Goal: Task Accomplishment & Management: Use online tool/utility

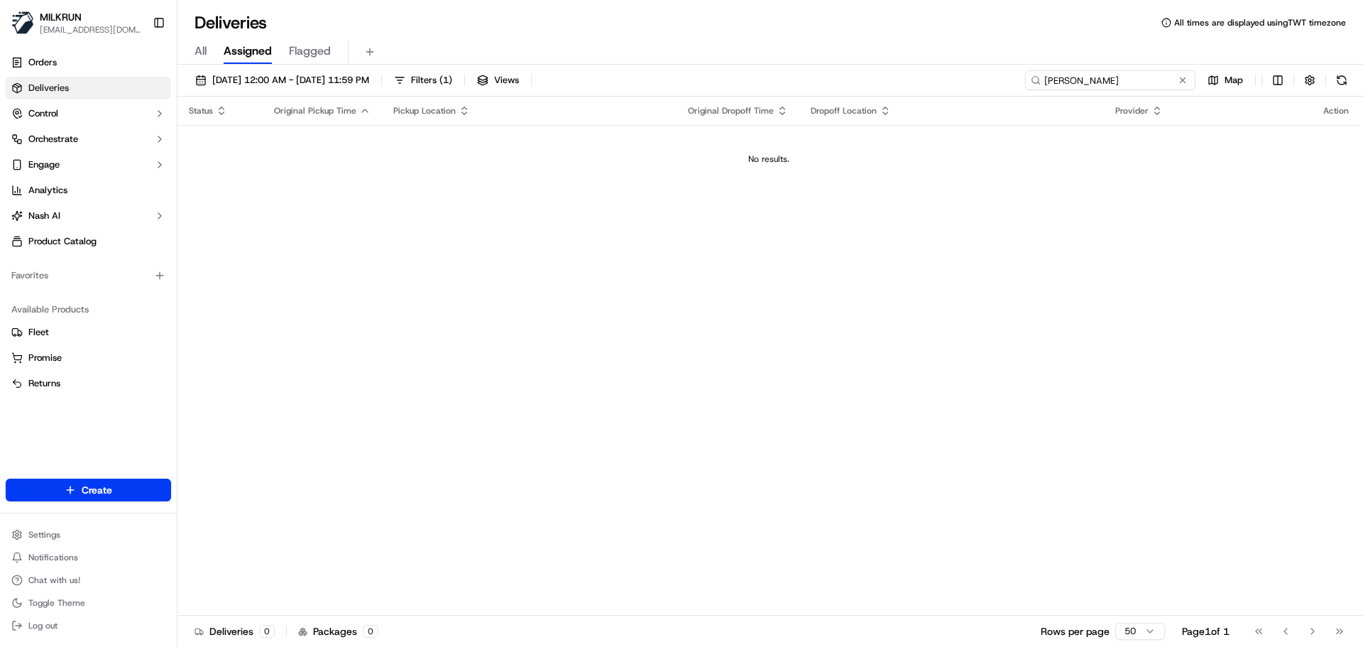
click at [1135, 71] on input "dhruv seth" at bounding box center [1110, 80] width 170 height 20
click at [1136, 71] on input "dhruv seth" at bounding box center [1110, 80] width 170 height 20
paste input "[PERSON_NAME]"
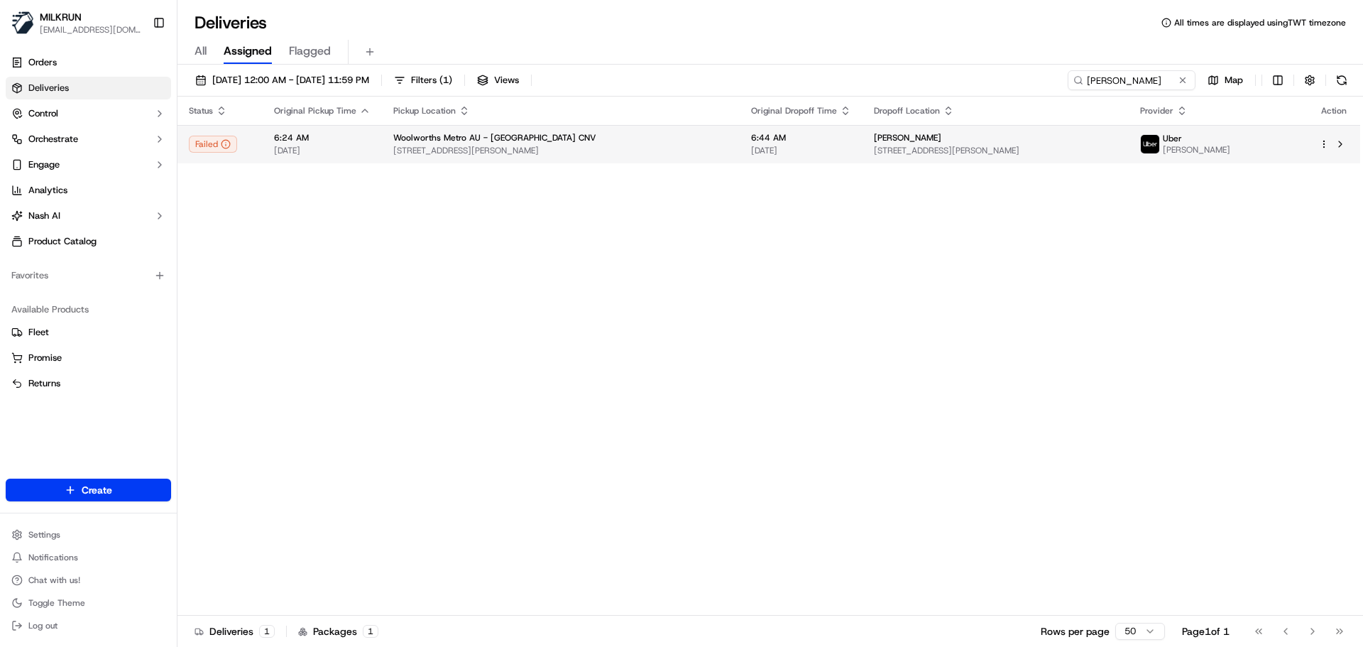
click at [534, 155] on span "[STREET_ADDRESS][PERSON_NAME]" at bounding box center [560, 150] width 335 height 11
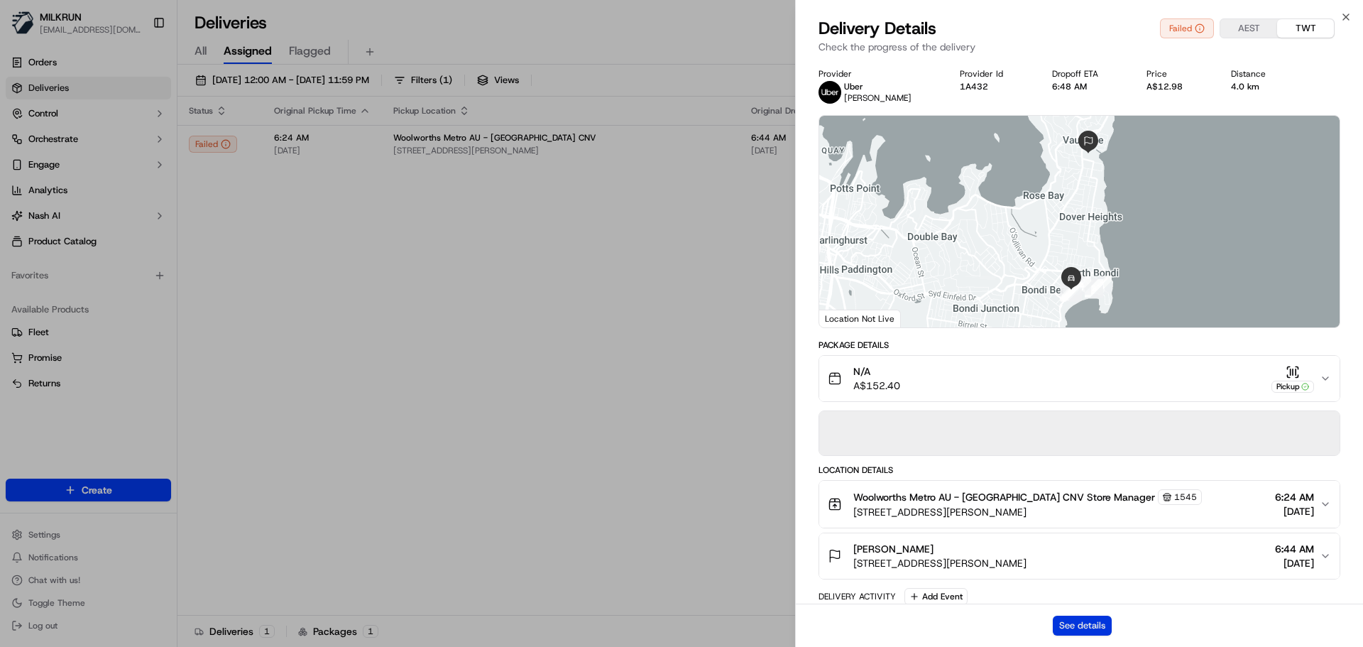
click at [1078, 625] on button "See details" at bounding box center [1082, 626] width 59 height 20
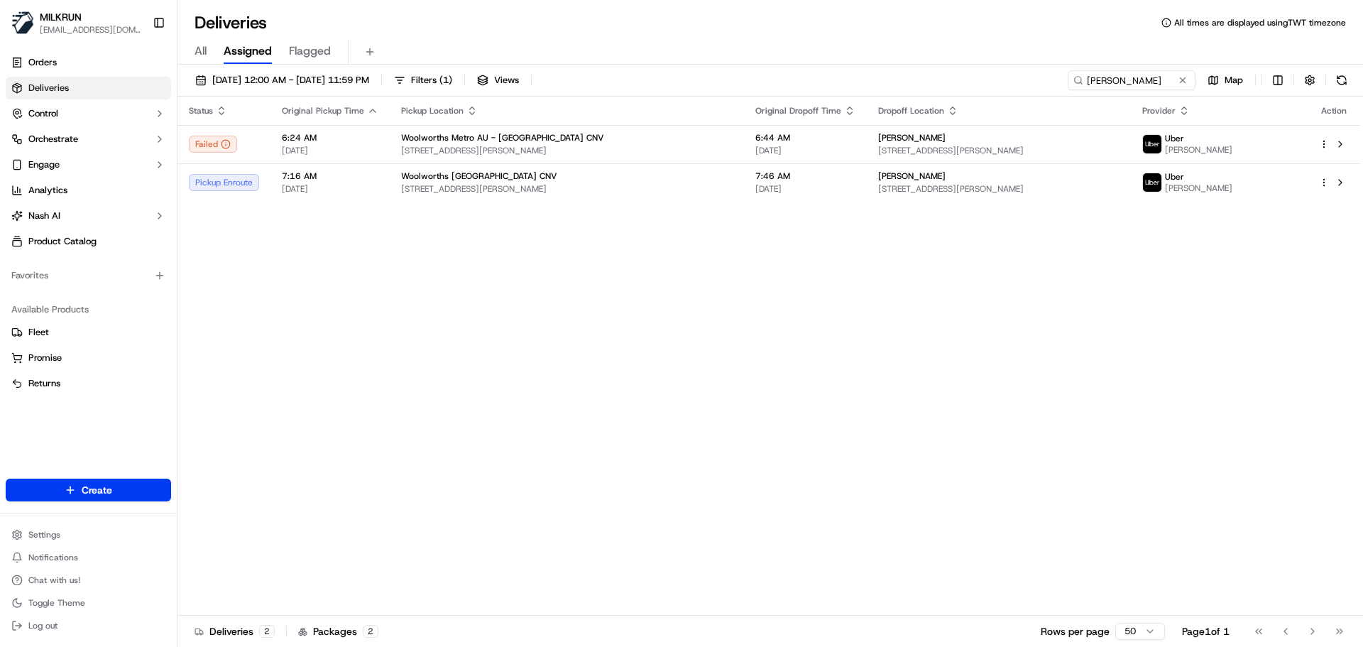
click at [1137, 70] on div "23/09/2025 12:00 AM - 23/09/2025 11:59 PM Filters ( 1 ) Views Tiffany moses Map…" at bounding box center [771, 357] width 1186 height 585
click at [1143, 85] on input "Tiffany moses" at bounding box center [1110, 80] width 170 height 20
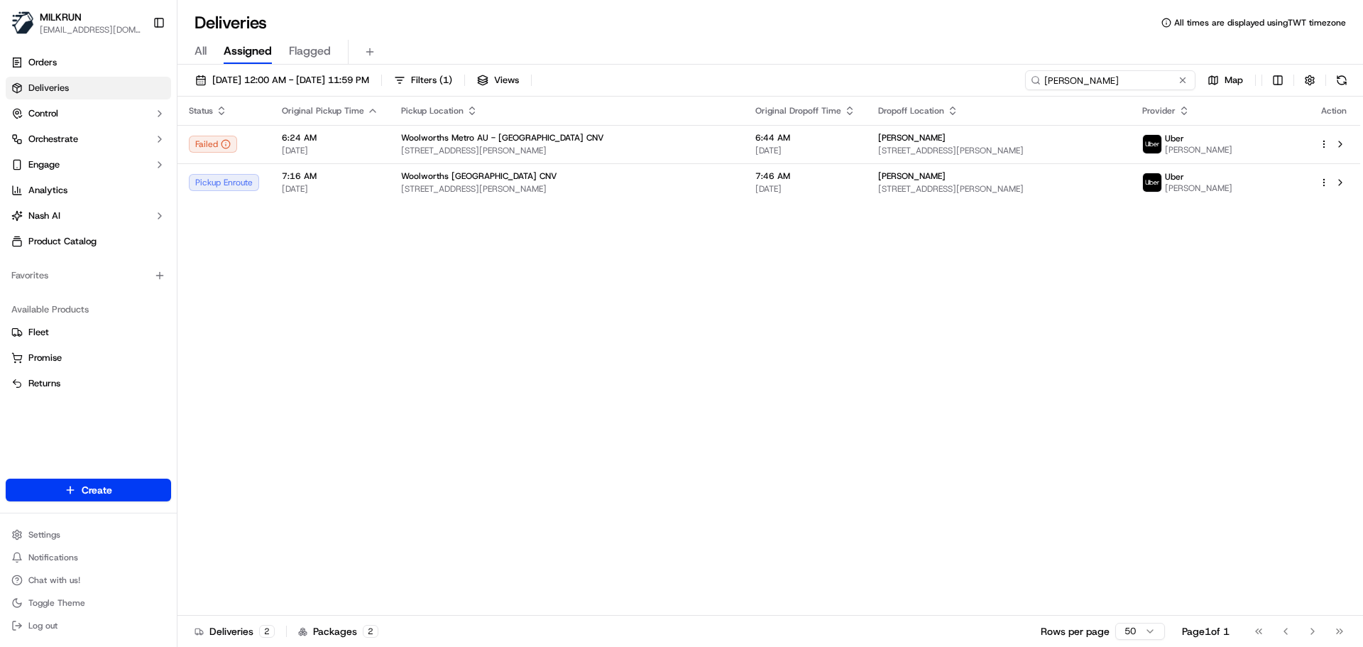
paste input "Eden Bradfield"
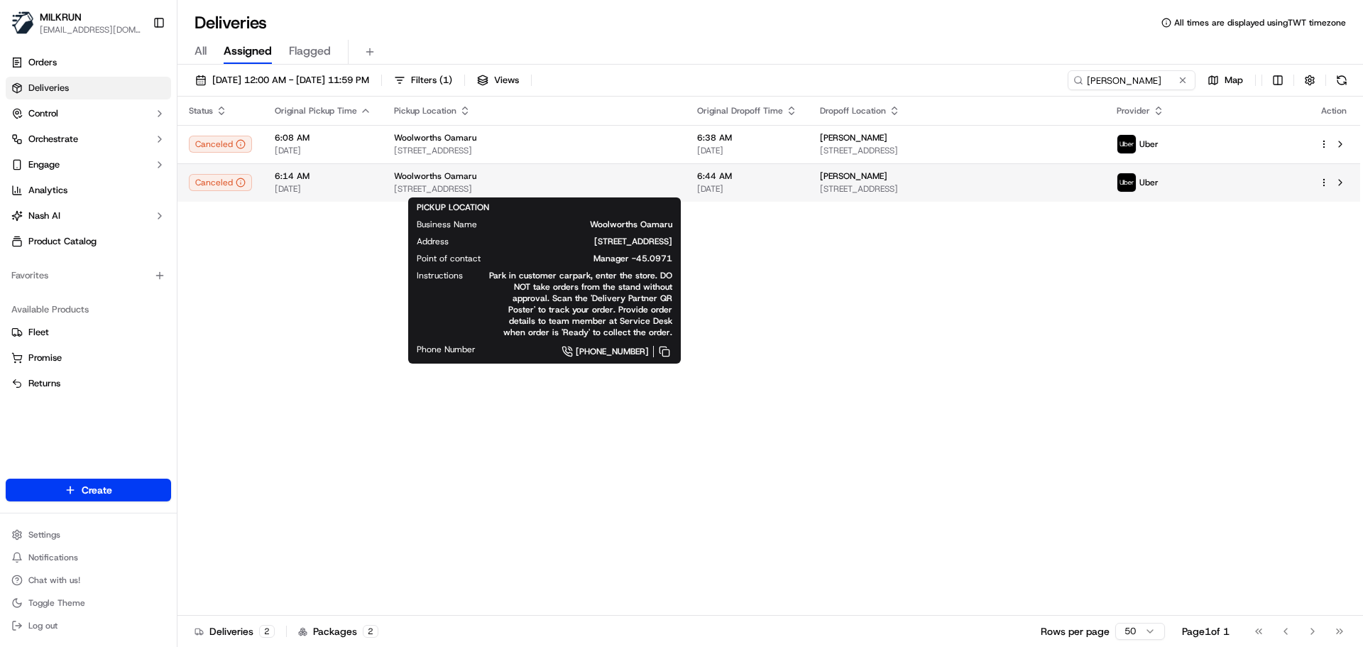
click at [557, 190] on span "108-116 Thames St, Oamaru, Otago 9400, NZ" at bounding box center [534, 188] width 280 height 11
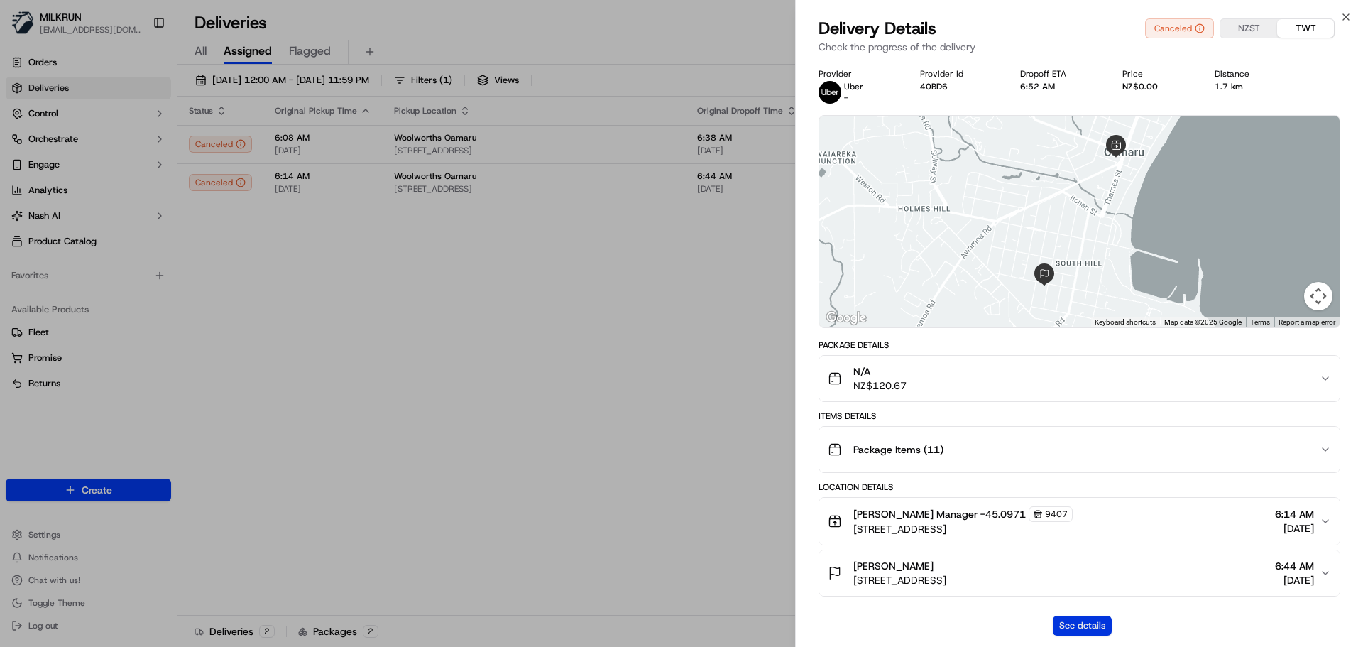
click at [1074, 630] on button "See details" at bounding box center [1082, 626] width 59 height 20
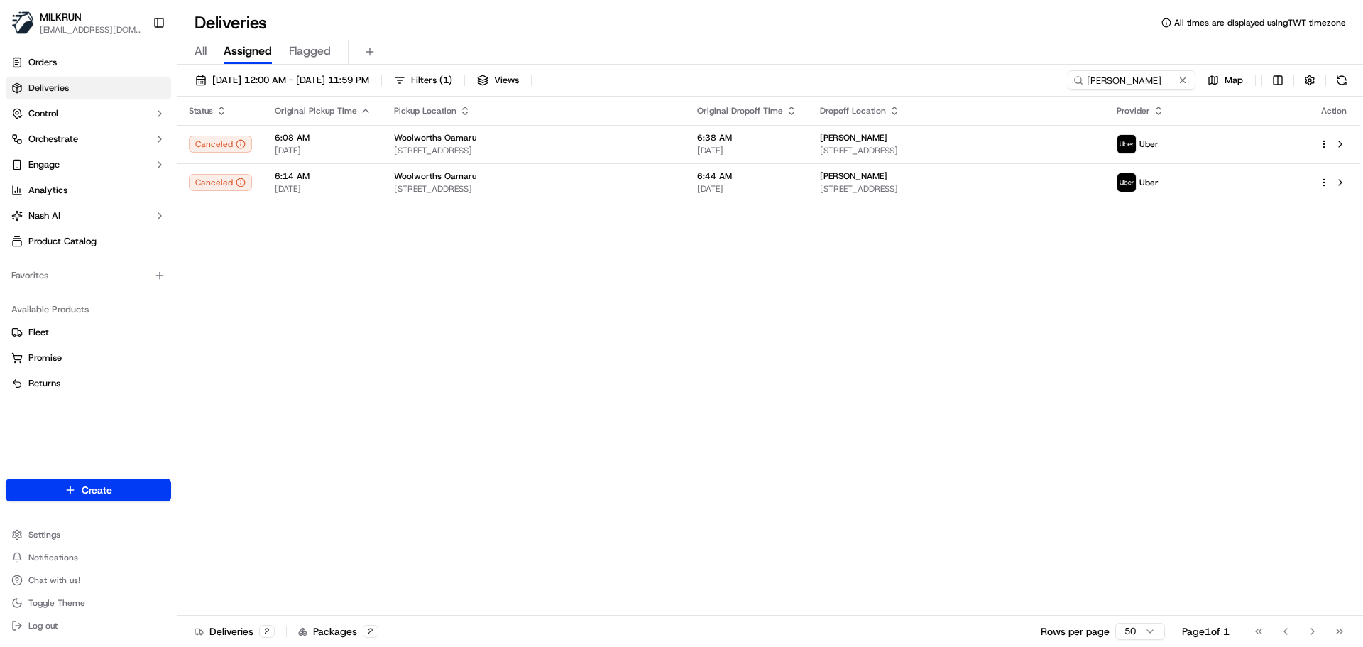
click at [570, 389] on div "Status Original Pickup Time Pickup Location Original Dropoff Time Dropoff Locat…" at bounding box center [769, 356] width 1183 height 519
click at [1136, 80] on input "Eden Bradfield" at bounding box center [1110, 80] width 170 height 20
paste input "[PERSON_NAME]"
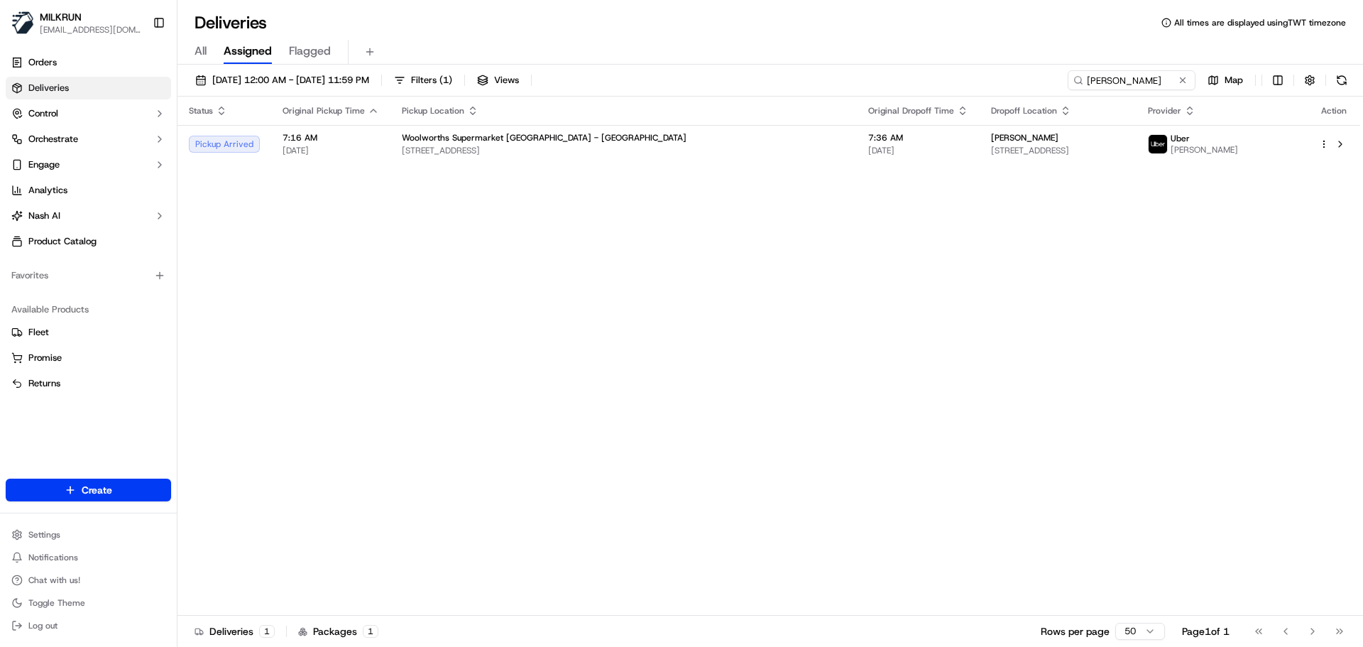
click at [584, 167] on div "Status Original Pickup Time Pickup Location Original Dropoff Time Dropoff Locat…" at bounding box center [769, 356] width 1183 height 519
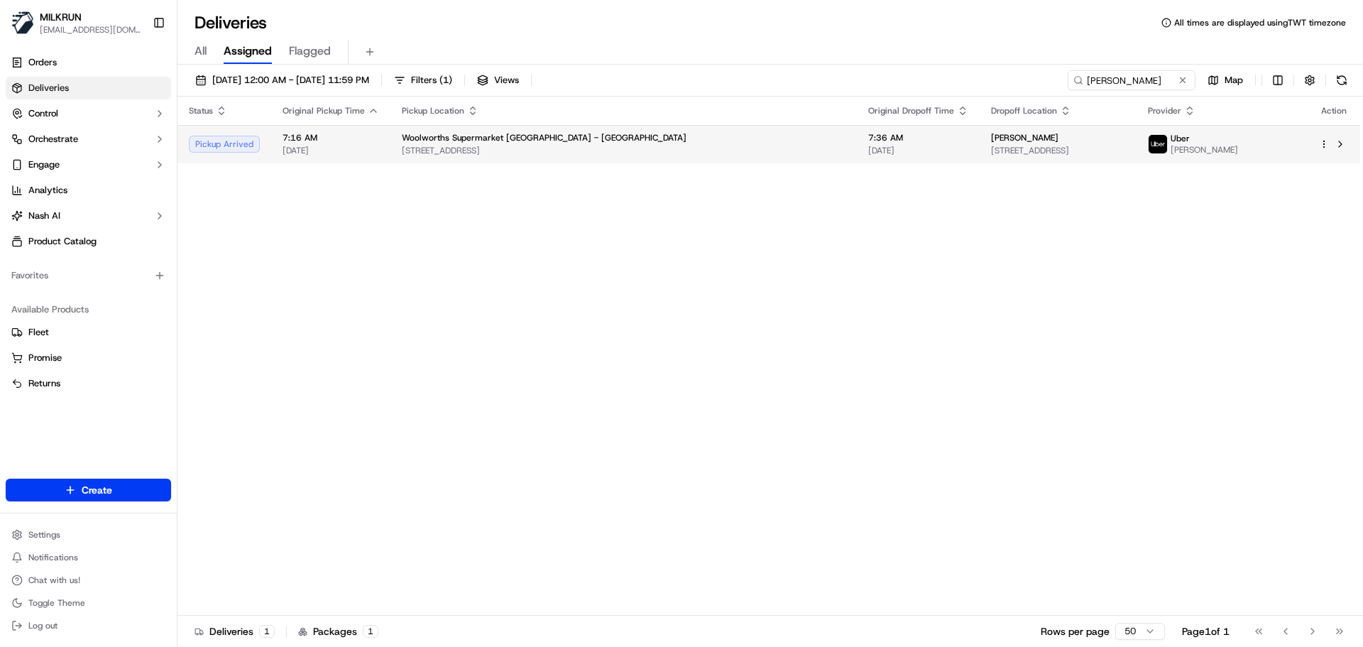
click at [591, 148] on span "[STREET_ADDRESS]" at bounding box center [624, 150] width 444 height 11
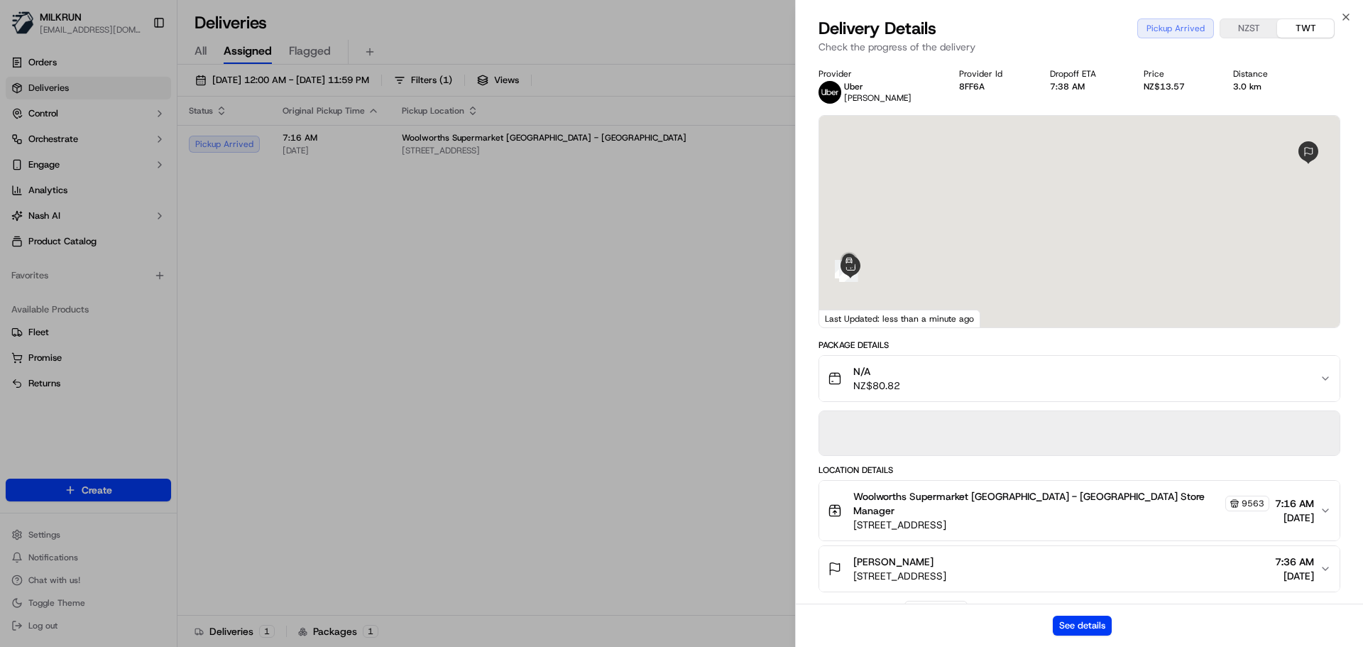
click at [1115, 623] on div "See details" at bounding box center [1079, 625] width 567 height 43
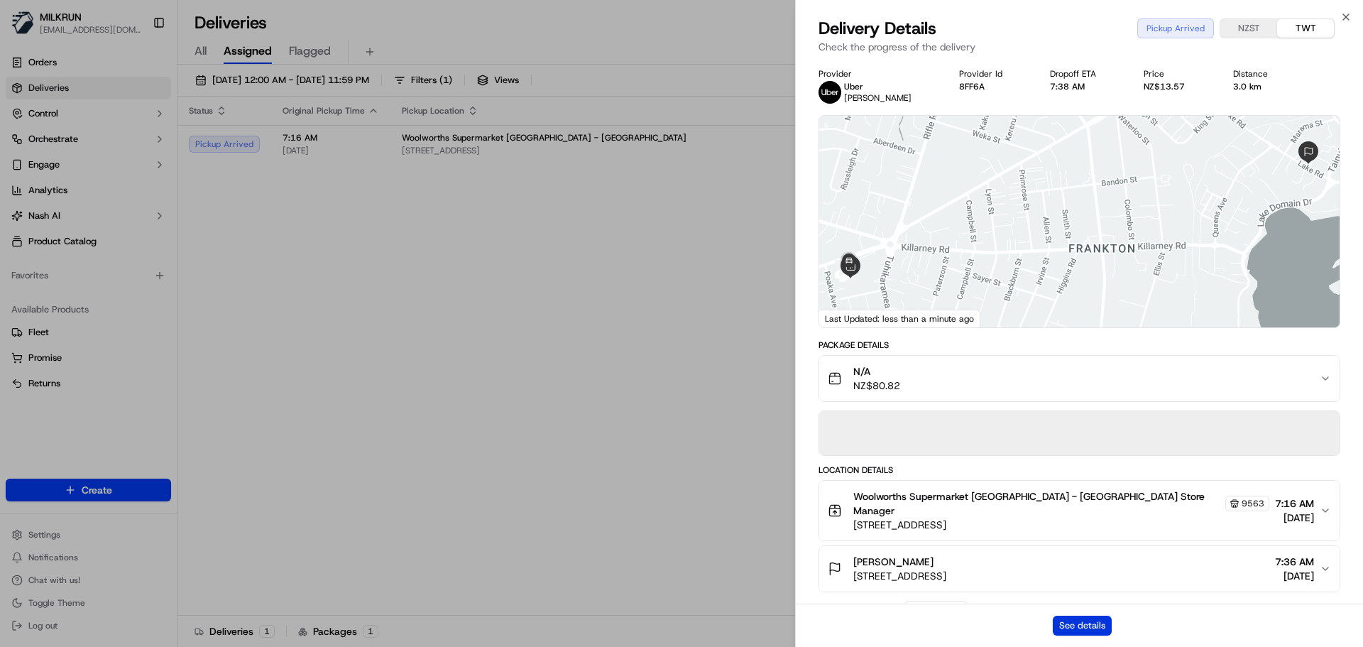
click at [1098, 626] on button "See details" at bounding box center [1082, 626] width 59 height 20
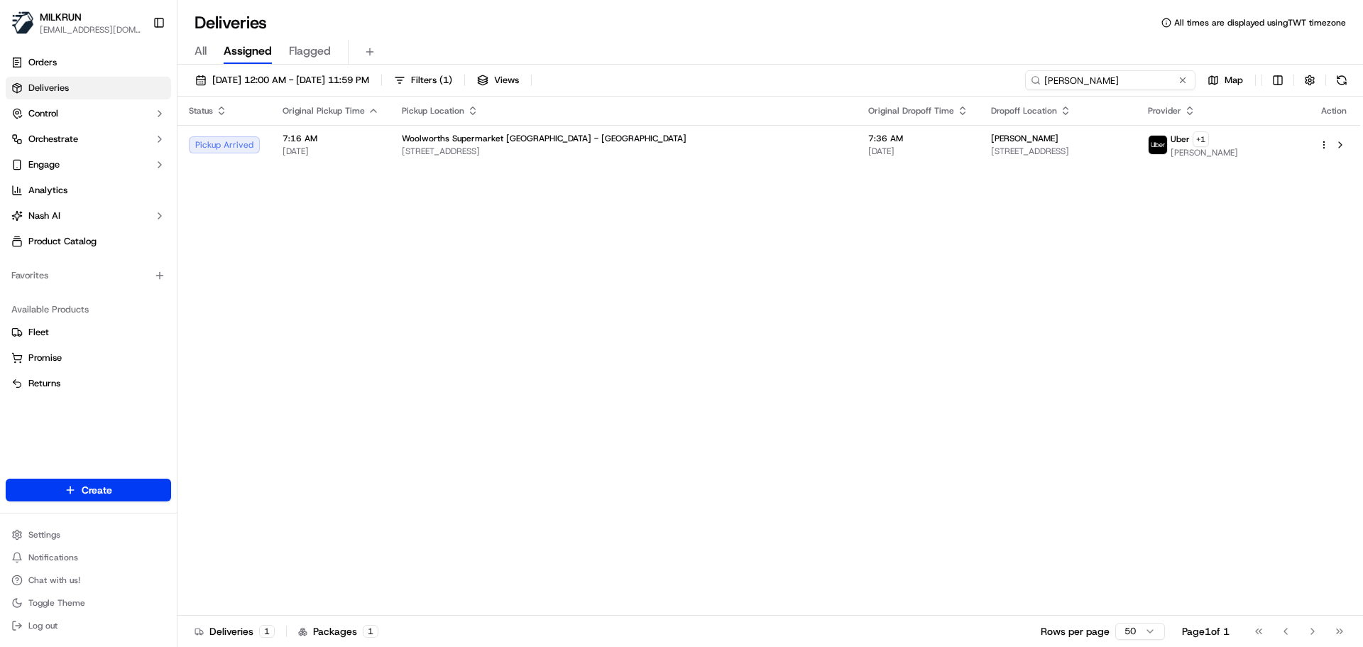
click at [1150, 78] on input "[PERSON_NAME]" at bounding box center [1110, 80] width 170 height 20
paste input "Mellisa Elsworth"
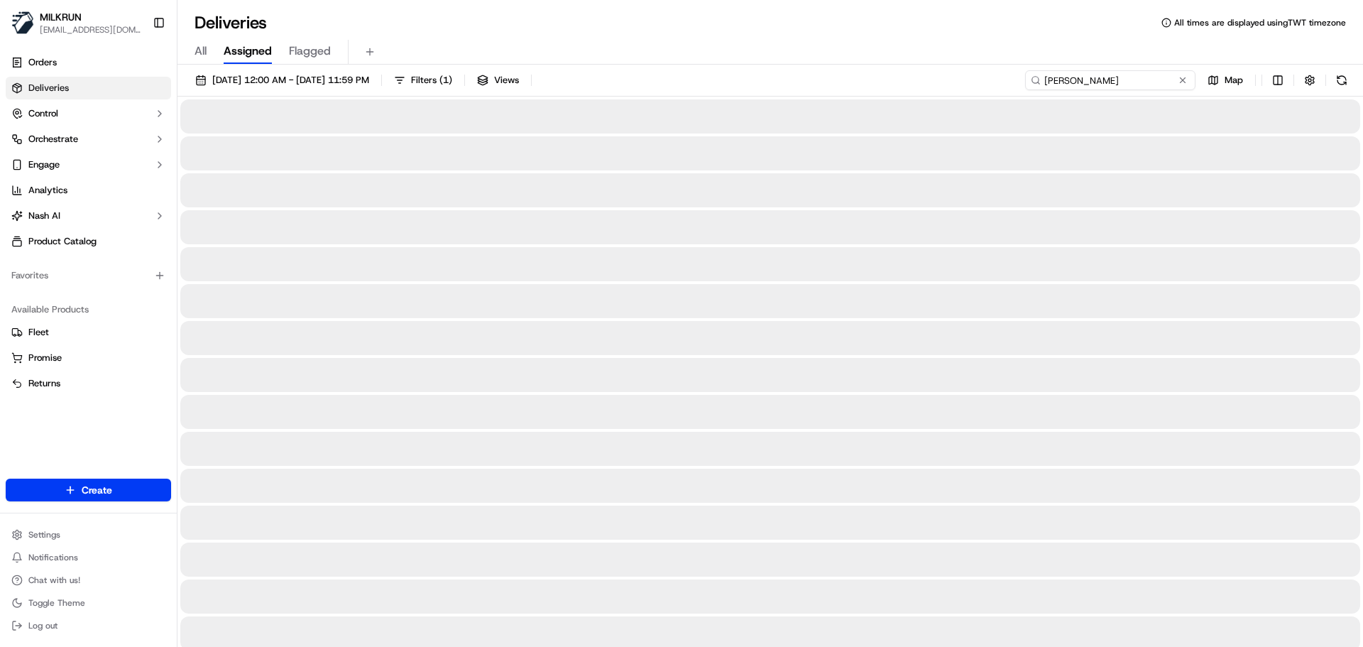
click at [1049, 81] on input "Mellisa Elsworth" at bounding box center [1110, 80] width 170 height 20
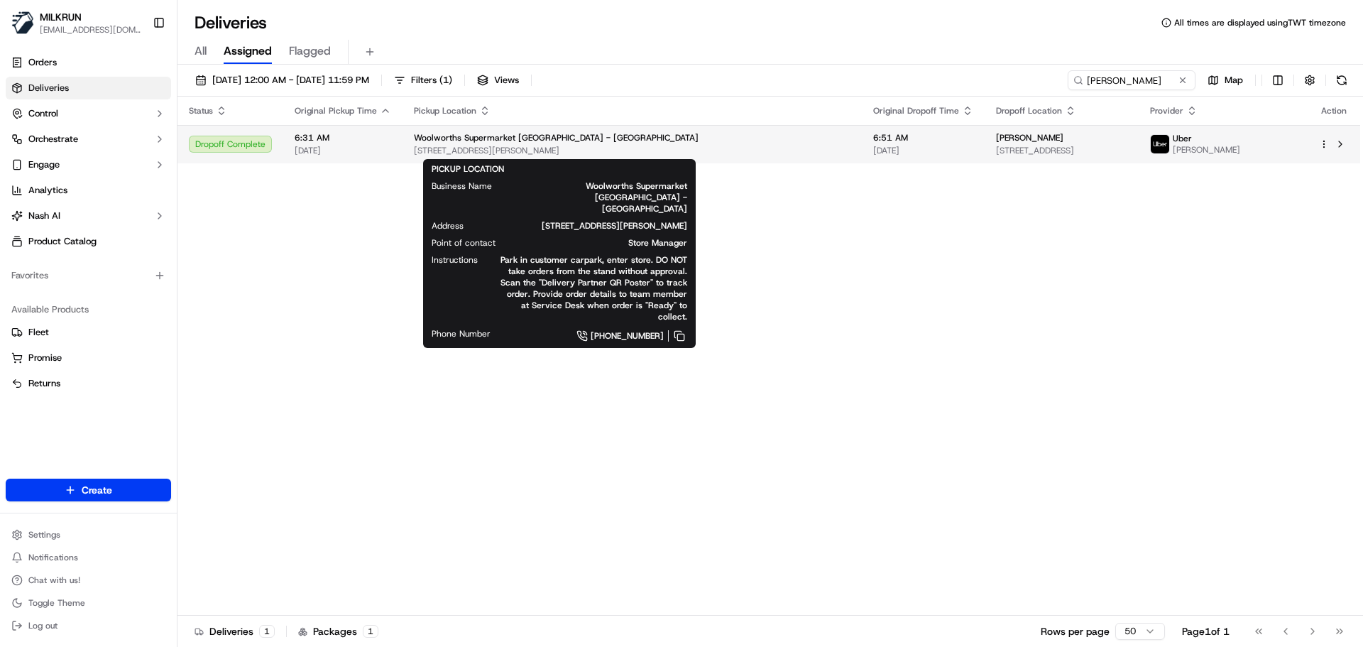
click at [499, 147] on span "17 Chappie Pl, Christchurch, Canterbury 8042, NZ" at bounding box center [632, 150] width 437 height 11
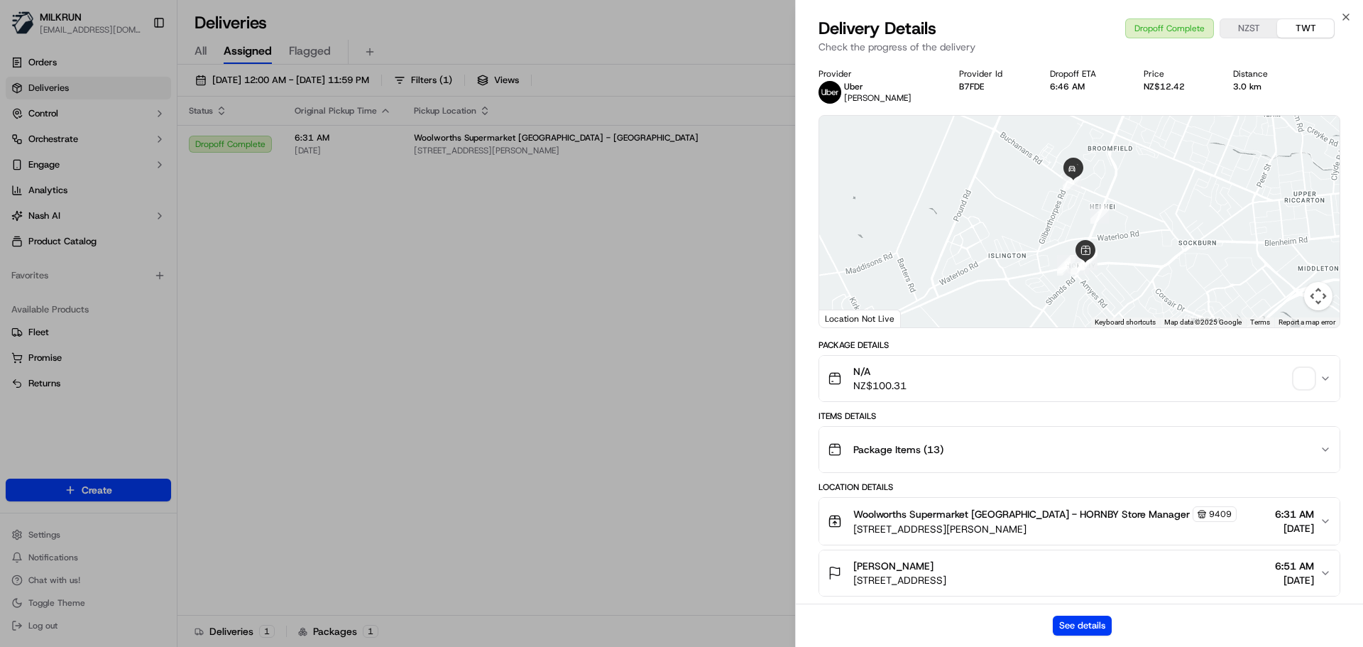
click at [1061, 635] on div "See details" at bounding box center [1079, 625] width 567 height 43
click at [1061, 624] on button "See details" at bounding box center [1082, 626] width 59 height 20
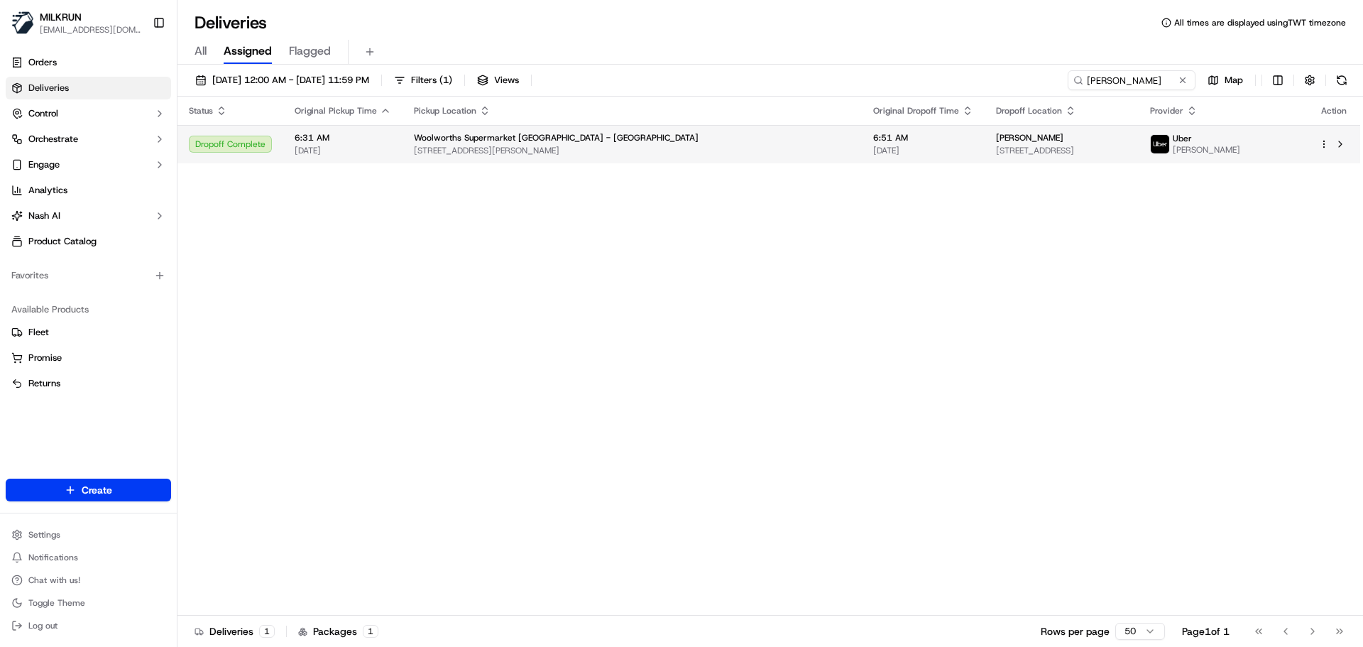
click at [596, 135] on div "Woolworths Supermarket NZ - HORNBY" at bounding box center [632, 137] width 437 height 11
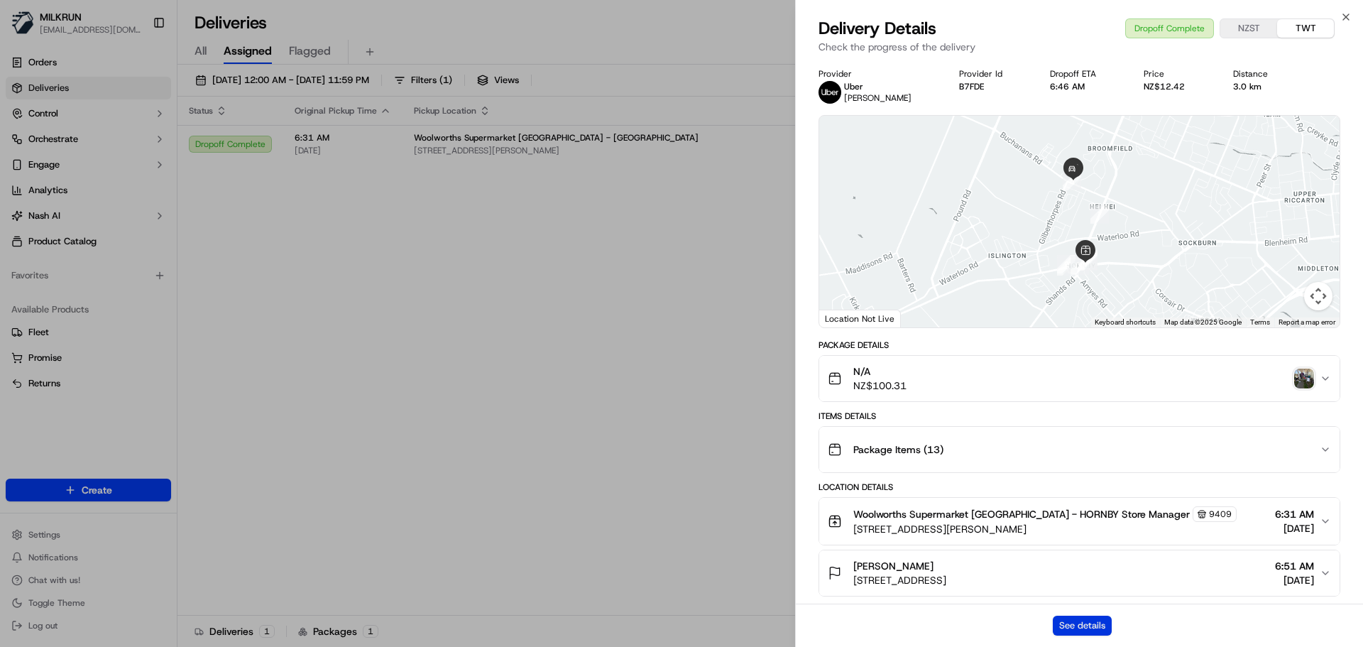
click at [1101, 621] on button "See details" at bounding box center [1082, 626] width 59 height 20
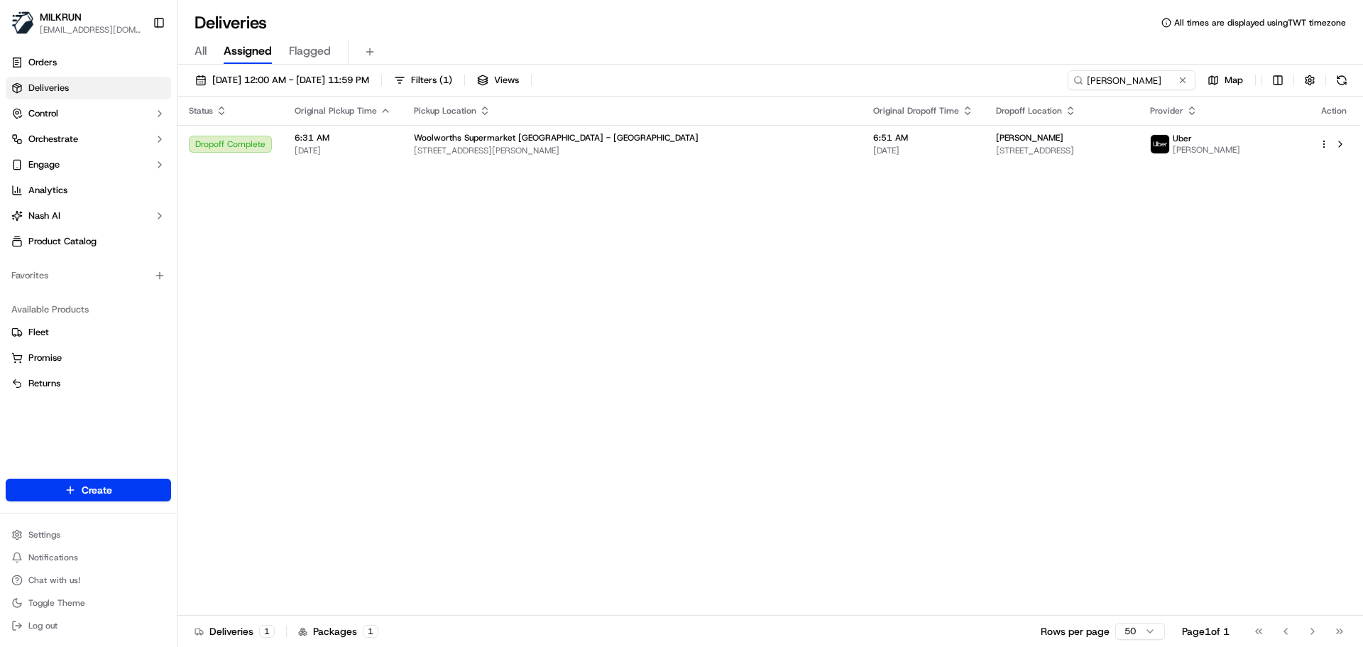
click at [630, 285] on div "Status Original Pickup Time Pickup Location Original Dropoff Time Dropoff Locat…" at bounding box center [769, 356] width 1183 height 519
click at [1101, 75] on input "Mellisa Elsworth" at bounding box center [1110, 80] width 170 height 20
paste input "W Appo van Commenee"
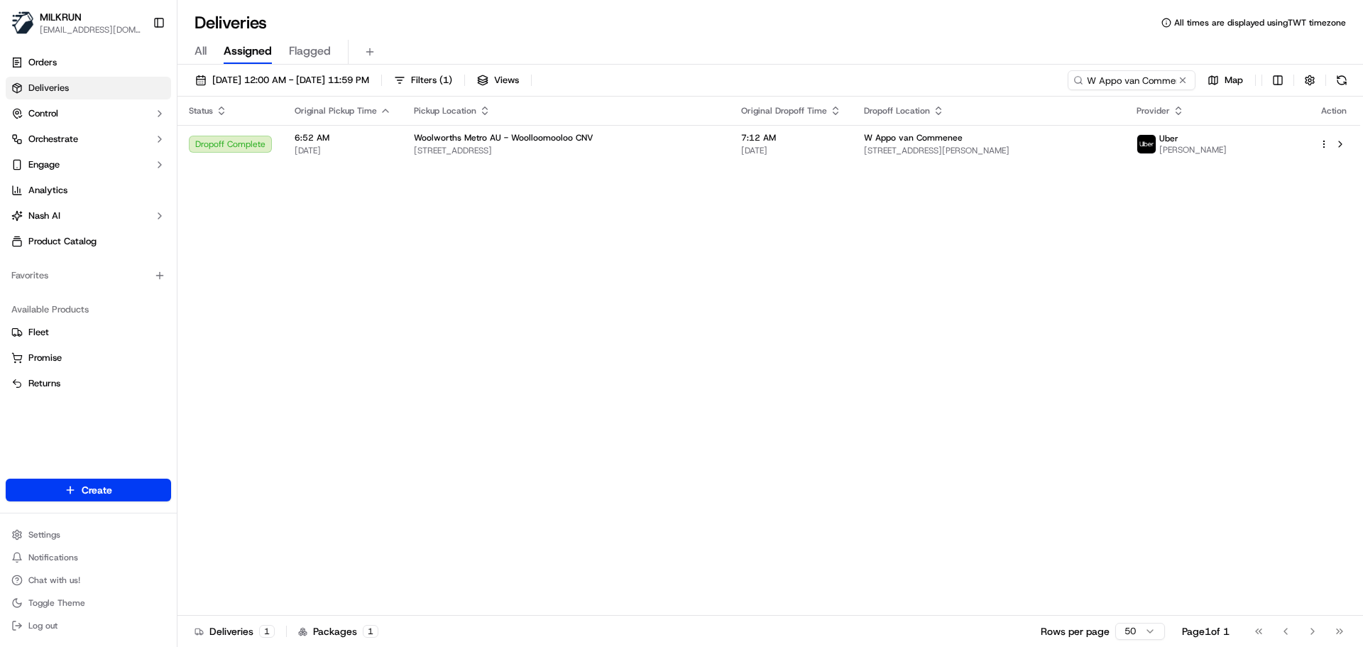
click at [653, 327] on div "Status Original Pickup Time Pickup Location Original Dropoff Time Dropoff Locat…" at bounding box center [769, 356] width 1183 height 519
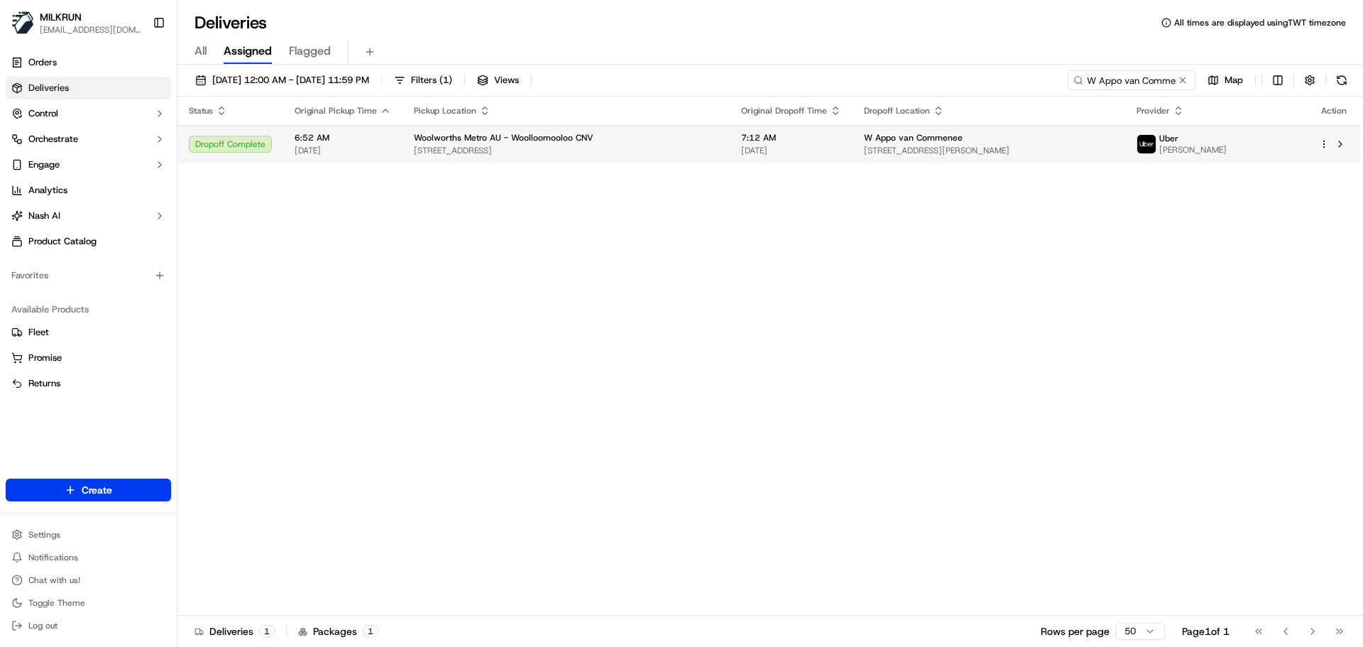
click at [730, 160] on td "7:12 AM 23/09/2025" at bounding box center [791, 144] width 123 height 38
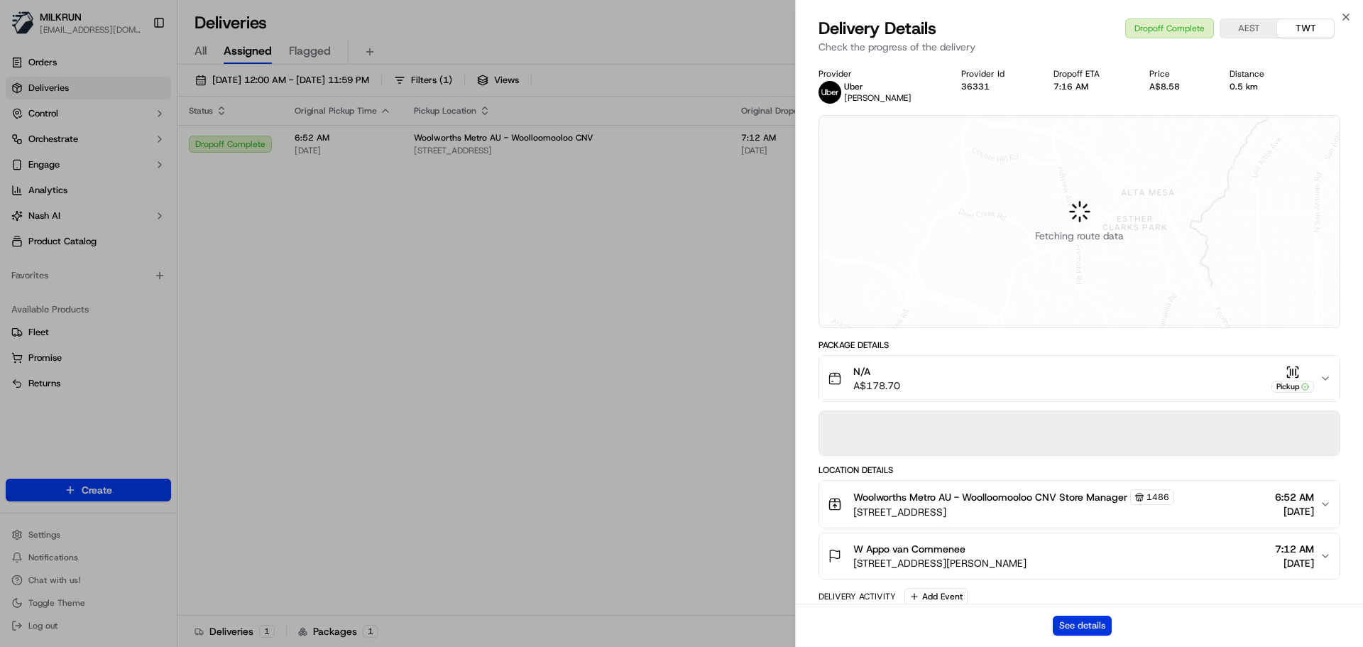
click at [1100, 618] on button "See details" at bounding box center [1082, 626] width 59 height 20
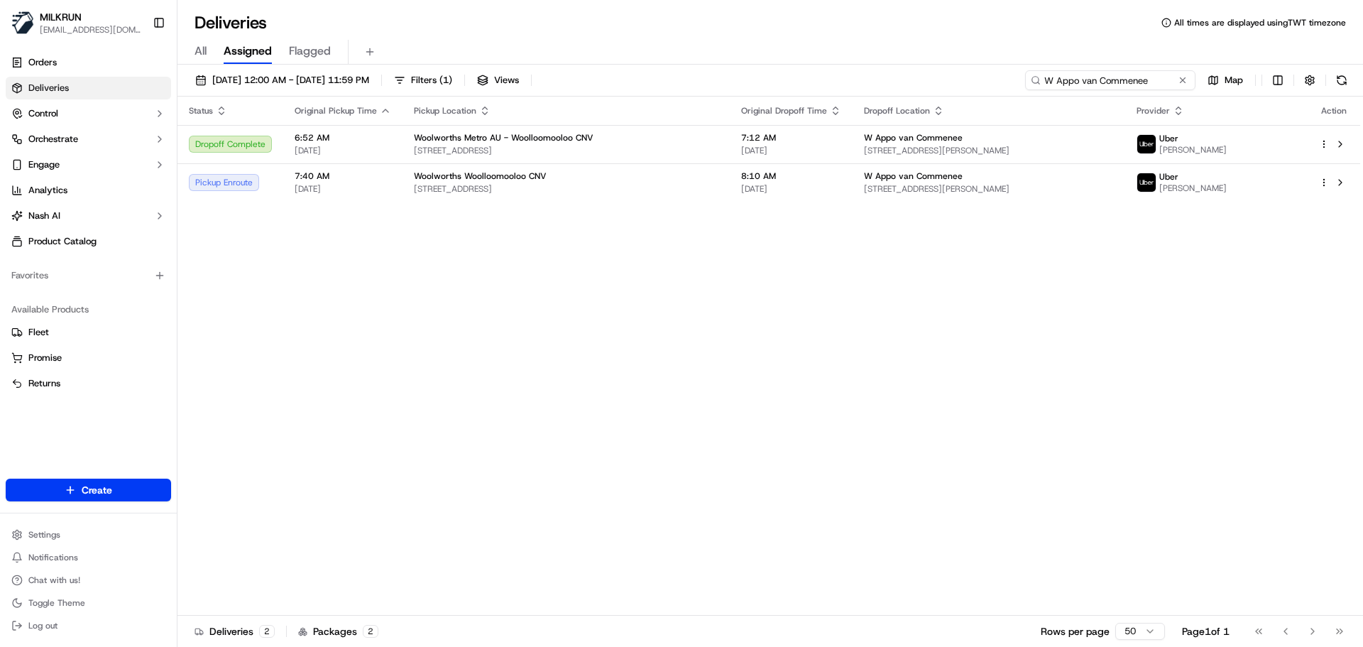
click at [1124, 89] on input "W Appo van Commenee" at bounding box center [1110, 80] width 170 height 20
paste input "Paige puru"
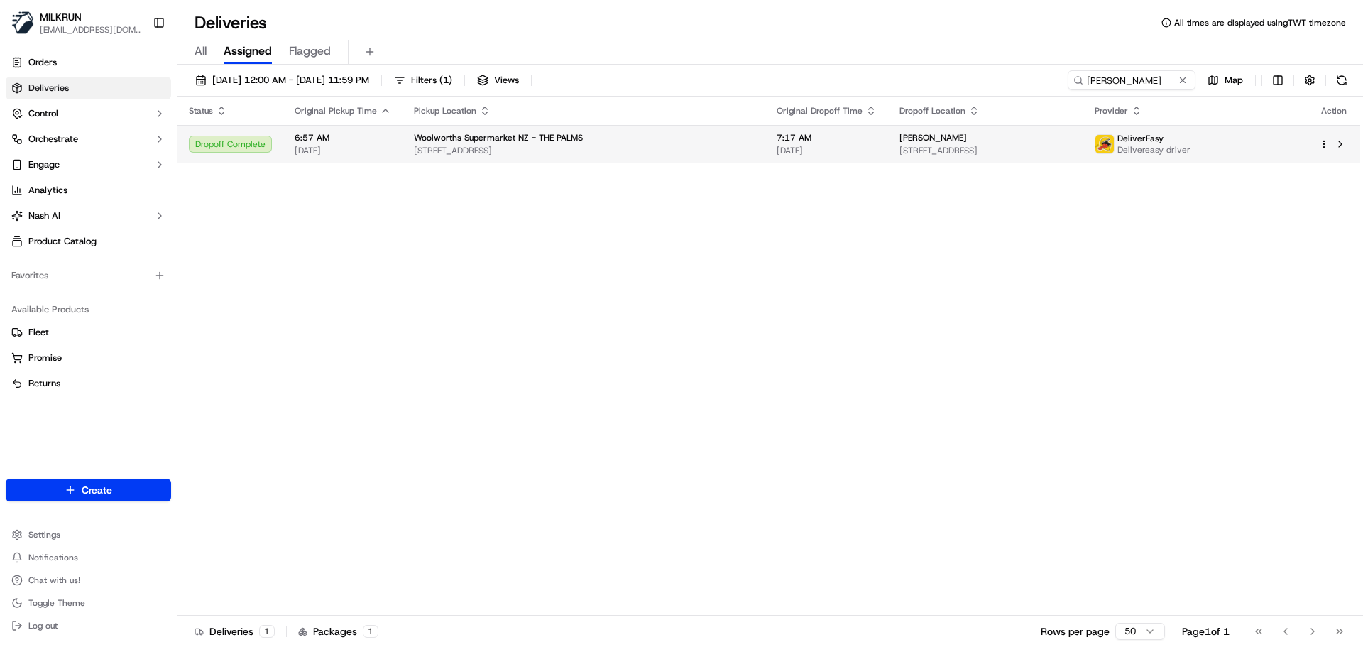
click at [608, 143] on div "Woolworths Supermarket NZ - THE PALMS" at bounding box center [584, 137] width 340 height 11
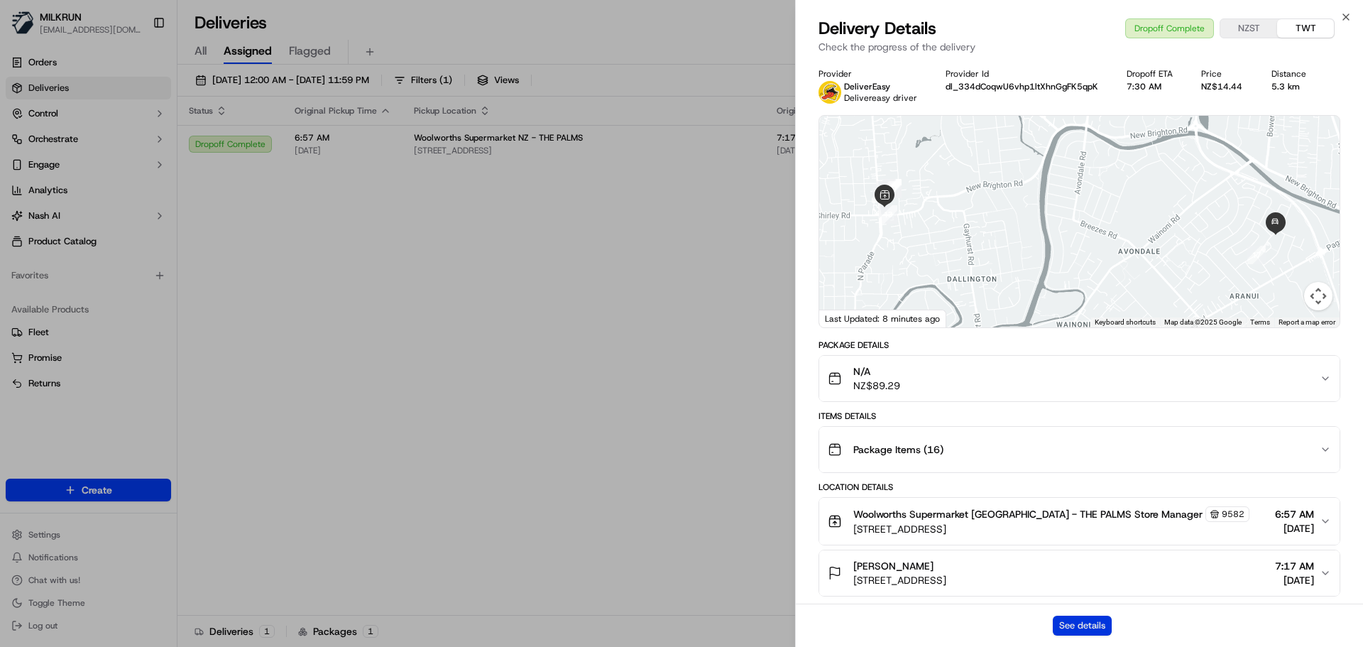
click at [1081, 633] on button "See details" at bounding box center [1082, 626] width 59 height 20
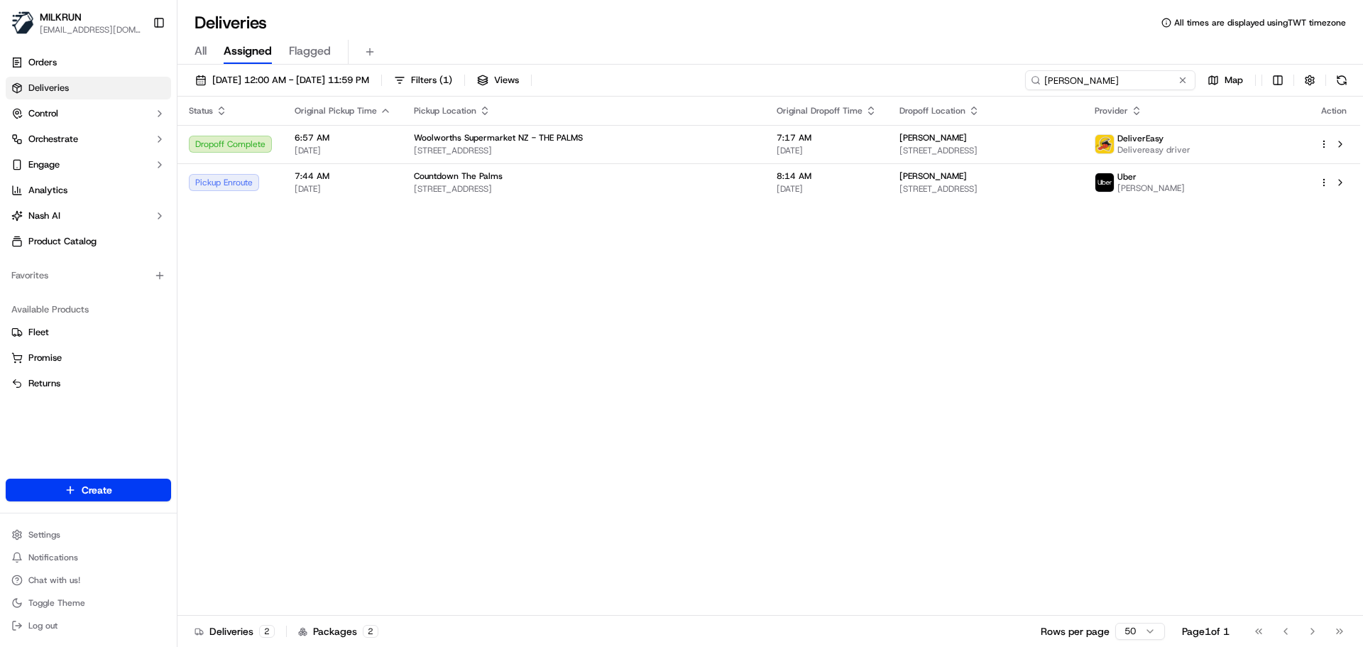
click at [1150, 82] on input "Paige puru" at bounding box center [1110, 80] width 170 height 20
paste input "Leanne Te Maari"
type input "Leanne Te Maari"
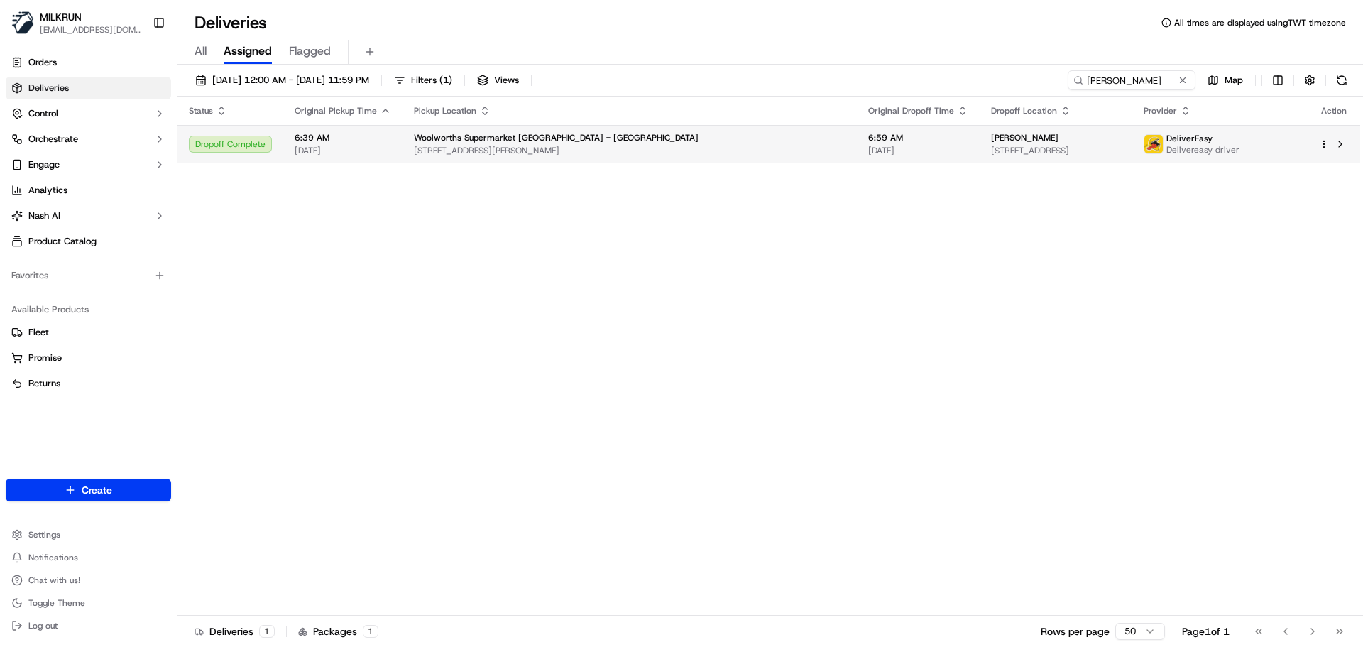
click at [868, 146] on span "[DATE]" at bounding box center [918, 150] width 100 height 11
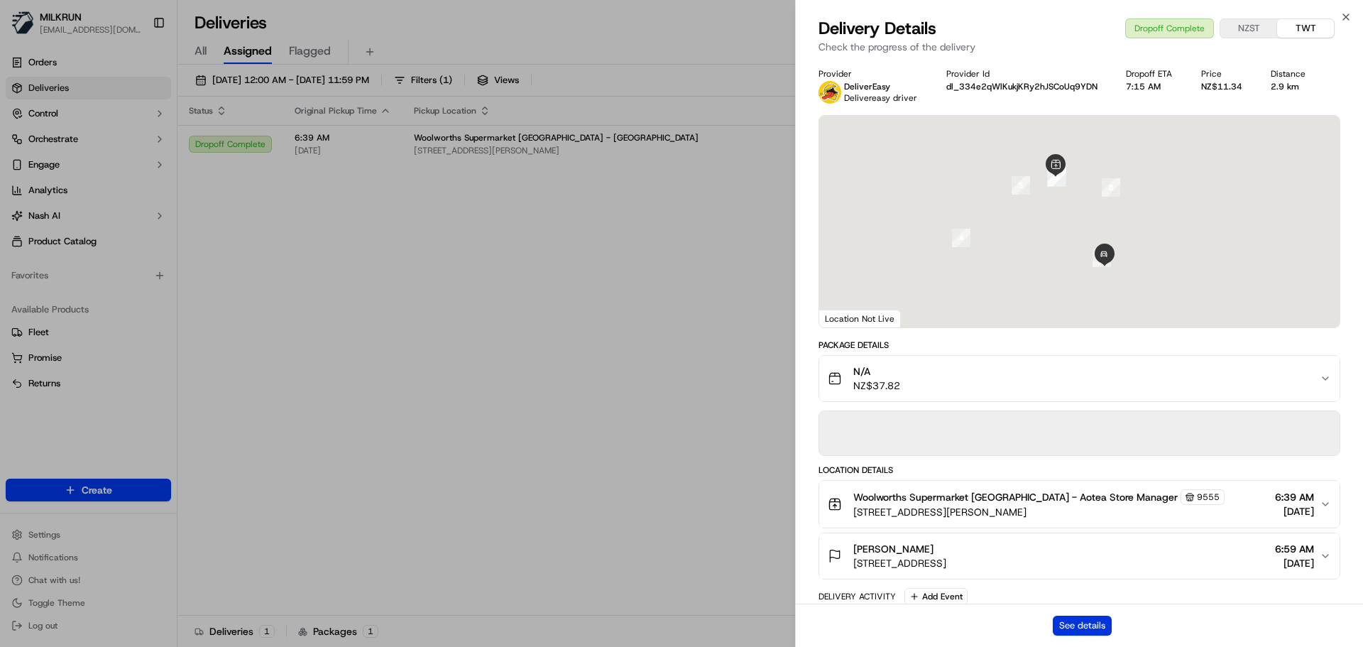
click at [1076, 628] on button "See details" at bounding box center [1082, 626] width 59 height 20
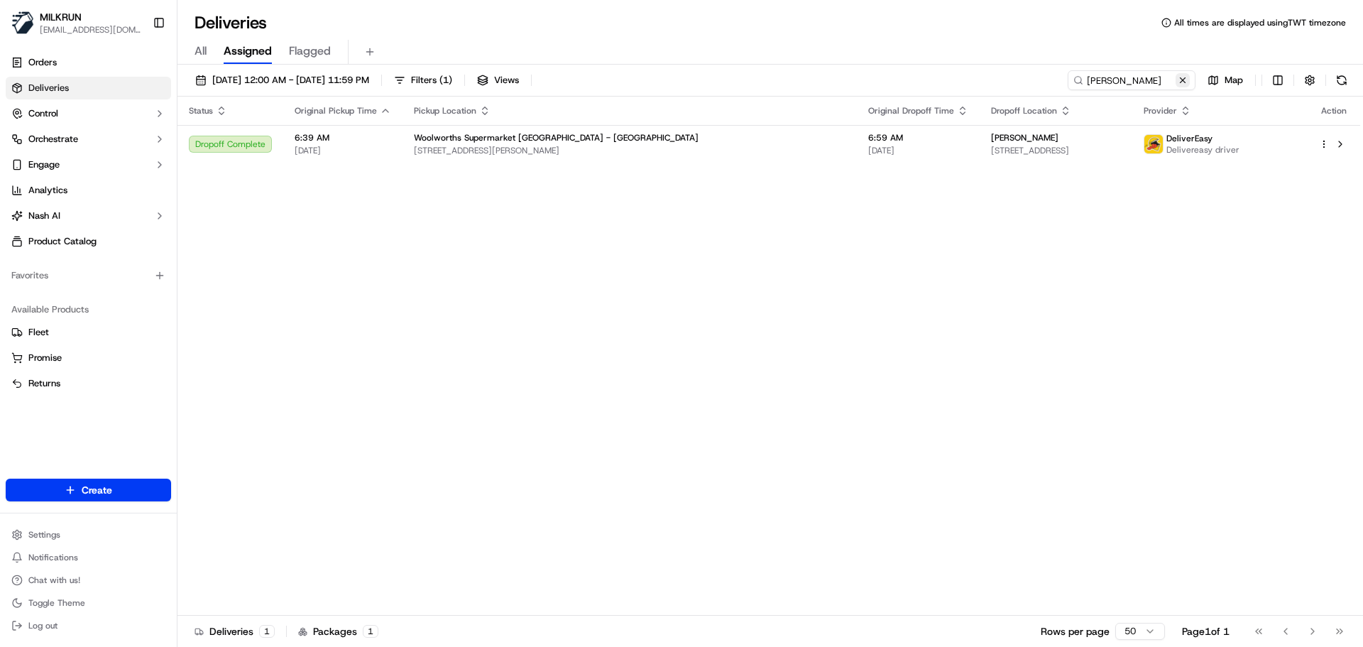
click at [1187, 76] on button at bounding box center [1183, 80] width 14 height 14
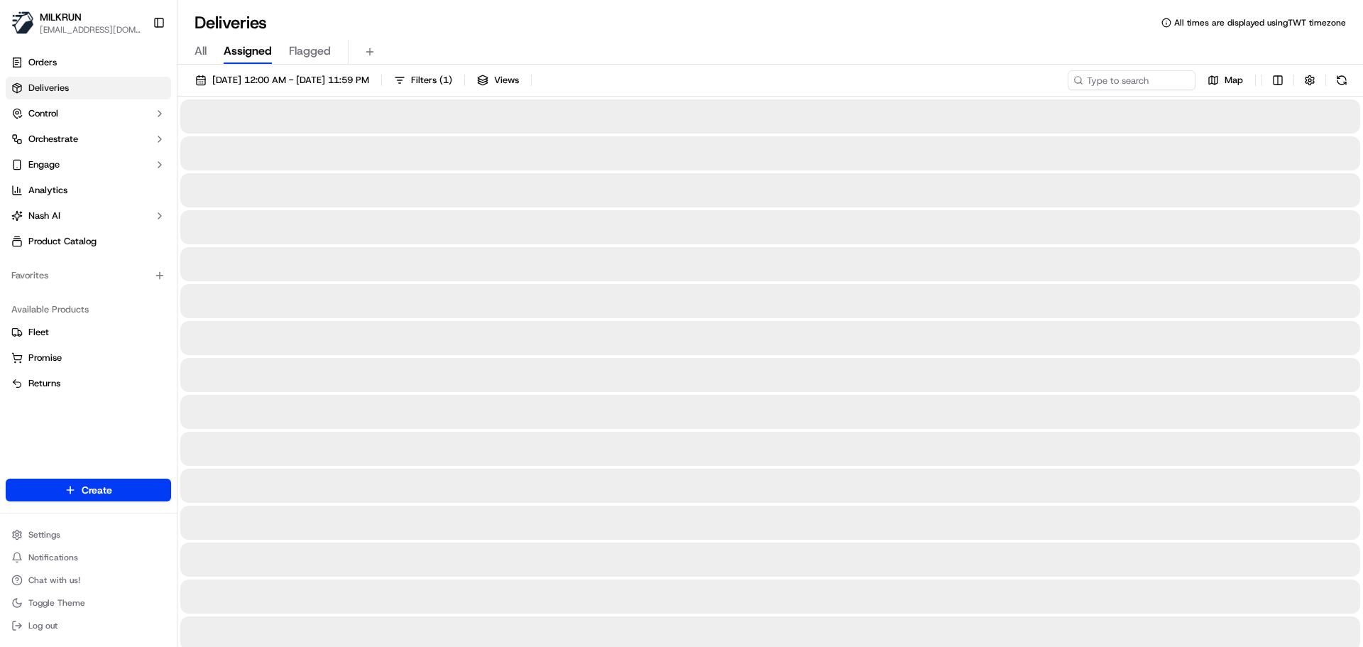
click at [621, 85] on div "23/09/2025 12:00 AM - 23/09/2025 11:59 PM Filters ( 1 ) Views Map" at bounding box center [771, 83] width 1186 height 26
drag, startPoint x: 621, startPoint y: 85, endPoint x: 626, endPoint y: 26, distance: 59.1
click at [626, 26] on div "Deliveries All times are displayed using TWT timezone All Assigned Flagged 23/0…" at bounding box center [771, 323] width 1186 height 647
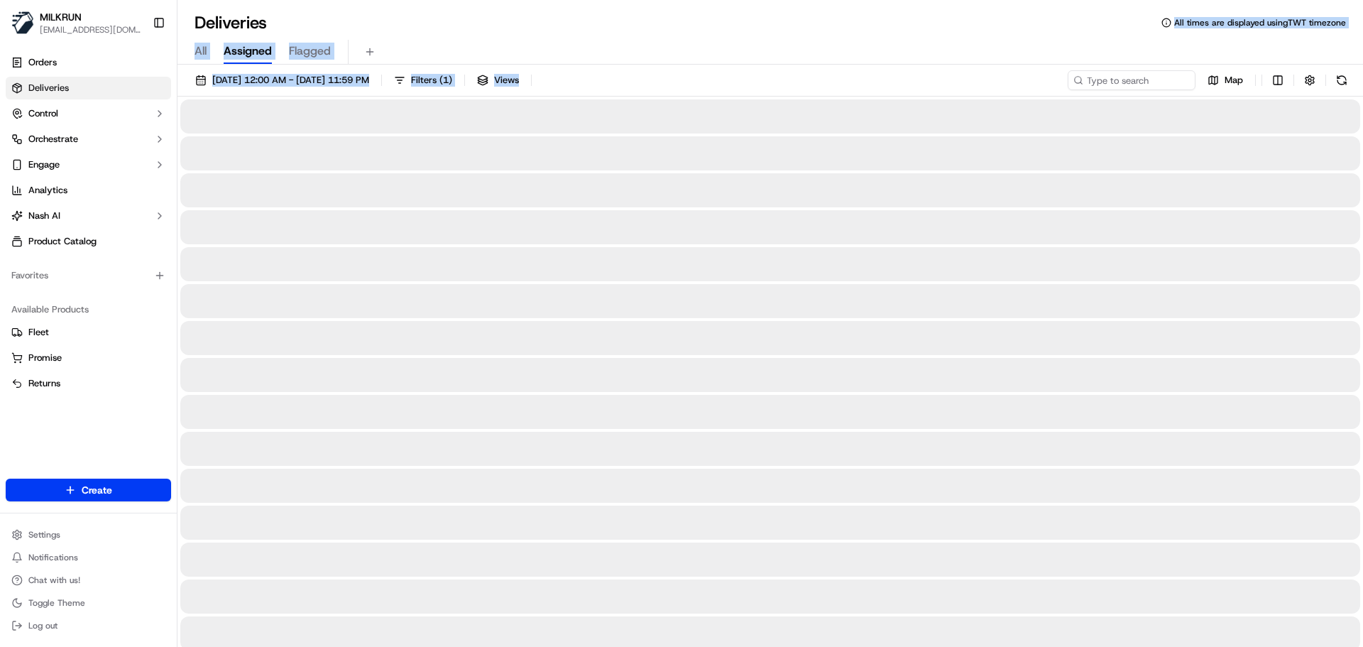
click at [662, 96] on div "23/09/2025 12:00 AM - 23/09/2025 11:59 PM Filters ( 1 ) Views Map" at bounding box center [771, 83] width 1186 height 26
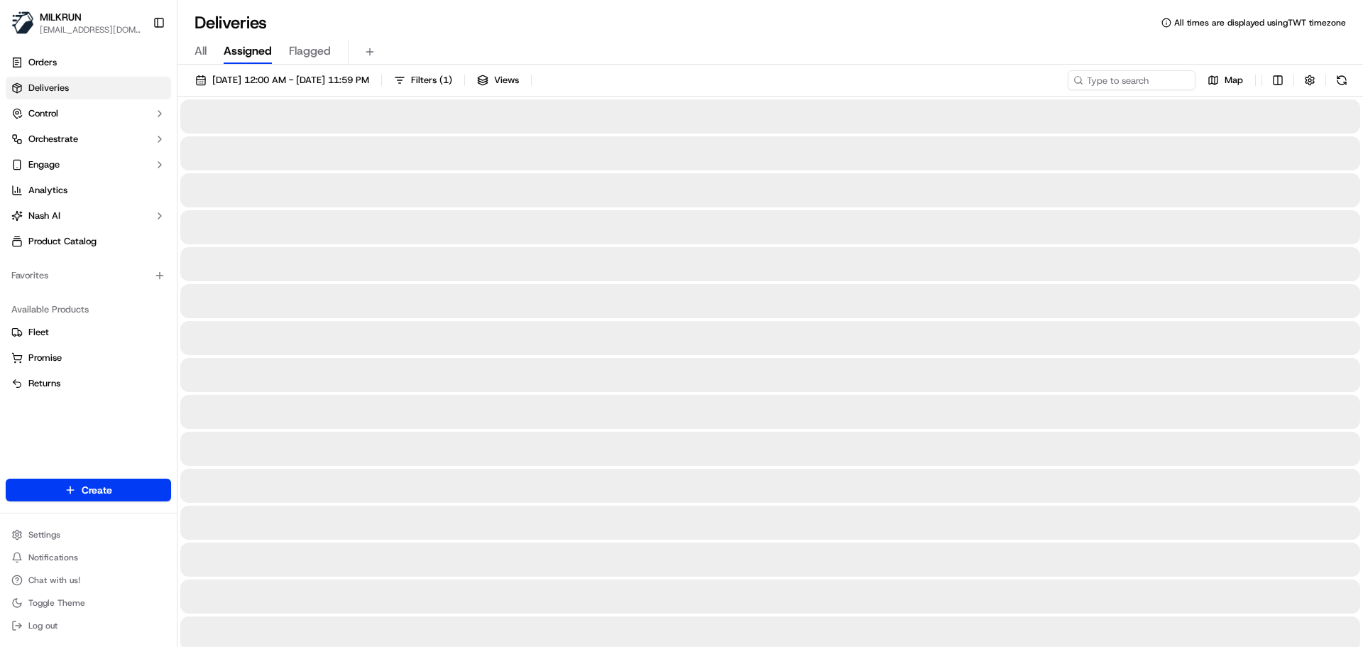
click at [662, 96] on div "23/09/2025 12:00 AM - 23/09/2025 11:59 PM Filters ( 1 ) Views Map" at bounding box center [771, 83] width 1186 height 26
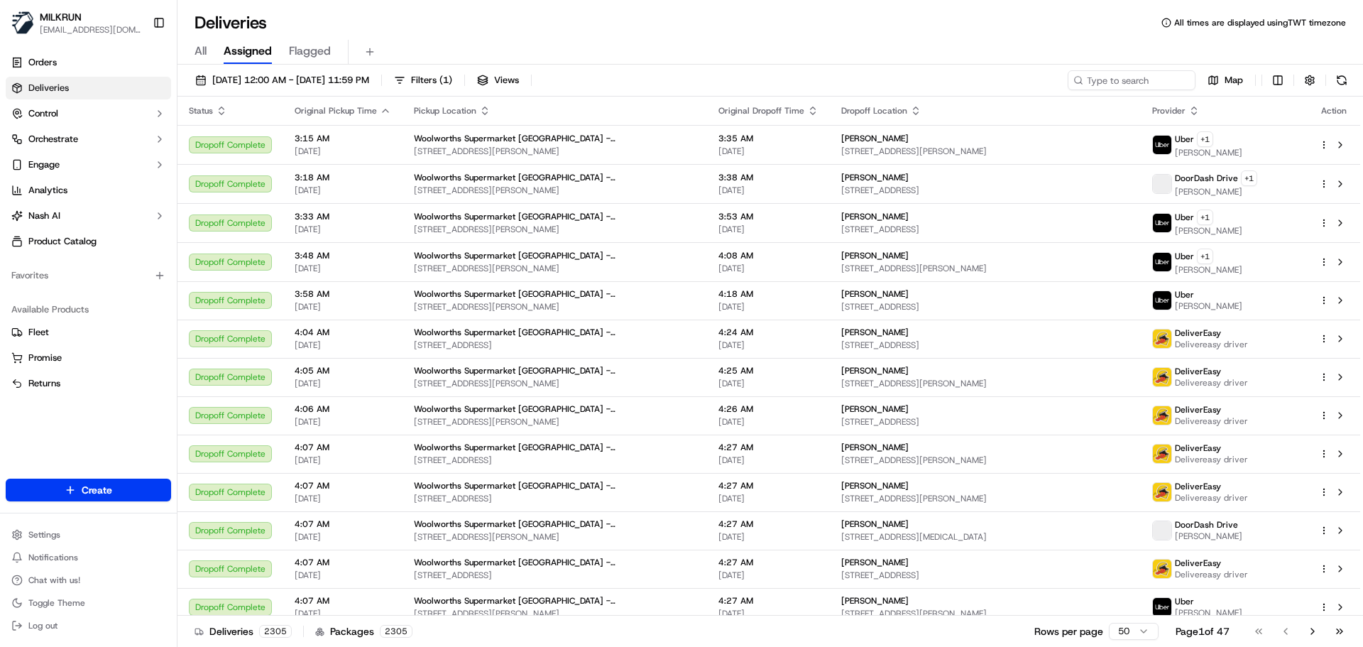
click at [670, 58] on div "All Assigned Flagged" at bounding box center [771, 52] width 1186 height 25
drag, startPoint x: 663, startPoint y: 77, endPoint x: 673, endPoint y: 37, distance: 41.0
click at [670, 21] on div "Deliveries All times are displayed using TWT timezone All Assigned Flagged 23/0…" at bounding box center [771, 323] width 1186 height 647
click at [674, 42] on div "All Assigned Flagged" at bounding box center [771, 52] width 1186 height 25
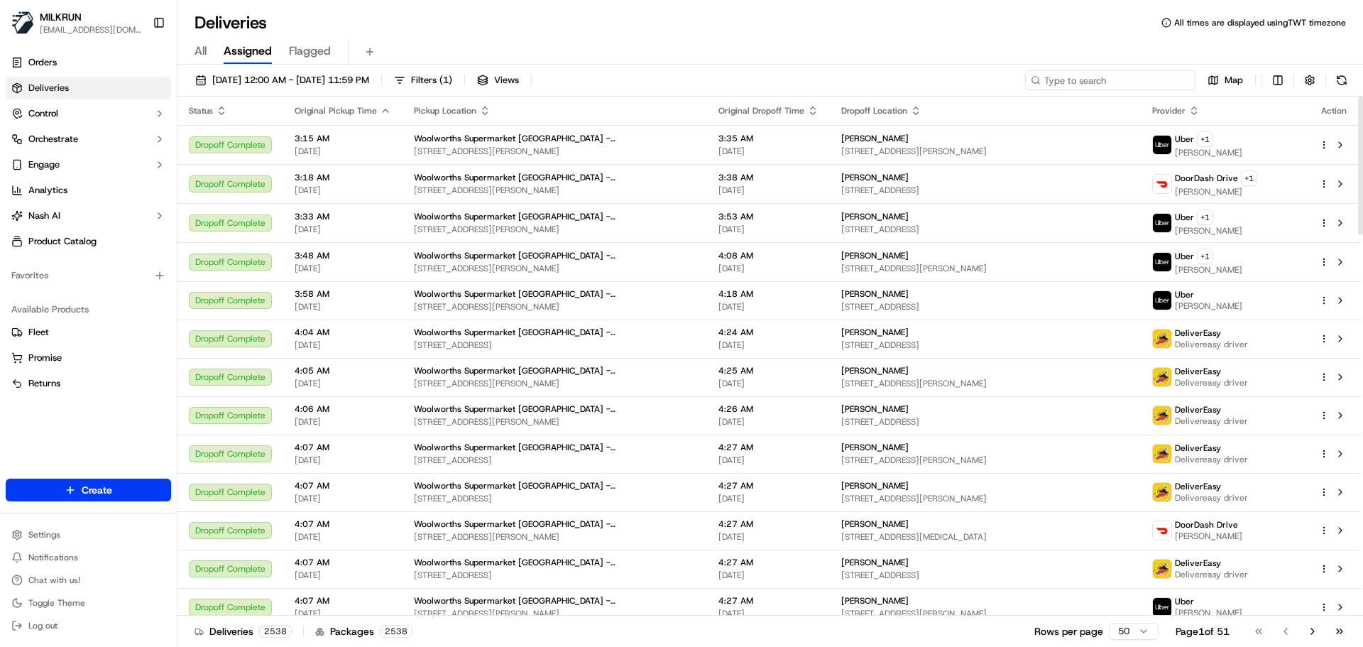
drag, startPoint x: 1125, startPoint y: 87, endPoint x: 1101, endPoint y: 104, distance: 30.5
click at [1126, 86] on input at bounding box center [1110, 80] width 170 height 20
paste input "Paul Conway"
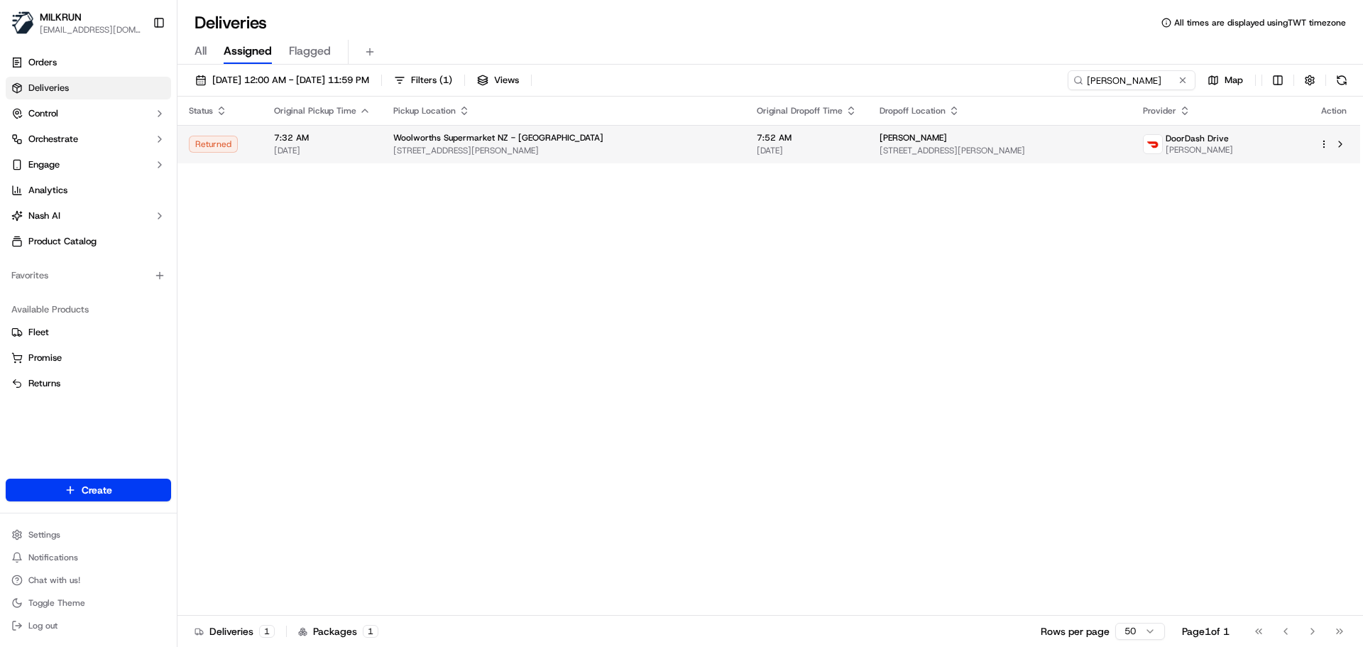
click at [401, 136] on span "Woolworths Supermarket NZ - Bridge Street" at bounding box center [498, 137] width 210 height 11
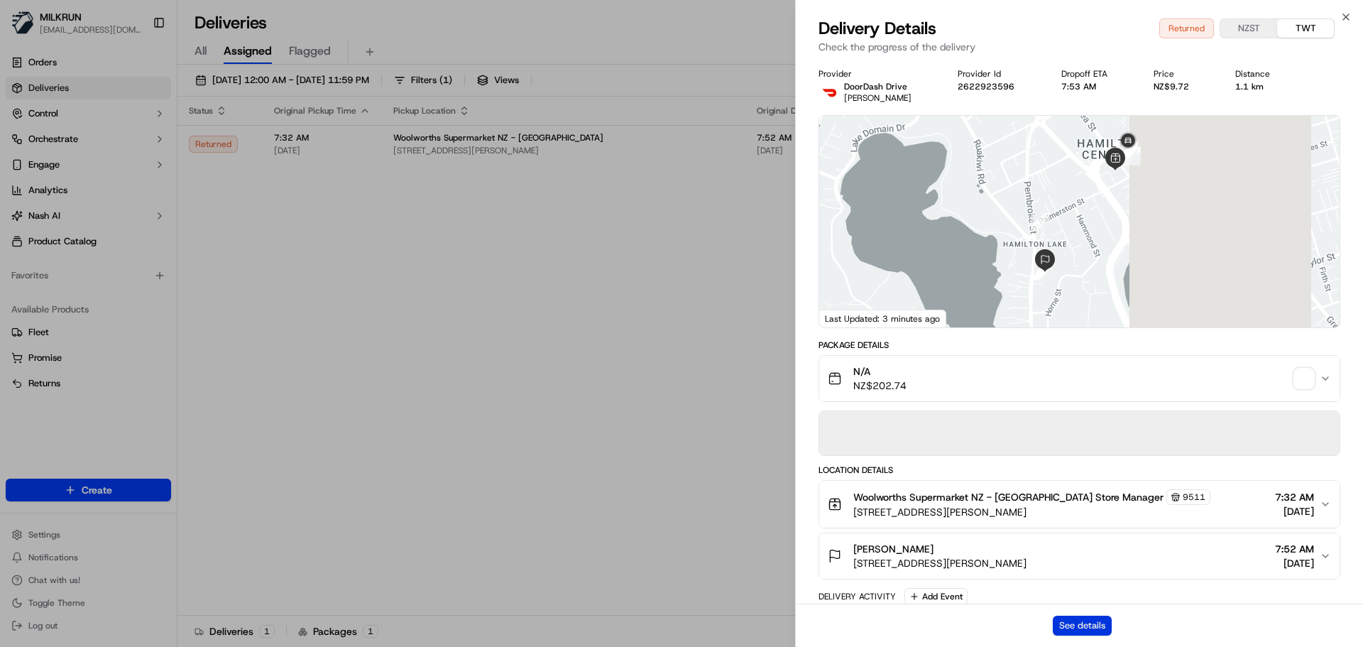
click at [1078, 620] on button "See details" at bounding box center [1082, 626] width 59 height 20
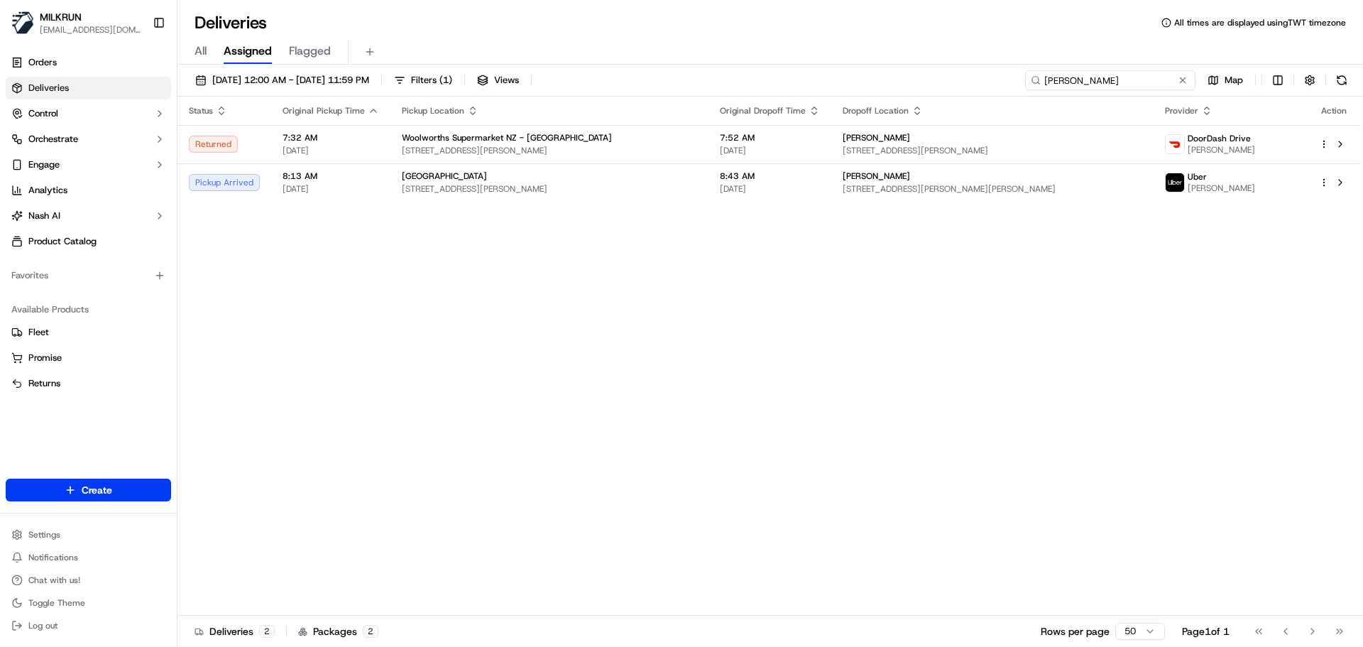
click at [1169, 87] on input "Paul Conway" at bounding box center [1110, 80] width 170 height 20
paste input "Angela Scott"
type input "Angela Scott"
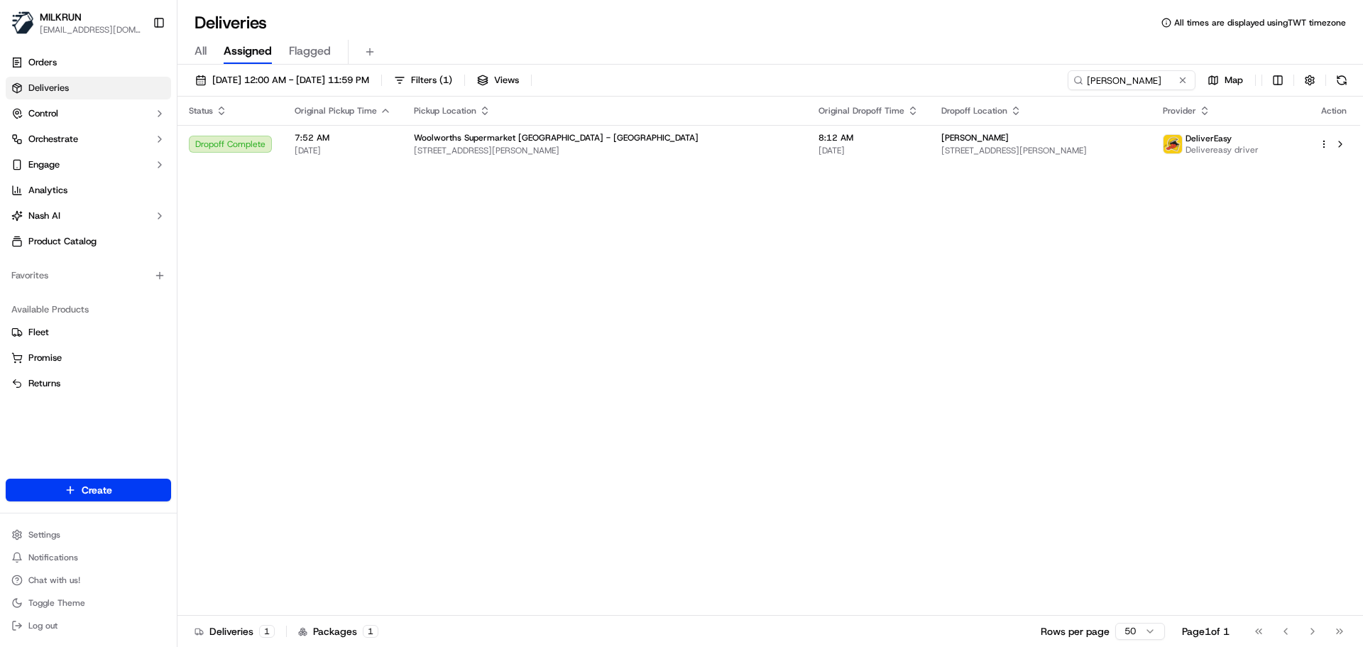
click at [503, 374] on div "Status Original Pickup Time Pickup Location Original Dropoff Time Dropoff Locat…" at bounding box center [769, 356] width 1183 height 519
click at [548, 139] on span "Woolworths Supermarket NZ - Papamoa" at bounding box center [556, 137] width 285 height 11
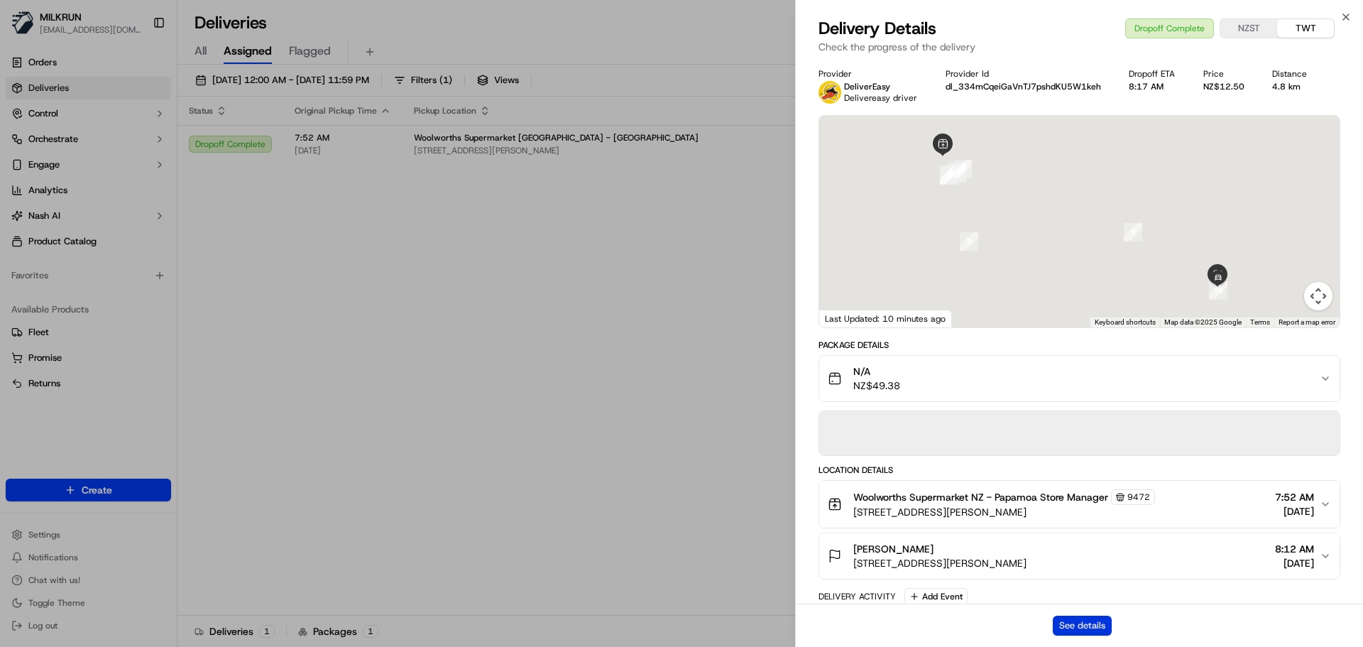
click at [1068, 628] on button "See details" at bounding box center [1082, 626] width 59 height 20
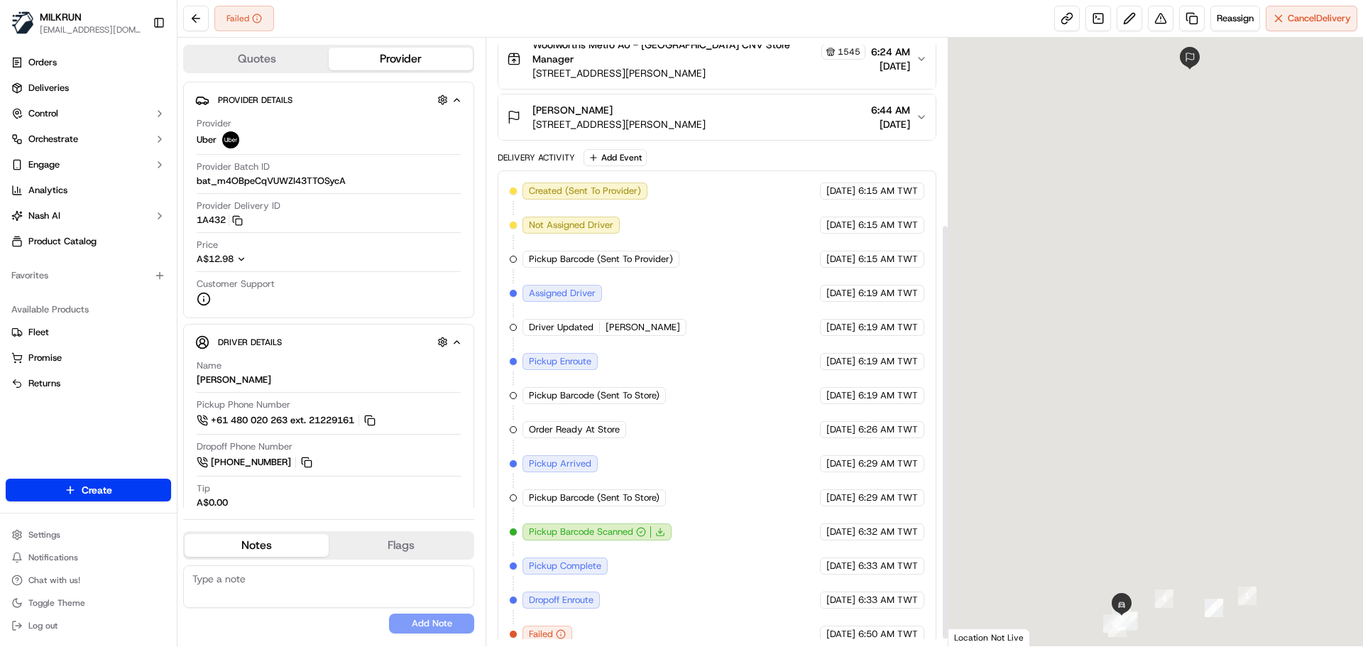
scroll to position [282, 0]
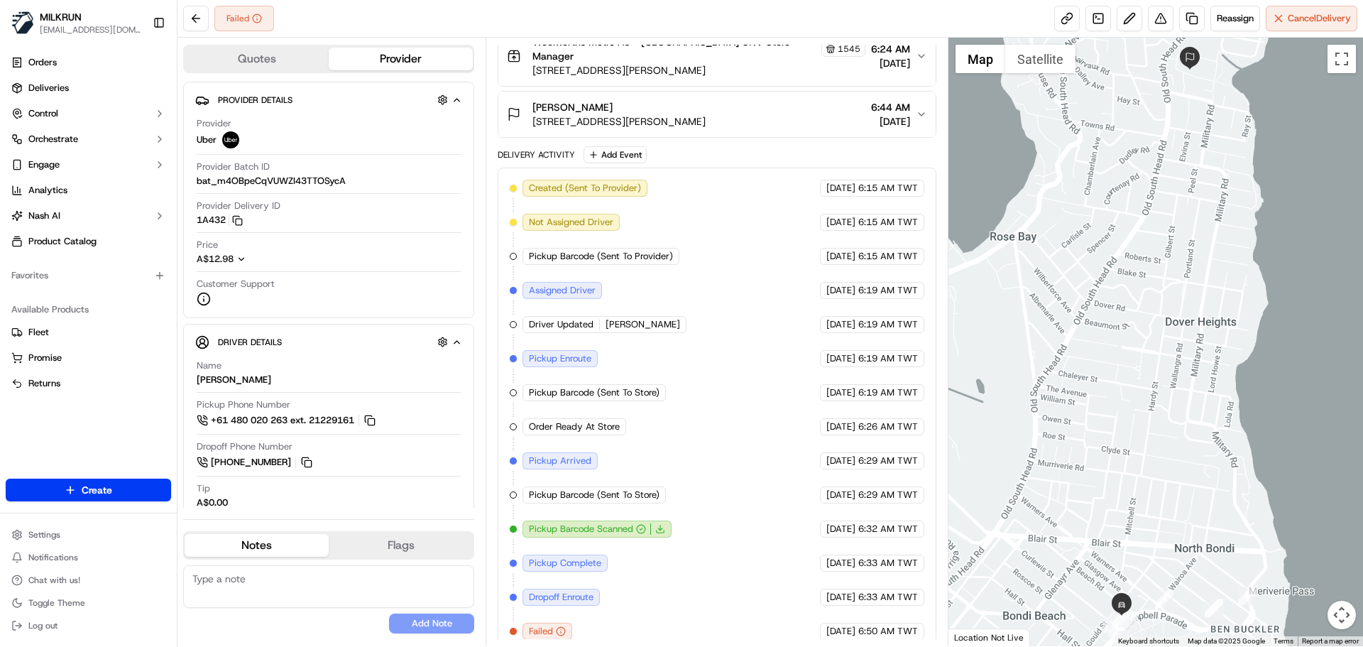
click at [866, 591] on span "6:33 AM TWT" at bounding box center [888, 597] width 60 height 13
click at [912, 625] on span "6:50 AM TWT" at bounding box center [888, 631] width 60 height 13
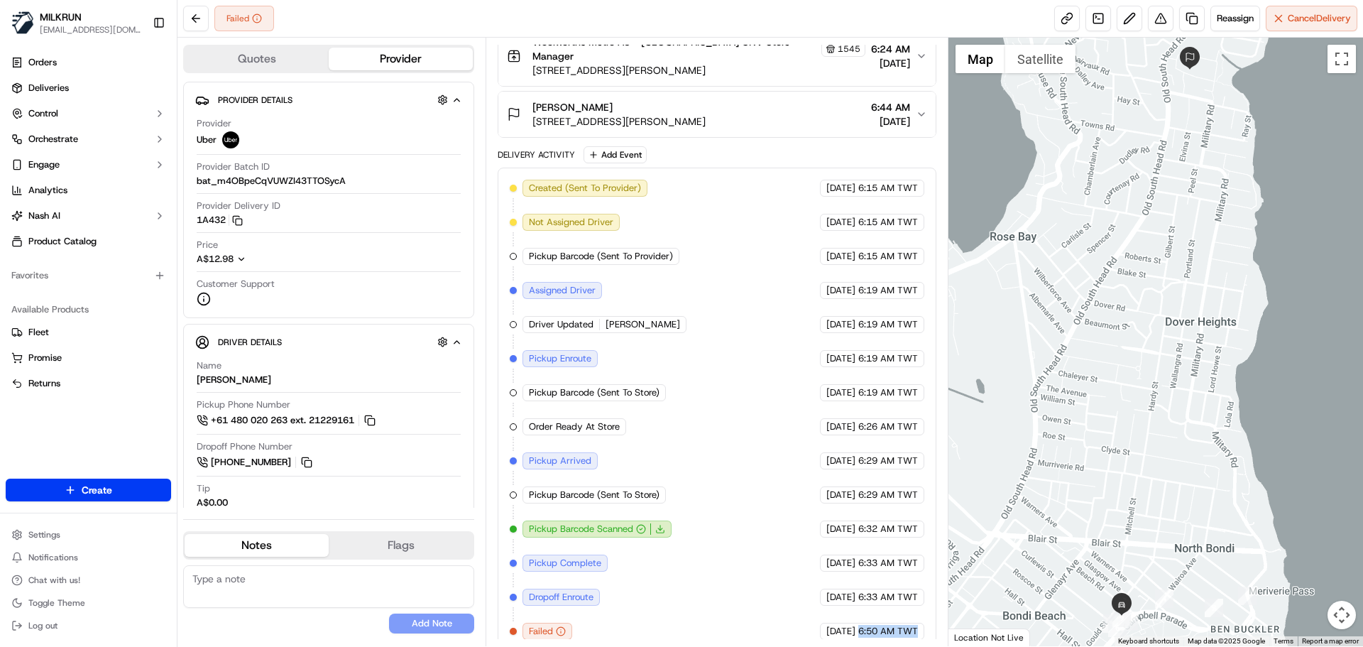
drag, startPoint x: 912, startPoint y: 616, endPoint x: 522, endPoint y: 592, distance: 390.5
click at [753, 592] on div "Created (Sent To Provider) Uber 23/09/2025 6:15 AM TWT Not Assigned Driver Uber…" at bounding box center [717, 410] width 414 height 460
click at [577, 596] on div "Created (Sent To Provider) Uber 23/09/2025 6:15 AM TWT Not Assigned Driver Uber…" at bounding box center [717, 410] width 414 height 460
drag, startPoint x: 577, startPoint y: 596, endPoint x: 856, endPoint y: 611, distance: 278.7
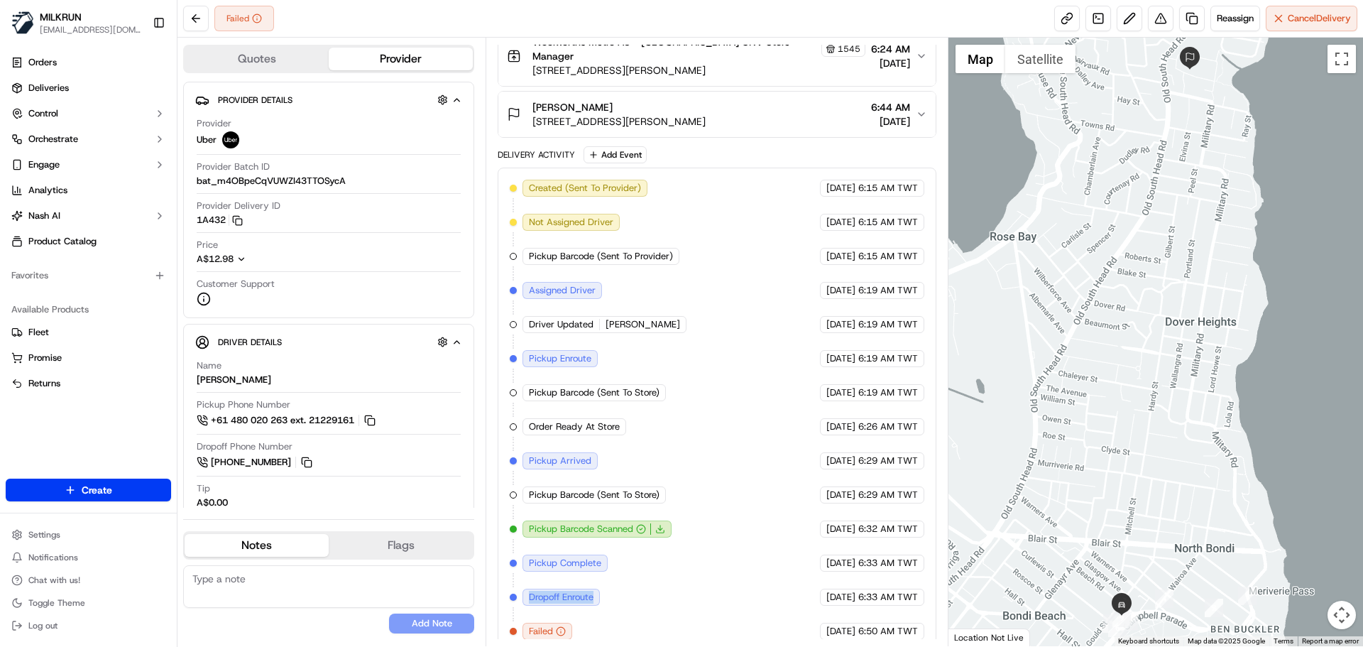
click at [777, 612] on div "Created (Sent To Provider) Uber 23/09/2025 6:15 AM TWT Not Assigned Driver Uber…" at bounding box center [717, 410] width 414 height 460
click at [929, 613] on div "Created (Sent To Provider) Uber 23/09/2025 6:15 AM TWT Not Assigned Driver Uber…" at bounding box center [717, 410] width 438 height 484
drag, startPoint x: 929, startPoint y: 613, endPoint x: 905, endPoint y: 544, distance: 73.4
click at [905, 540] on div "Created (Sent To Provider) Uber 23/09/2025 6:15 AM TWT Not Assigned Driver Uber…" at bounding box center [717, 410] width 438 height 484
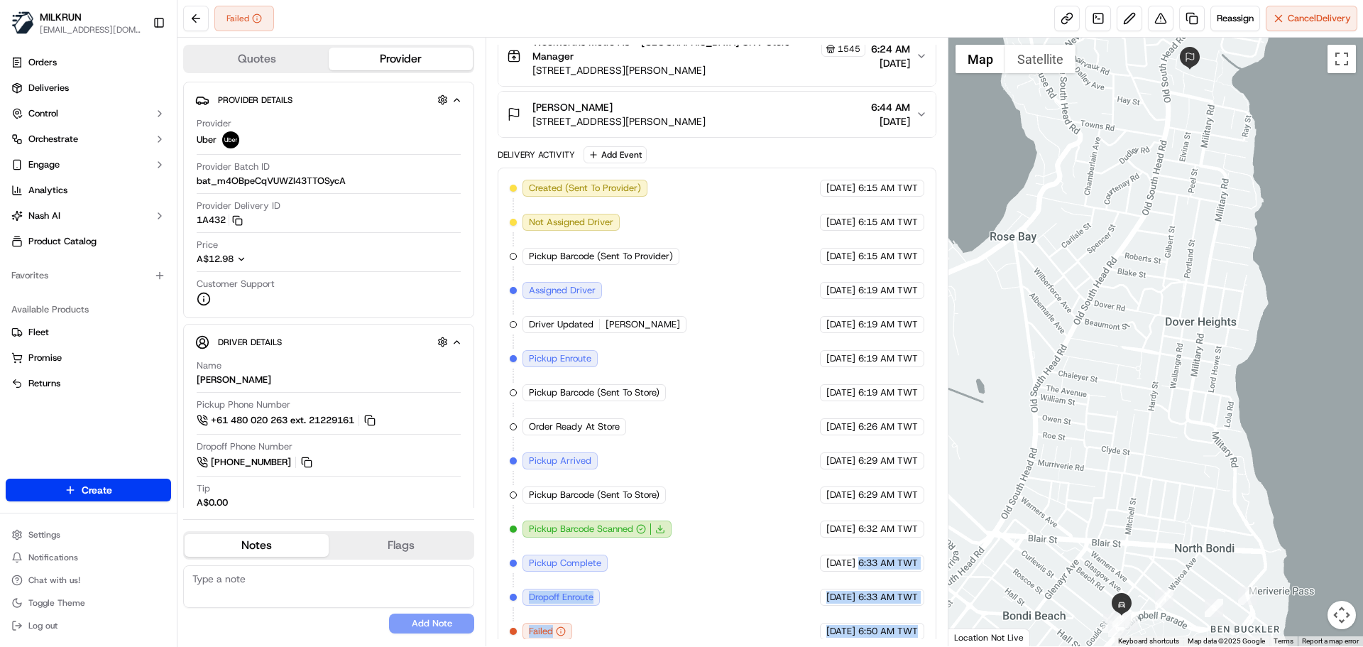
click at [913, 625] on span "6:50 AM TWT" at bounding box center [888, 631] width 60 height 13
click at [912, 625] on span "6:50 AM TWT" at bounding box center [888, 631] width 60 height 13
drag, startPoint x: 912, startPoint y: 620, endPoint x: 880, endPoint y: 584, distance: 48.3
click at [882, 538] on div "Created (Sent To Provider) Uber 23/09/2025 6:15 AM TWT Not Assigned Driver Uber…" at bounding box center [717, 410] width 414 height 460
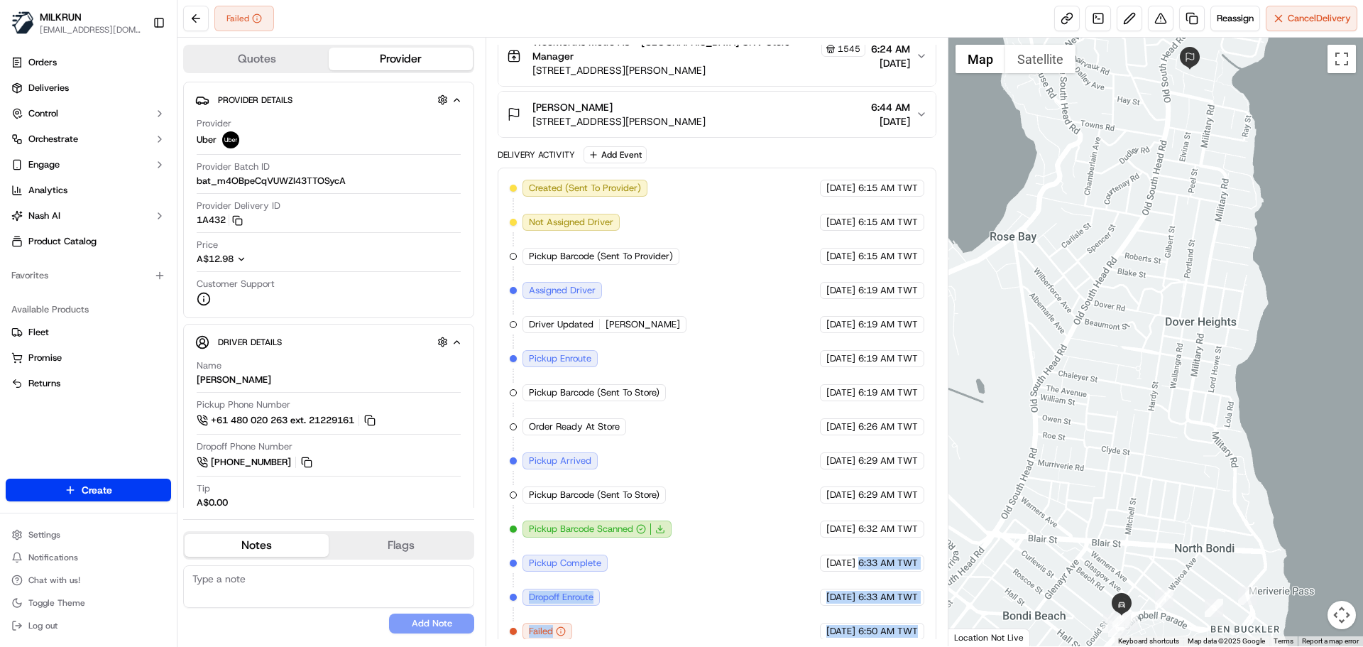
click at [880, 602] on div "Created (Sent To Provider) Uber 23/09/2025 6:15 AM TWT Not Assigned Driver Uber…" at bounding box center [717, 410] width 414 height 460
drag, startPoint x: 880, startPoint y: 602, endPoint x: 875, endPoint y: 539, distance: 63.4
click at [875, 536] on div "Created (Sent To Provider) Uber 23/09/2025 6:15 AM TWT Not Assigned Driver Uber…" at bounding box center [717, 410] width 414 height 460
click at [880, 605] on div "Created (Sent To Provider) Uber 23/09/2025 6:15 AM TWT Not Assigned Driver Uber…" at bounding box center [717, 410] width 414 height 460
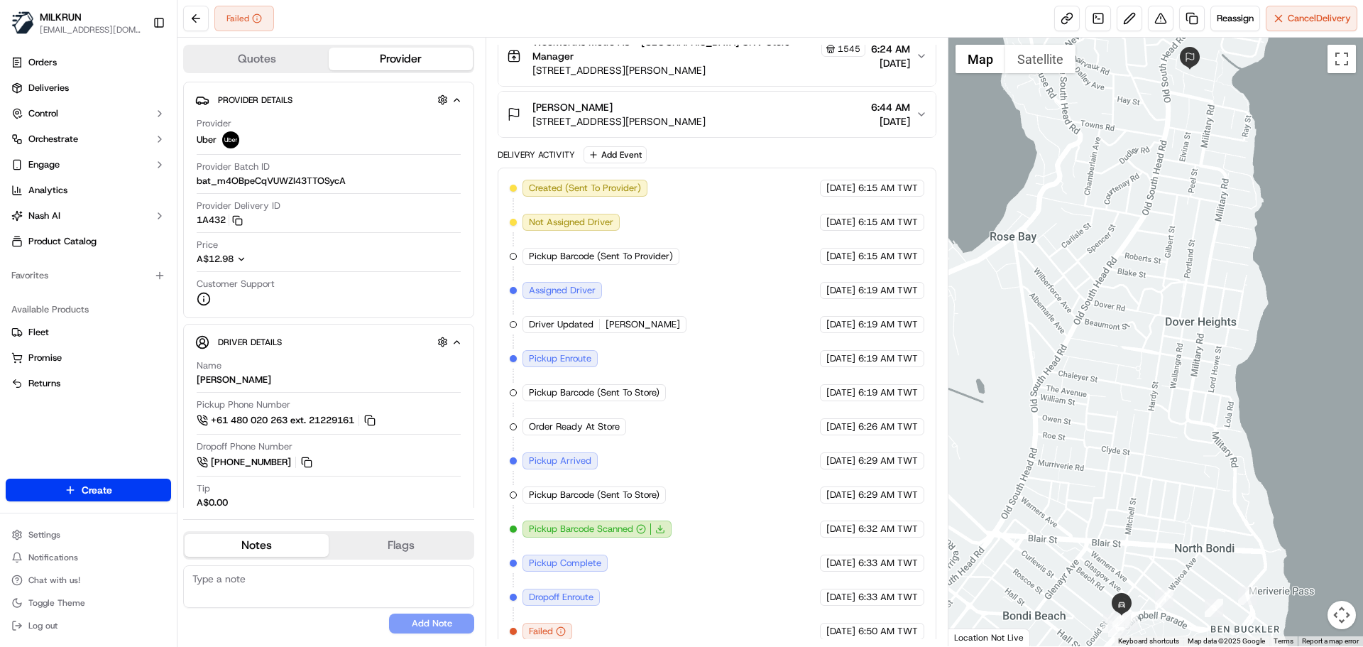
click at [879, 608] on div "Created (Sent To Provider) Uber 23/09/2025 6:15 AM TWT Not Assigned Driver Uber…" at bounding box center [717, 410] width 414 height 460
click at [891, 625] on span "6:50 AM TWT" at bounding box center [888, 631] width 60 height 13
drag, startPoint x: 891, startPoint y: 612, endPoint x: 863, endPoint y: 533, distance: 83.8
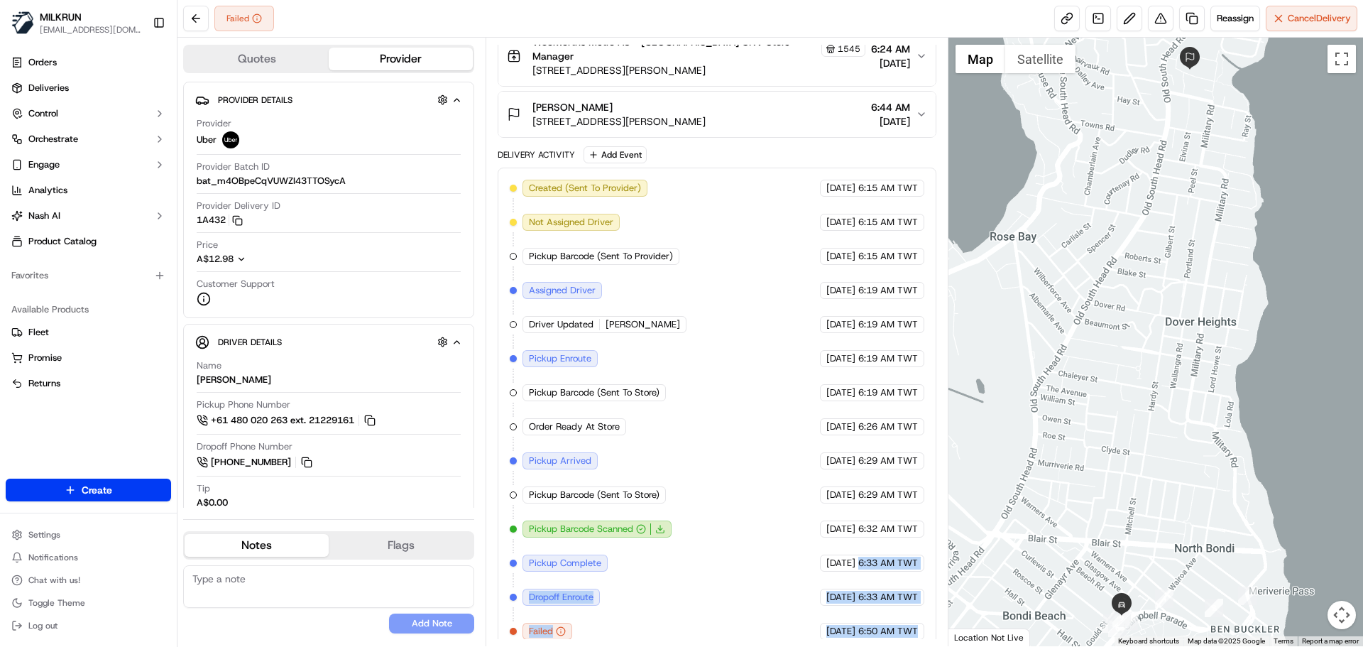
click at [863, 533] on div "Created (Sent To Provider) Uber 23/09/2025 6:15 AM TWT Not Assigned Driver Uber…" at bounding box center [717, 410] width 414 height 460
click at [577, 642] on div "Summary 4453680 AEST TWT Created: 23/09/2025 6:15 AM Strategy: Dynamic 4WD (DD,…" at bounding box center [717, 342] width 462 height 608
click at [876, 625] on span "6:50 AM TWT" at bounding box center [888, 631] width 60 height 13
drag, startPoint x: 876, startPoint y: 618, endPoint x: 904, endPoint y: 518, distance: 103.2
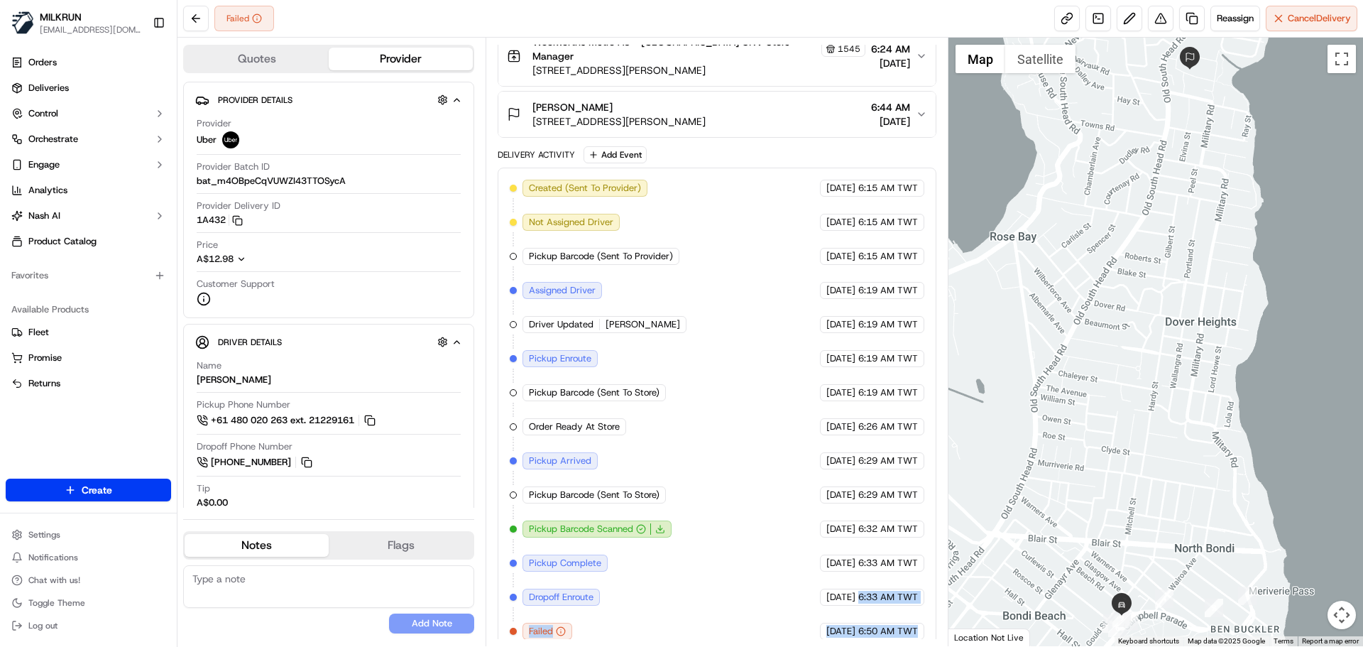
click at [893, 537] on div "Created (Sent To Provider) Uber 23/09/2025 6:15 AM TWT Not Assigned Driver Uber…" at bounding box center [717, 410] width 414 height 460
click at [913, 606] on div "Created (Sent To Provider) Uber 23/09/2025 6:15 AM TWT Not Assigned Driver Uber…" at bounding box center [717, 410] width 414 height 460
drag, startPoint x: 913, startPoint y: 606, endPoint x: 885, endPoint y: 461, distance: 148.3
click at [885, 461] on div "Created (Sent To Provider) Uber 23/09/2025 6:15 AM TWT Not Assigned Driver Uber…" at bounding box center [717, 410] width 414 height 460
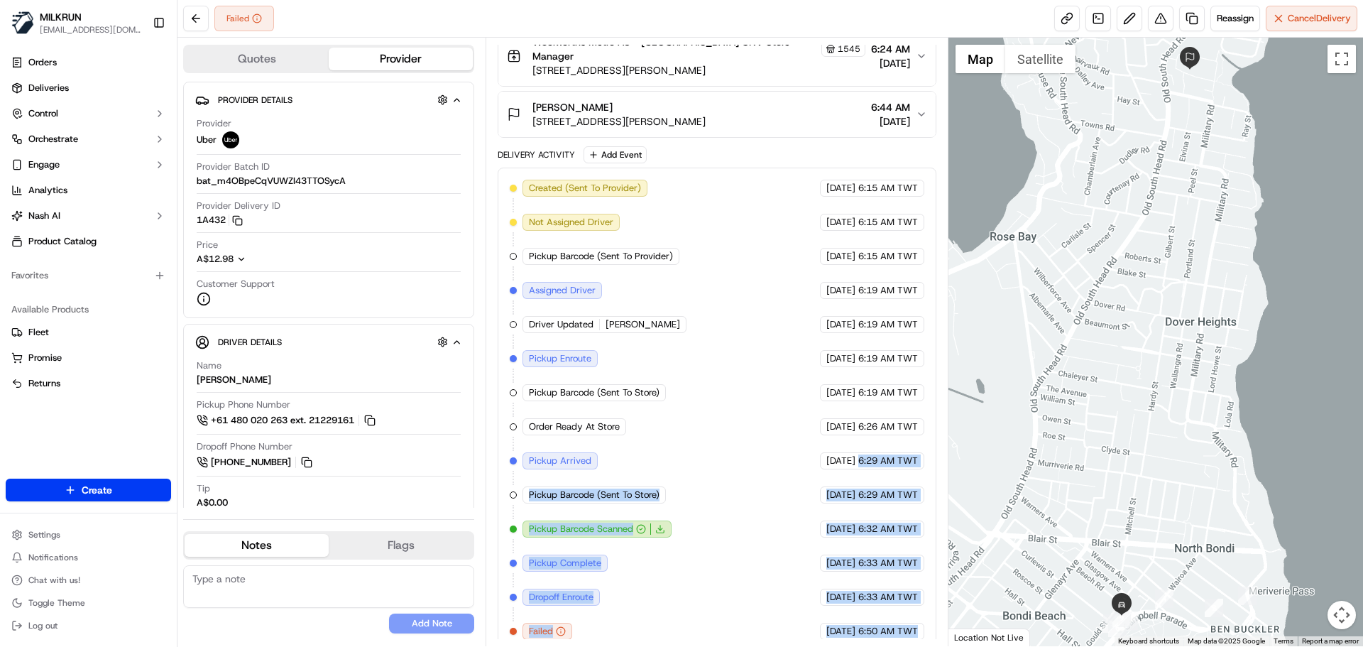
click at [659, 488] on span "Pickup Barcode (Sent To Store)" at bounding box center [594, 494] width 131 height 13
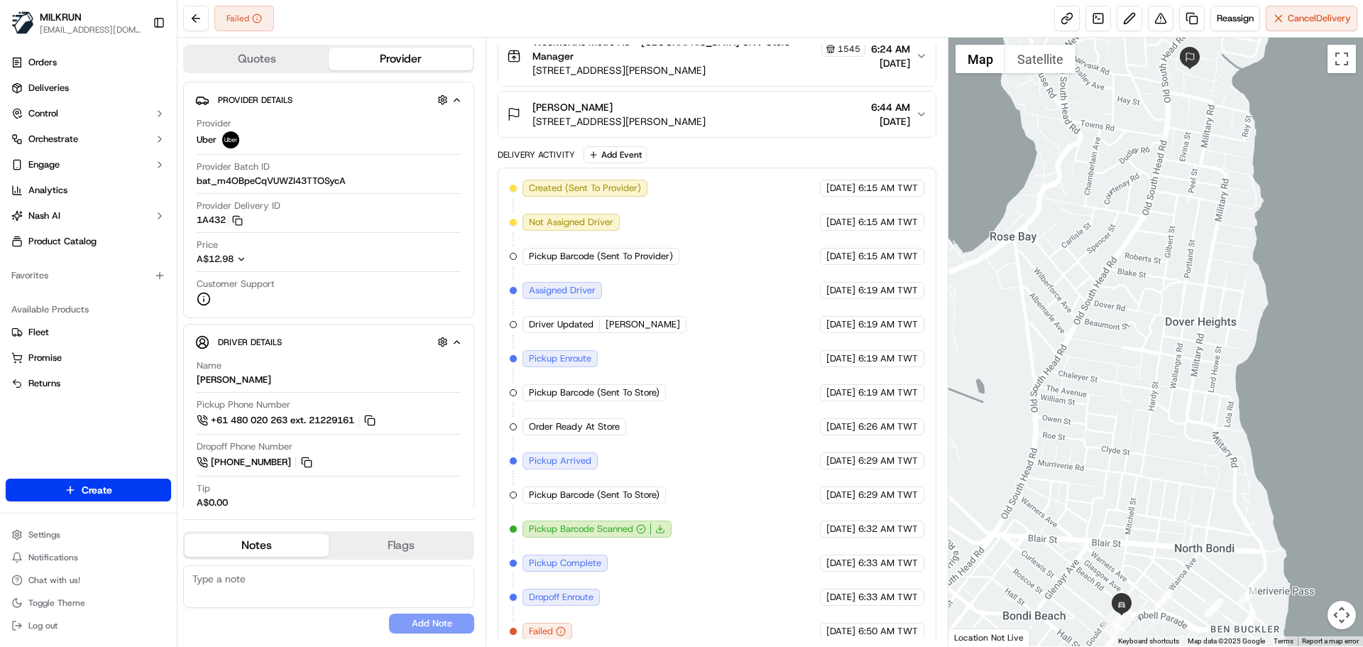
click at [659, 488] on span "Pickup Barcode (Sent To Store)" at bounding box center [594, 494] width 131 height 13
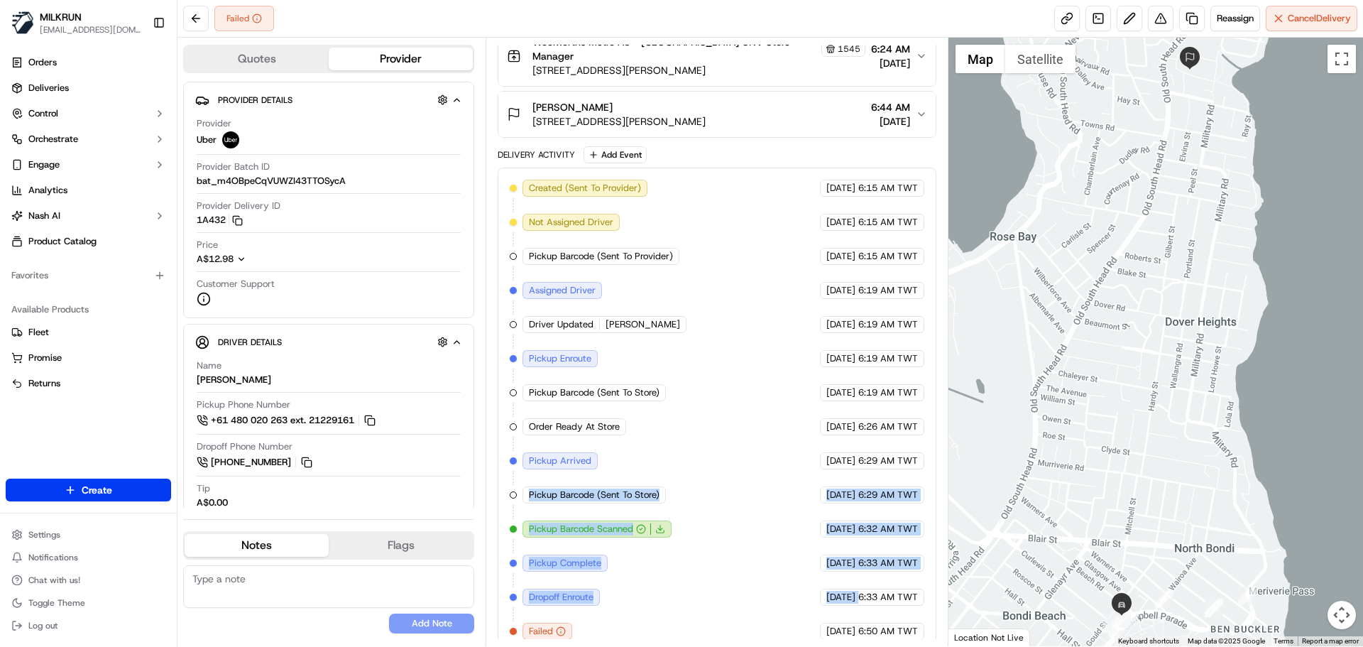
drag, startPoint x: 659, startPoint y: 481, endPoint x: 748, endPoint y: 618, distance: 163.3
click at [747, 616] on div "Created (Sent To Provider) Uber 23/09/2025 6:15 AM TWT Not Assigned Driver Uber…" at bounding box center [717, 410] width 414 height 460
click at [744, 619] on div "Created (Sent To Provider) Uber 23/09/2025 6:15 AM TWT Not Assigned Driver Uber…" at bounding box center [717, 410] width 414 height 460
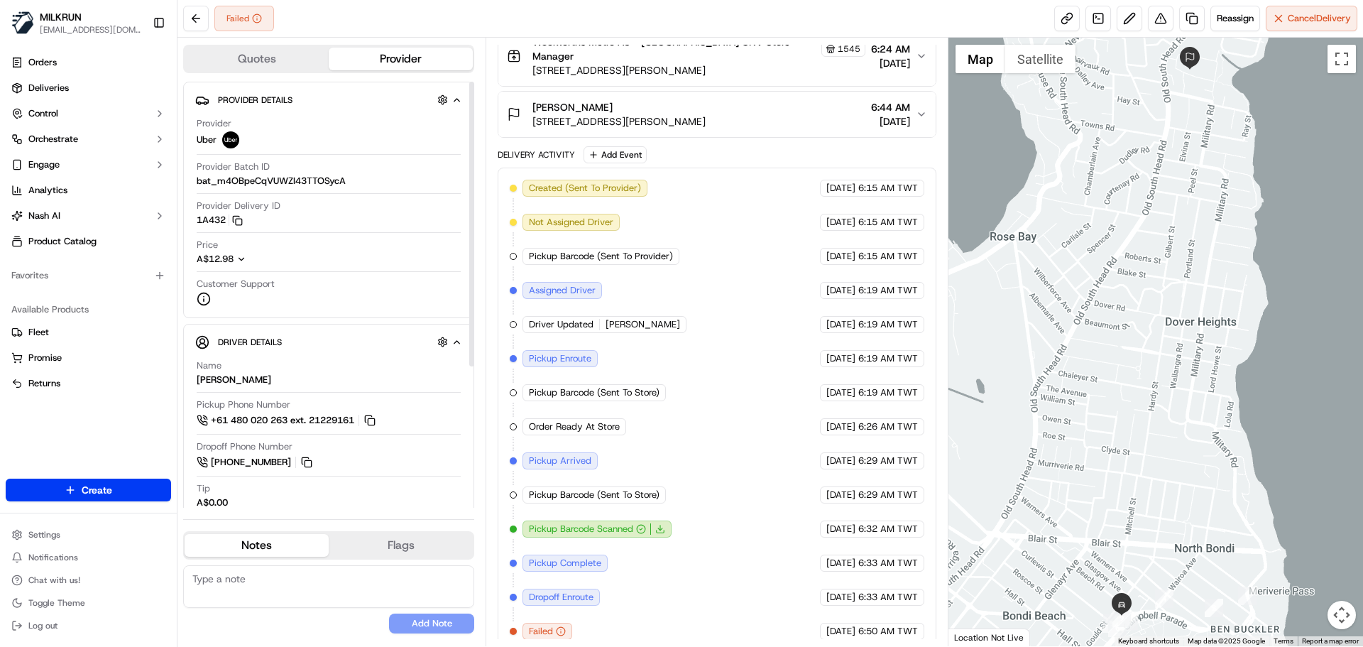
click at [207, 141] on span "Uber" at bounding box center [207, 139] width 20 height 13
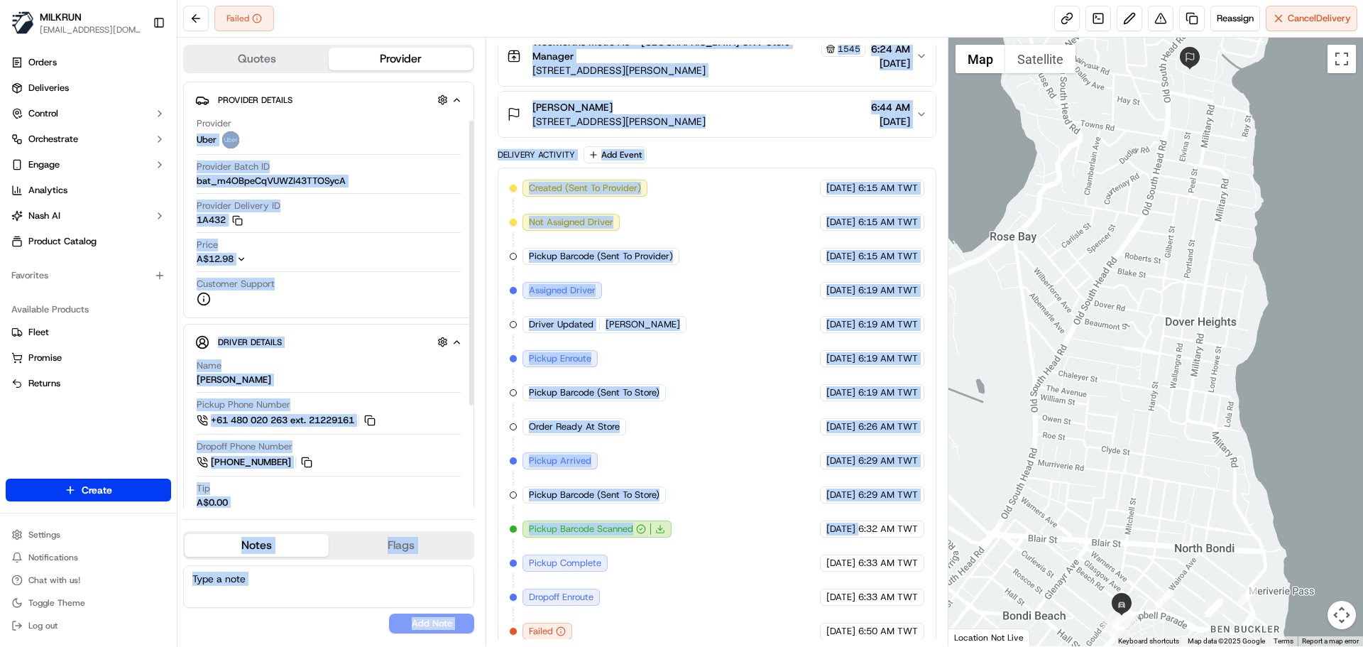
drag, startPoint x: 207, startPoint y: 141, endPoint x: 705, endPoint y: 639, distance: 704.4
click at [705, 639] on div "Quotes Provider Provider Details Hidden ( 3 ) Provider Uber Provider Batch ID b…" at bounding box center [563, 342] width 771 height 608
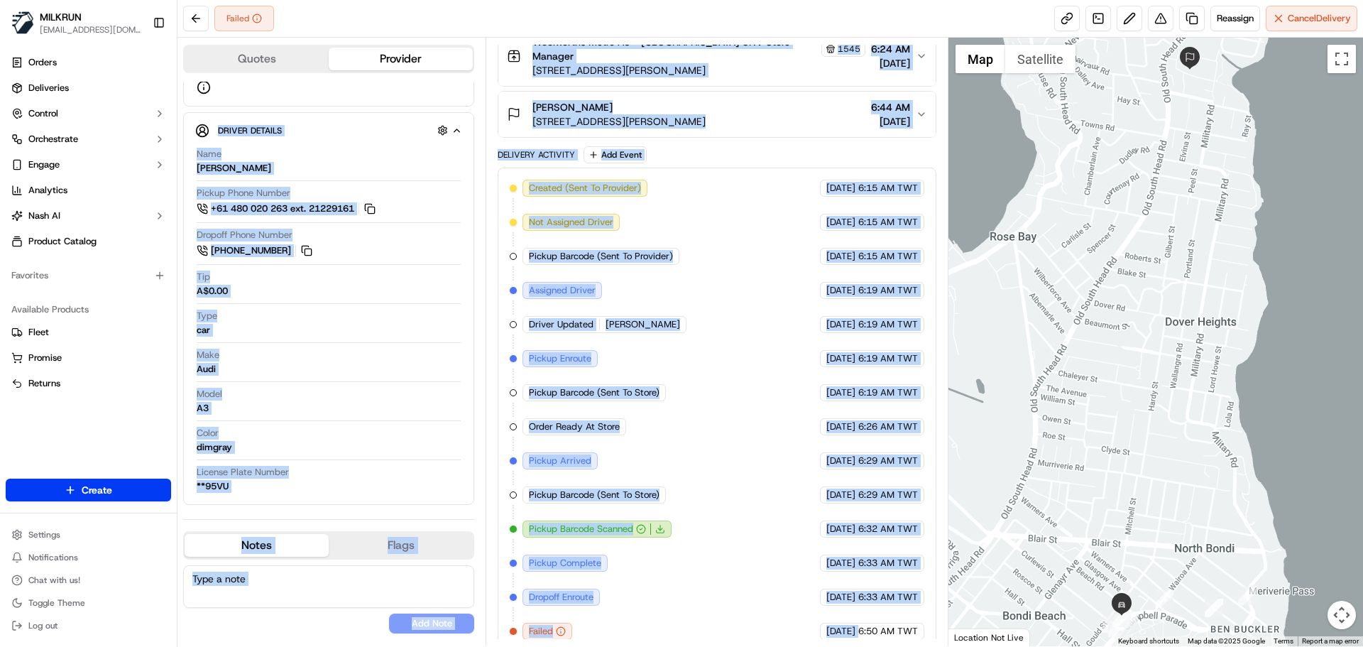
click at [899, 636] on div "Created (Sent To Provider) Uber 23/09/2025 6:15 AM TWT Not Assigned Driver Uber…" at bounding box center [717, 410] width 438 height 484
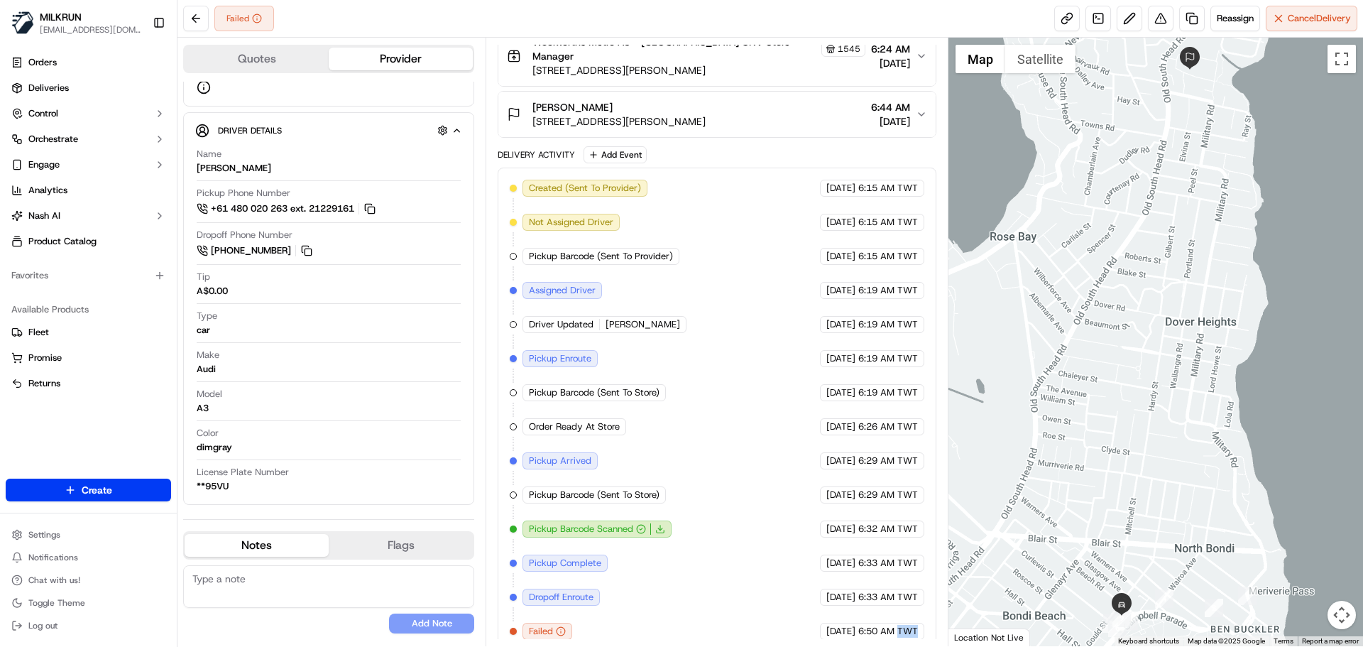
click at [899, 636] on div "Created (Sent To Provider) Uber 23/09/2025 6:15 AM TWT Not Assigned Driver Uber…" at bounding box center [717, 410] width 438 height 484
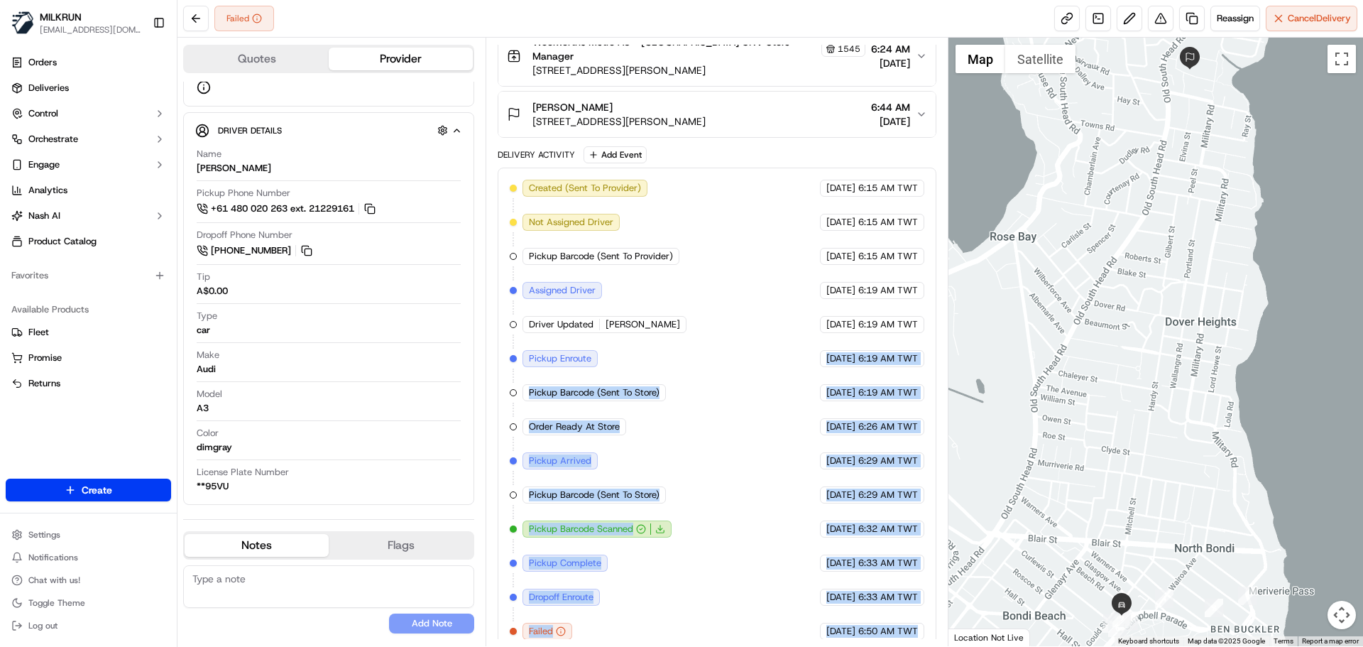
drag, startPoint x: 899, startPoint y: 636, endPoint x: 777, endPoint y: 513, distance: 172.7
click at [746, 306] on div "Created (Sent To Provider) Uber 23/09/2025 6:15 AM TWT Not Assigned Driver Uber…" at bounding box center [717, 410] width 438 height 484
click at [776, 535] on div "Created (Sent To Provider) Uber 23/09/2025 6:15 AM TWT Not Assigned Driver Uber…" at bounding box center [717, 410] width 414 height 460
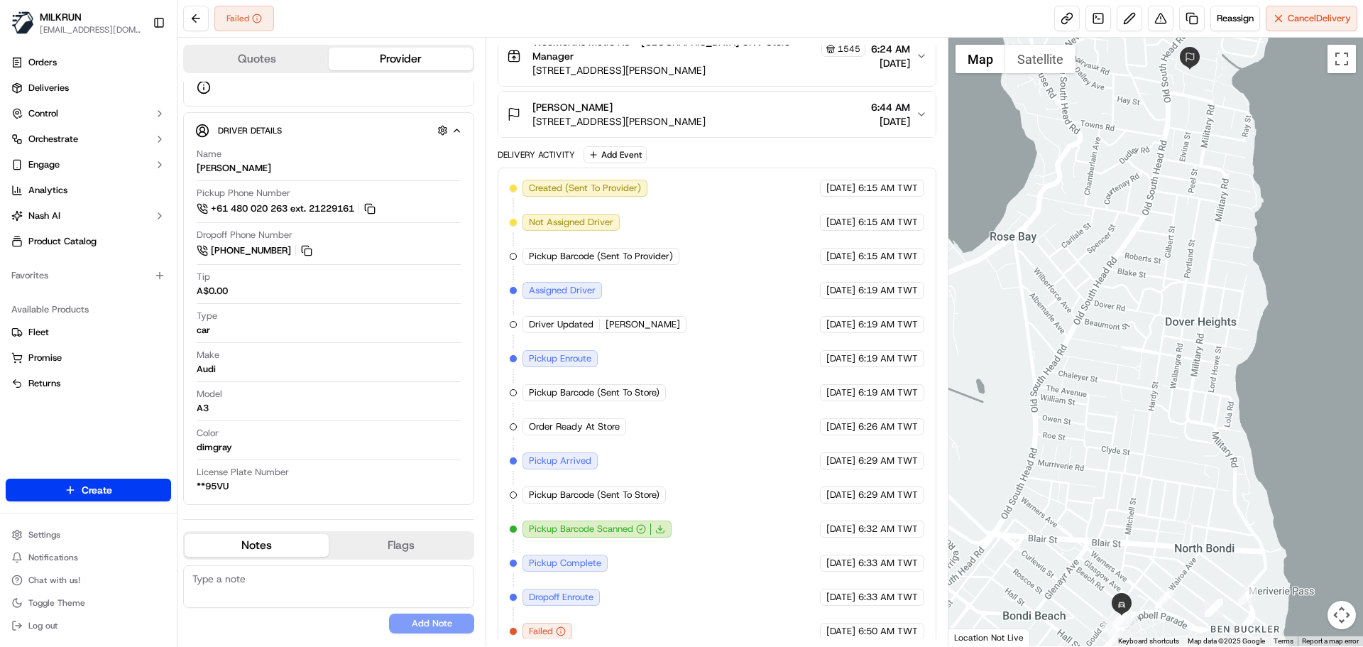
click at [628, 440] on div "Created (Sent To Provider) Uber 23/09/2025 6:15 AM TWT Not Assigned Driver Uber…" at bounding box center [717, 410] width 414 height 460
drag, startPoint x: 628, startPoint y: 440, endPoint x: 686, endPoint y: 478, distance: 69.3
click at [686, 478] on div "Created (Sent To Provider) Uber 23/09/2025 6:15 AM TWT Not Assigned Driver Uber…" at bounding box center [717, 410] width 414 height 460
click at [687, 481] on div "Created (Sent To Provider) Uber 23/09/2025 6:15 AM TWT Not Assigned Driver Uber…" at bounding box center [717, 410] width 414 height 460
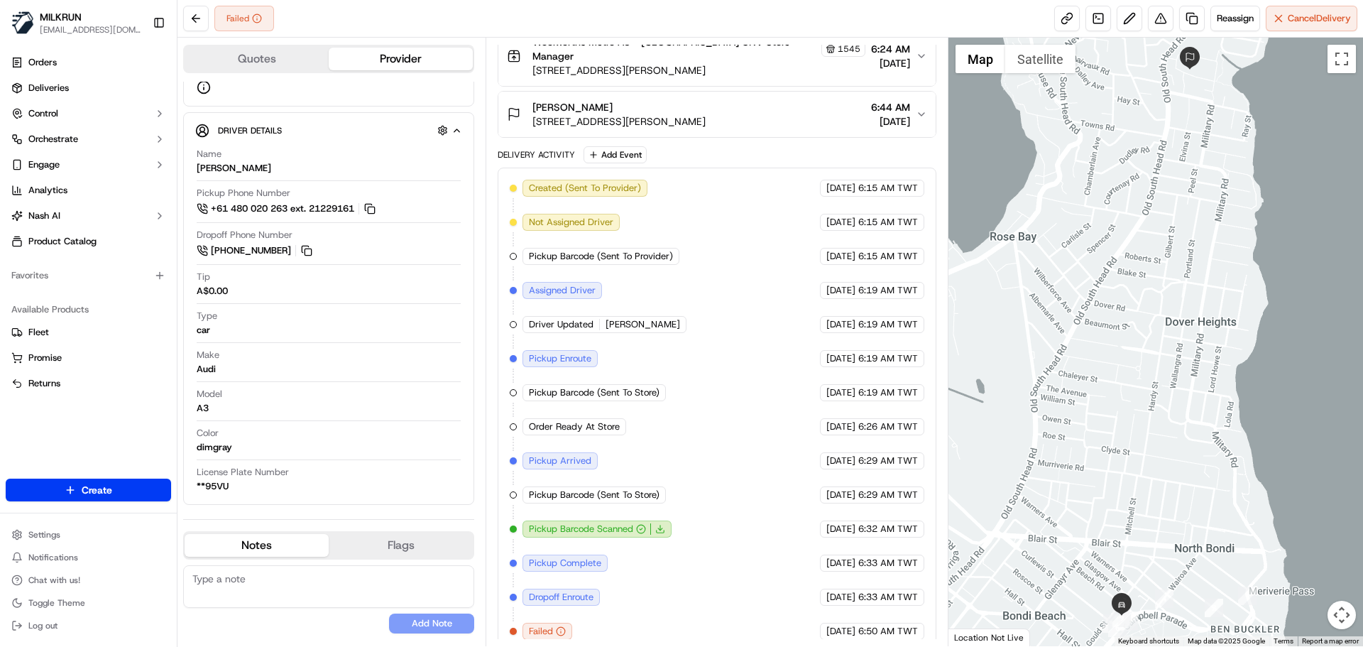
click at [687, 481] on div "Created (Sent To Provider) Uber 23/09/2025 6:15 AM TWT Not Assigned Driver Uber…" at bounding box center [717, 410] width 414 height 460
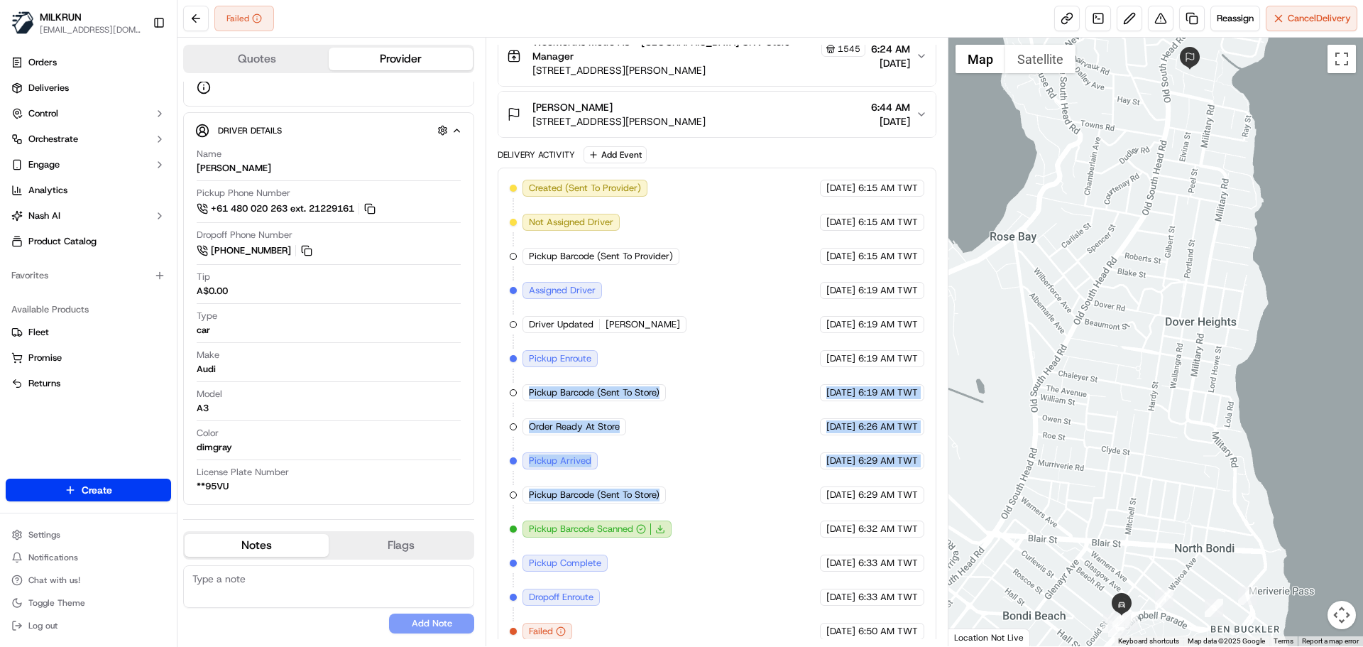
drag, startPoint x: 687, startPoint y: 481, endPoint x: 801, endPoint y: 351, distance: 173.1
click at [767, 283] on div "Created (Sent To Provider) Uber 23/09/2025 6:15 AM TWT Not Assigned Driver Uber…" at bounding box center [717, 410] width 414 height 460
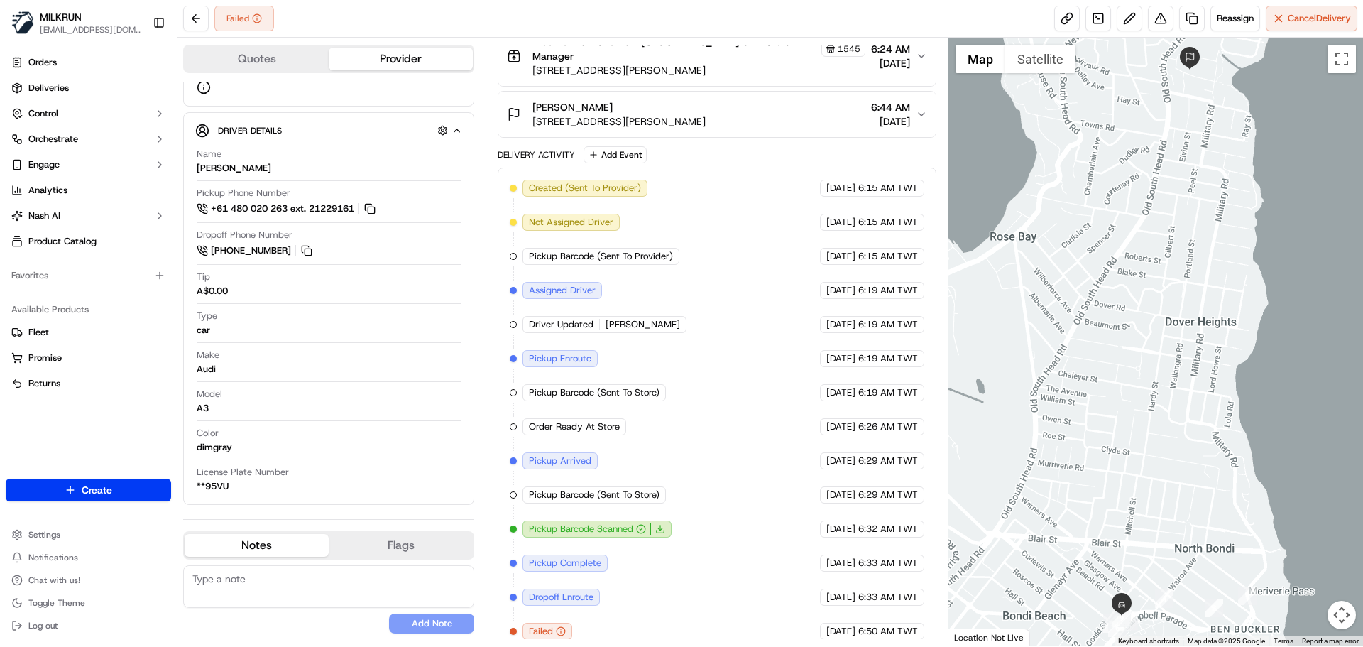
click at [890, 591] on span "6:33 AM TWT" at bounding box center [888, 597] width 60 height 13
click at [894, 625] on span "6:50 AM TWT" at bounding box center [888, 631] width 60 height 13
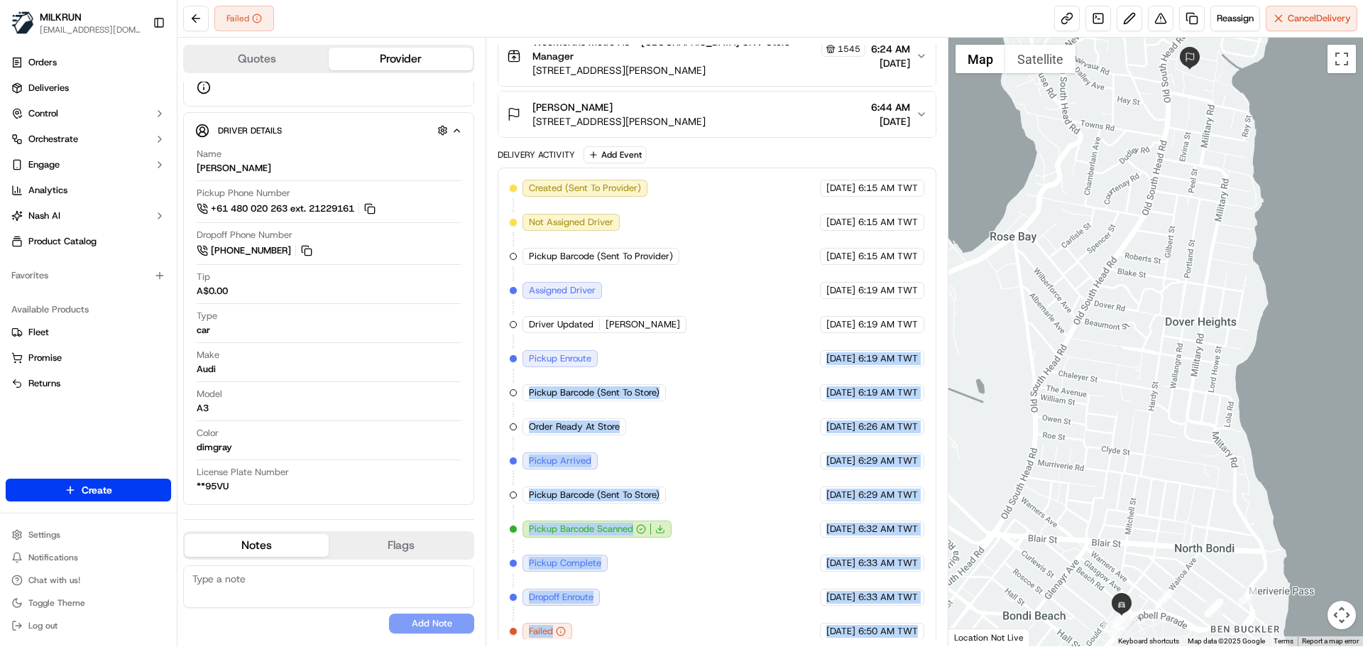
drag, startPoint x: 894, startPoint y: 618, endPoint x: 751, endPoint y: 339, distance: 312.8
click at [751, 315] on div "Created (Sent To Provider) Uber 23/09/2025 6:15 AM TWT Not Assigned Driver Uber…" at bounding box center [717, 410] width 414 height 460
click at [685, 427] on div "Created (Sent To Provider) Uber 23/09/2025 6:15 AM TWT Not Assigned Driver Uber…" at bounding box center [717, 410] width 414 height 460
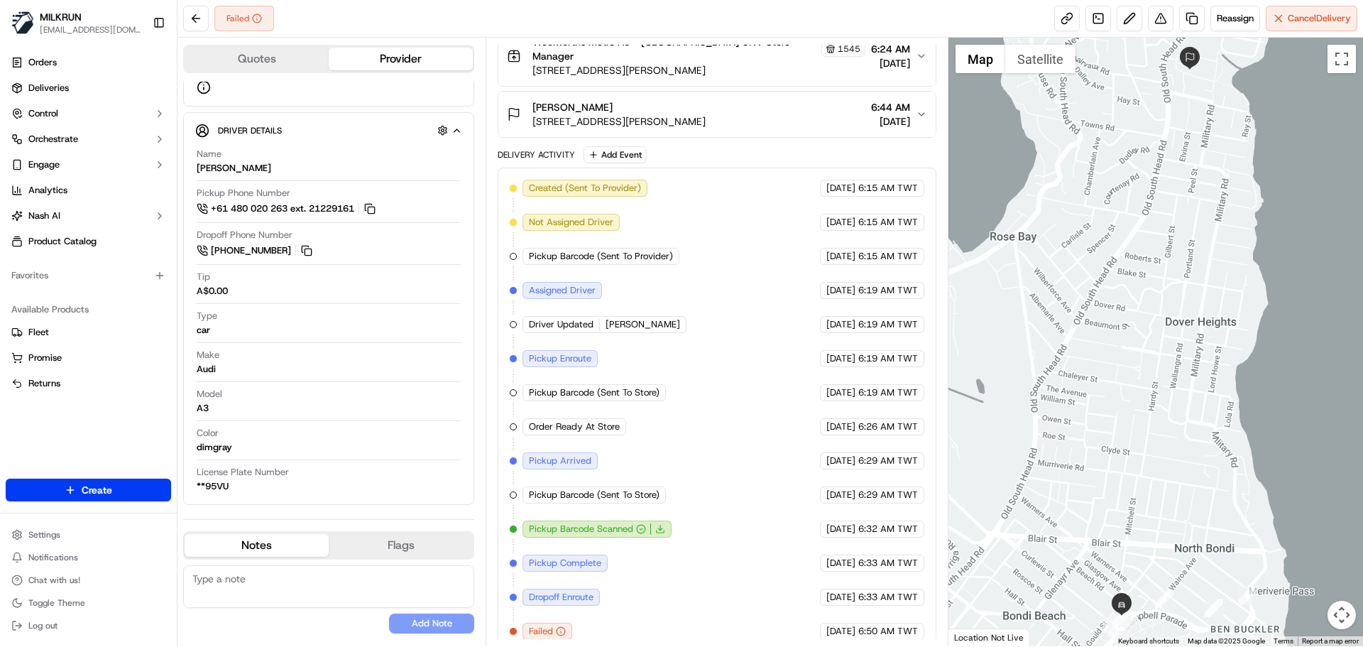
click at [685, 427] on div "Created (Sent To Provider) Uber 23/09/2025 6:15 AM TWT Not Assigned Driver Uber…" at bounding box center [717, 410] width 414 height 460
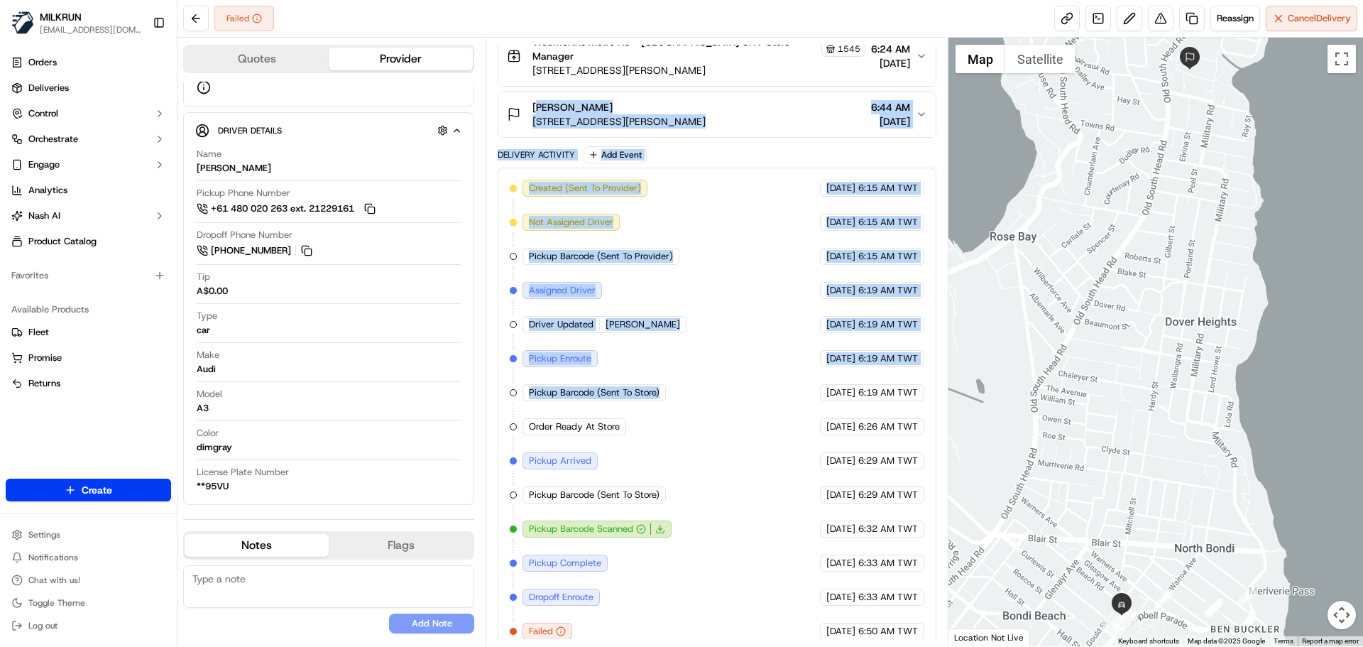
drag, startPoint x: 685, startPoint y: 427, endPoint x: 694, endPoint y: 126, distance: 301.2
click at [694, 82] on div "Package Details N/A A$152.40 Pickup Items Details Package Items ( 16 ) Location…" at bounding box center [717, 260] width 438 height 784
click at [615, 182] on span "Created (Sent To Provider)" at bounding box center [585, 188] width 112 height 13
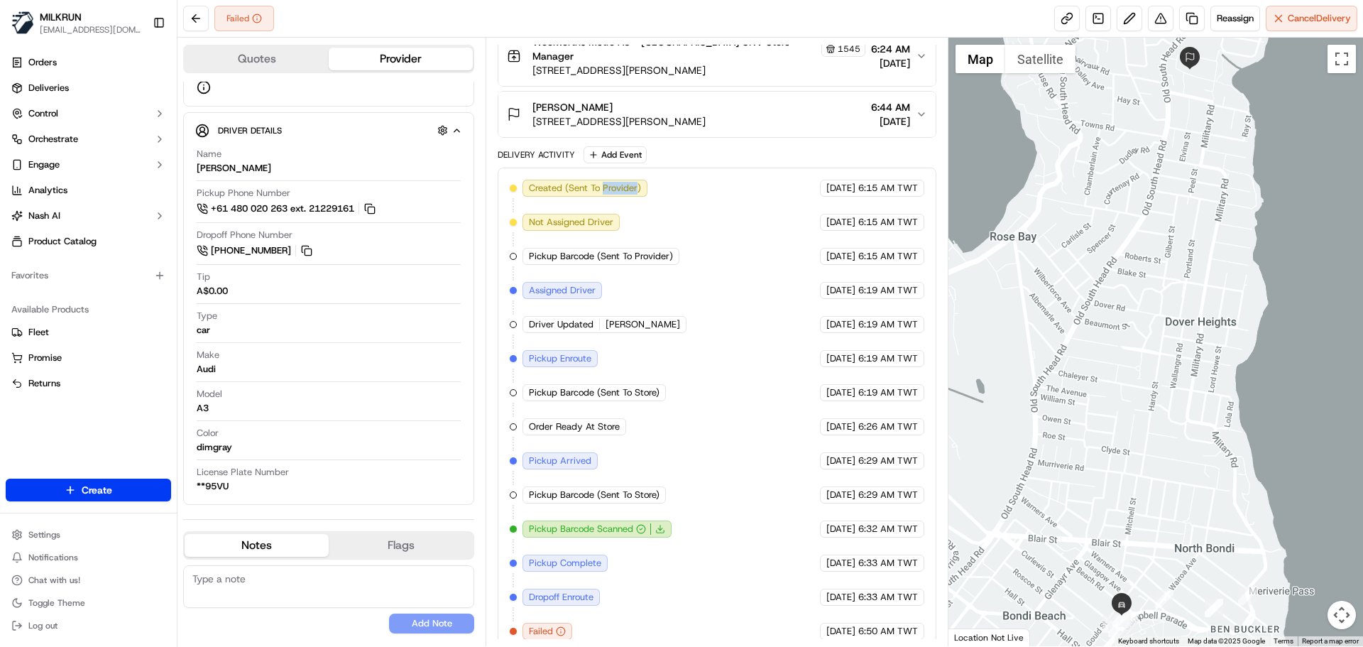
click at [615, 182] on span "Created (Sent To Provider)" at bounding box center [585, 188] width 112 height 13
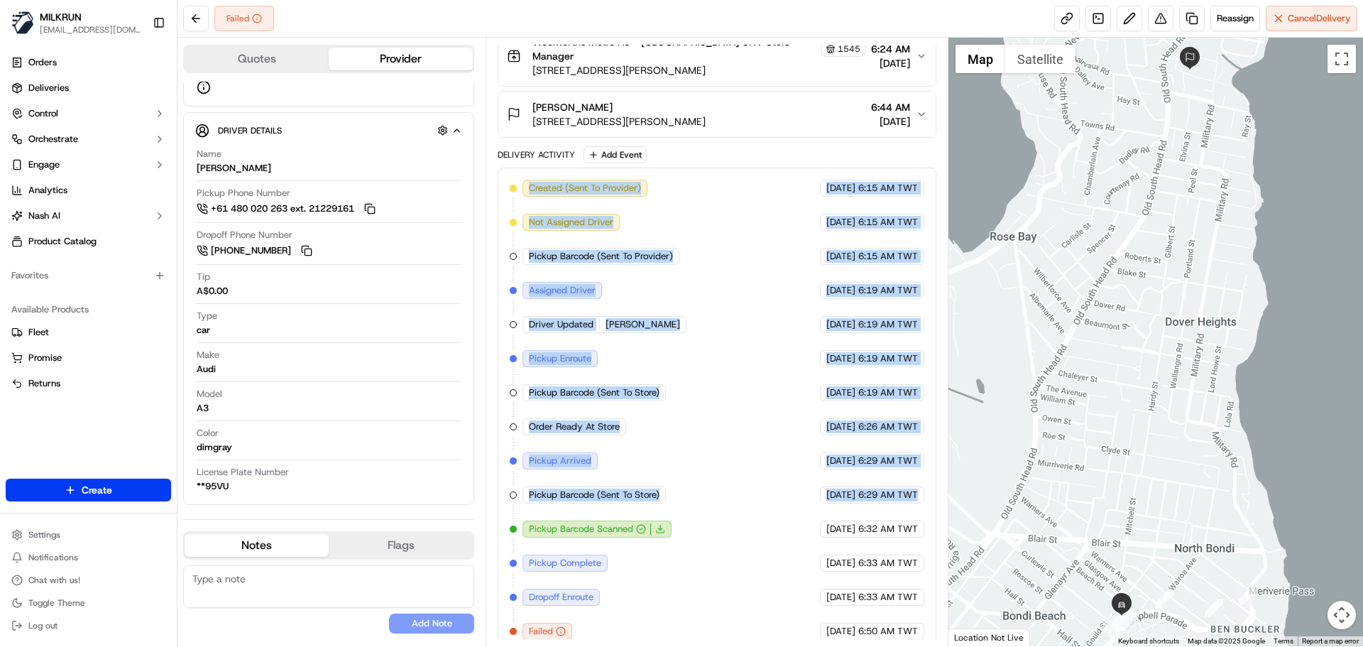
drag, startPoint x: 615, startPoint y: 180, endPoint x: 886, endPoint y: 553, distance: 461.0
click at [880, 539] on div "Created (Sent To Provider) Uber 23/09/2025 6:15 AM TWT Not Assigned Driver Uber…" at bounding box center [717, 410] width 414 height 460
click at [892, 596] on div "Created (Sent To Provider) Uber 23/09/2025 6:15 AM TWT Not Assigned Driver Uber…" at bounding box center [717, 410] width 414 height 460
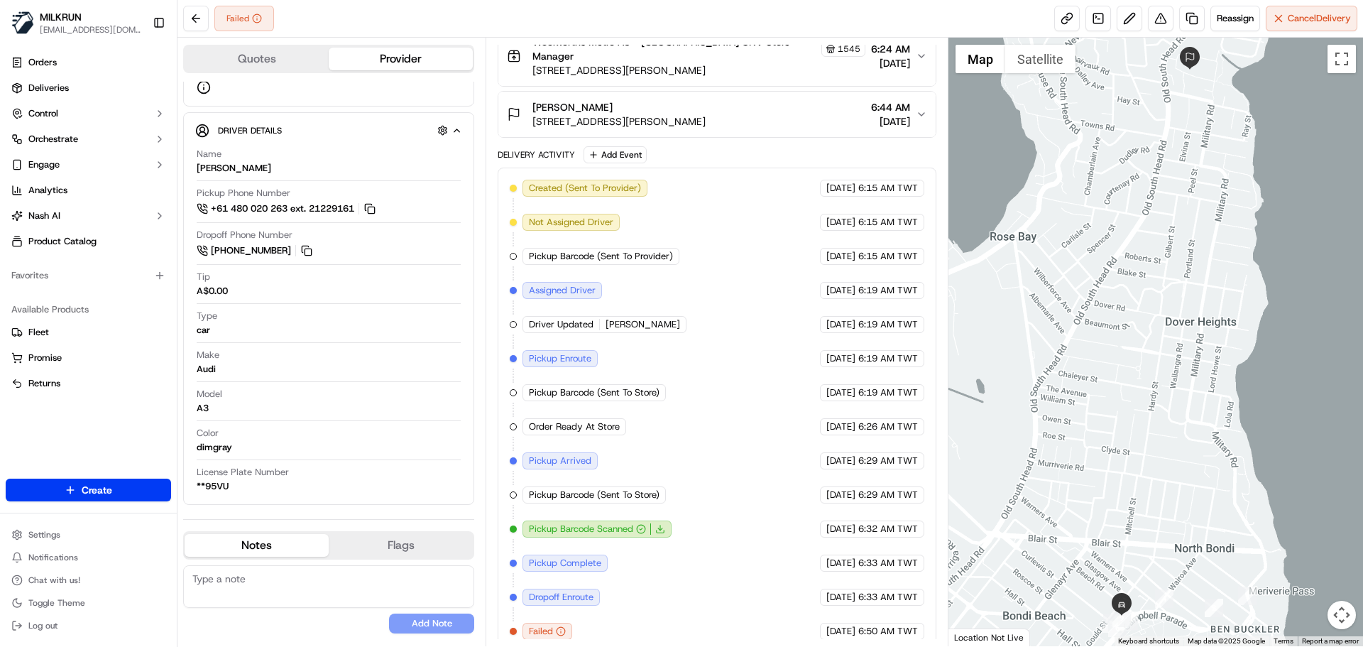
click at [577, 537] on div "Created (Sent To Provider) Uber 23/09/2025 6:15 AM TWT Not Assigned Driver Uber…" at bounding box center [717, 410] width 414 height 460
drag, startPoint x: 577, startPoint y: 537, endPoint x: 914, endPoint y: 633, distance: 349.7
click at [913, 633] on div "Created (Sent To Provider) Uber 23/09/2025 6:15 AM TWT Not Assigned Driver Uber…" at bounding box center [717, 410] width 438 height 484
click at [915, 637] on div "Created (Sent To Provider) Uber 23/09/2025 6:15 AM TWT Not Assigned Driver Uber…" at bounding box center [717, 410] width 438 height 484
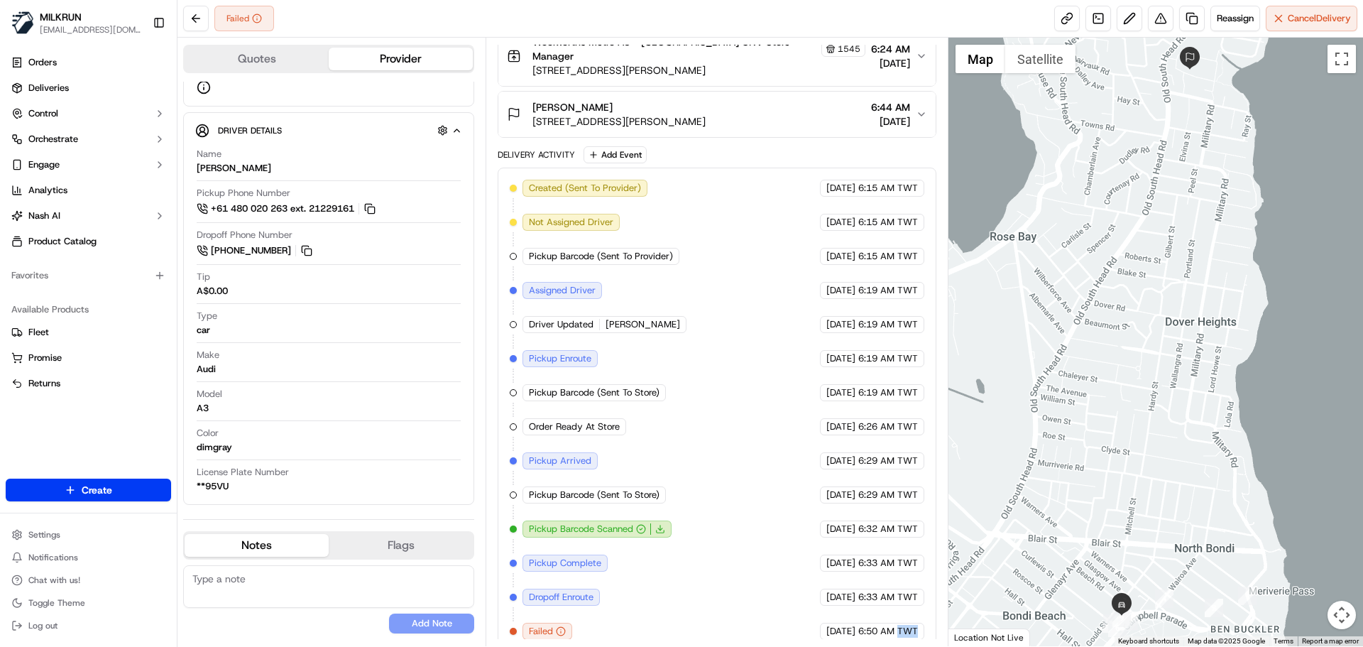
click at [915, 637] on div "Created (Sent To Provider) Uber 23/09/2025 6:15 AM TWT Not Assigned Driver Uber…" at bounding box center [717, 410] width 438 height 484
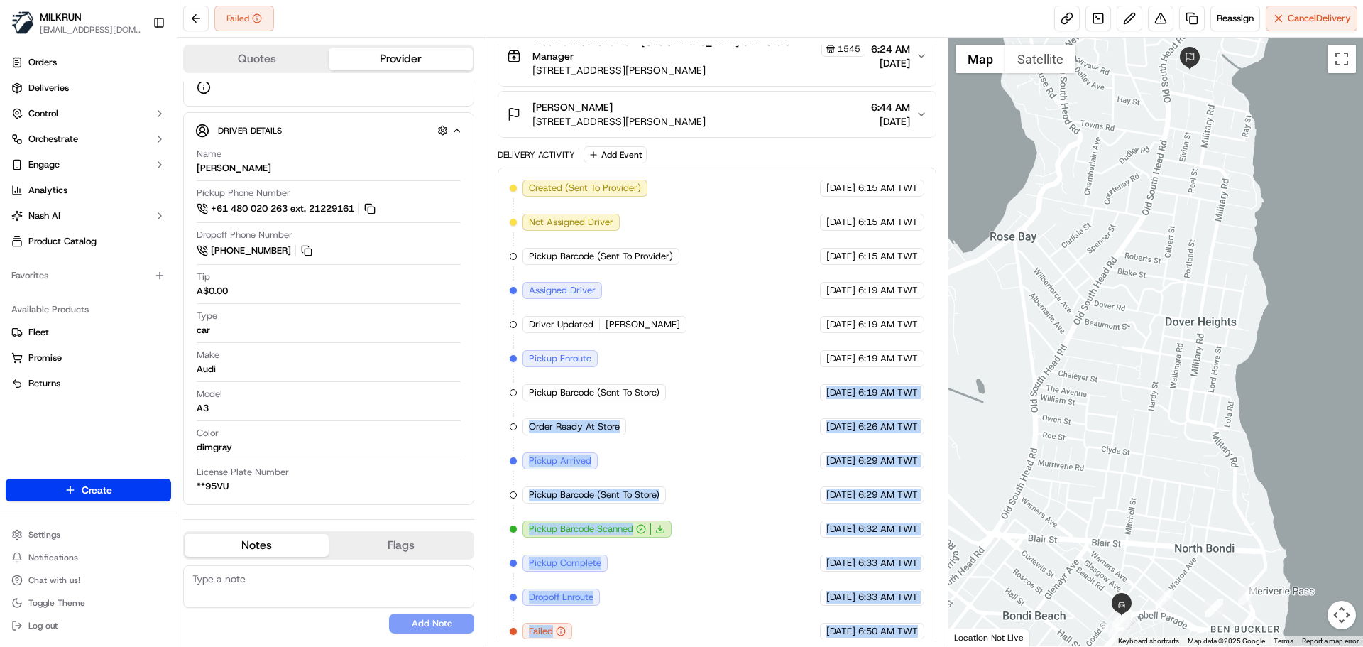
drag, startPoint x: 915, startPoint y: 637, endPoint x: 721, endPoint y: 225, distance: 454.8
click at [721, 225] on div "Created (Sent To Provider) Uber 23/09/2025 6:15 AM TWT Not Assigned Driver Uber…" at bounding box center [717, 410] width 438 height 484
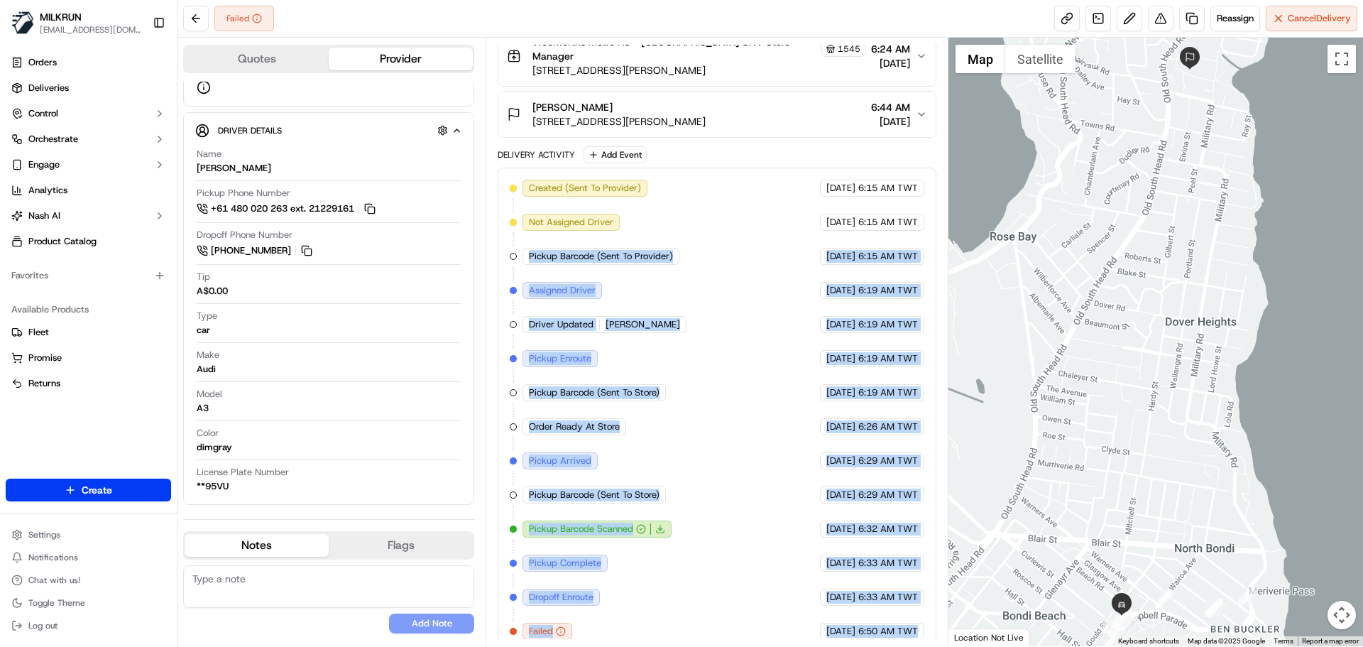
click at [756, 400] on div "Created (Sent To Provider) Uber 23/09/2025 6:15 AM TWT Not Assigned Driver Uber…" at bounding box center [717, 410] width 414 height 460
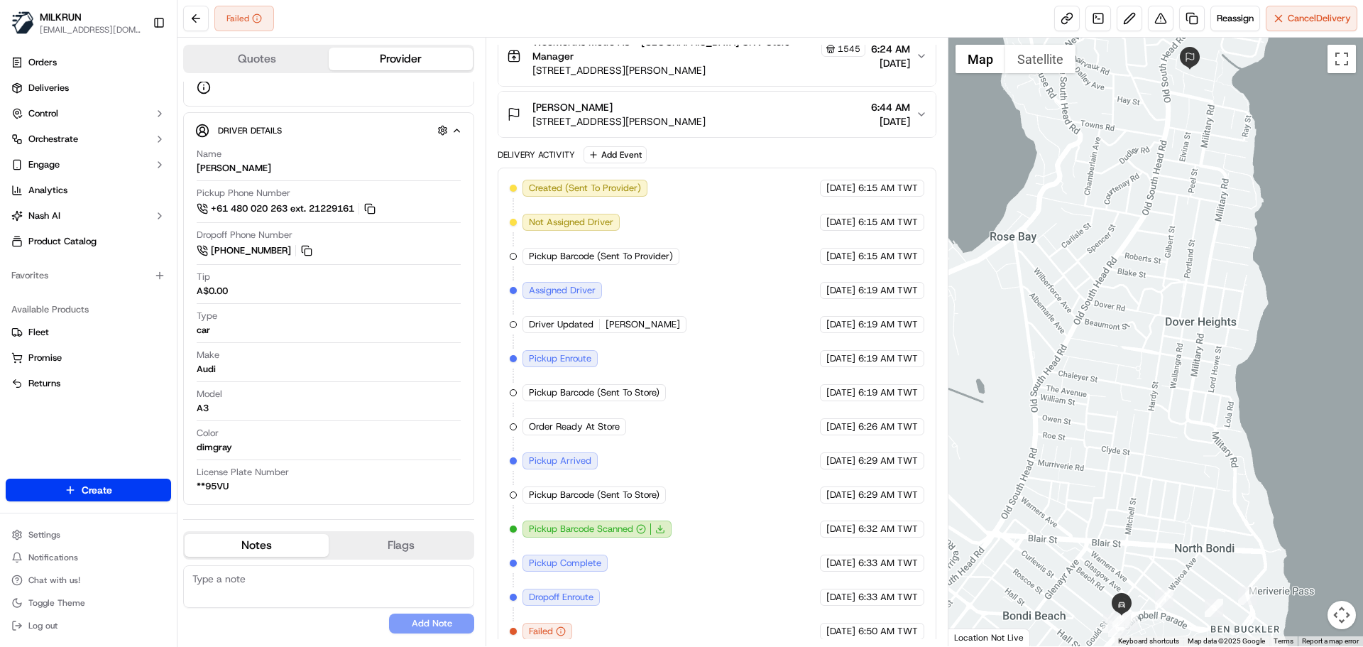
click at [673, 420] on div "Created (Sent To Provider) Uber 23/09/2025 6:15 AM TWT Not Assigned Driver Uber…" at bounding box center [717, 410] width 414 height 460
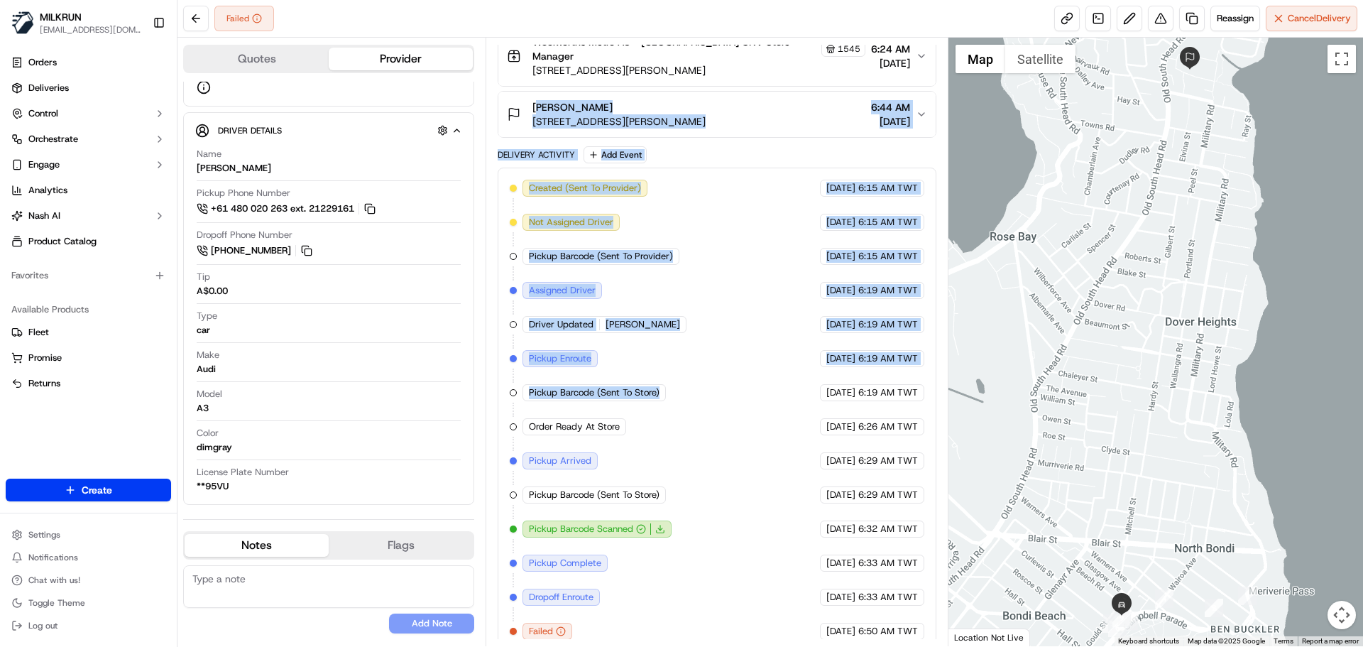
drag, startPoint x: 673, startPoint y: 420, endPoint x: 666, endPoint y: 99, distance: 321.0
click at [666, 99] on div "Package Details N/A A$152.40 Pickup Items Details Package Items ( 16 ) Location…" at bounding box center [717, 260] width 438 height 784
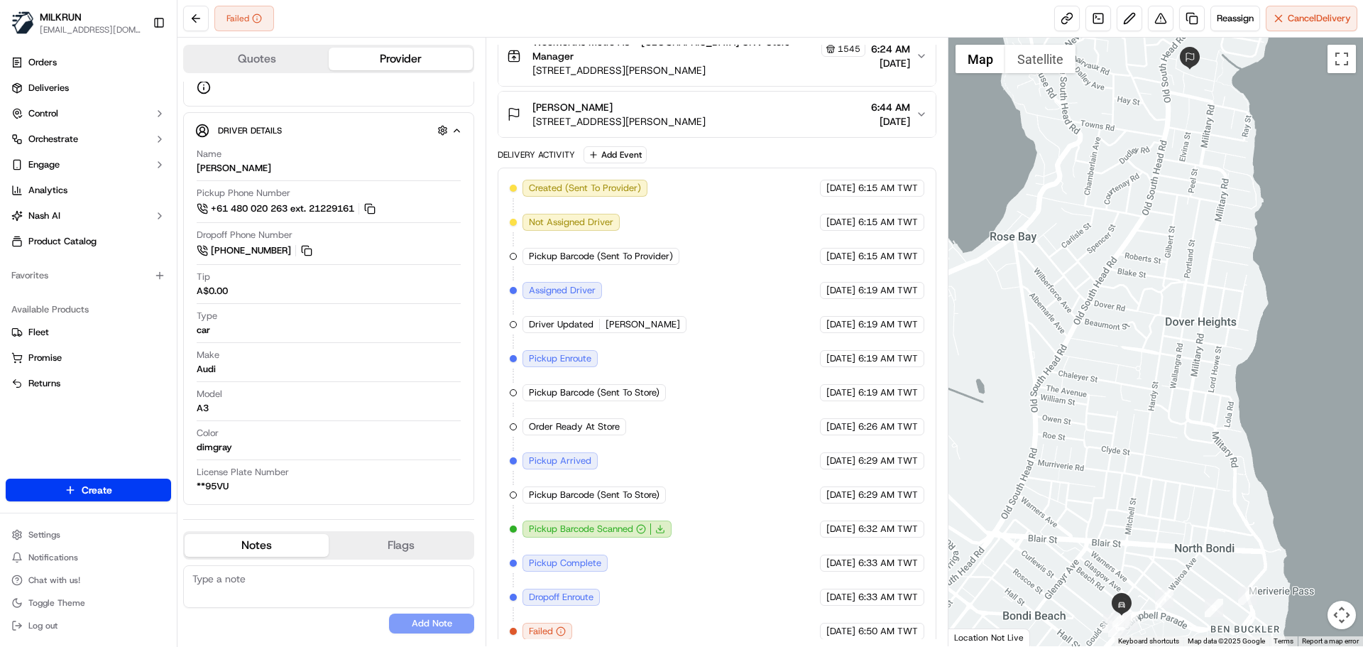
click at [902, 625] on div "23/09/2025 6:50 AM TWT" at bounding box center [872, 631] width 104 height 17
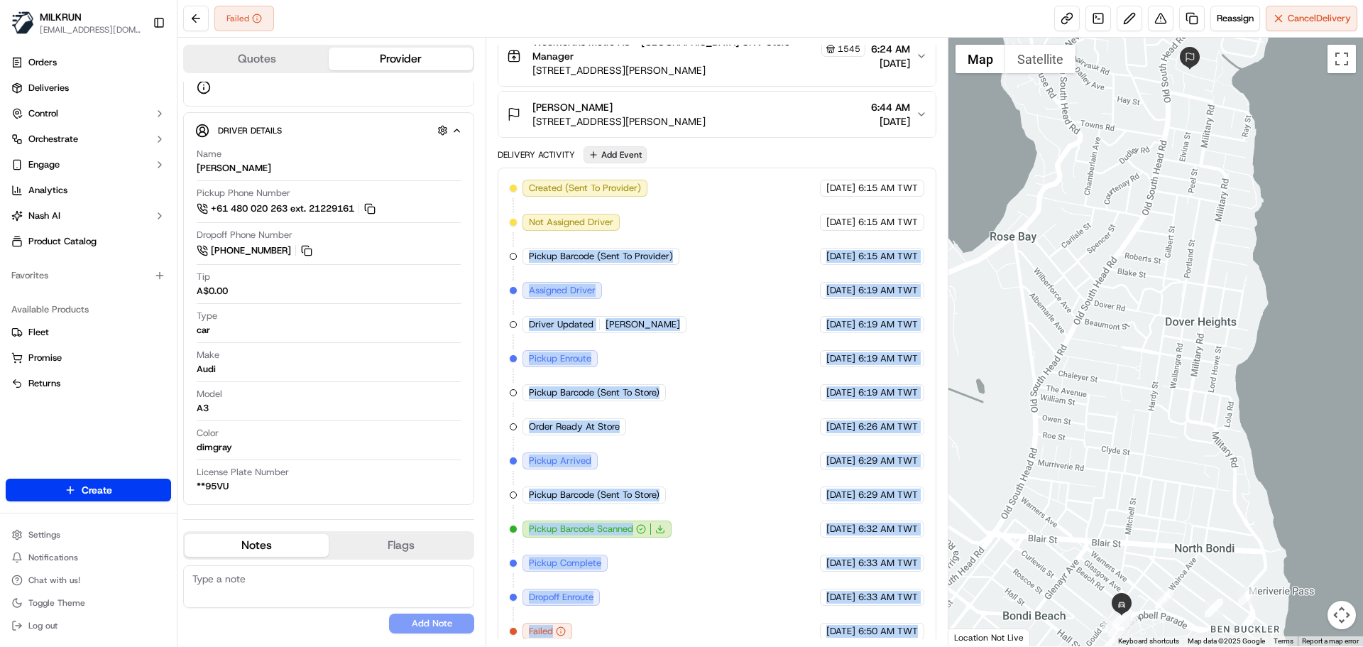
drag, startPoint x: 902, startPoint y: 625, endPoint x: 630, endPoint y: 143, distance: 552.9
click at [637, 168] on div "Created (Sent To Provider) Uber 23/09/2025 6:15 AM TWT Not Assigned Driver Uber…" at bounding box center [717, 410] width 438 height 484
click at [596, 523] on div "Pickup Barcode Scanned" at bounding box center [597, 528] width 149 height 17
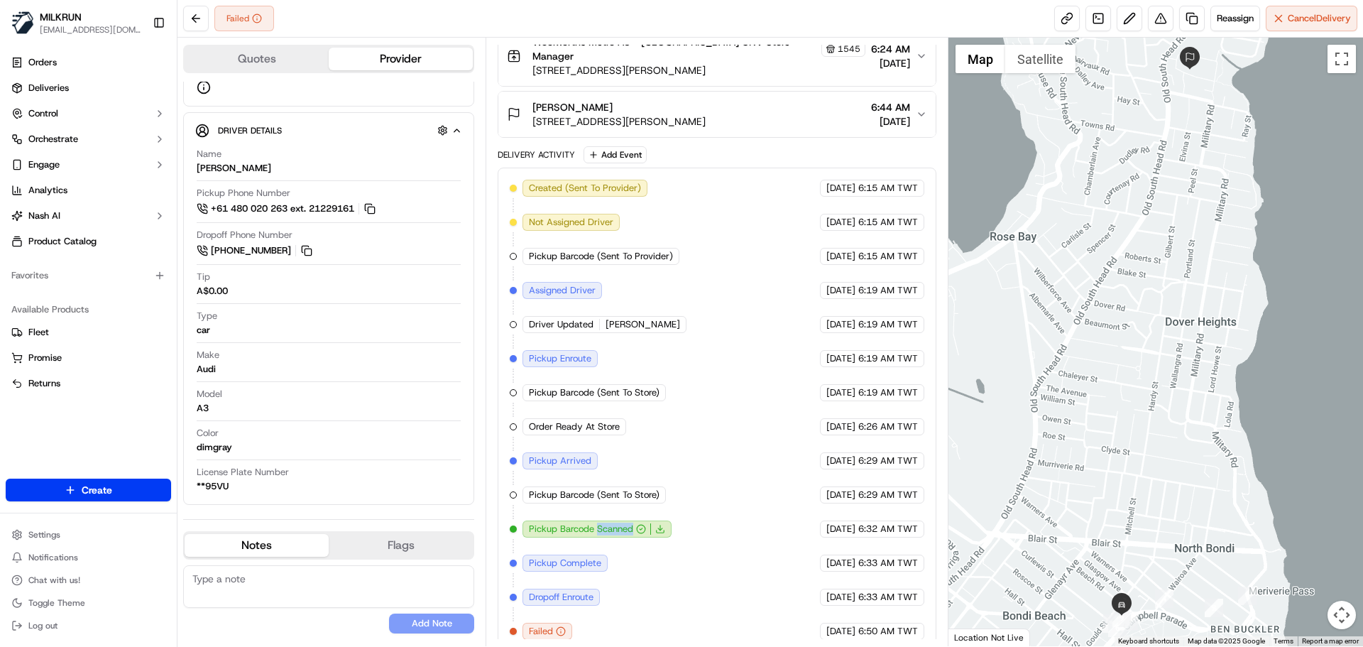
click at [596, 523] on div "Pickup Barcode Scanned" at bounding box center [597, 528] width 149 height 17
drag, startPoint x: 596, startPoint y: 523, endPoint x: 853, endPoint y: 584, distance: 263.3
click at [761, 599] on div "Created (Sent To Provider) Uber 23/09/2025 6:15 AM TWT Not Assigned Driver Uber…" at bounding box center [717, 410] width 414 height 460
click at [892, 628] on div "Created (Sent To Provider) Uber 23/09/2025 6:15 AM TWT Not Assigned Driver Uber…" at bounding box center [717, 410] width 438 height 484
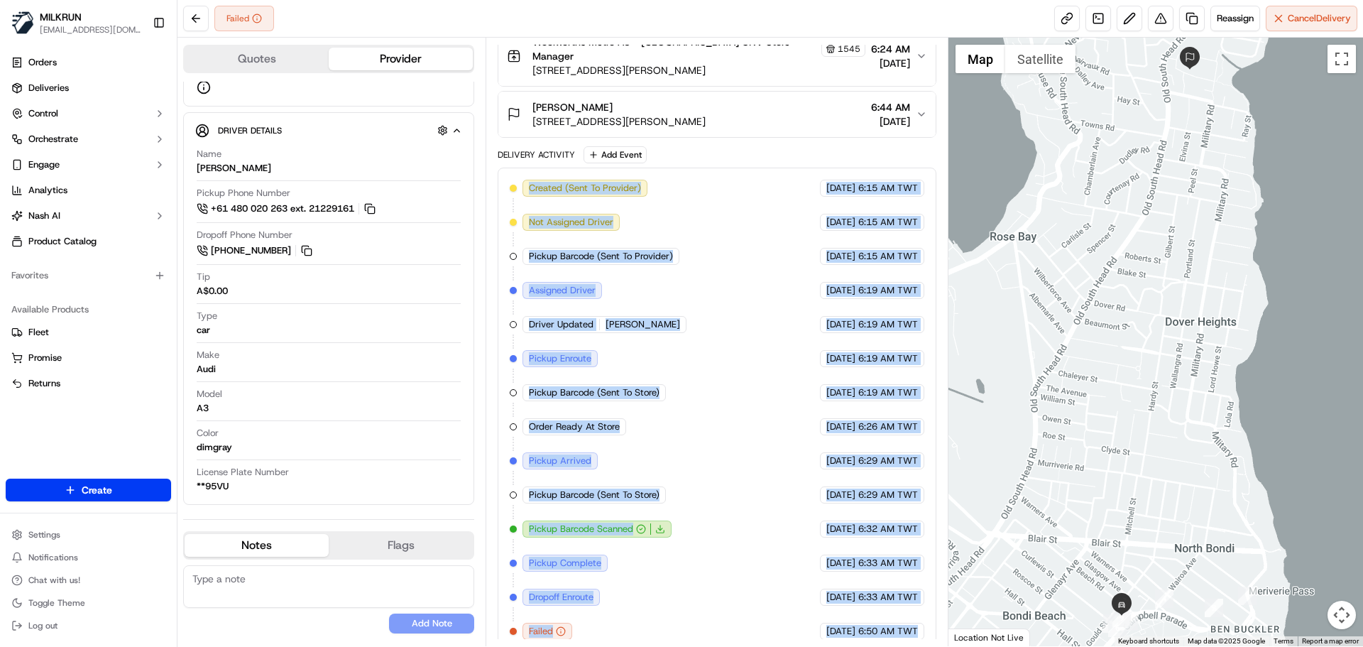
drag, startPoint x: 886, startPoint y: 618, endPoint x: 694, endPoint y: 161, distance: 495.8
click at [694, 168] on div "Created (Sent To Provider) Uber 23/09/2025 6:15 AM TWT Not Assigned Driver Uber…" at bounding box center [717, 410] width 438 height 484
click at [747, 496] on div "Created (Sent To Provider) Uber 23/09/2025 6:15 AM TWT Not Assigned Driver Uber…" at bounding box center [717, 410] width 414 height 460
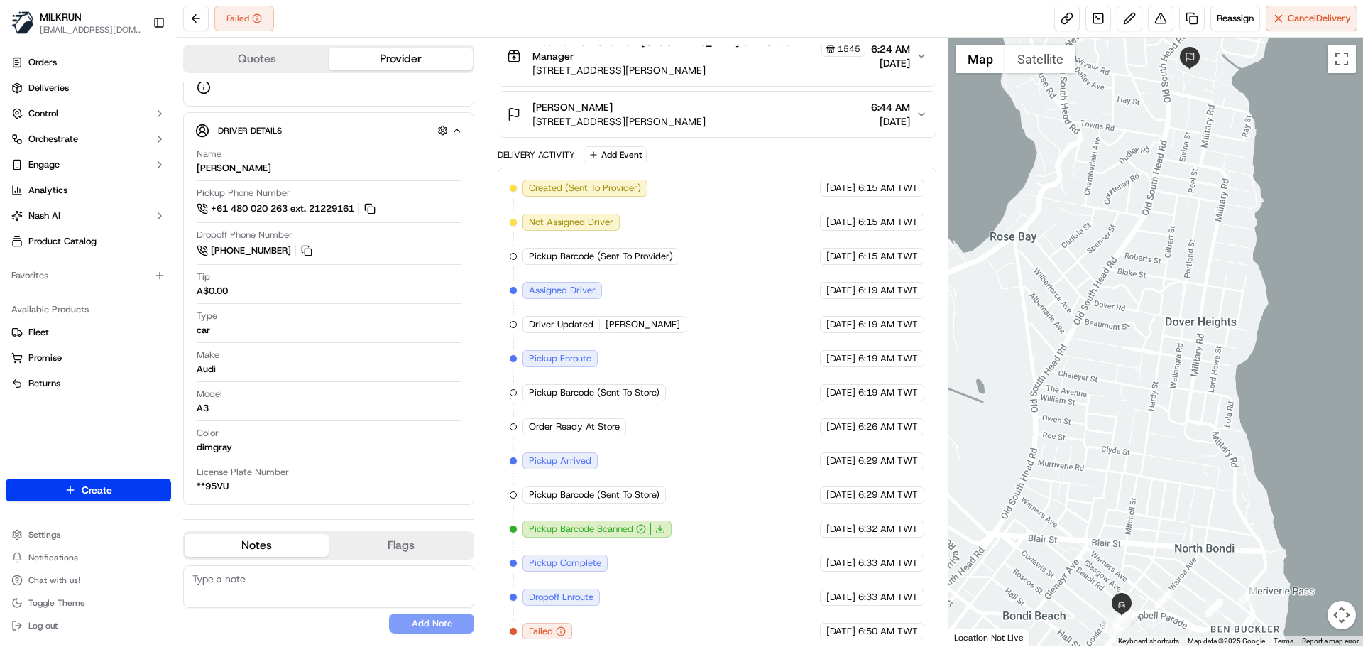
click at [540, 625] on span "Failed" at bounding box center [541, 631] width 24 height 13
drag, startPoint x: 540, startPoint y: 616, endPoint x: 892, endPoint y: 614, distance: 352.2
click at [892, 614] on div "Created (Sent To Provider) Uber 23/09/2025 6:15 AM TWT Not Assigned Driver Uber…" at bounding box center [717, 410] width 414 height 460
click at [900, 628] on div "Created (Sent To Provider) Uber 23/09/2025 6:15 AM TWT Not Assigned Driver Uber…" at bounding box center [717, 410] width 438 height 484
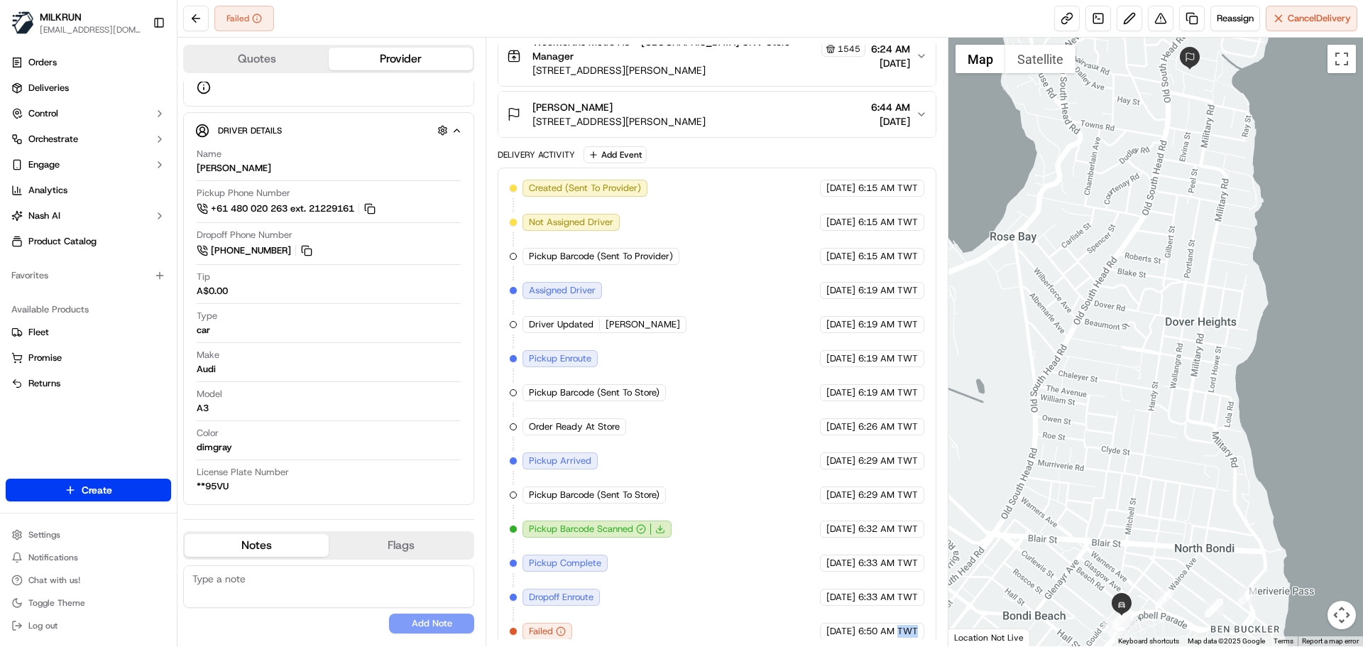
click at [900, 628] on div "Created (Sent To Provider) Uber 23/09/2025 6:15 AM TWT Not Assigned Driver Uber…" at bounding box center [717, 410] width 438 height 484
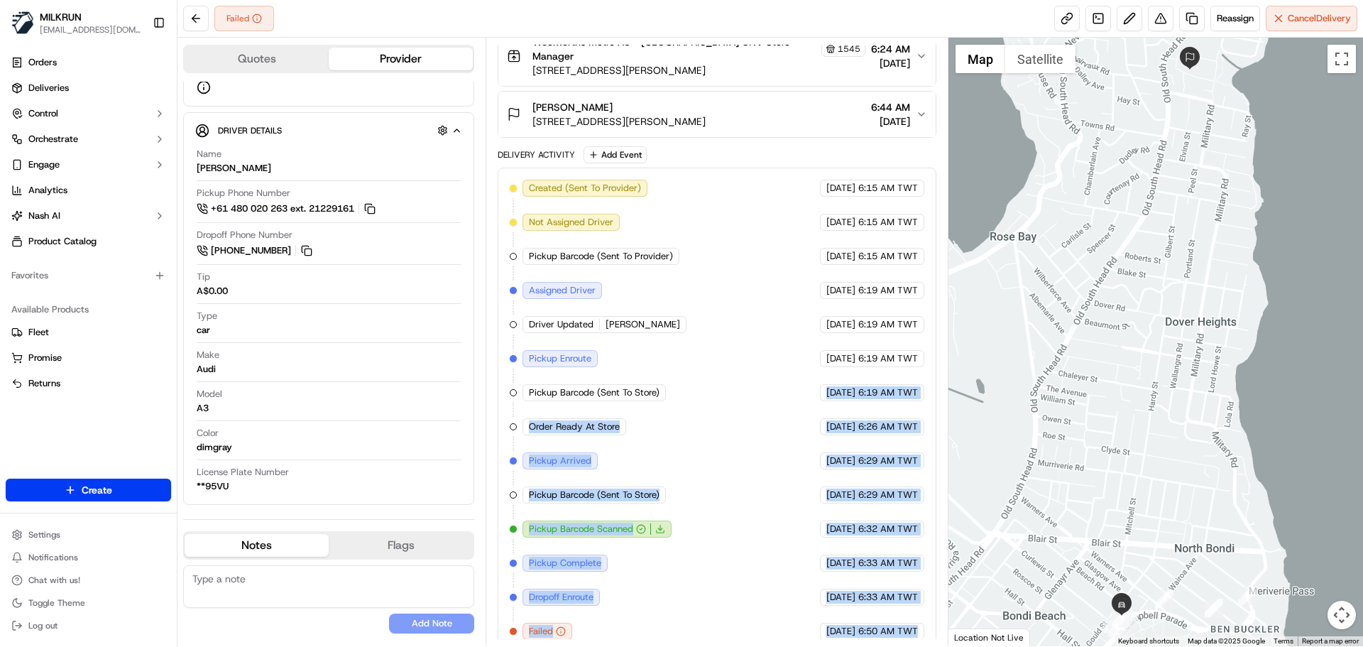
drag, startPoint x: 900, startPoint y: 628, endPoint x: 750, endPoint y: 337, distance: 326.8
click at [751, 338] on div "Created (Sent To Provider) Uber 23/09/2025 6:15 AM TWT Not Assigned Driver Uber…" at bounding box center [717, 410] width 438 height 484
click at [775, 413] on div "Created (Sent To Provider) Uber 23/09/2025 6:15 AM TWT Not Assigned Driver Uber…" at bounding box center [717, 410] width 414 height 460
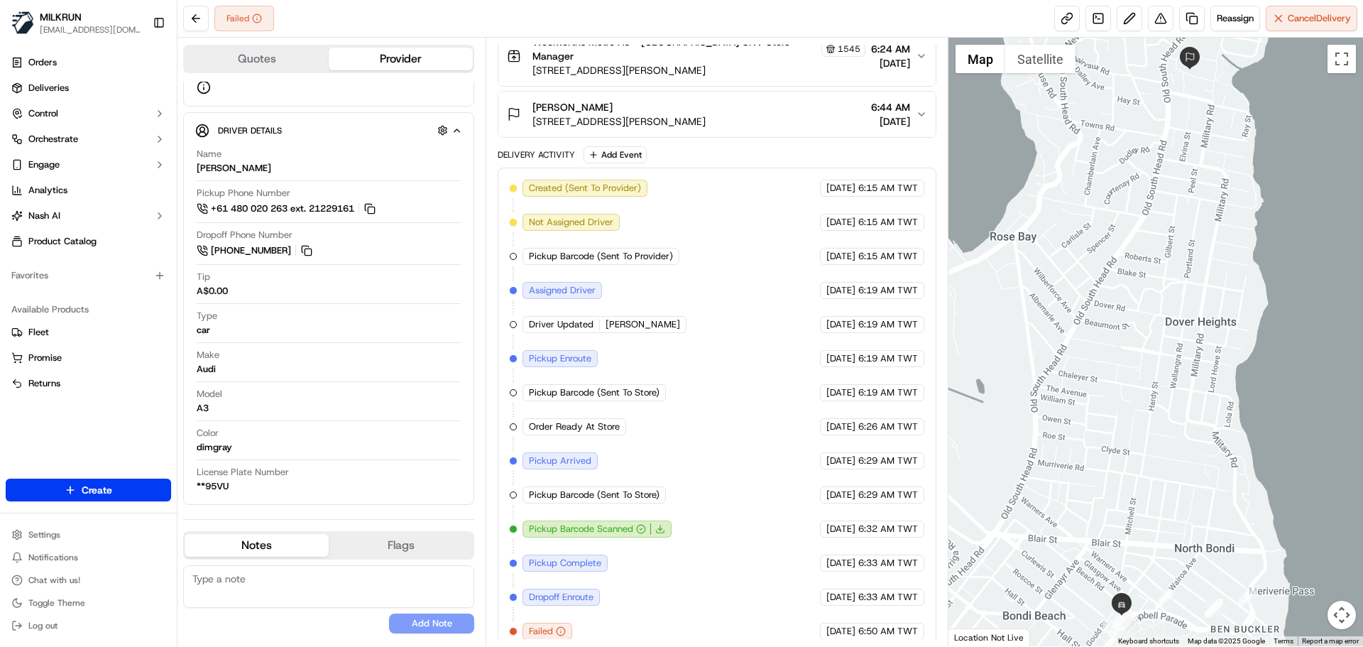
click at [601, 636] on div "Created (Sent To Provider) Uber 23/09/2025 6:15 AM TWT Not Assigned Driver Uber…" at bounding box center [717, 410] width 438 height 484
drag, startPoint x: 601, startPoint y: 636, endPoint x: 790, endPoint y: 523, distance: 220.0
click at [765, 532] on div "Created (Sent To Provider) Uber 23/09/2025 6:15 AM TWT Not Assigned Driver Uber…" at bounding box center [717, 410] width 438 height 484
click at [898, 625] on span "6:50 AM TWT" at bounding box center [888, 631] width 60 height 13
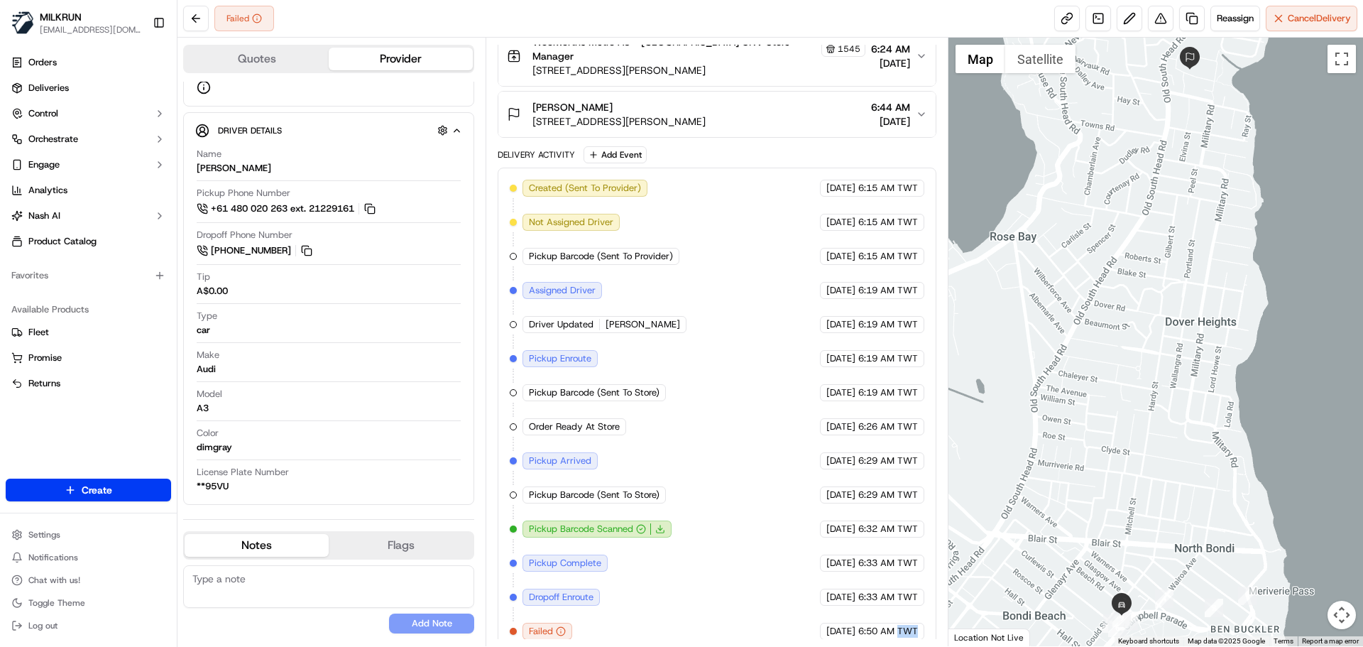
click at [898, 625] on span "6:50 AM TWT" at bounding box center [888, 631] width 60 height 13
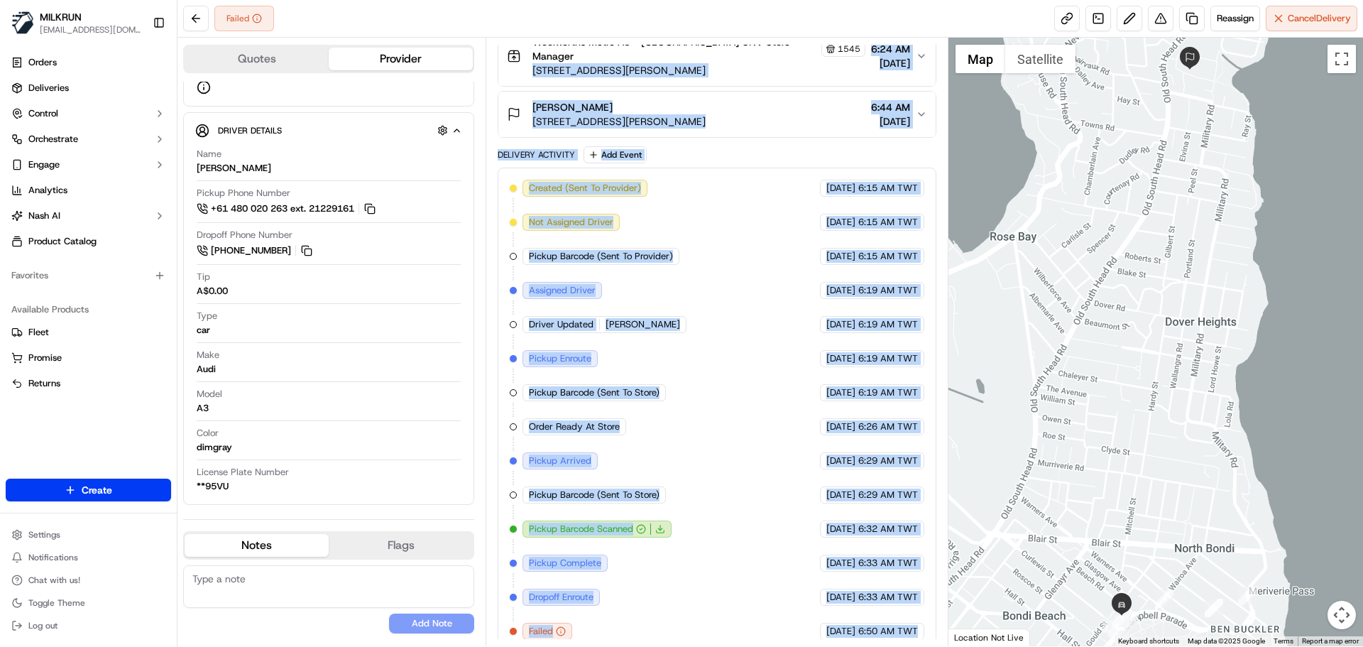
drag, startPoint x: 834, startPoint y: 232, endPoint x: 777, endPoint y: 109, distance: 135.7
click at [784, 53] on div "Package Details N/A A$152.40 Pickup Items Details Package Items ( 16 ) Location…" at bounding box center [717, 260] width 438 height 784
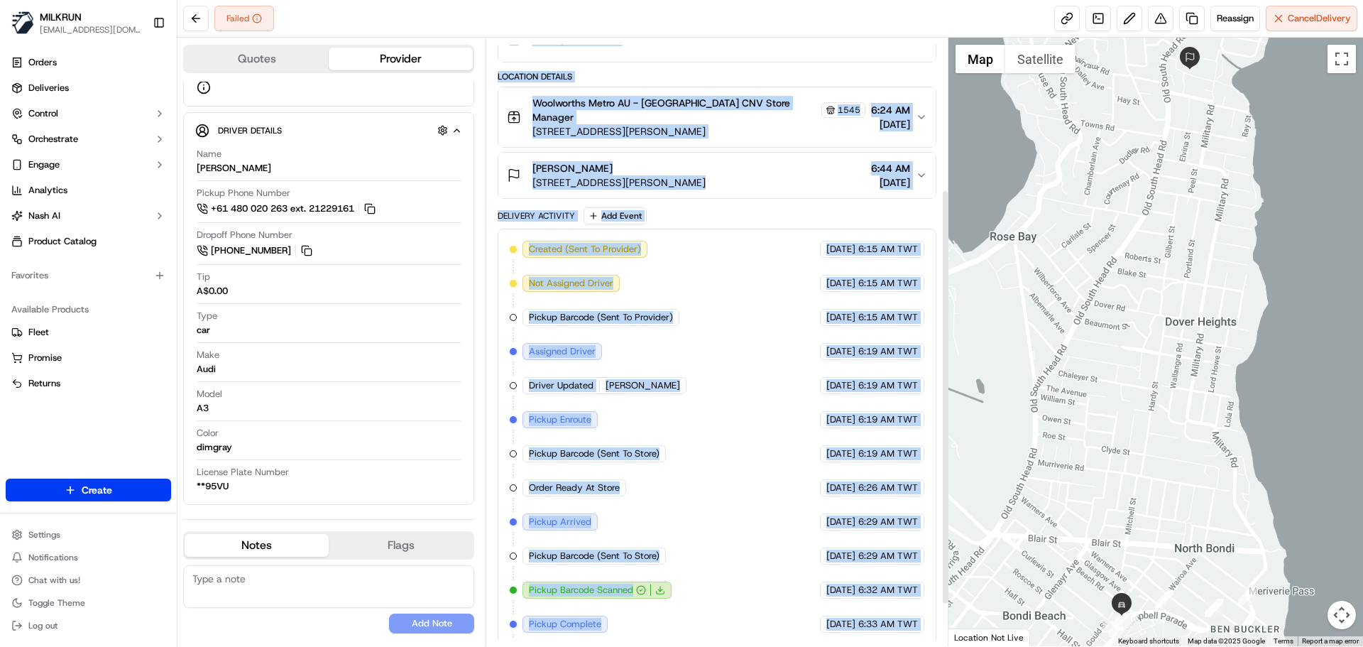
click at [783, 415] on div "Created (Sent To Provider) Uber 23/09/2025 6:15 AM TWT Not Assigned Driver Uber…" at bounding box center [717, 471] width 414 height 460
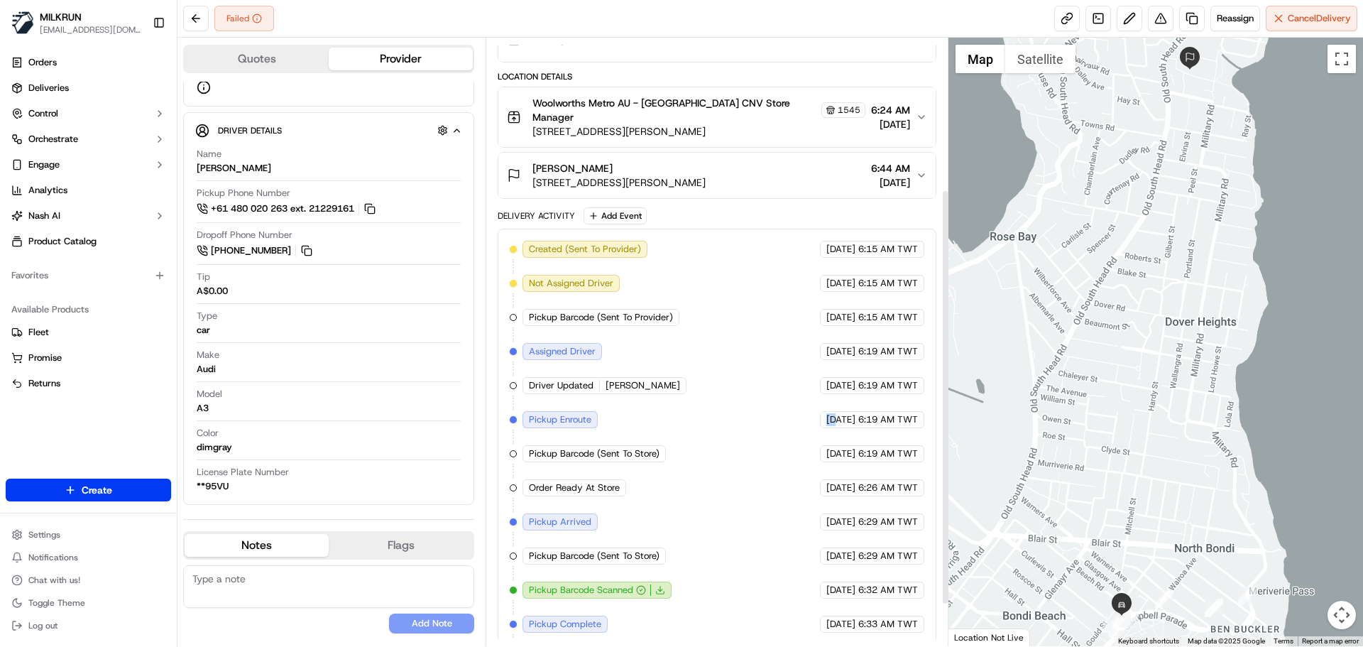
click at [783, 415] on div "Created (Sent To Provider) Uber 23/09/2025 6:15 AM TWT Not Assigned Driver Uber…" at bounding box center [717, 471] width 414 height 460
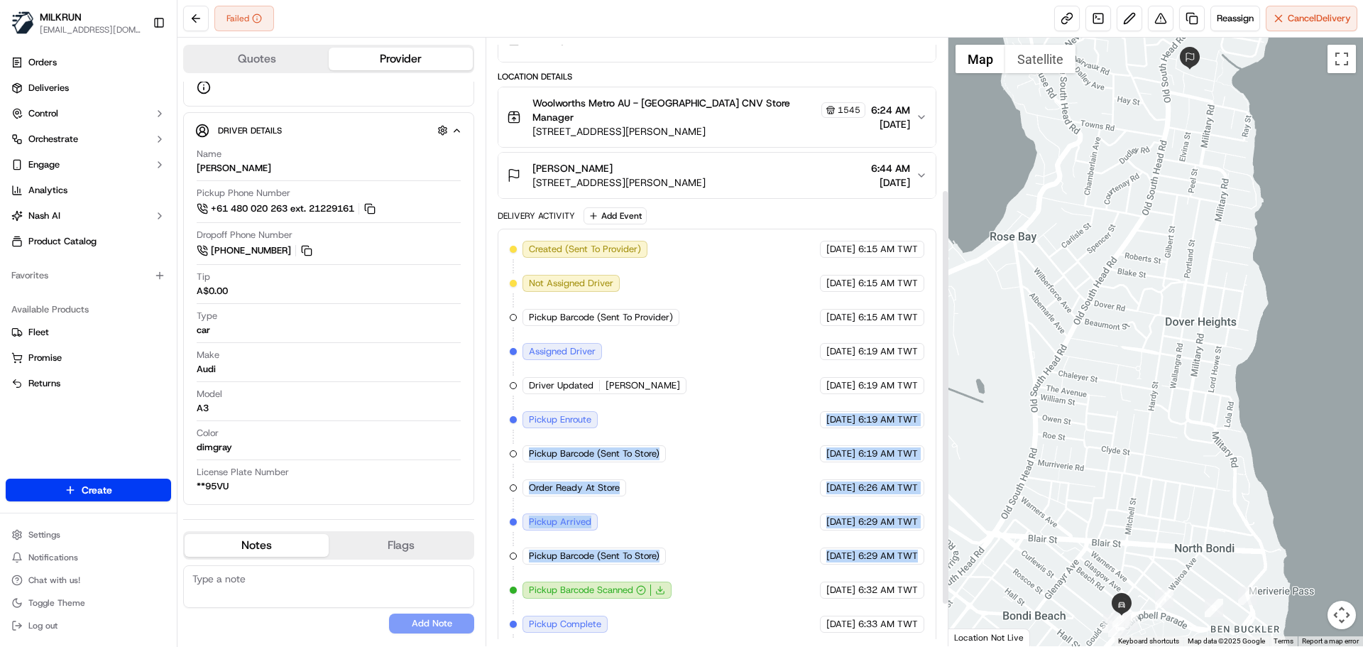
drag, startPoint x: 783, startPoint y: 415, endPoint x: 864, endPoint y: 562, distance: 167.8
click at [864, 562] on div "Created (Sent To Provider) Uber 23/09/2025 6:15 AM TWT Not Assigned Driver Uber…" at bounding box center [717, 471] width 414 height 460
click at [864, 563] on div "Created (Sent To Provider) Uber 23/09/2025 6:15 AM TWT Not Assigned Driver Uber…" at bounding box center [717, 471] width 414 height 460
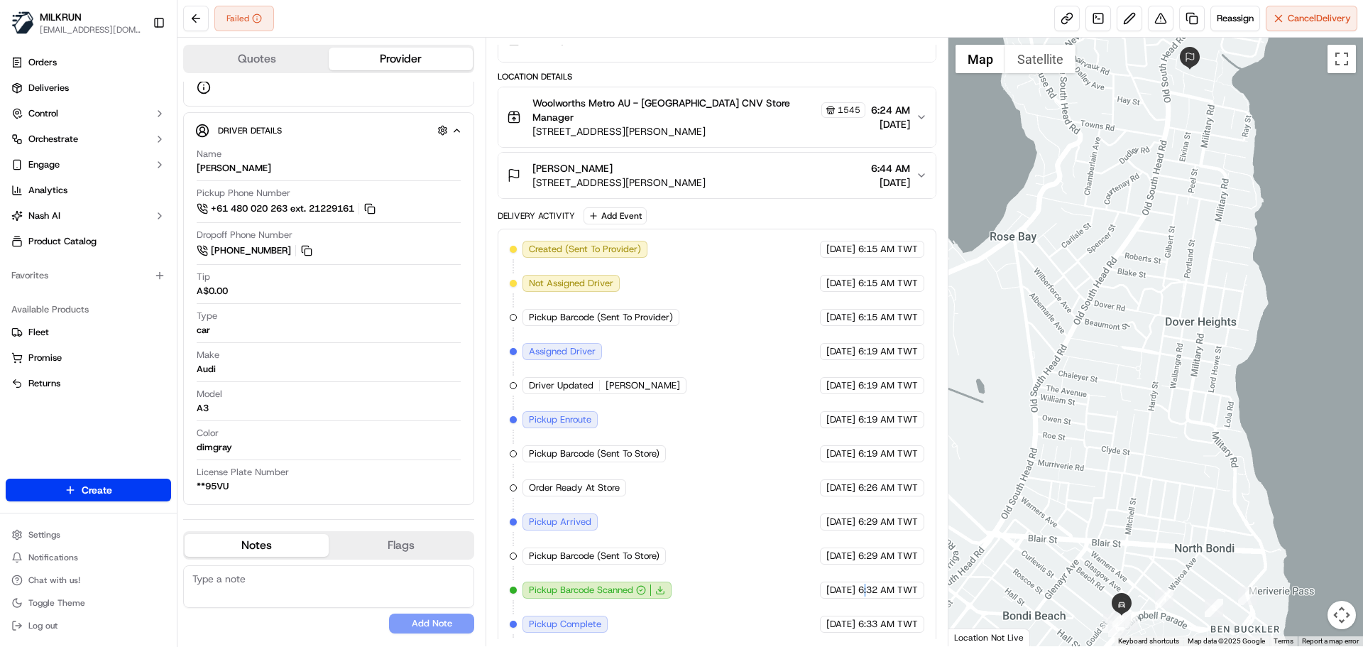
click at [864, 563] on div "Created (Sent To Provider) Uber 23/09/2025 6:15 AM TWT Not Assigned Driver Uber…" at bounding box center [717, 471] width 414 height 460
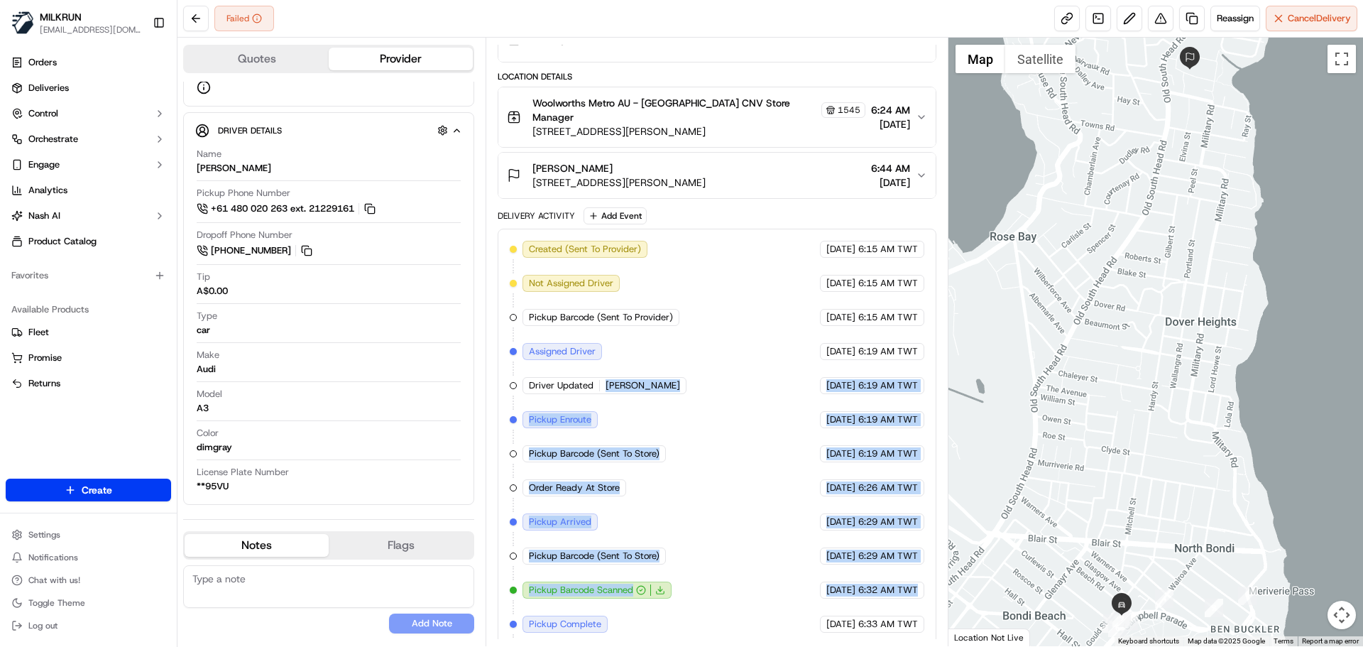
drag, startPoint x: 864, startPoint y: 563, endPoint x: 683, endPoint y: 363, distance: 269.9
click at [681, 350] on div "Created (Sent To Provider) Uber 23/09/2025 6:15 AM TWT Not Assigned Driver Uber…" at bounding box center [717, 471] width 414 height 460
click at [749, 508] on div "Created (Sent To Provider) Uber 23/09/2025 6:15 AM TWT Not Assigned Driver Uber…" at bounding box center [717, 471] width 414 height 460
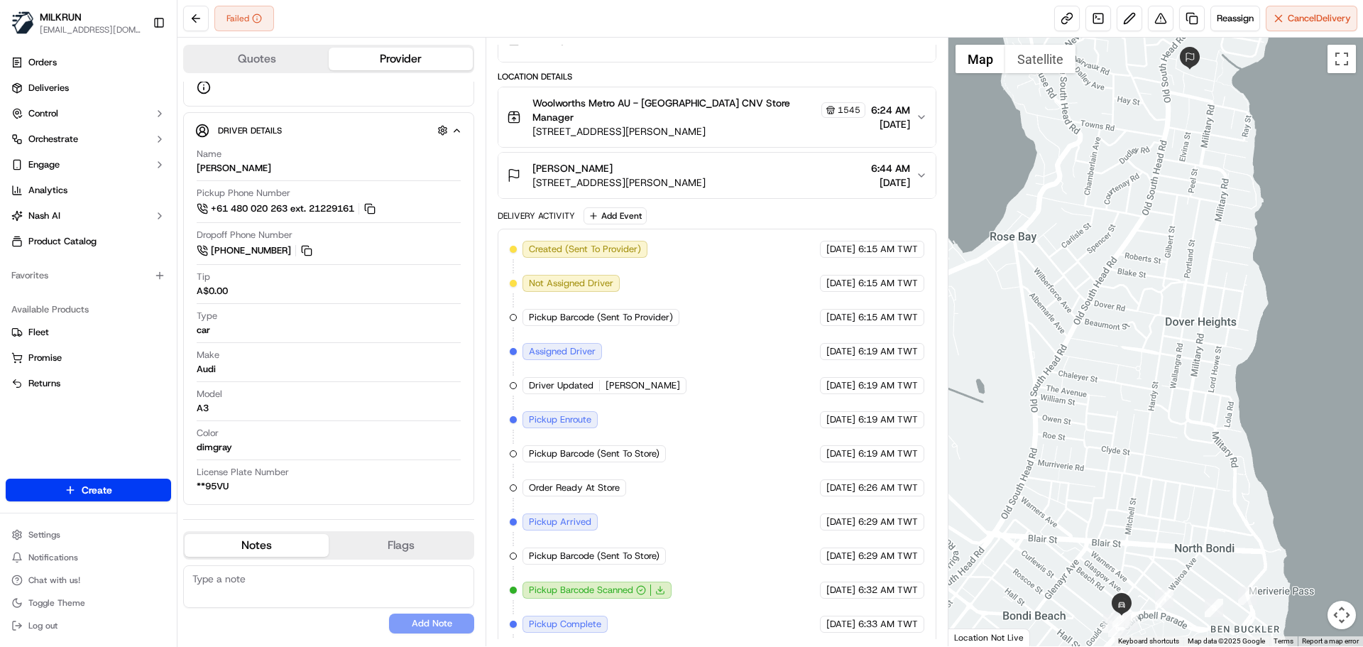
click at [550, 465] on div "Created (Sent To Provider) Uber 23/09/2025 6:15 AM TWT Not Assigned Driver Uber…" at bounding box center [717, 471] width 414 height 460
click at [550, 466] on div "Created (Sent To Provider) Uber 23/09/2025 6:15 AM TWT Not Assigned Driver Uber…" at bounding box center [717, 471] width 414 height 460
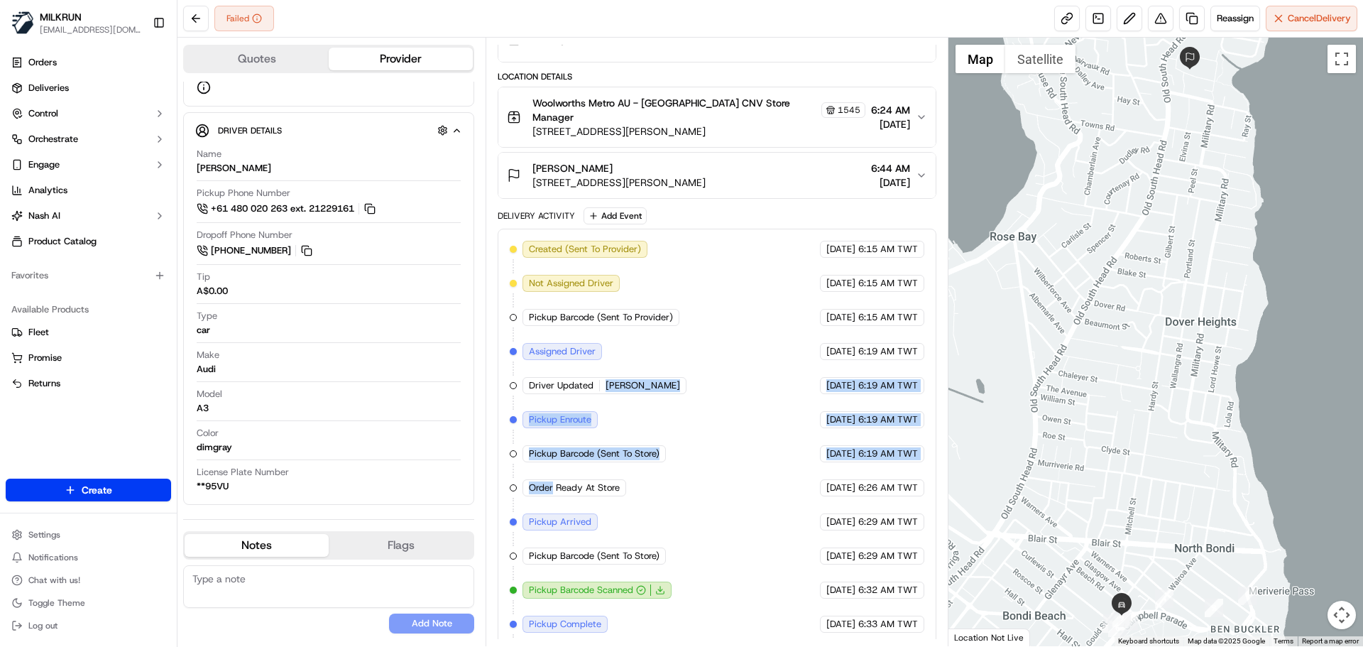
drag, startPoint x: 553, startPoint y: 465, endPoint x: 723, endPoint y: 478, distance: 170.2
click at [652, 376] on div "Created (Sent To Provider) Uber 23/09/2025 6:15 AM TWT Not Assigned Driver Uber…" at bounding box center [717, 471] width 414 height 460
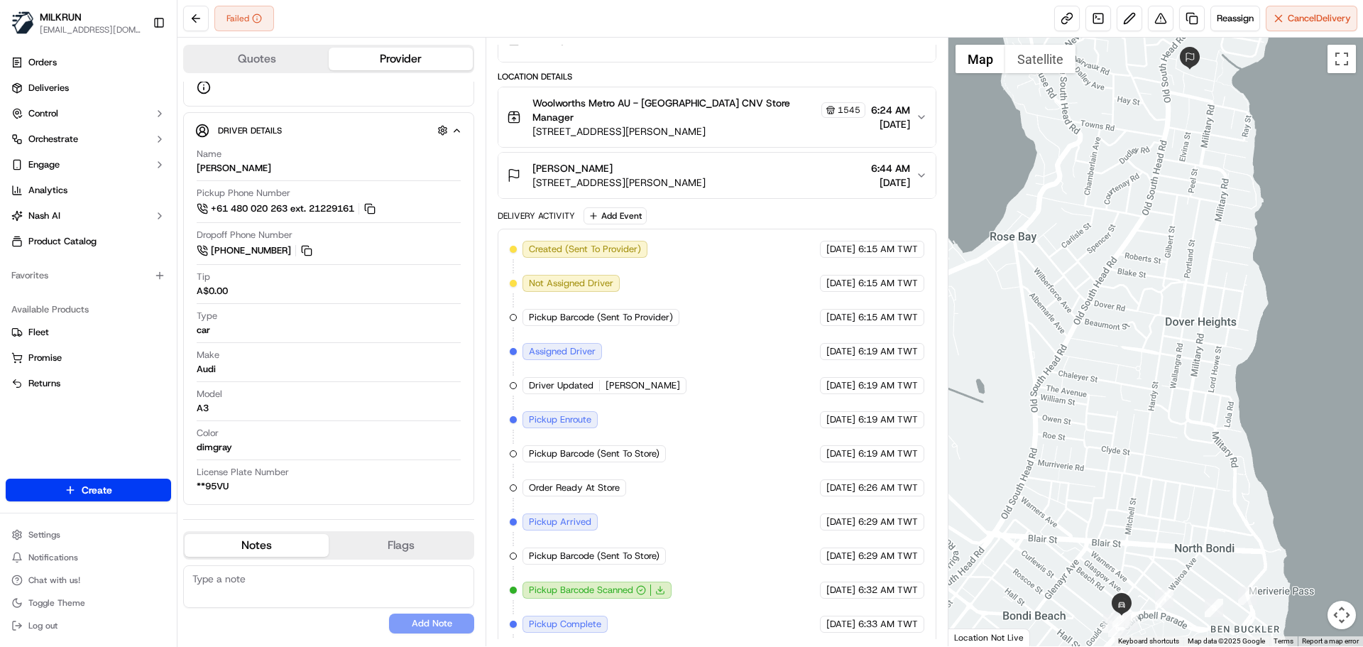
click at [731, 494] on div "Created (Sent To Provider) Uber 23/09/2025 6:15 AM TWT Not Assigned Driver Uber…" at bounding box center [717, 471] width 414 height 460
drag, startPoint x: 731, startPoint y: 494, endPoint x: 845, endPoint y: 613, distance: 164.2
click at [836, 606] on div "Created (Sent To Provider) Uber 23/09/2025 6:15 AM TWT Not Assigned Driver Uber…" at bounding box center [717, 471] width 414 height 460
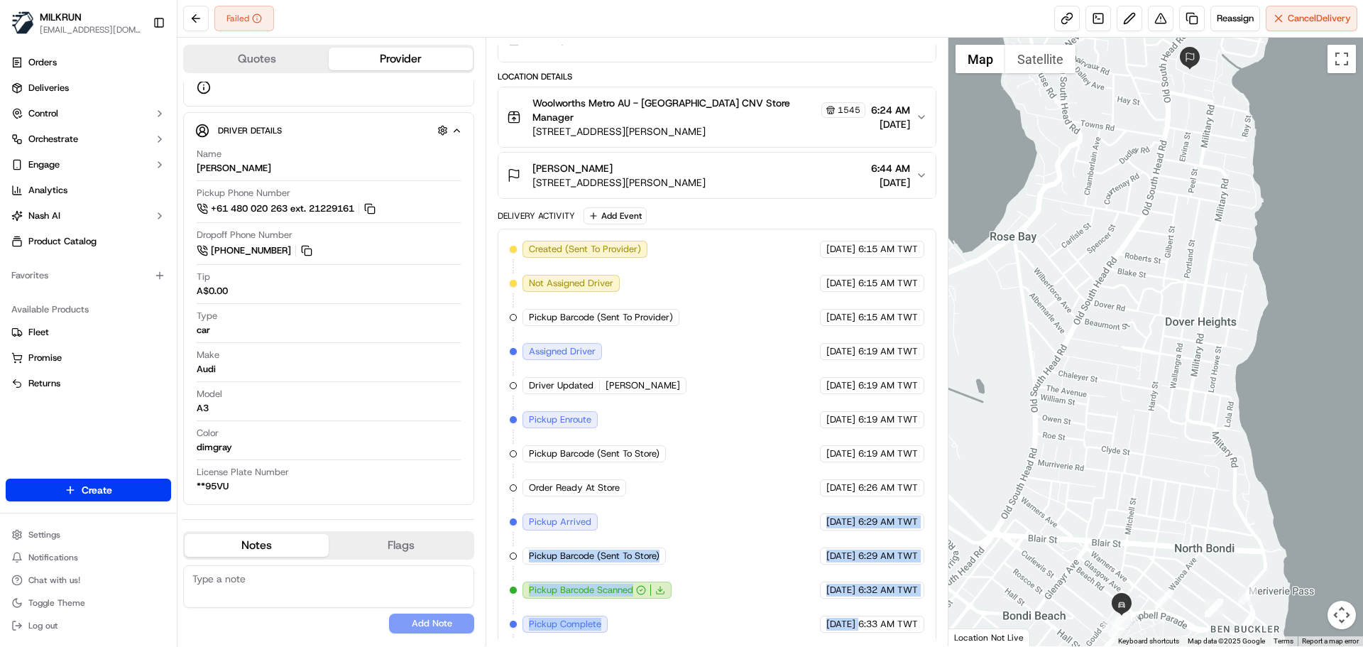
click at [867, 586] on div "Created (Sent To Provider) Uber 23/09/2025 6:15 AM TWT Not Assigned Driver Uber…" at bounding box center [717, 471] width 414 height 460
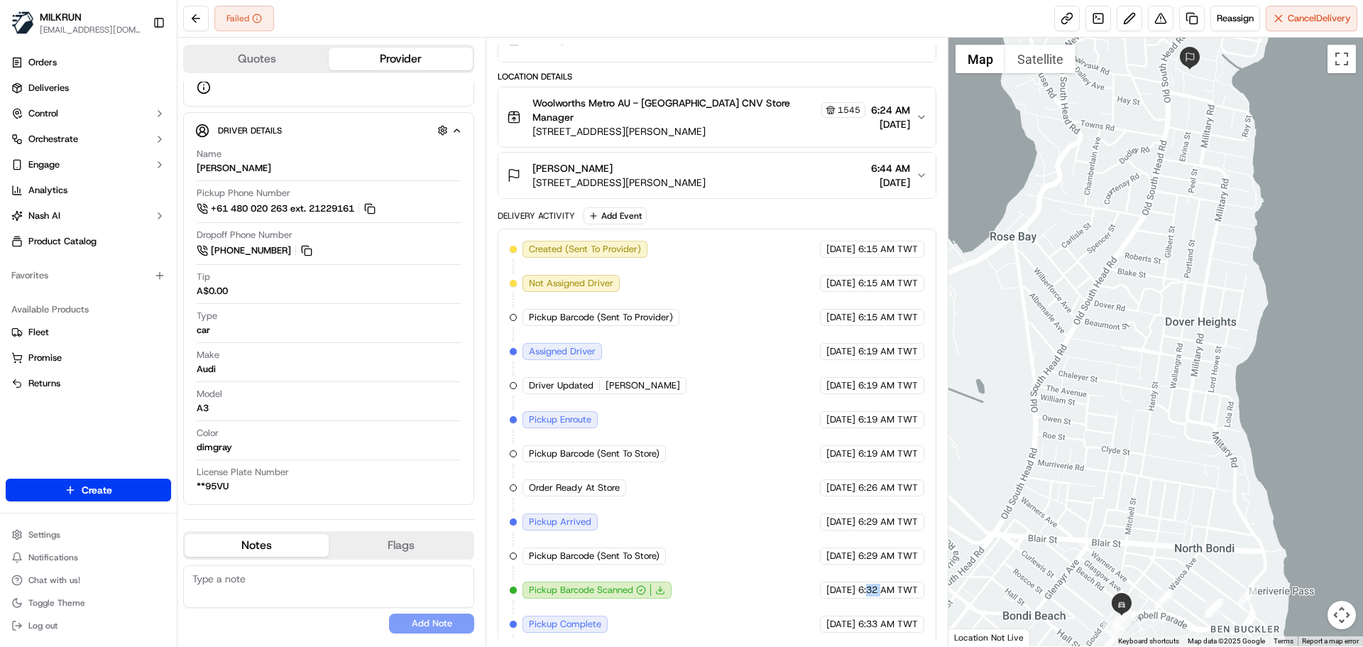
click at [867, 586] on div "Created (Sent To Provider) Uber 23/09/2025 6:15 AM TWT Not Assigned Driver Uber…" at bounding box center [717, 471] width 414 height 460
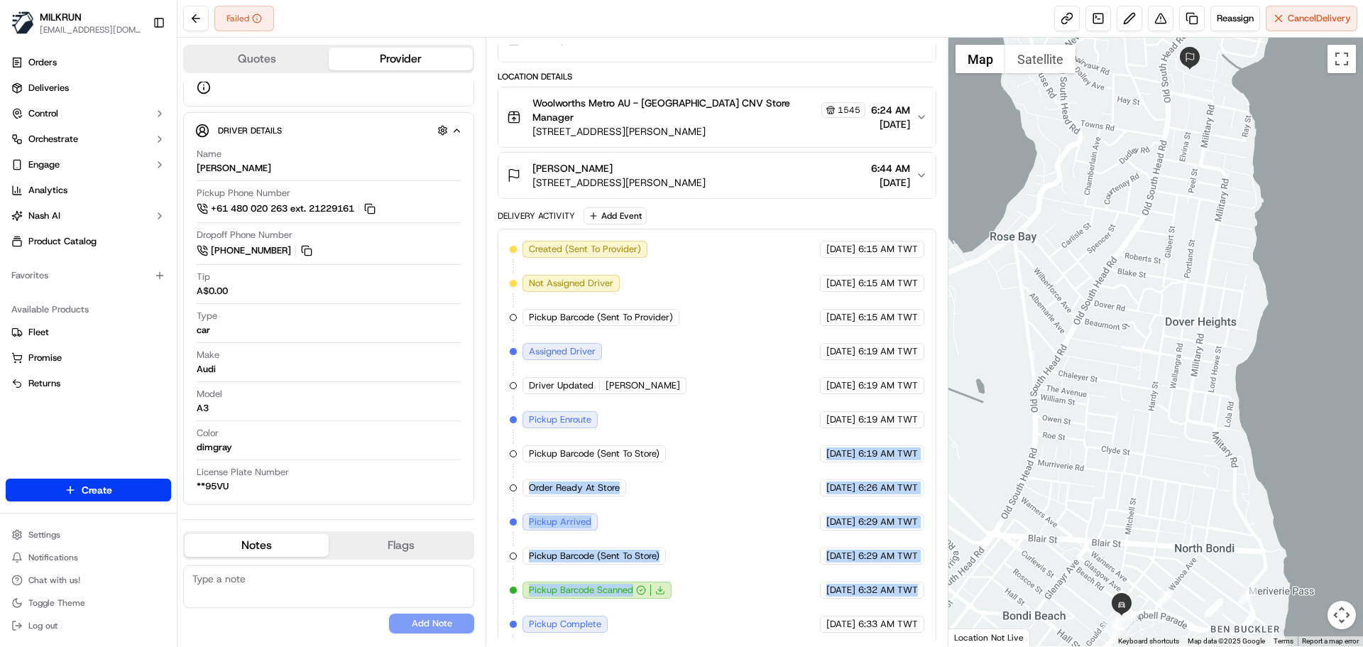
drag, startPoint x: 867, startPoint y: 586, endPoint x: 815, endPoint y: 535, distance: 73.3
click at [845, 452] on div "Created (Sent To Provider) Uber 23/09/2025 6:15 AM TWT Not Assigned Driver Uber…" at bounding box center [717, 471] width 414 height 460
click at [820, 547] on div "23/09/2025 6:29 AM TWT" at bounding box center [872, 555] width 104 height 17
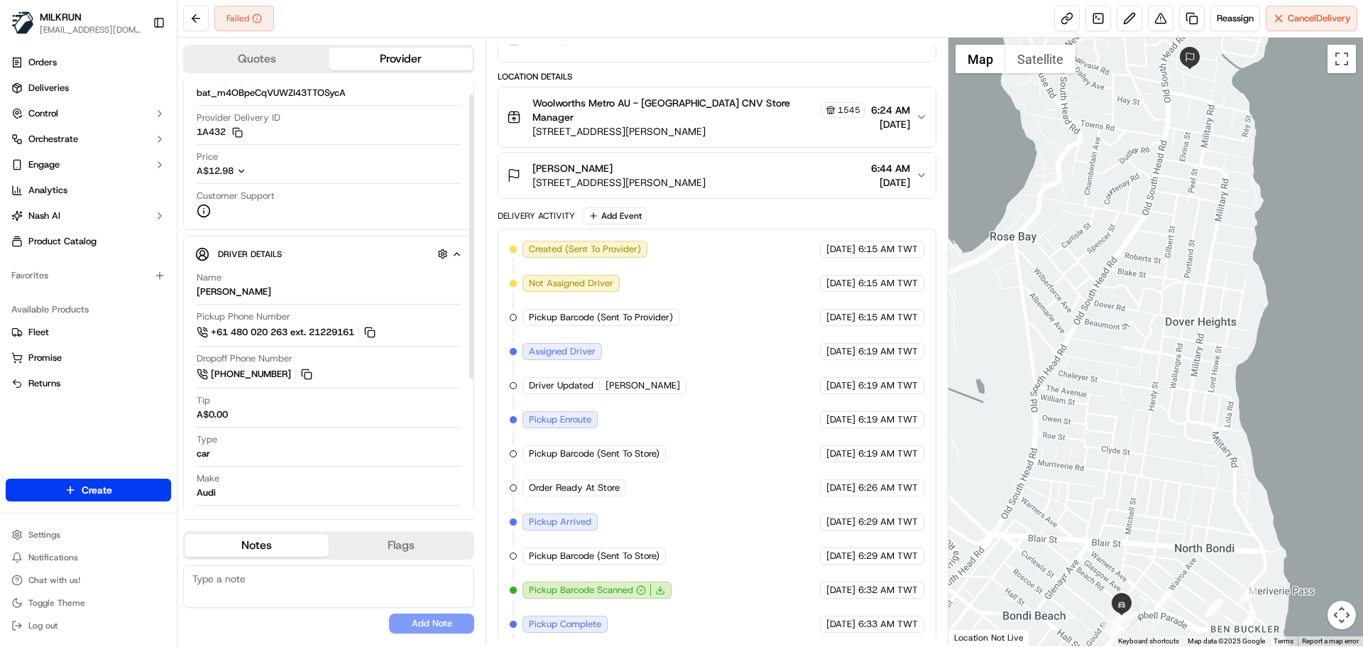
scroll to position [0, 0]
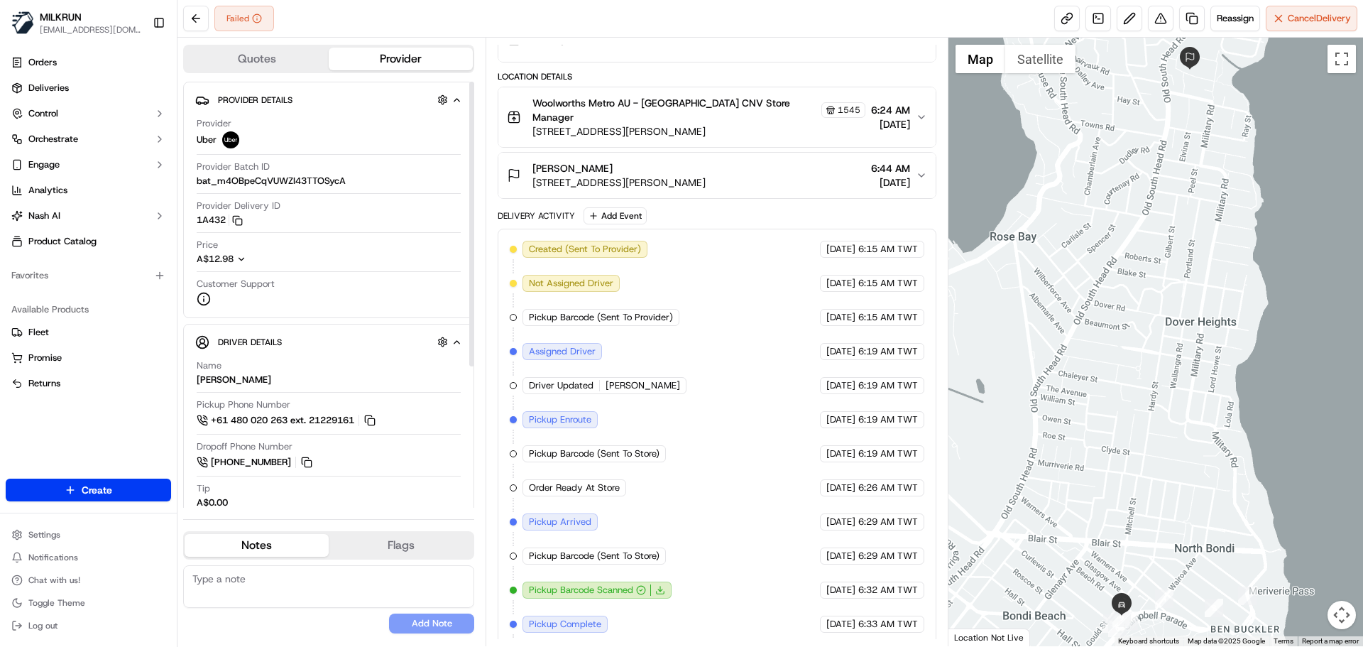
click at [182, 224] on div "Quotes Provider Provider Details Hidden ( 3 ) Provider Uber Provider Batch ID b…" at bounding box center [332, 342] width 308 height 608
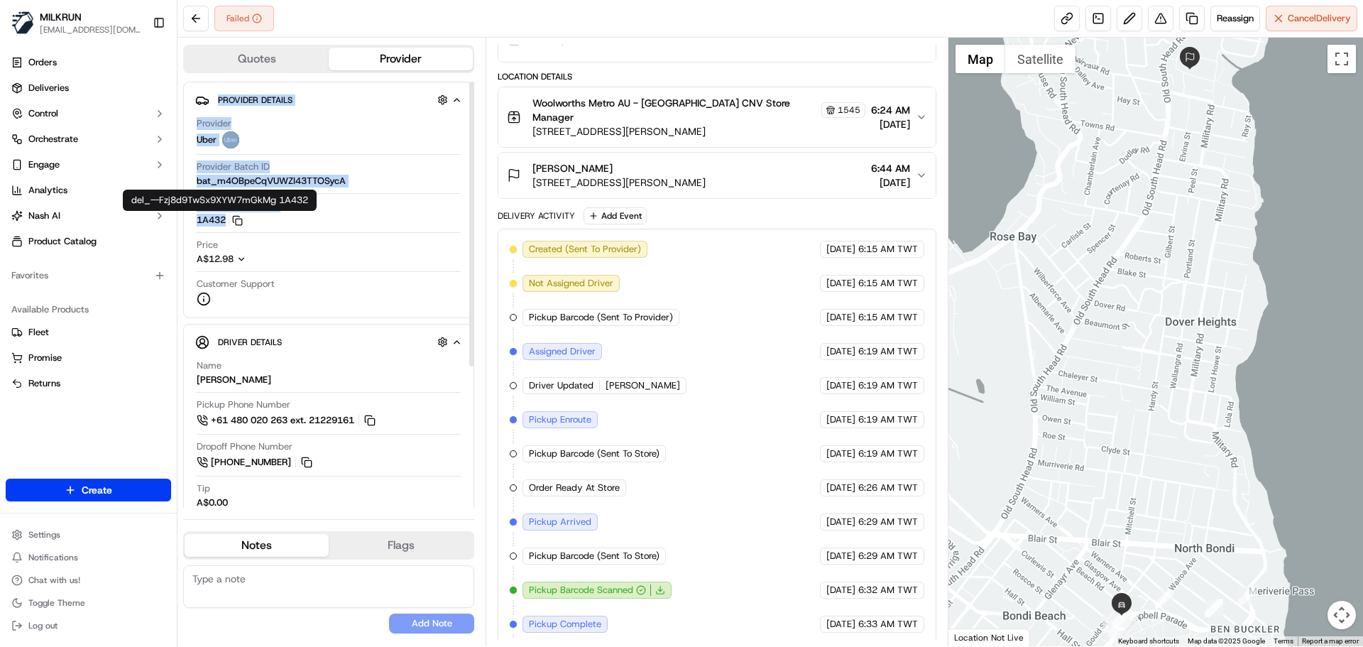
drag, startPoint x: 182, startPoint y: 224, endPoint x: 357, endPoint y: 268, distance: 181.0
click at [234, 226] on div "Quotes Provider Provider Details Hidden ( 3 ) Provider Uber Provider Batch ID b…" at bounding box center [332, 342] width 308 height 608
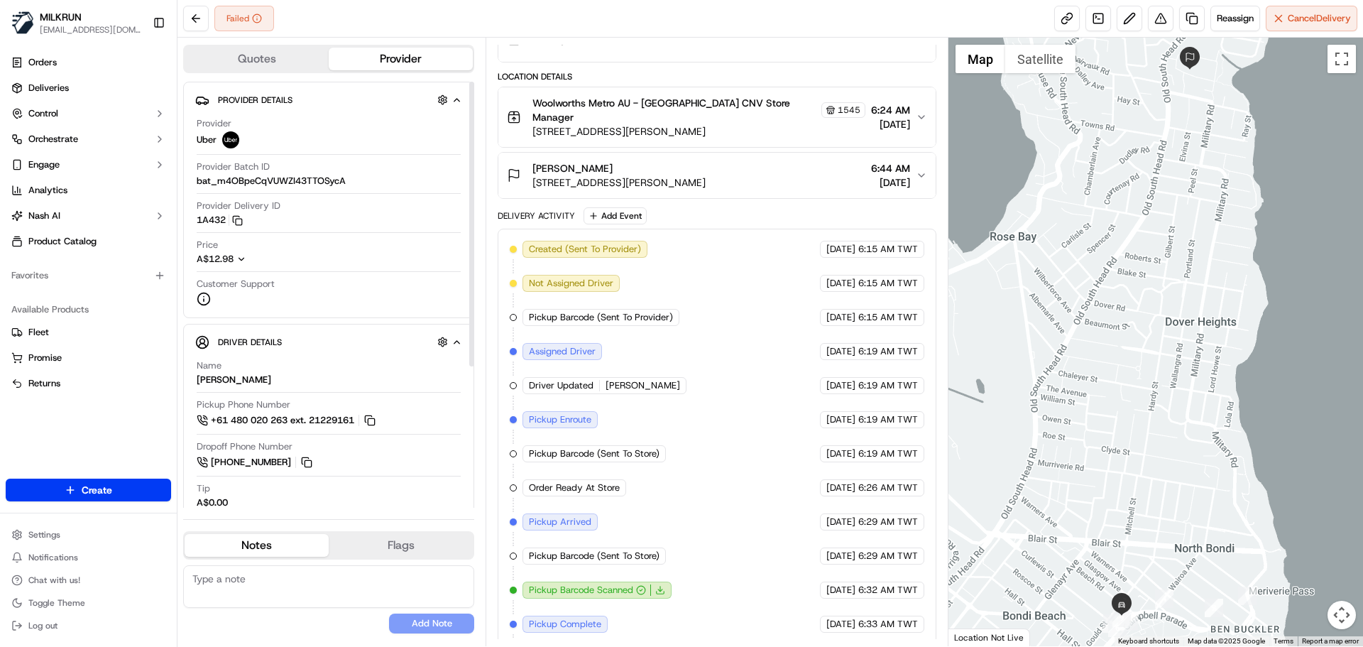
click at [799, 533] on div "Created (Sent To Provider) Uber 23/09/2025 6:15 AM TWT Not Assigned Driver Uber…" at bounding box center [717, 471] width 414 height 460
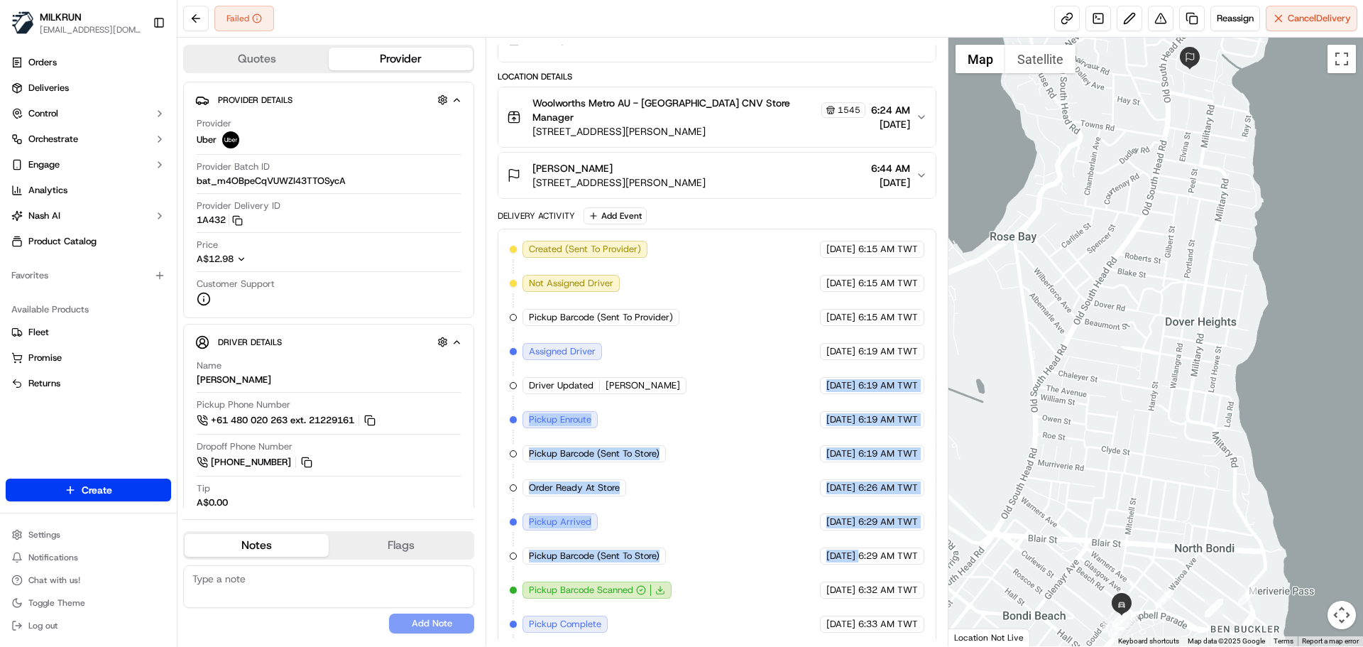
drag, startPoint x: 799, startPoint y: 533, endPoint x: 773, endPoint y: 279, distance: 254.8
click at [773, 278] on div "Created (Sent To Provider) Uber 23/09/2025 6:15 AM TWT Not Assigned Driver Uber…" at bounding box center [717, 471] width 414 height 460
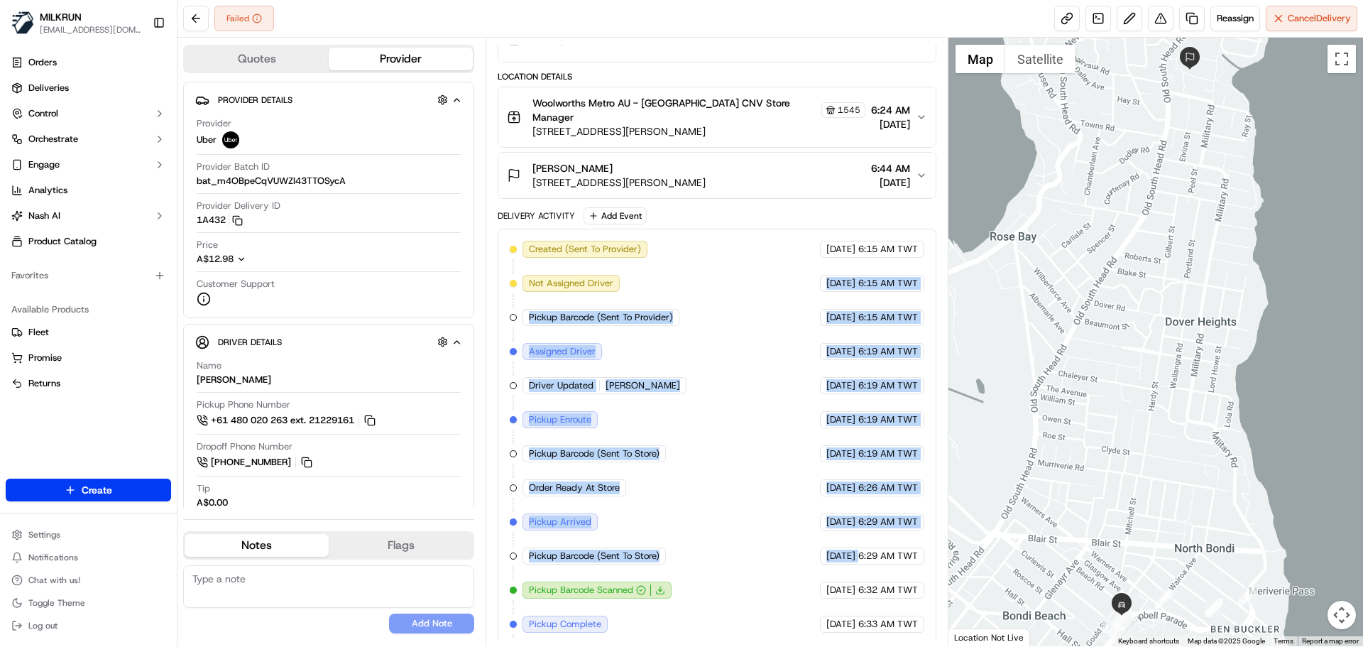
click at [826, 481] on span "[DATE]" at bounding box center [840, 487] width 29 height 13
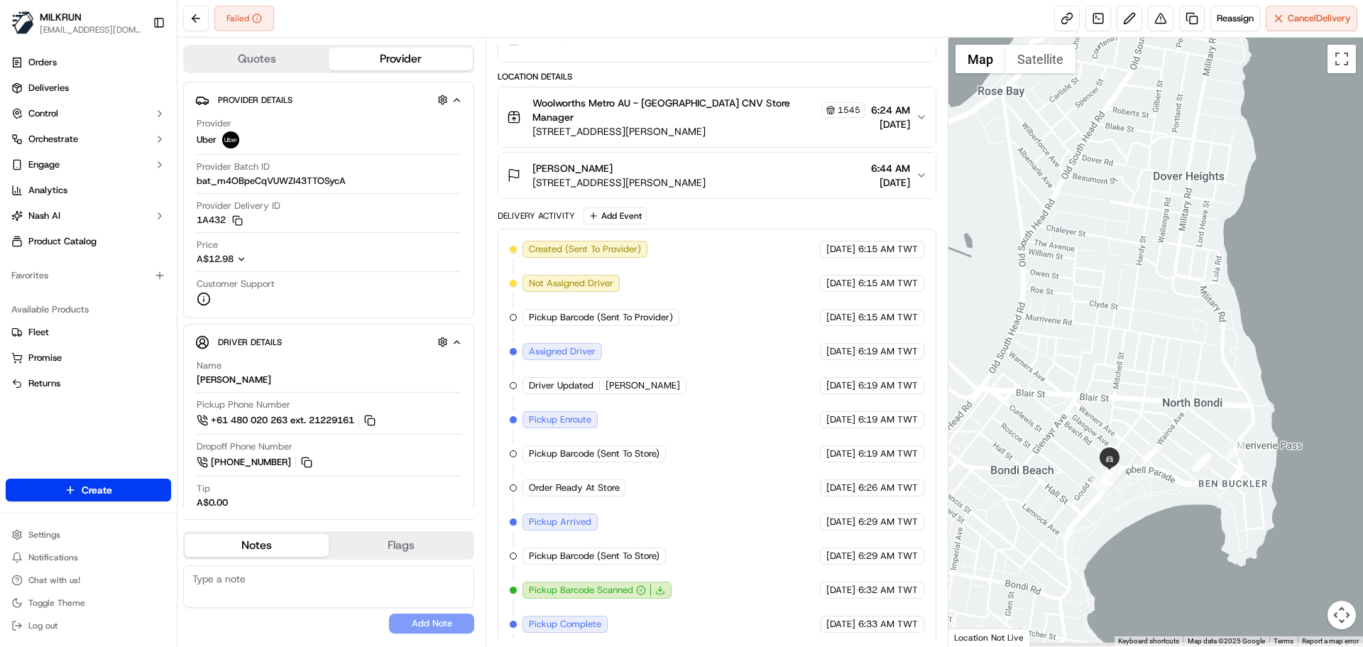
drag, startPoint x: 1146, startPoint y: 612, endPoint x: 1132, endPoint y: 436, distance: 176.7
click at [1132, 436] on div at bounding box center [1156, 342] width 415 height 608
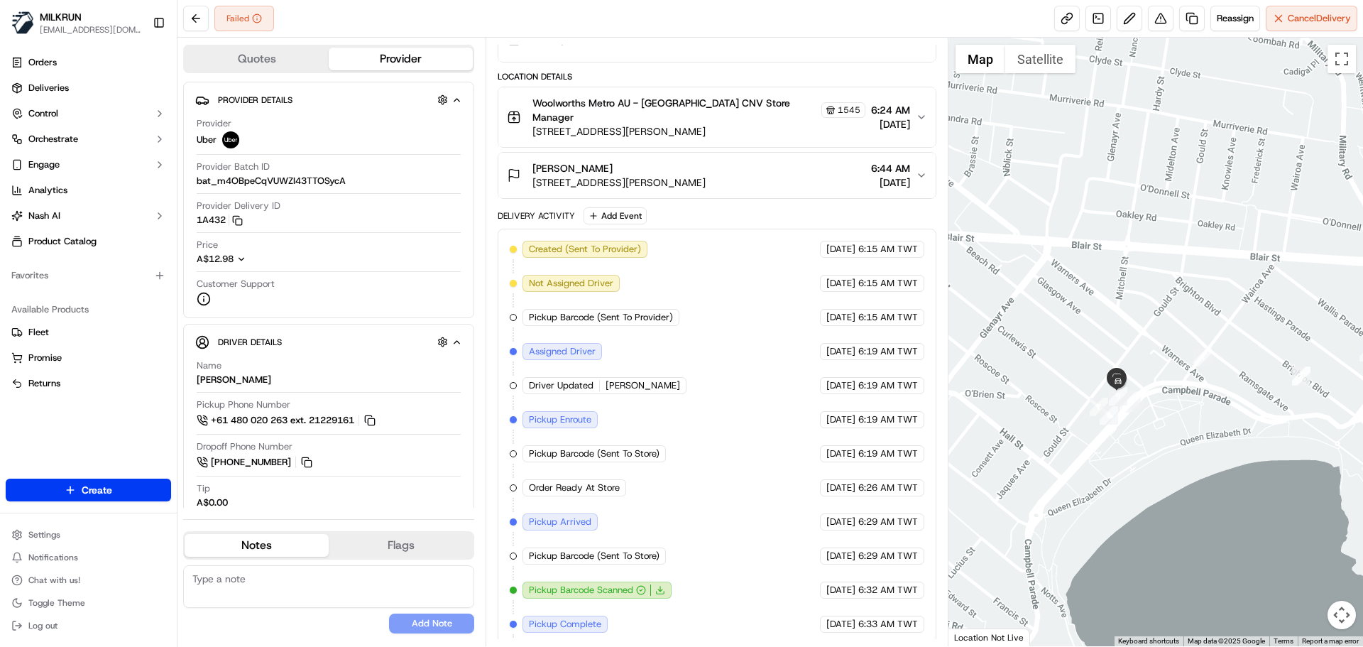
click at [708, 456] on div "Created (Sent To Provider) Uber 23/09/2025 6:15 AM TWT Not Assigned Driver Uber…" at bounding box center [717, 471] width 414 height 460
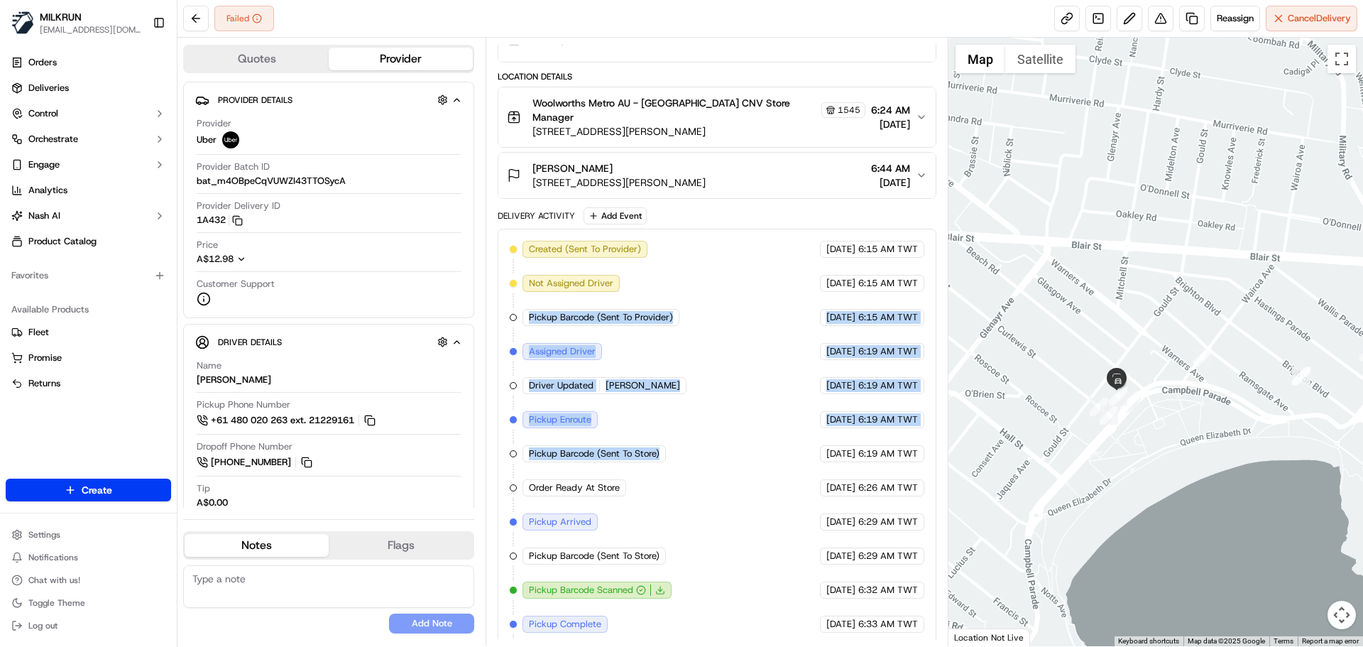
drag, startPoint x: 708, startPoint y: 456, endPoint x: 662, endPoint y: 245, distance: 215.7
click at [664, 247] on div "Created (Sent To Provider) Uber 23/09/2025 6:15 AM TWT Not Assigned Driver Uber…" at bounding box center [717, 471] width 414 height 460
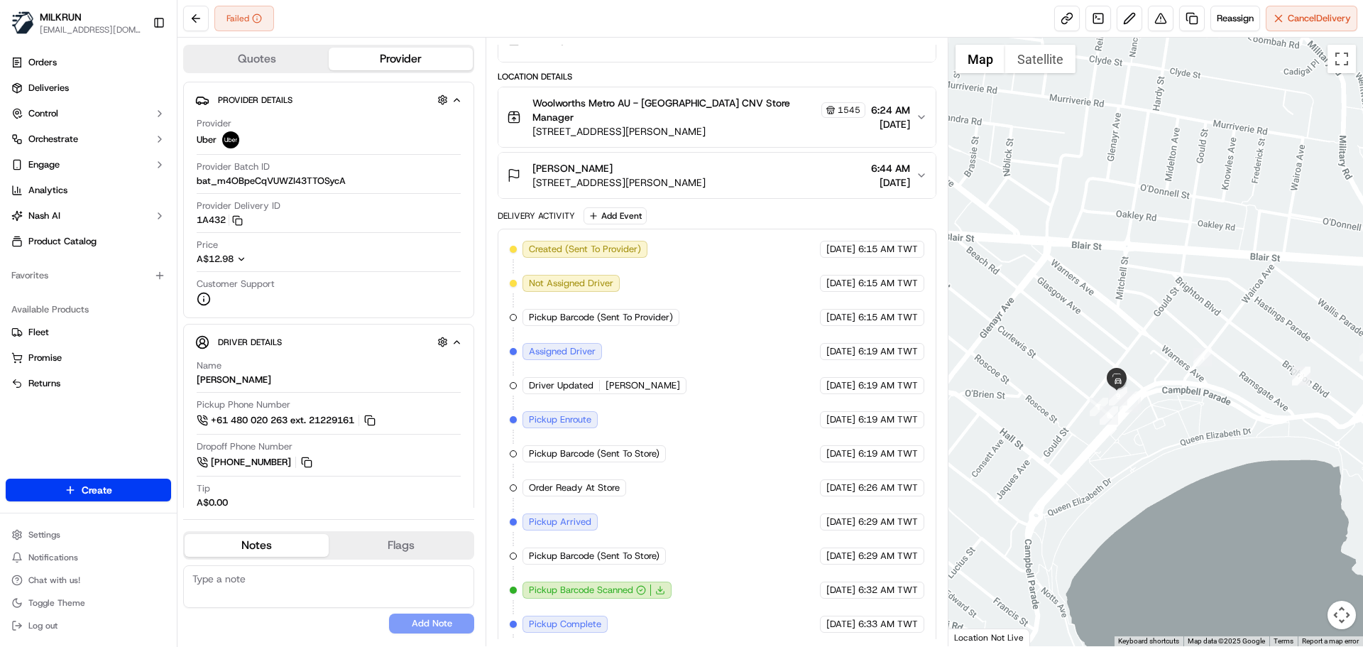
click at [726, 493] on div "Created (Sent To Provider) Uber 23/09/2025 6:15 AM TWT Not Assigned Driver Uber…" at bounding box center [717, 471] width 414 height 460
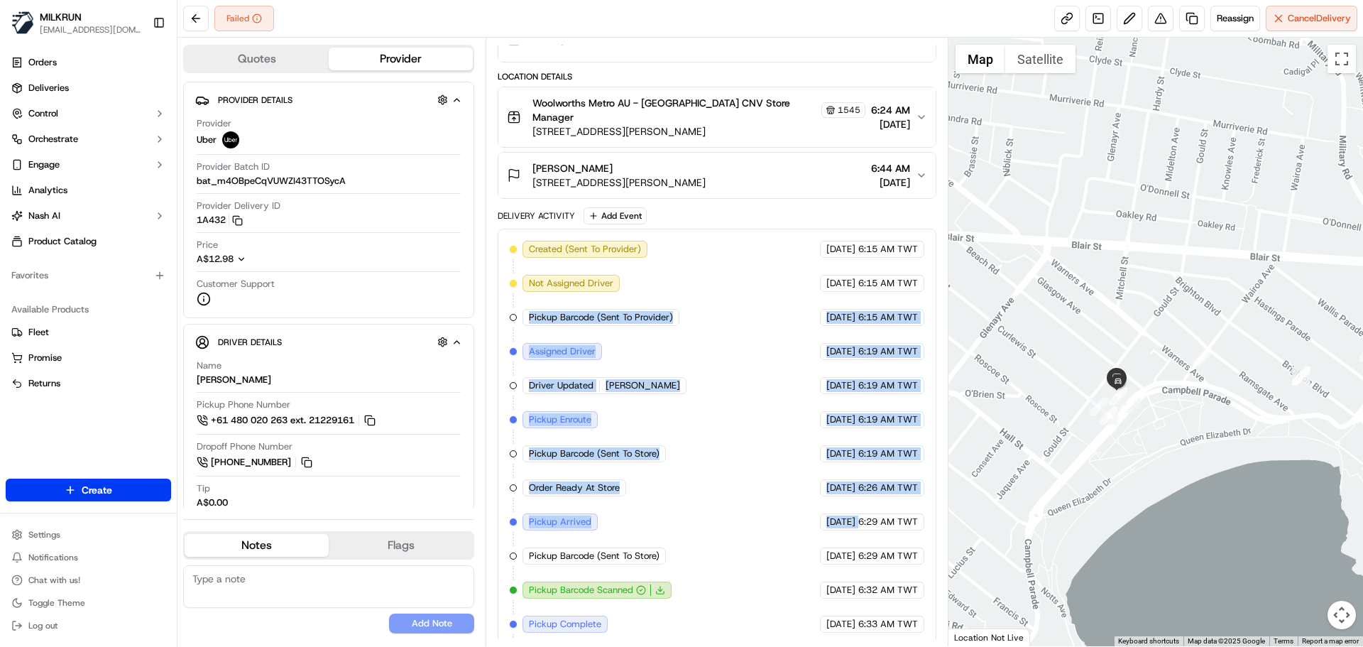
drag, startPoint x: 700, startPoint y: 386, endPoint x: 698, endPoint y: 284, distance: 102.3
click at [698, 284] on div "Created (Sent To Provider) Uber 23/09/2025 6:15 AM TWT Not Assigned Driver Uber…" at bounding box center [717, 471] width 414 height 460
click at [737, 511] on div "Created (Sent To Provider) Uber 23/09/2025 6:15 AM TWT Not Assigned Driver Uber…" at bounding box center [717, 471] width 414 height 460
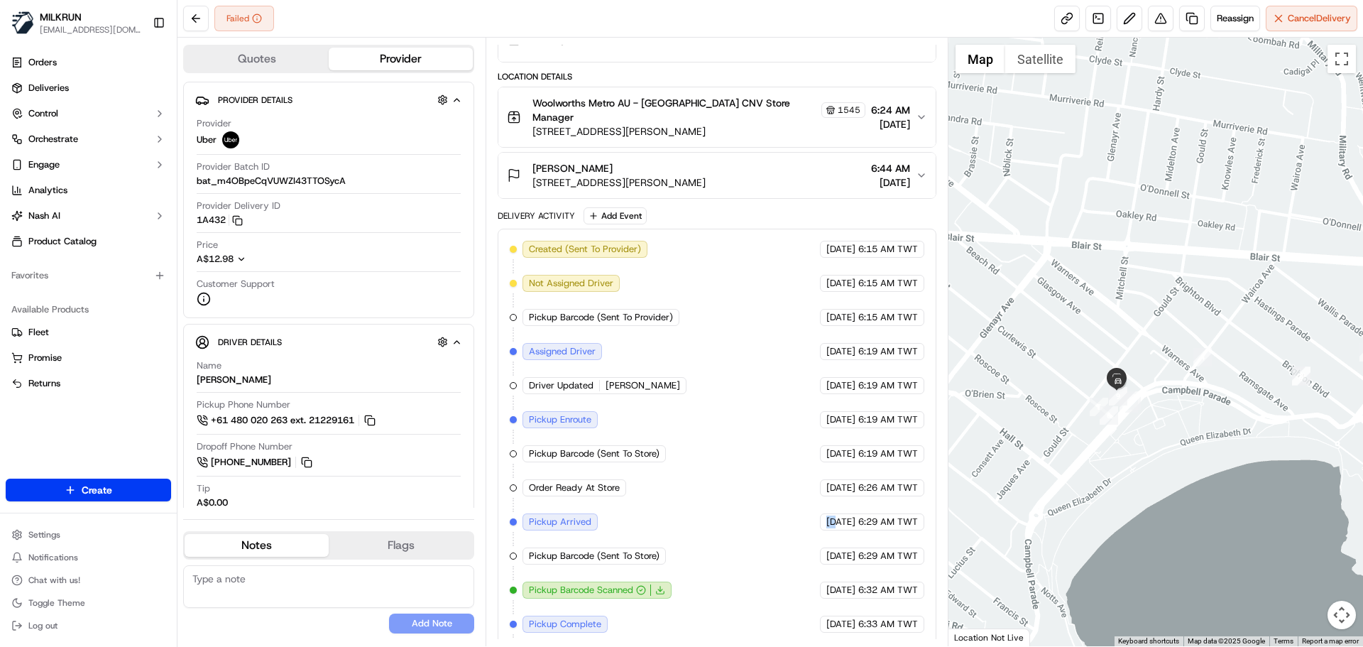
click at [737, 511] on div "Created (Sent To Provider) Uber 23/09/2025 6:15 AM TWT Not Assigned Driver Uber…" at bounding box center [717, 471] width 414 height 460
drag, startPoint x: 737, startPoint y: 511, endPoint x: 697, endPoint y: 239, distance: 274.8
click at [699, 244] on div "Created (Sent To Provider) Uber 23/09/2025 6:15 AM TWT Not Assigned Driver Uber…" at bounding box center [717, 471] width 414 height 460
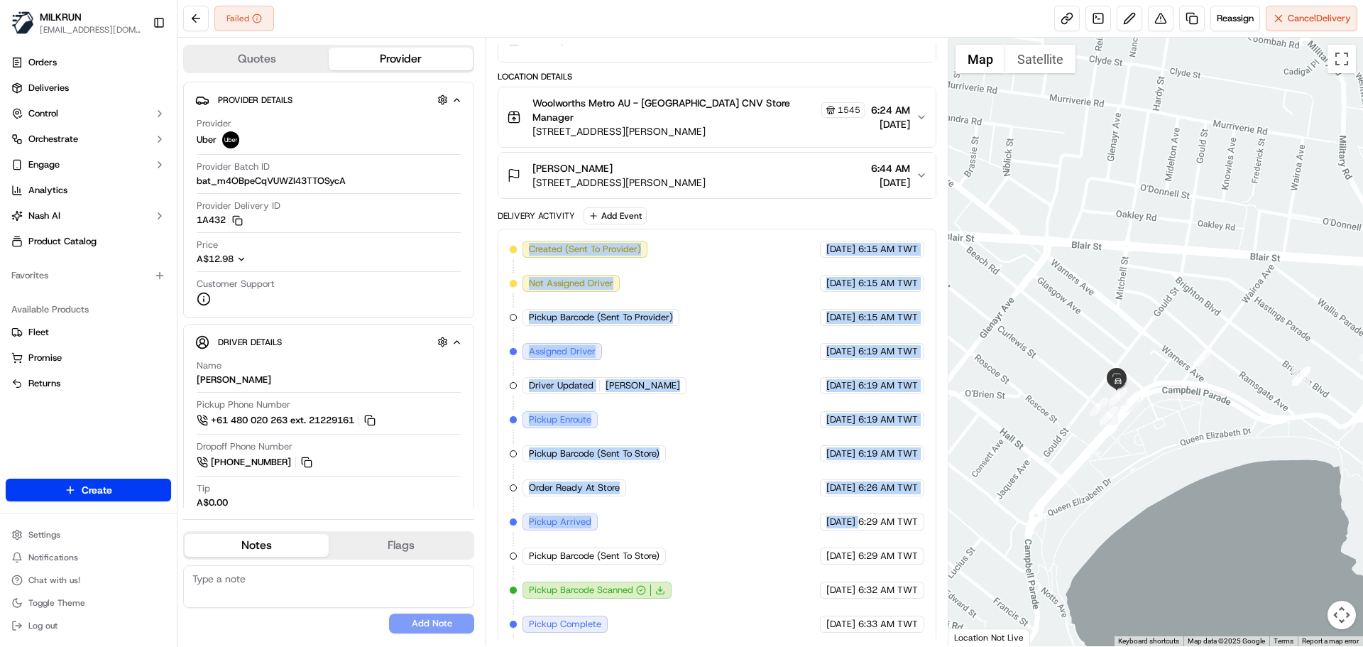
click at [726, 488] on div "Created (Sent To Provider) Uber 23/09/2025 6:15 AM TWT Not Assigned Driver Uber…" at bounding box center [717, 471] width 414 height 460
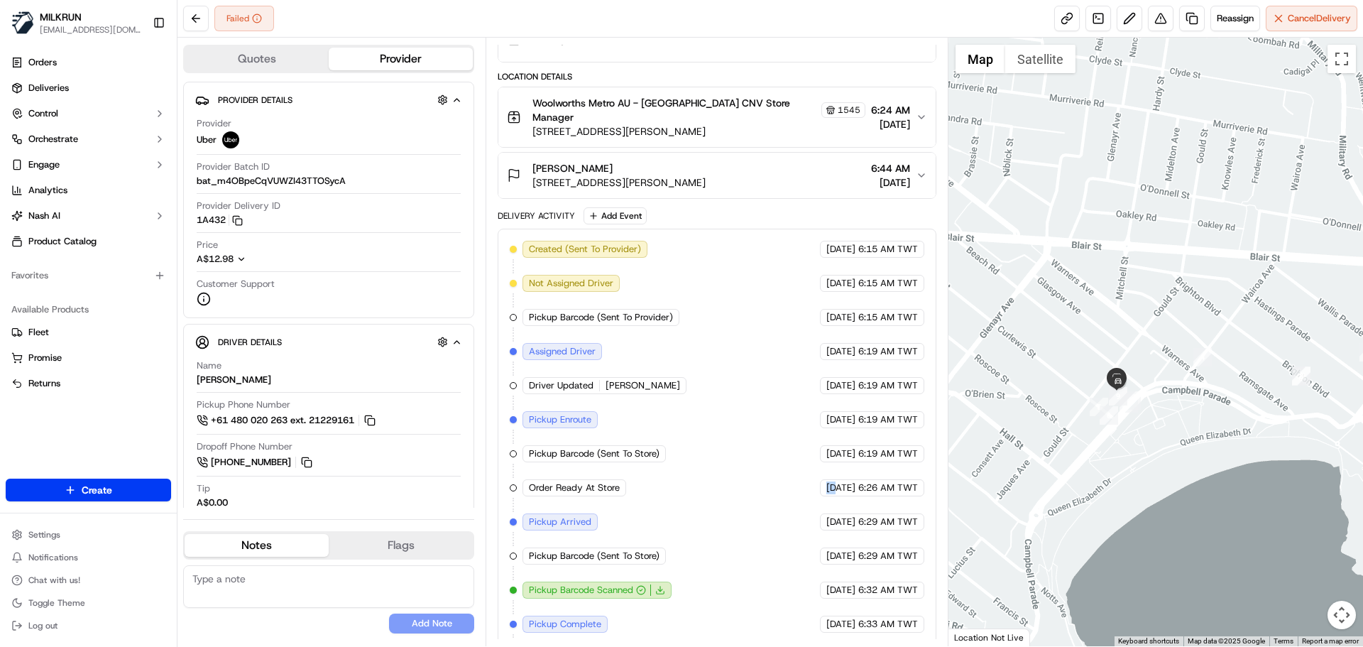
click at [726, 488] on div "Created (Sent To Provider) Uber 23/09/2025 6:15 AM TWT Not Assigned Driver Uber…" at bounding box center [717, 471] width 414 height 460
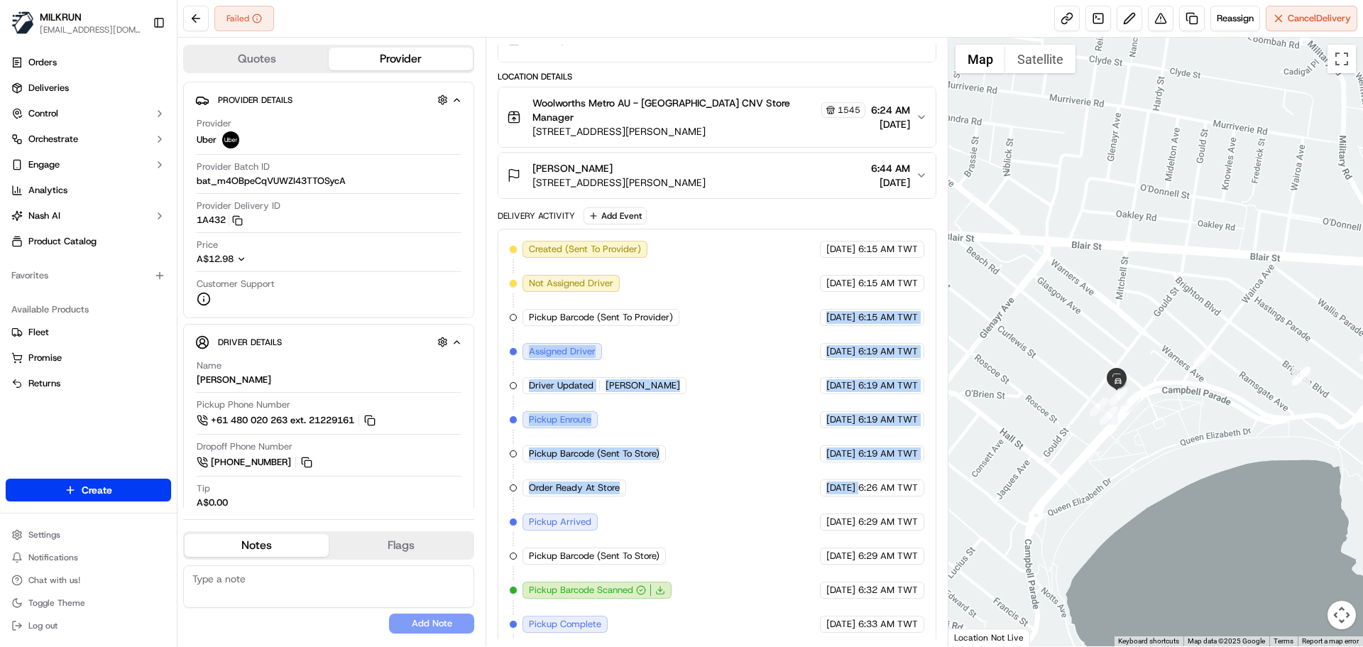
drag, startPoint x: 726, startPoint y: 488, endPoint x: 737, endPoint y: 193, distance: 295.6
click at [737, 207] on div "Delivery Activity Add Event Created (Sent To Provider) Uber 23/09/2025 6:15 AM …" at bounding box center [717, 460] width 438 height 506
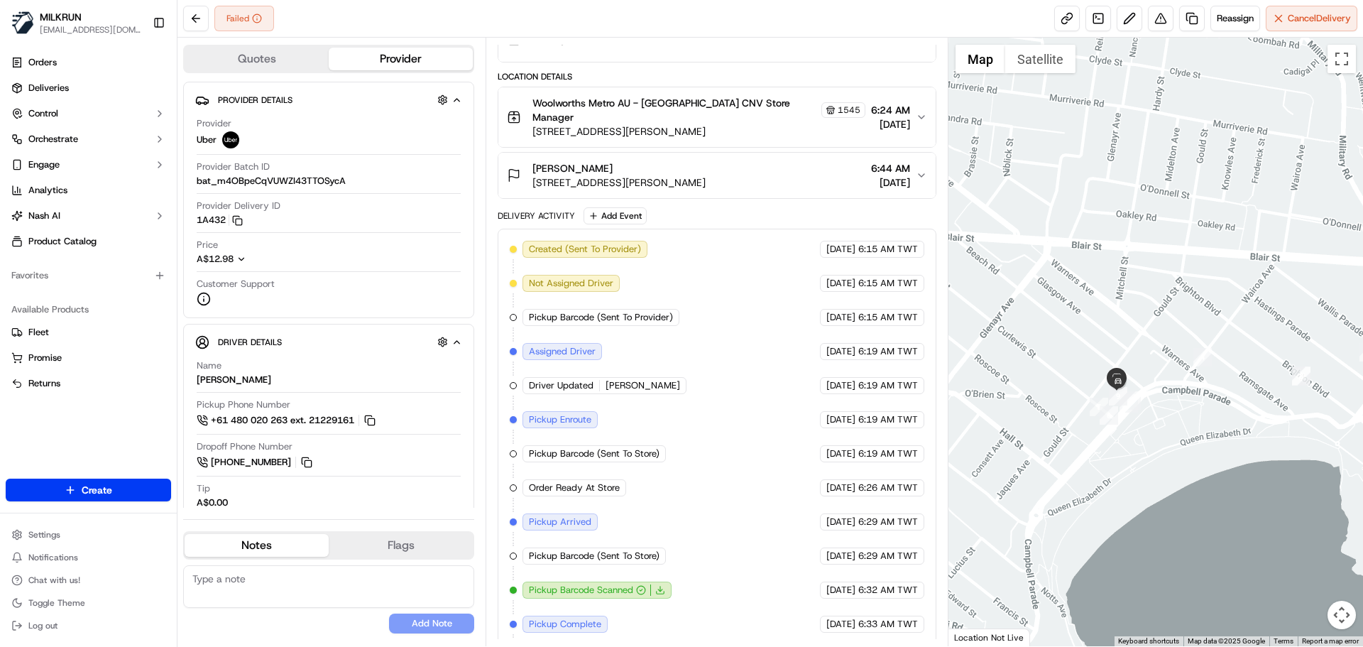
click at [826, 515] on span "23/09/2025" at bounding box center [840, 521] width 29 height 13
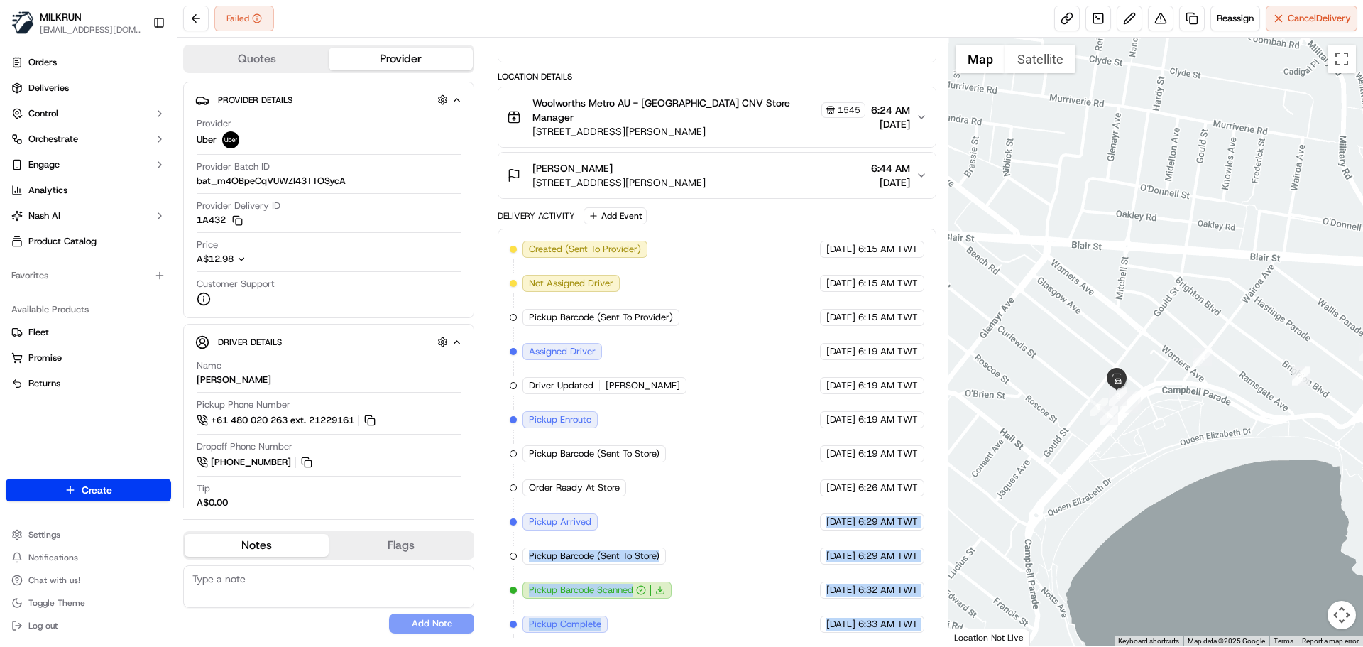
drag, startPoint x: 814, startPoint y: 513, endPoint x: 964, endPoint y: 680, distance: 224.8
click at [964, 646] on html "MILKRUN snatividad@woolworths.com.au Toggle Sidebar Orders Deliveries Control O…" at bounding box center [681, 323] width 1363 height 647
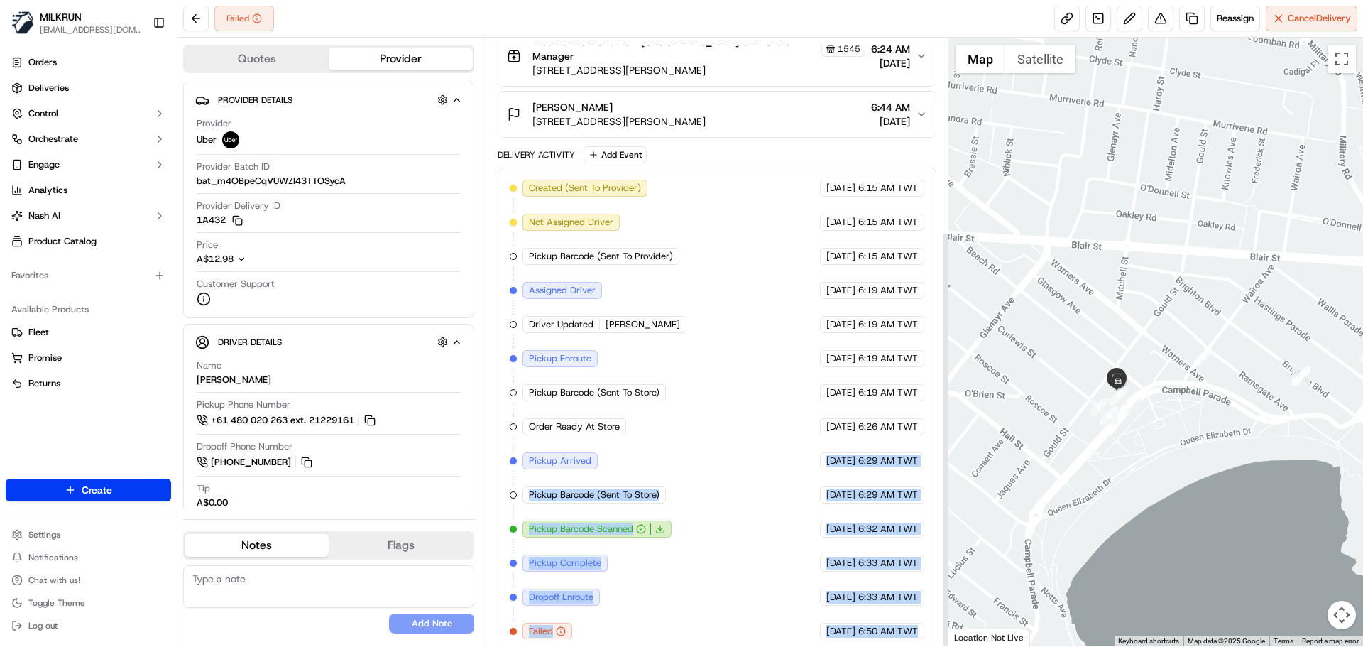
click at [919, 636] on div "Created (Sent To Provider) Uber 23/09/2025 6:15 AM TWT Not Assigned Driver Uber…" at bounding box center [717, 410] width 438 height 484
drag, startPoint x: 919, startPoint y: 636, endPoint x: 804, endPoint y: 263, distance: 390.3
click at [806, 274] on div "Created (Sent To Provider) Uber 23/09/2025 6:15 AM TWT Not Assigned Driver Uber…" at bounding box center [717, 410] width 438 height 484
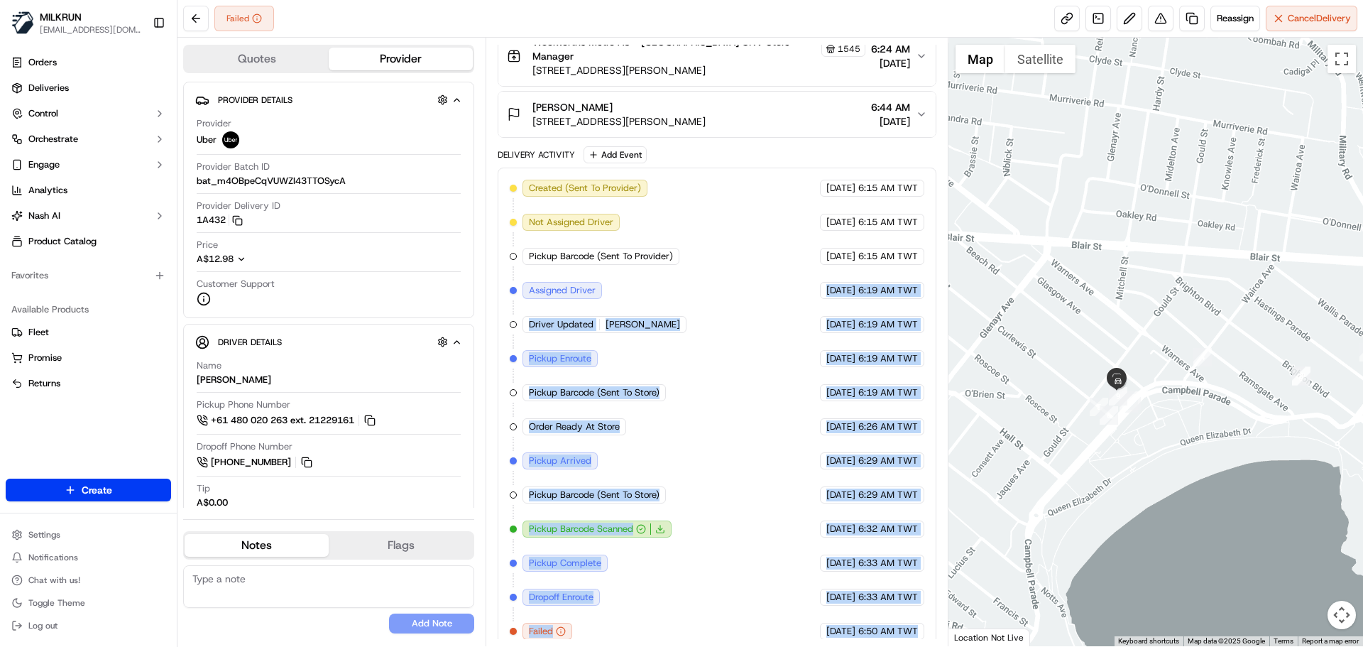
click at [828, 591] on span "23/09/2025" at bounding box center [840, 597] width 29 height 13
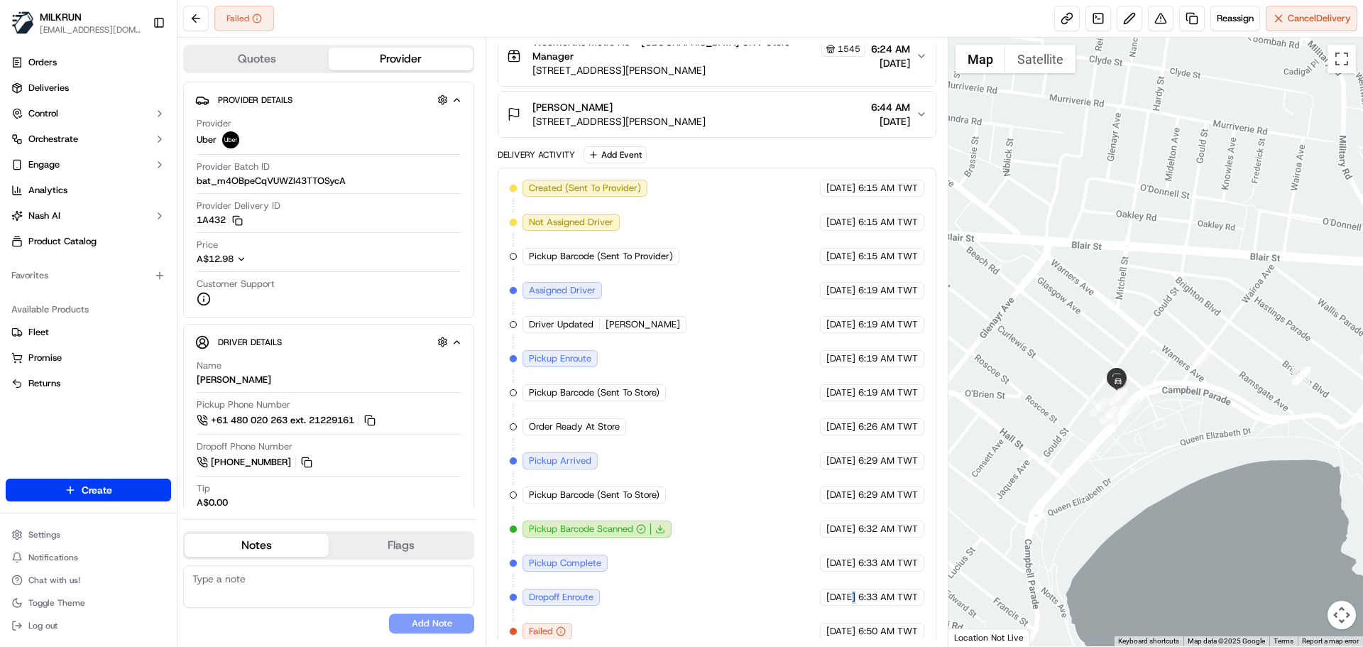
click at [828, 591] on span "23/09/2025" at bounding box center [840, 597] width 29 height 13
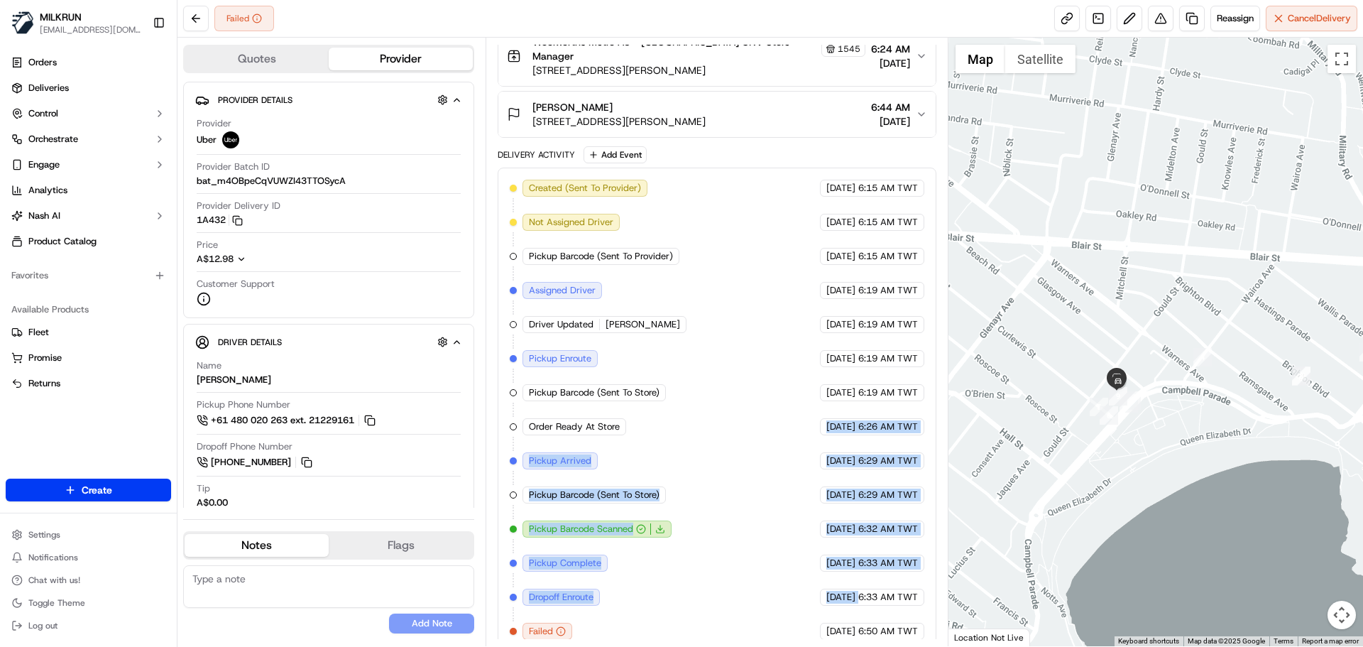
drag, startPoint x: 828, startPoint y: 584, endPoint x: 782, endPoint y: 392, distance: 197.2
click at [782, 393] on div "Created (Sent To Provider) Uber 23/09/2025 6:15 AM TWT Not Assigned Driver Uber…" at bounding box center [717, 410] width 414 height 460
click at [779, 437] on div "Created (Sent To Provider) Uber 23/09/2025 6:15 AM TWT Not Assigned Driver Uber…" at bounding box center [717, 410] width 414 height 460
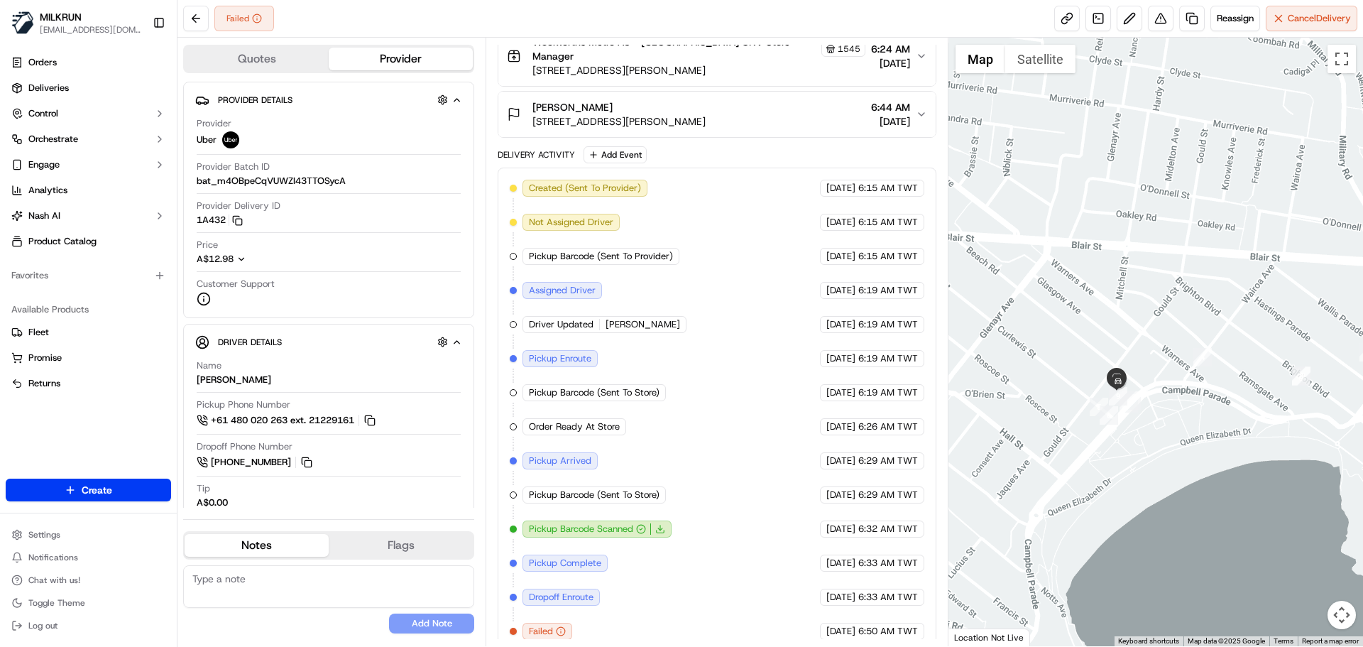
click at [912, 630] on div "Created (Sent To Provider) Uber 23/09/2025 6:15 AM TWT Not Assigned Driver Uber…" at bounding box center [717, 410] width 438 height 484
drag, startPoint x: 912, startPoint y: 630, endPoint x: 797, endPoint y: 457, distance: 208.9
click at [797, 459] on div "Created (Sent To Provider) Uber 23/09/2025 6:15 AM TWT Not Assigned Driver Uber…" at bounding box center [717, 410] width 438 height 484
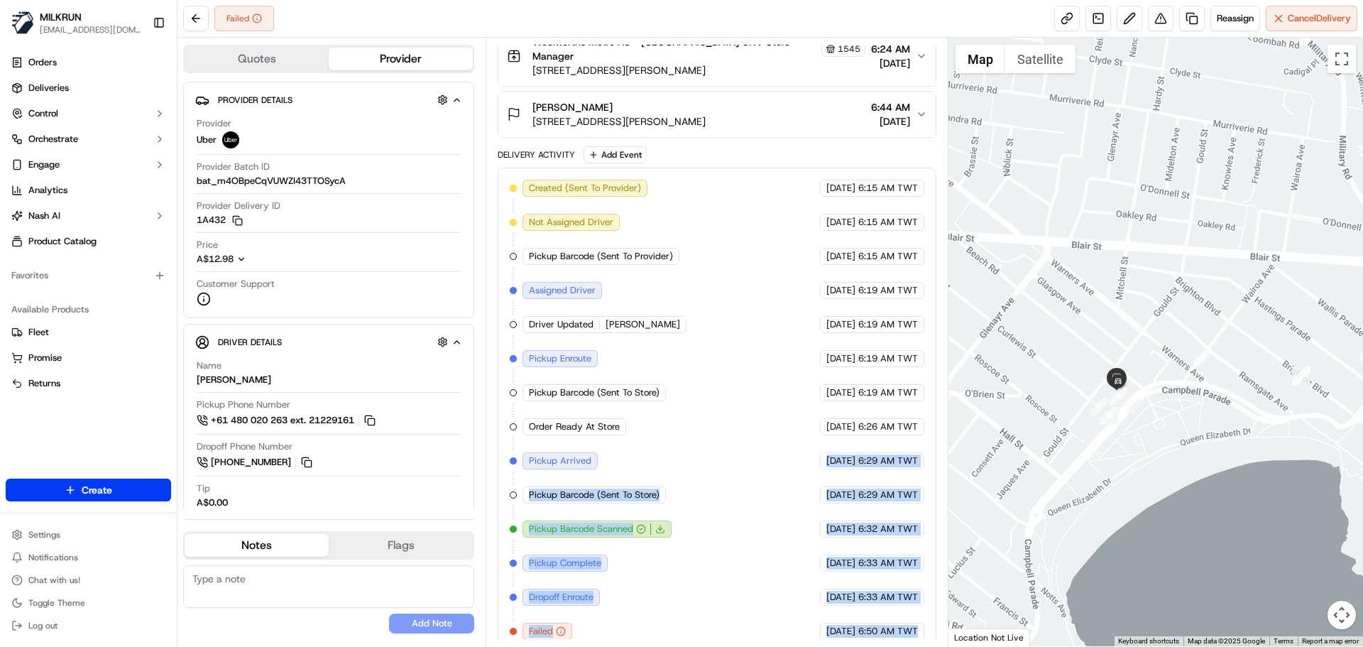
click at [826, 488] on span "23/09/2025" at bounding box center [840, 494] width 29 height 13
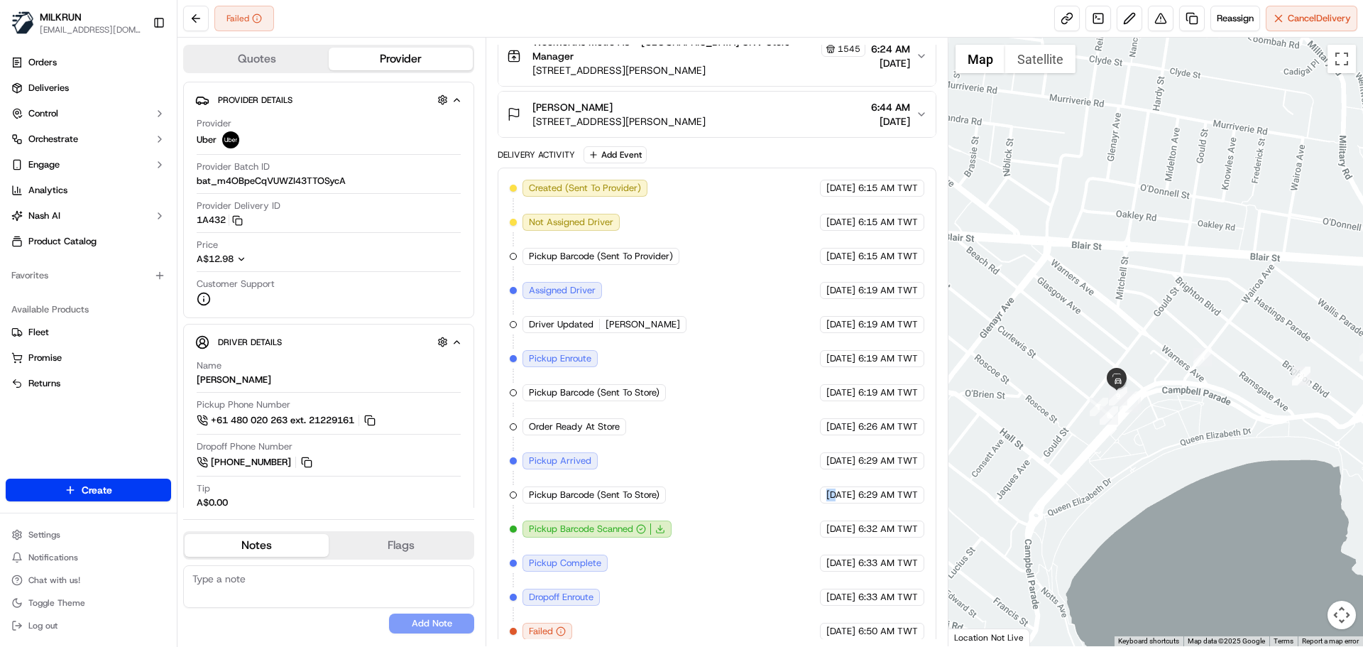
click at [826, 488] on span "23/09/2025" at bounding box center [840, 494] width 29 height 13
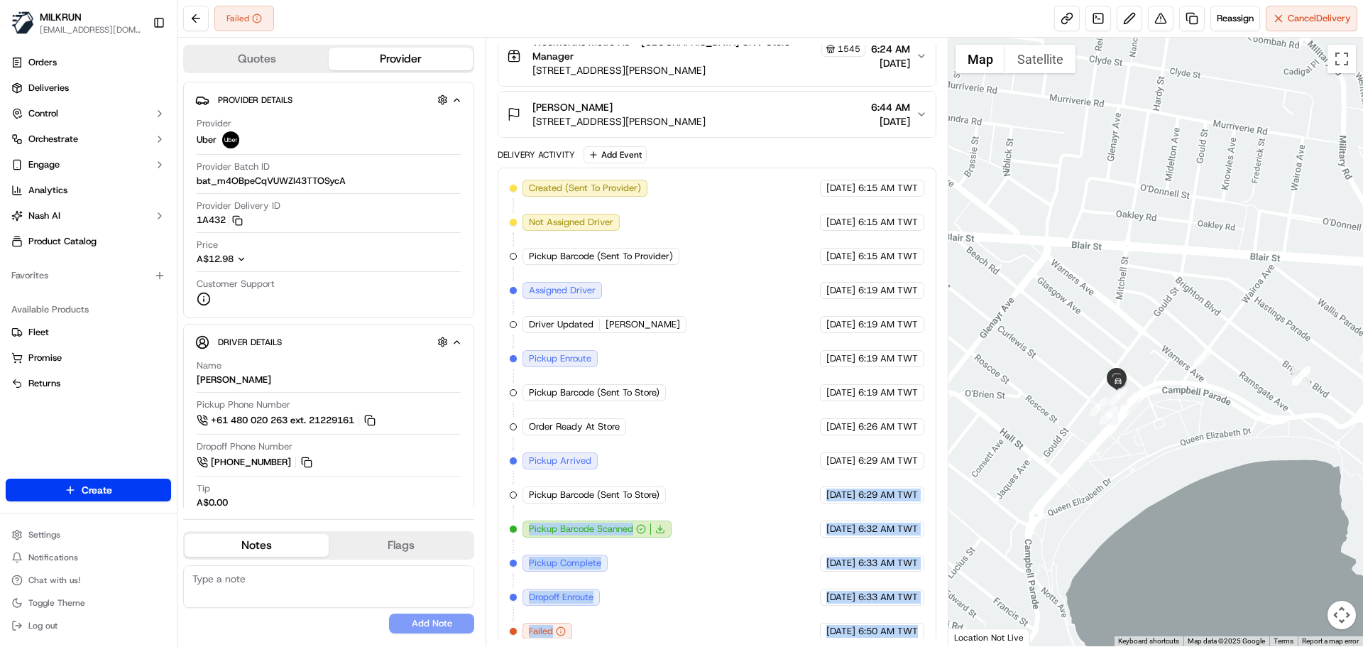
drag, startPoint x: 801, startPoint y: 484, endPoint x: 932, endPoint y: 658, distance: 217.5
click at [932, 646] on html "MILKRUN snatividad@woolworths.com.au Toggle Sidebar Orders Deliveries Control O…" at bounding box center [681, 323] width 1363 height 647
click at [932, 626] on div "Created (Sent To Provider) Uber 23/09/2025 6:15 AM TWT Not Assigned Driver Uber…" at bounding box center [717, 410] width 438 height 484
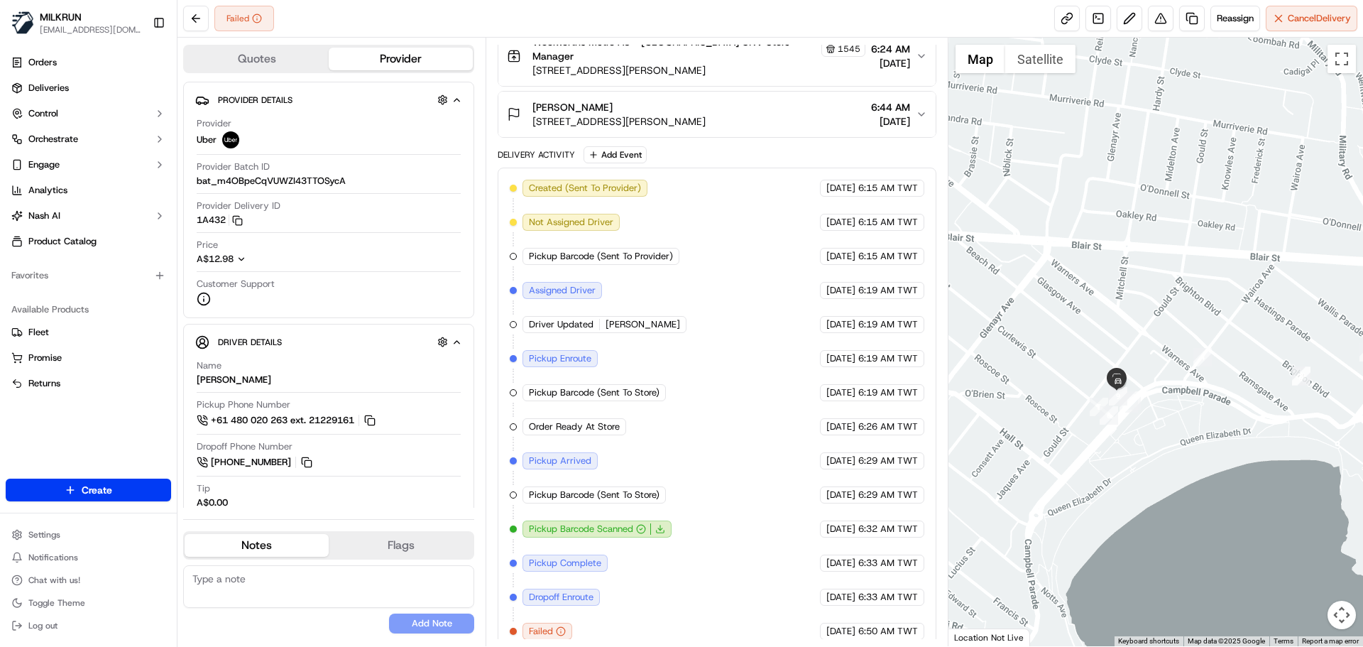
click at [932, 626] on div "Created (Sent To Provider) Uber 23/09/2025 6:15 AM TWT Not Assigned Driver Uber…" at bounding box center [717, 410] width 438 height 484
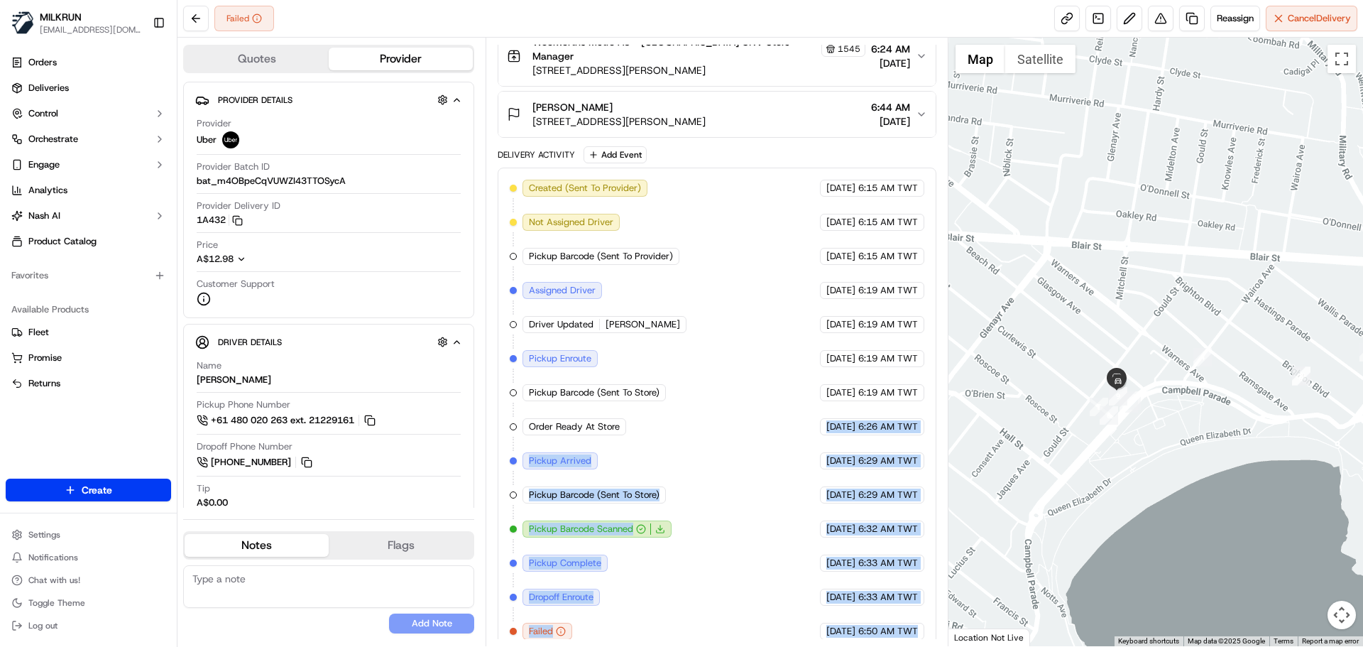
drag, startPoint x: 932, startPoint y: 626, endPoint x: 817, endPoint y: 333, distance: 315.2
click at [817, 338] on div "Created (Sent To Provider) Uber 23/09/2025 6:15 AM TWT Not Assigned Driver Uber…" at bounding box center [717, 410] width 438 height 484
click at [834, 589] on div "23/09/2025 6:33 AM TWT" at bounding box center [872, 597] width 104 height 17
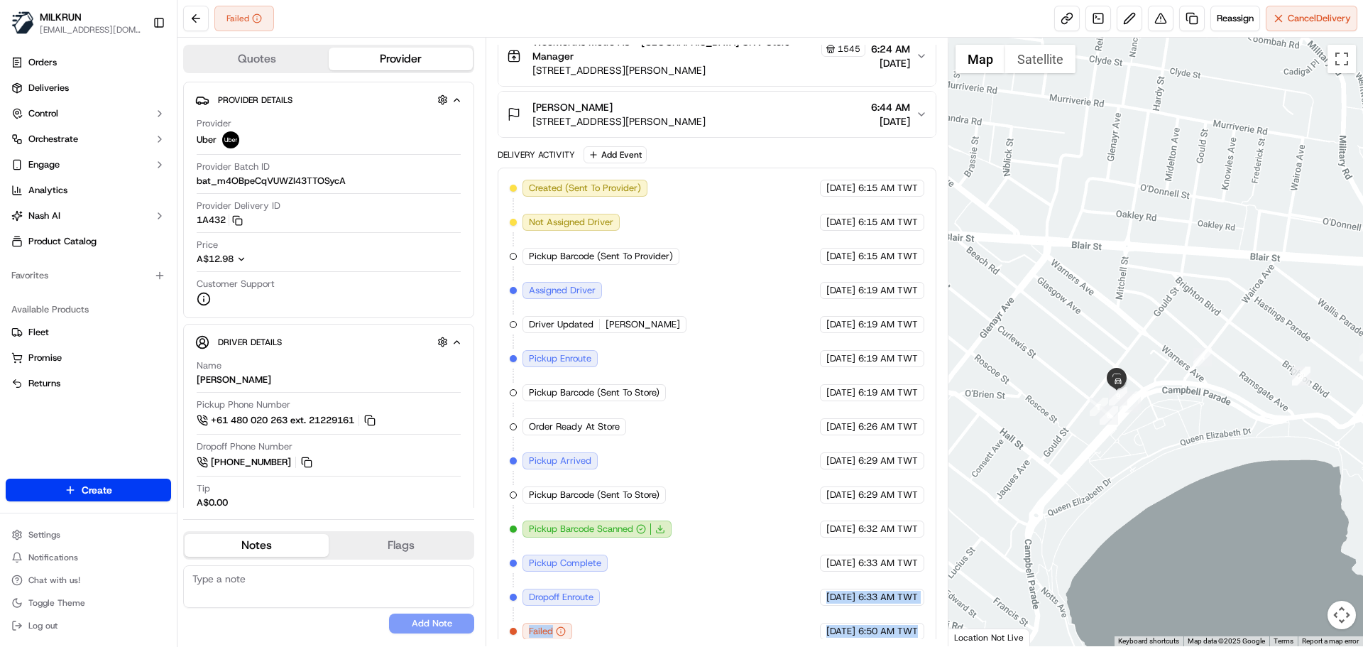
drag, startPoint x: 834, startPoint y: 577, endPoint x: 905, endPoint y: 630, distance: 88.3
click at [905, 630] on div "Created (Sent To Provider) Uber 23/09/2025 6:15 AM TWT Not Assigned Driver Uber…" at bounding box center [717, 410] width 438 height 484
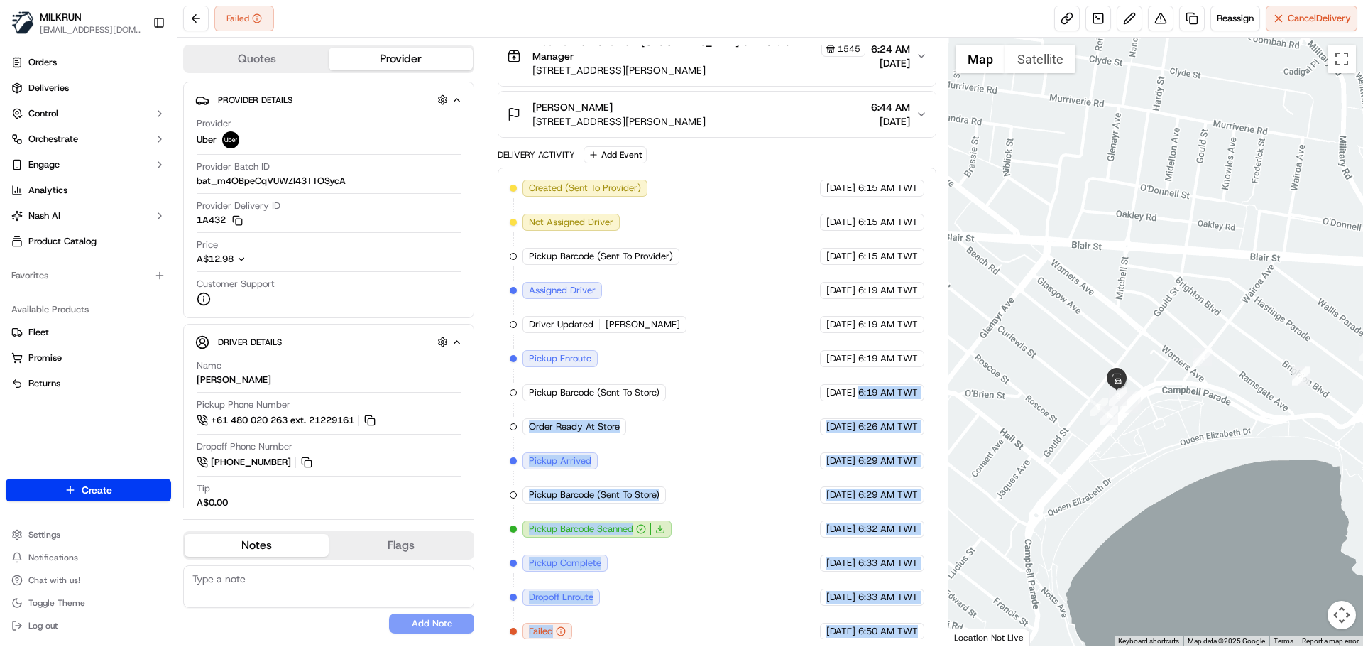
drag, startPoint x: 905, startPoint y: 630, endPoint x: 875, endPoint y: 249, distance: 381.7
click at [873, 258] on div "Created (Sent To Provider) Uber 23/09/2025 6:15 AM TWT Not Assigned Driver Uber…" at bounding box center [717, 410] width 438 height 484
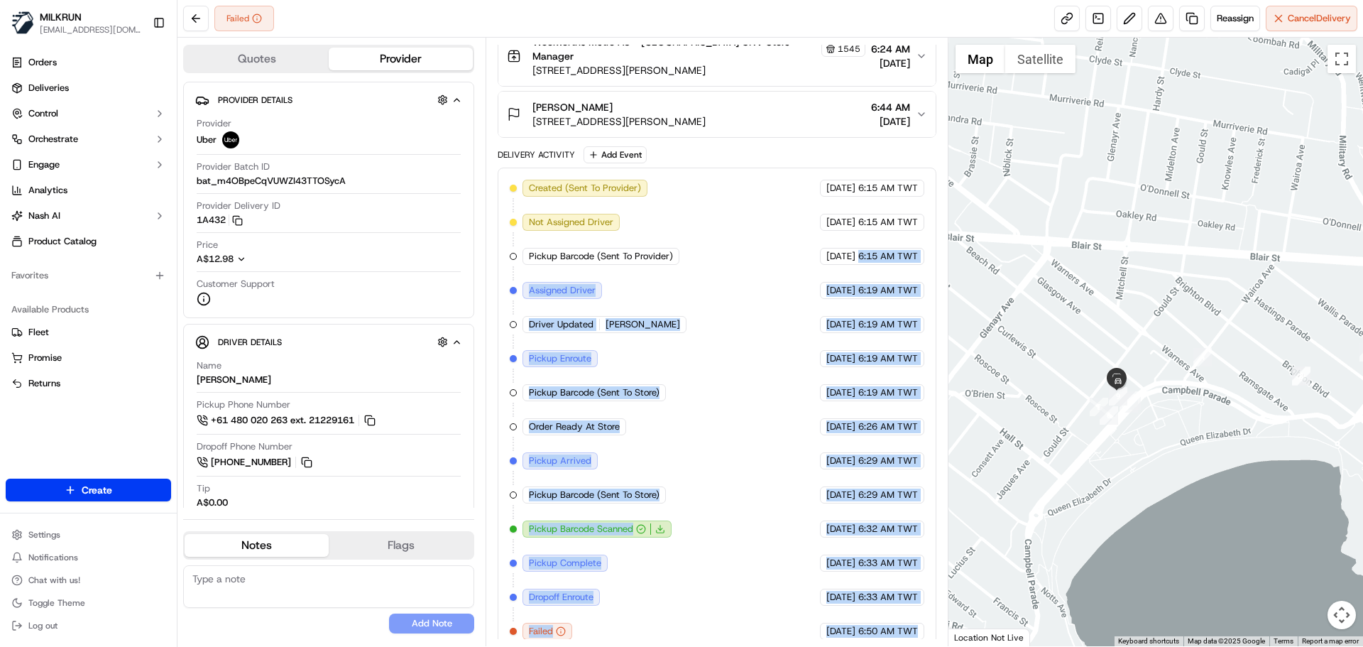
click at [605, 333] on div "Created (Sent To Provider) Uber 23/09/2025 6:15 AM TWT Not Assigned Driver Uber…" at bounding box center [717, 410] width 414 height 460
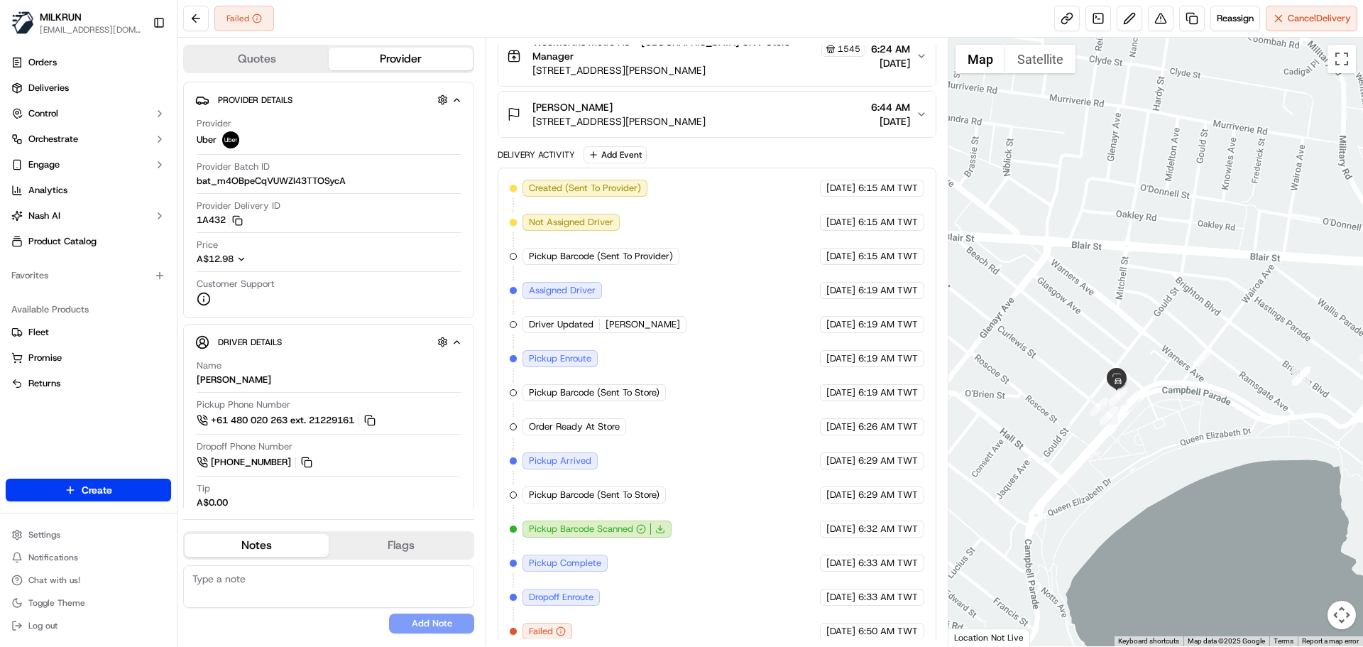
click at [605, 333] on div "Created (Sent To Provider) Uber 23/09/2025 6:15 AM TWT Not Assigned Driver Uber…" at bounding box center [717, 410] width 414 height 460
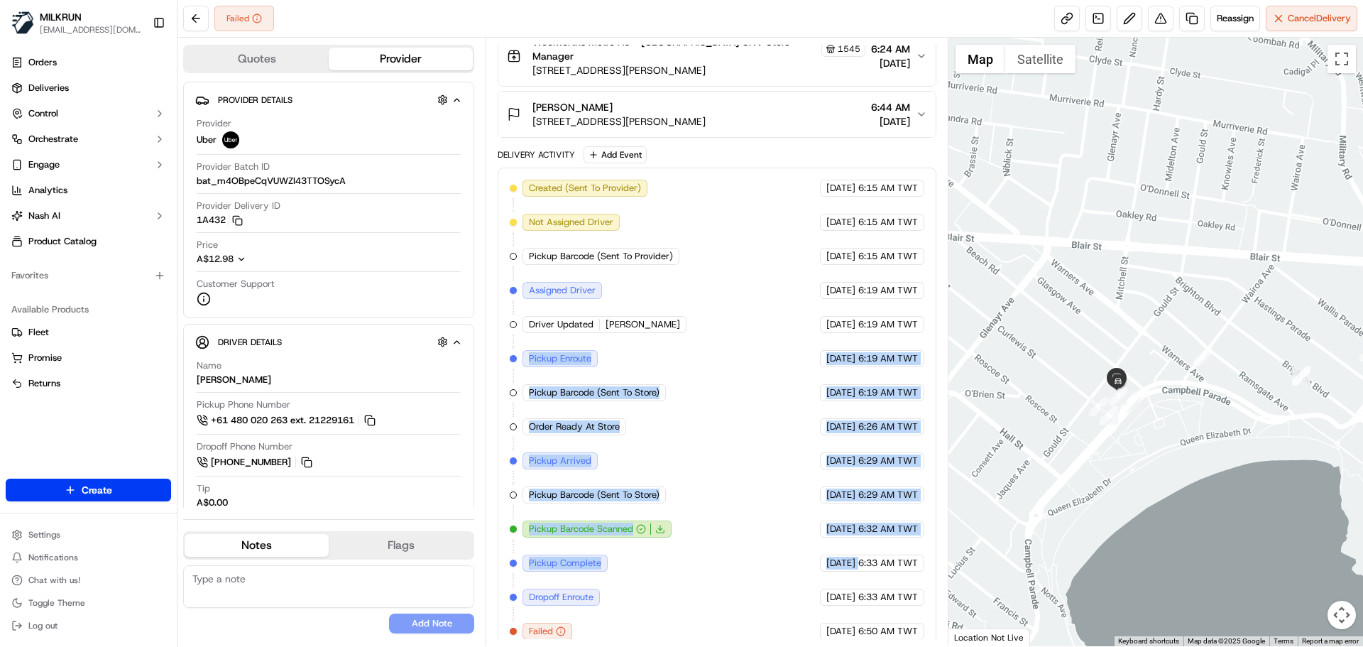
drag, startPoint x: 605, startPoint y: 333, endPoint x: 847, endPoint y: 623, distance: 377.5
click at [847, 623] on div "Created (Sent To Provider) Uber 23/09/2025 6:15 AM TWT Not Assigned Driver Uber…" at bounding box center [717, 410] width 414 height 460
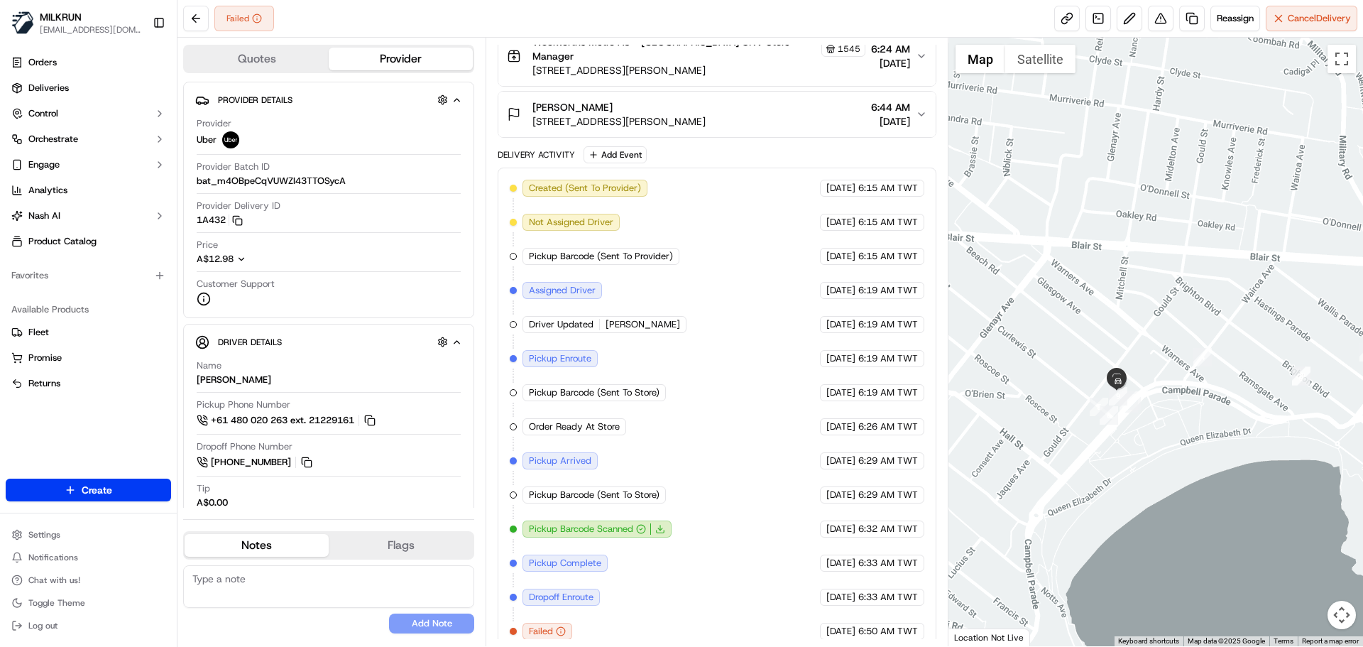
click at [902, 633] on div "Created (Sent To Provider) Uber 23/09/2025 6:15 AM TWT Not Assigned Driver Uber…" at bounding box center [717, 410] width 438 height 484
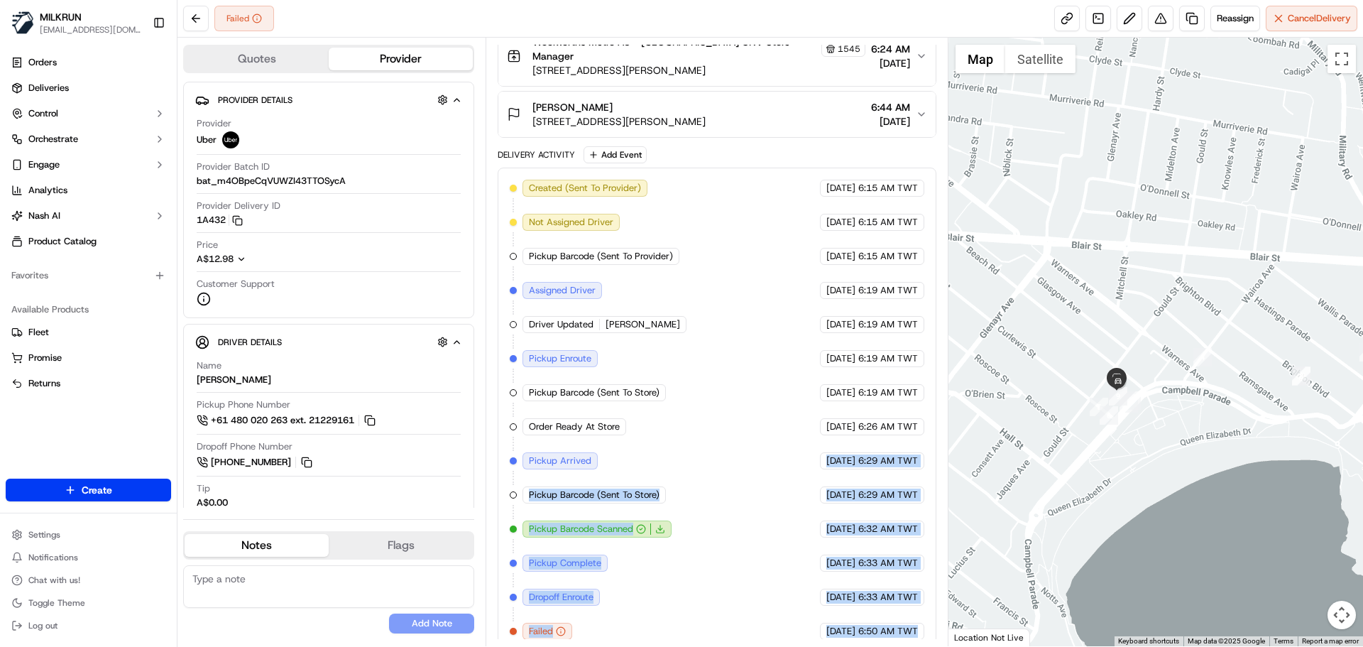
drag, startPoint x: 902, startPoint y: 633, endPoint x: 795, endPoint y: 329, distance: 322.9
click at [795, 329] on div "Created (Sent To Provider) Uber 23/09/2025 6:15 AM TWT Not Assigned Driver Uber…" at bounding box center [717, 410] width 438 height 484
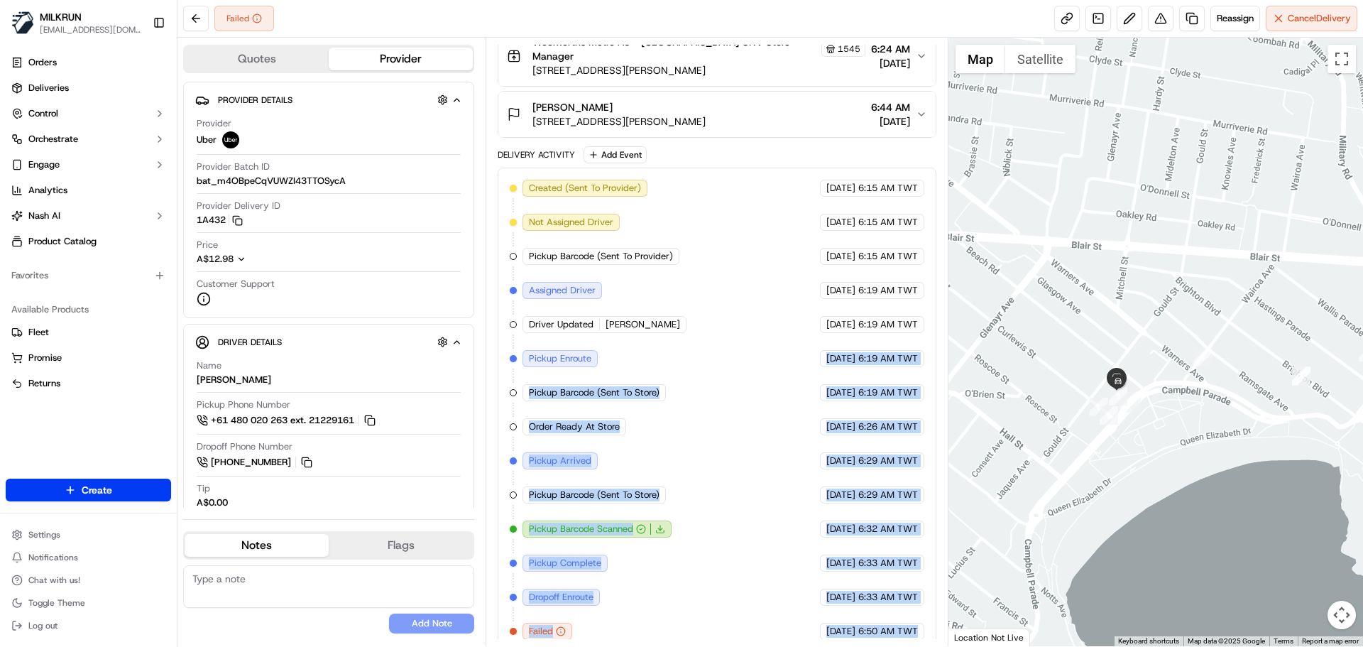
click at [820, 520] on div "23/09/2025 6:32 AM TWT" at bounding box center [872, 528] width 104 height 17
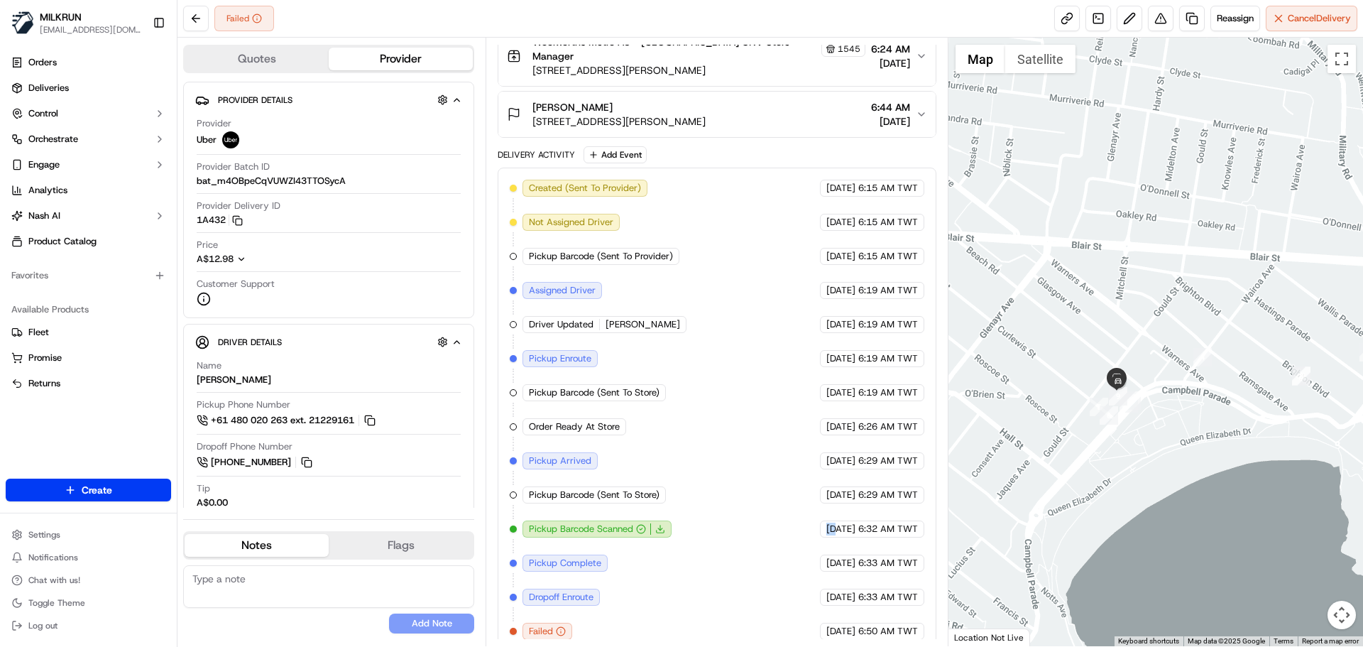
click at [820, 520] on div "23/09/2025 6:32 AM TWT" at bounding box center [872, 528] width 104 height 17
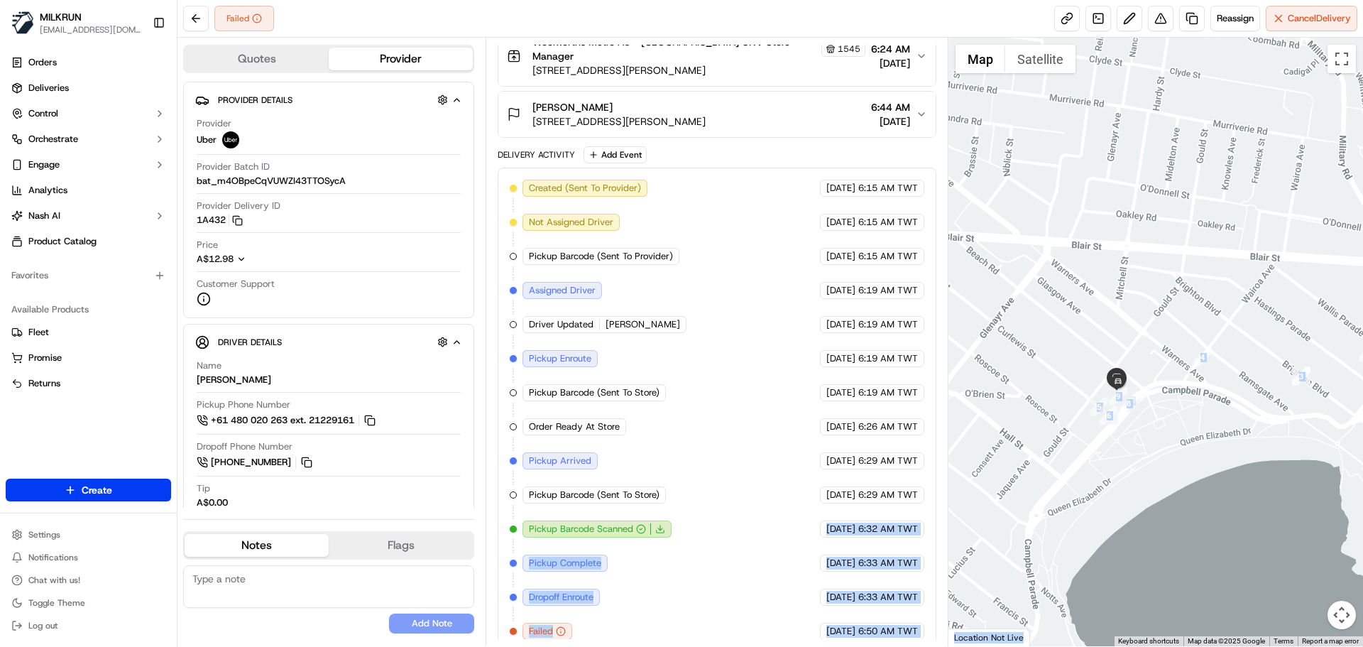
drag, startPoint x: 793, startPoint y: 520, endPoint x: 951, endPoint y: 637, distance: 196.5
click at [951, 637] on div "Quotes Provider Provider Details Hidden ( 3 ) Provider Uber Provider Batch ID b…" at bounding box center [771, 342] width 1186 height 608
click at [889, 628] on div "Created (Sent To Provider) Uber 23/09/2025 6:15 AM TWT Not Assigned Driver Uber…" at bounding box center [717, 410] width 438 height 484
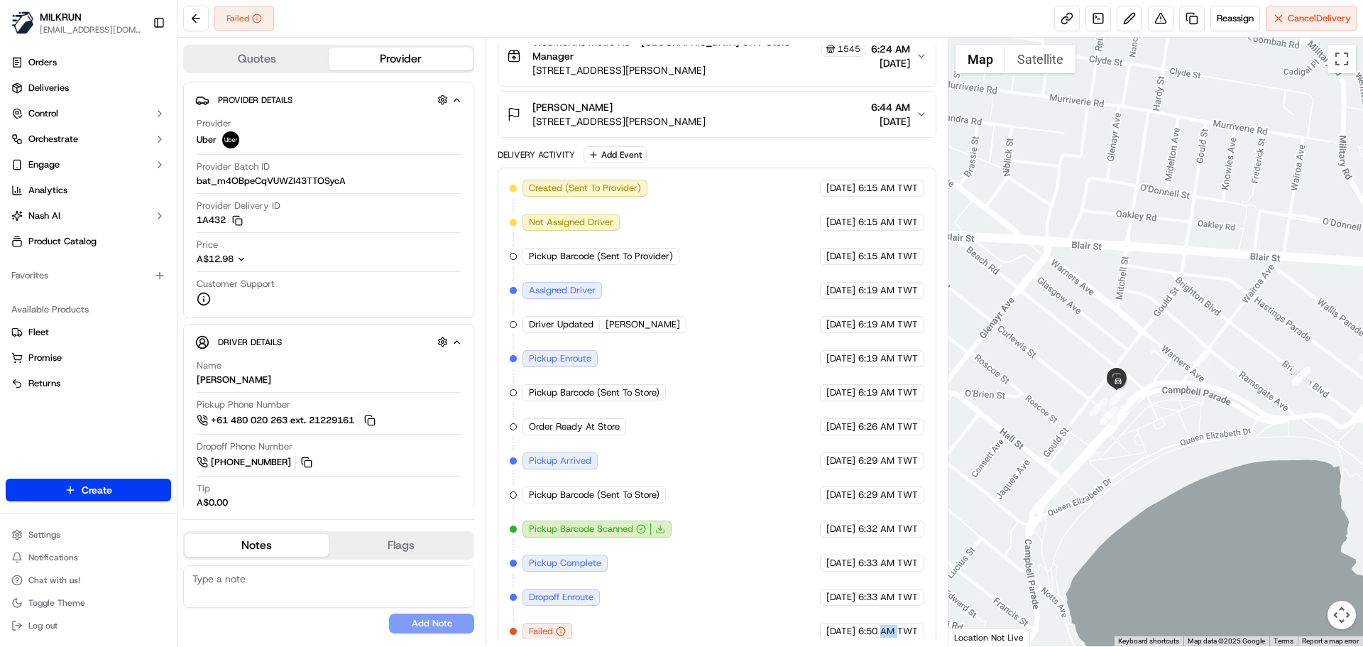
click at [889, 628] on div "Created (Sent To Provider) Uber 23/09/2025 6:15 AM TWT Not Assigned Driver Uber…" at bounding box center [717, 410] width 438 height 484
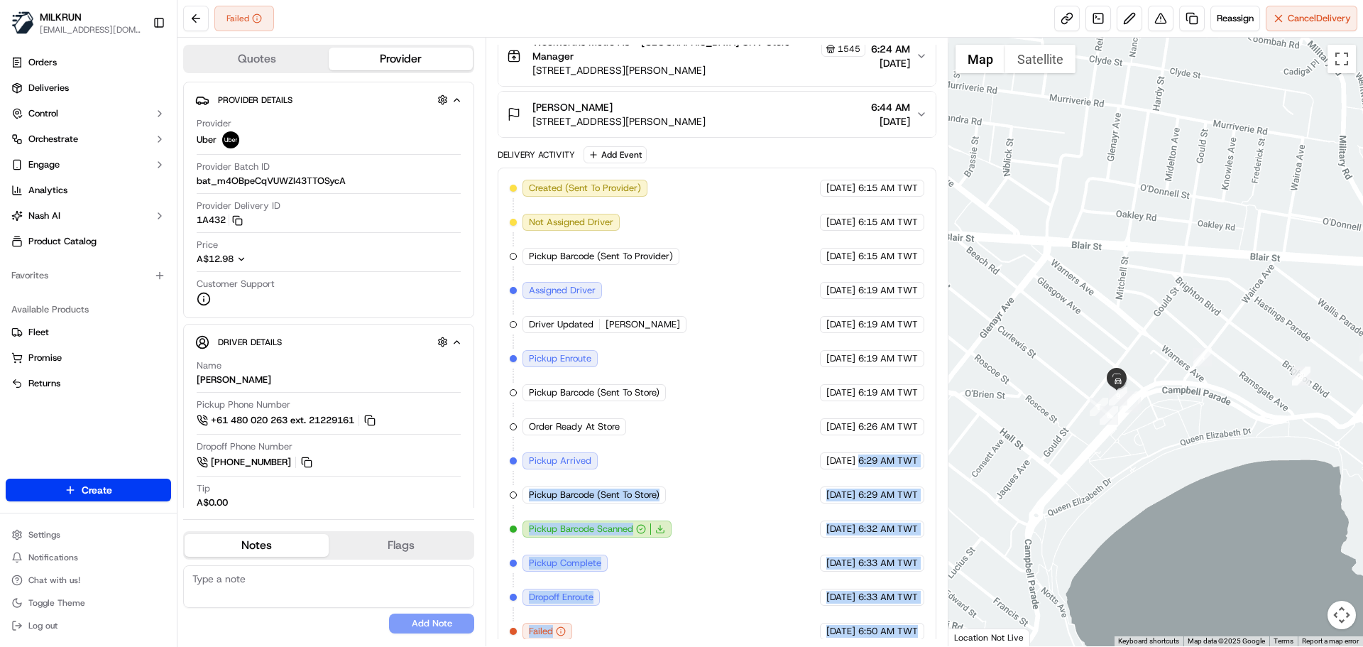
drag, startPoint x: 889, startPoint y: 628, endPoint x: 886, endPoint y: 320, distance: 307.5
click at [886, 320] on div "Created (Sent To Provider) Uber 23/09/2025 6:15 AM TWT Not Assigned Driver Uber…" at bounding box center [717, 410] width 438 height 484
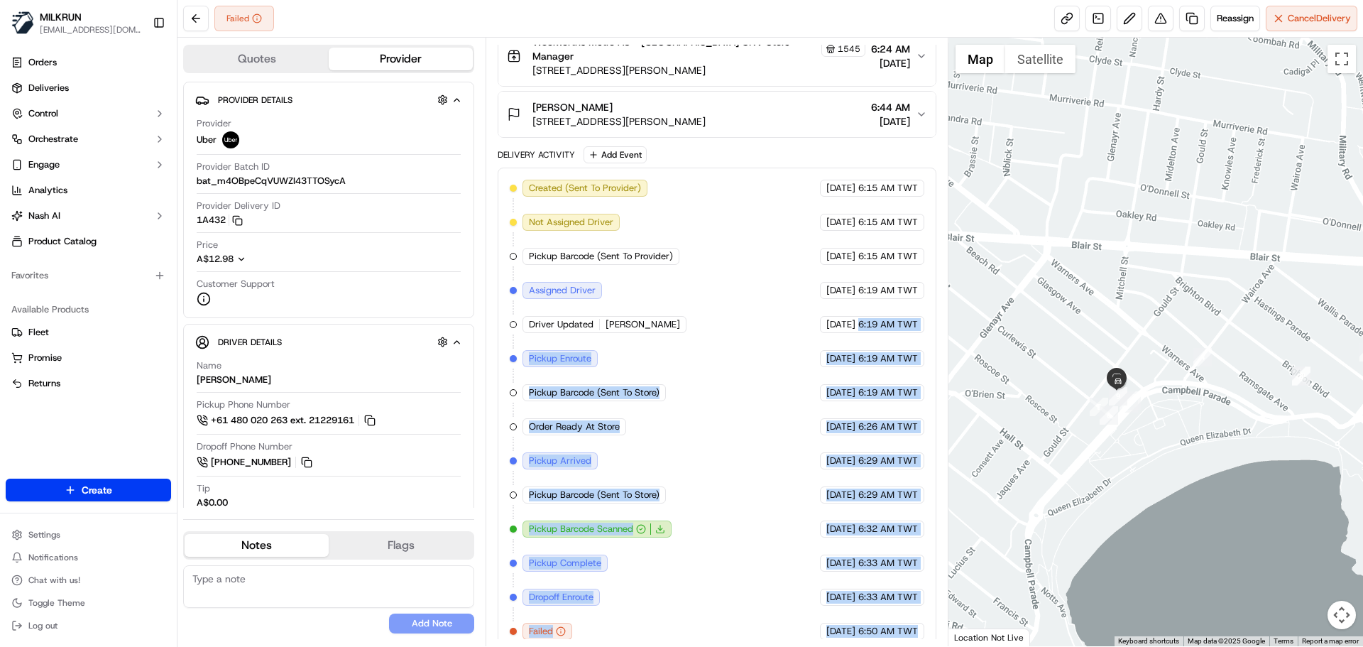
click at [861, 523] on span "6:32 AM TWT" at bounding box center [888, 529] width 60 height 13
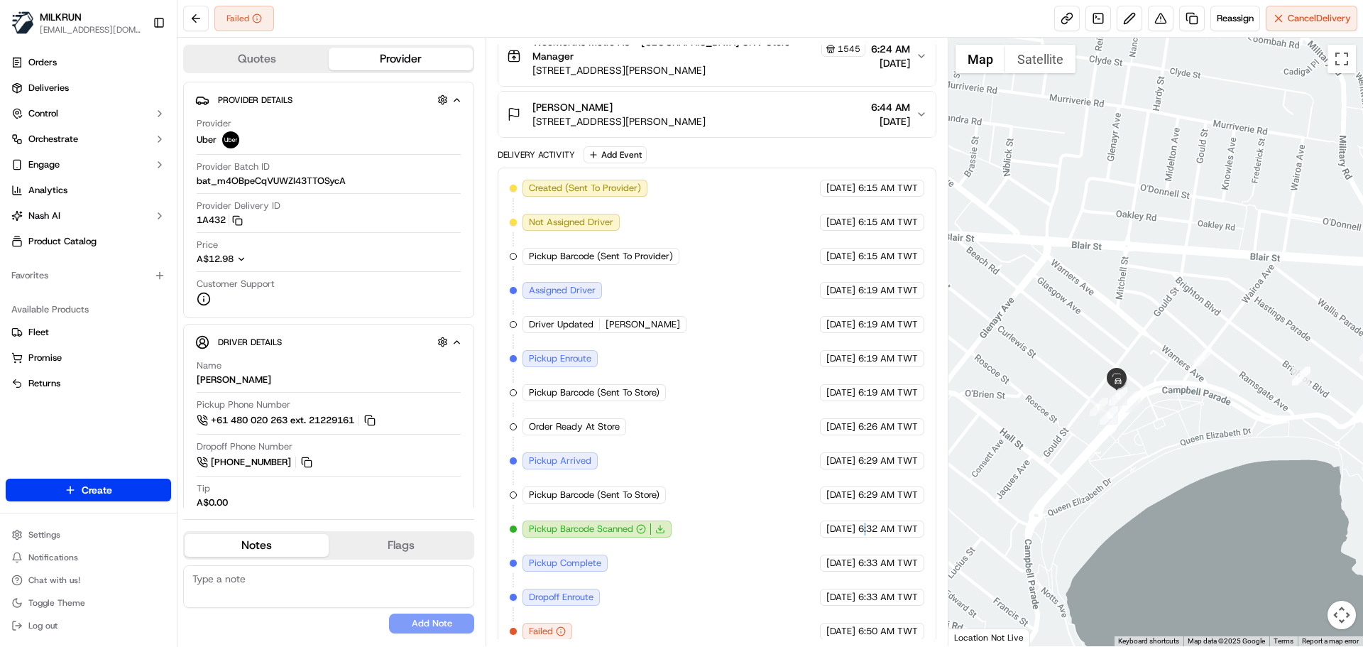
click at [861, 523] on span "6:32 AM TWT" at bounding box center [888, 529] width 60 height 13
drag, startPoint x: 861, startPoint y: 518, endPoint x: 894, endPoint y: 606, distance: 93.2
click at [894, 605] on div "Created (Sent To Provider) Uber 23/09/2025 6:15 AM TWT Not Assigned Driver Uber…" at bounding box center [717, 410] width 414 height 460
click at [894, 606] on div "Created (Sent To Provider) Uber 23/09/2025 6:15 AM TWT Not Assigned Driver Uber…" at bounding box center [717, 410] width 414 height 460
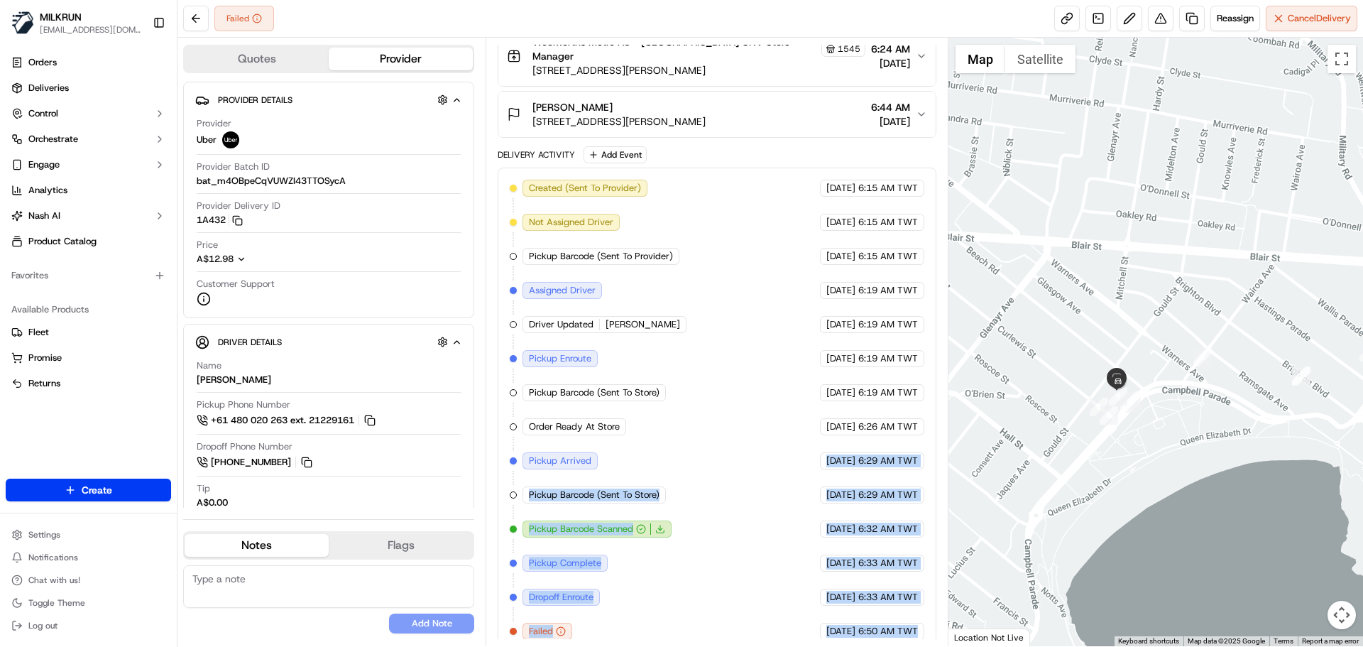
drag, startPoint x: 894, startPoint y: 606, endPoint x: 615, endPoint y: 360, distance: 371.8
click at [616, 361] on div "Created (Sent To Provider) Uber 23/09/2025 6:15 AM TWT Not Assigned Driver Uber…" at bounding box center [717, 410] width 414 height 460
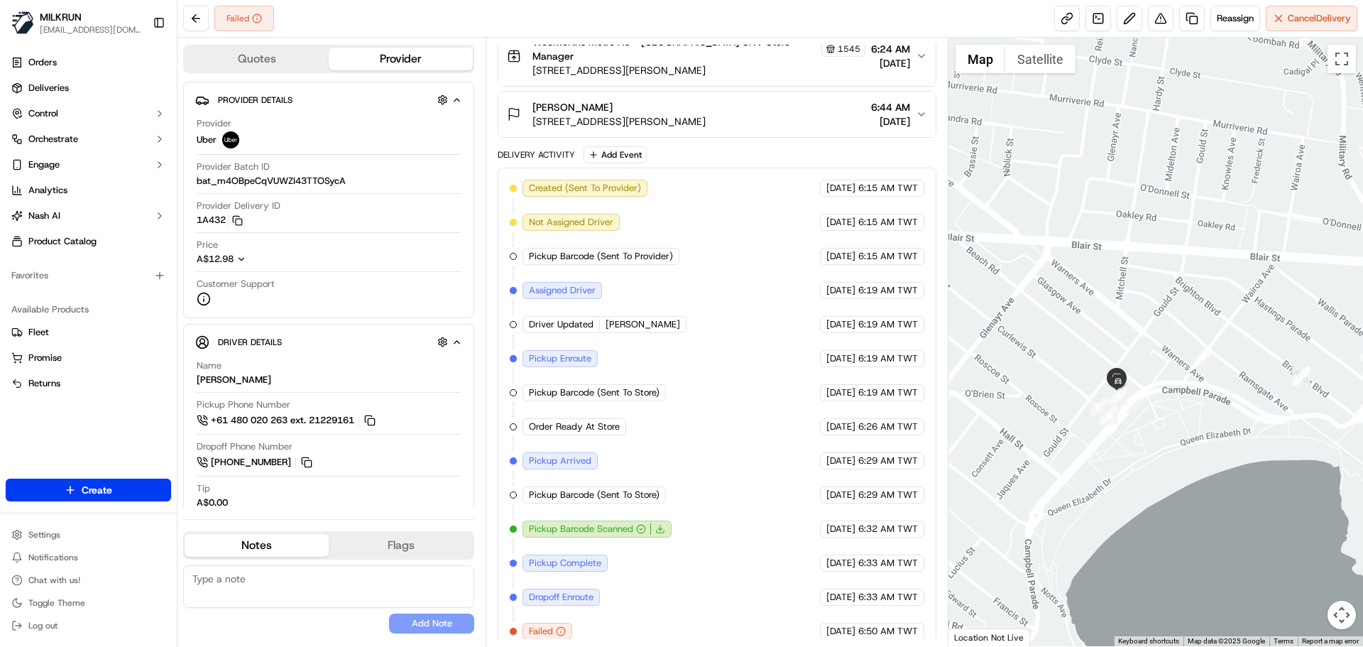
click at [564, 352] on span "Pickup Enroute" at bounding box center [560, 358] width 62 height 13
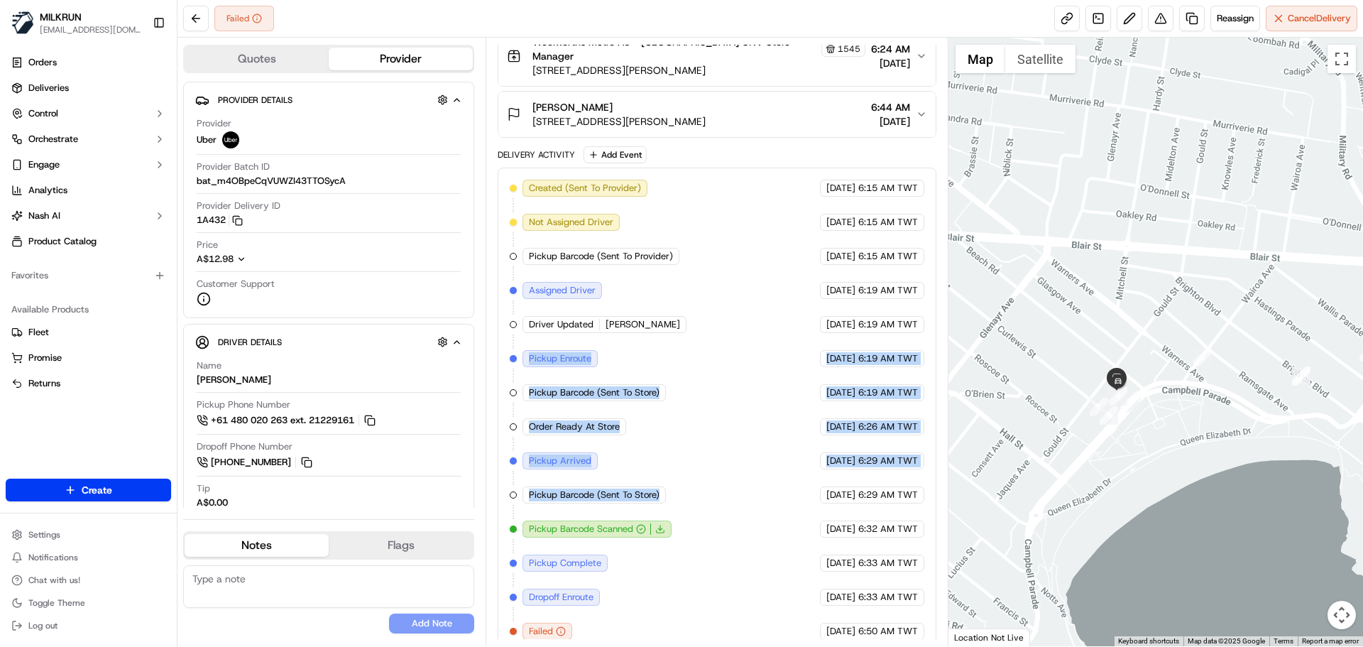
drag, startPoint x: 564, startPoint y: 340, endPoint x: 922, endPoint y: 592, distance: 437.7
click at [846, 537] on div "Created (Sent To Provider) Uber 23/09/2025 6:15 AM TWT Not Assigned Driver Uber…" at bounding box center [717, 410] width 414 height 460
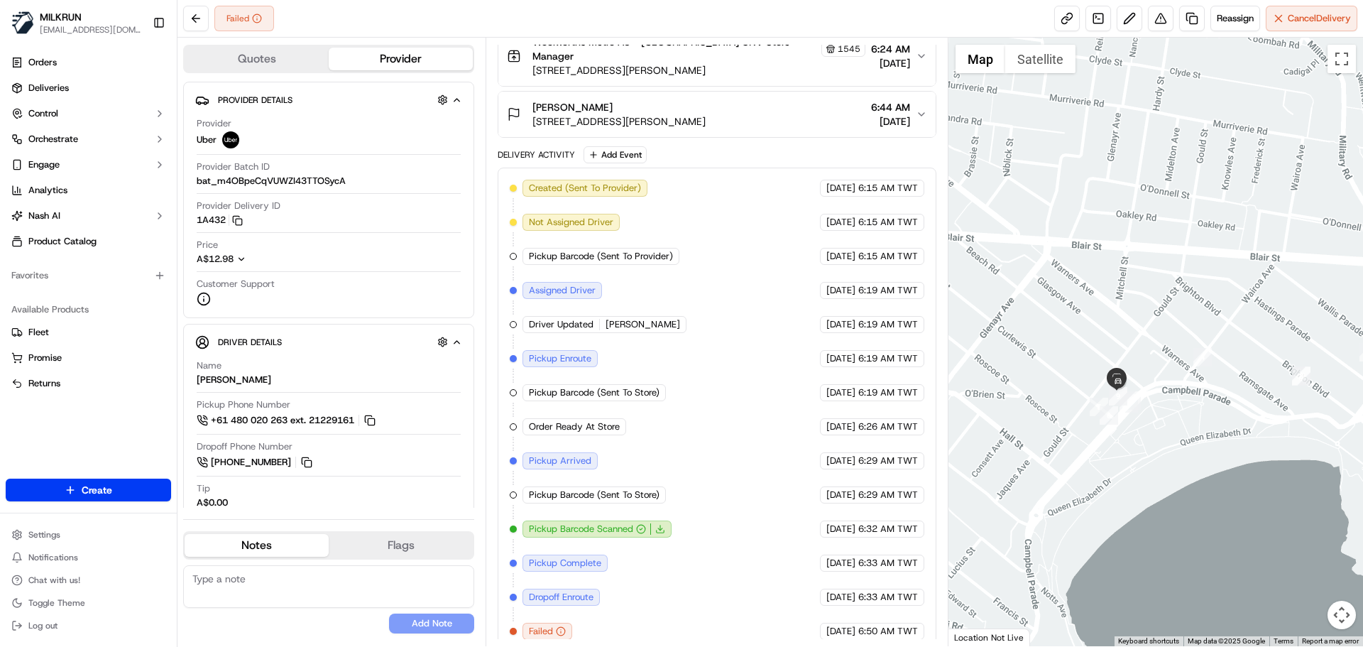
click at [873, 601] on div "Created (Sent To Provider) Uber 23/09/2025 6:15 AM TWT Not Assigned Driver Uber…" at bounding box center [717, 410] width 414 height 460
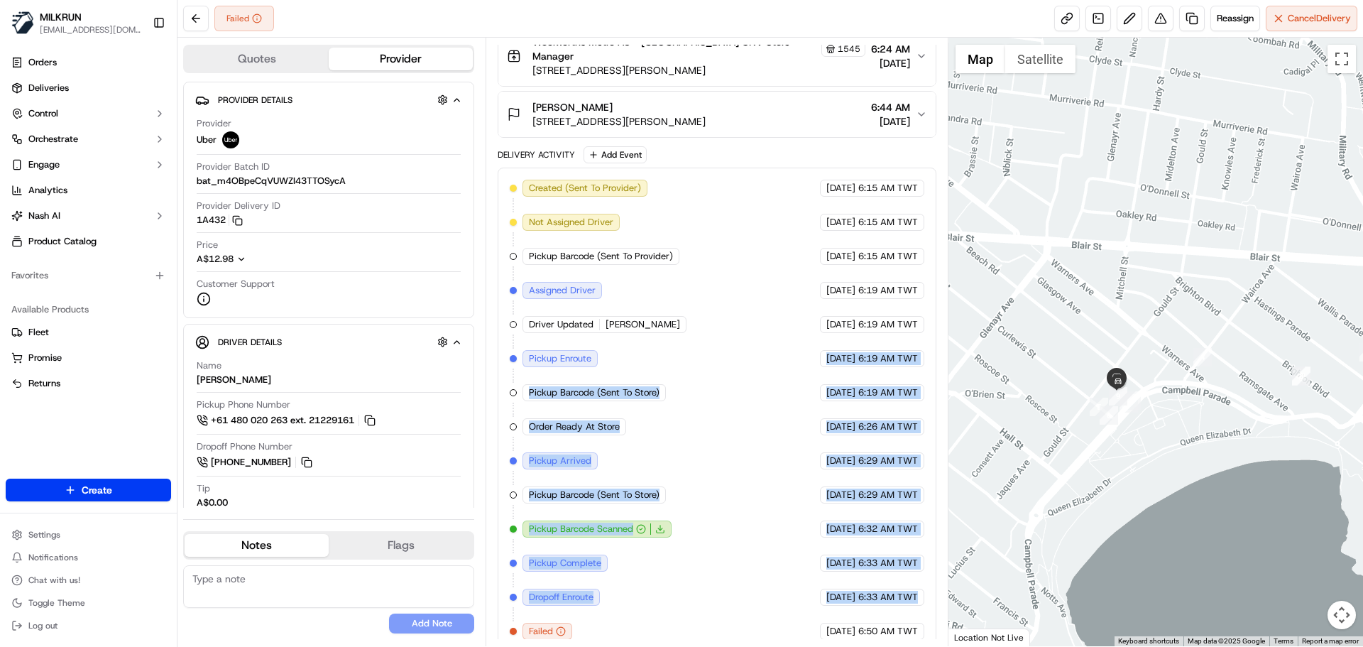
drag, startPoint x: 873, startPoint y: 601, endPoint x: 836, endPoint y: 293, distance: 309.7
click at [838, 305] on div "Created (Sent To Provider) Uber 23/09/2025 6:15 AM TWT Not Assigned Driver Uber…" at bounding box center [717, 410] width 414 height 460
click at [848, 420] on span "23/09/2025" at bounding box center [840, 426] width 29 height 13
drag, startPoint x: 848, startPoint y: 408, endPoint x: 878, endPoint y: 590, distance: 184.2
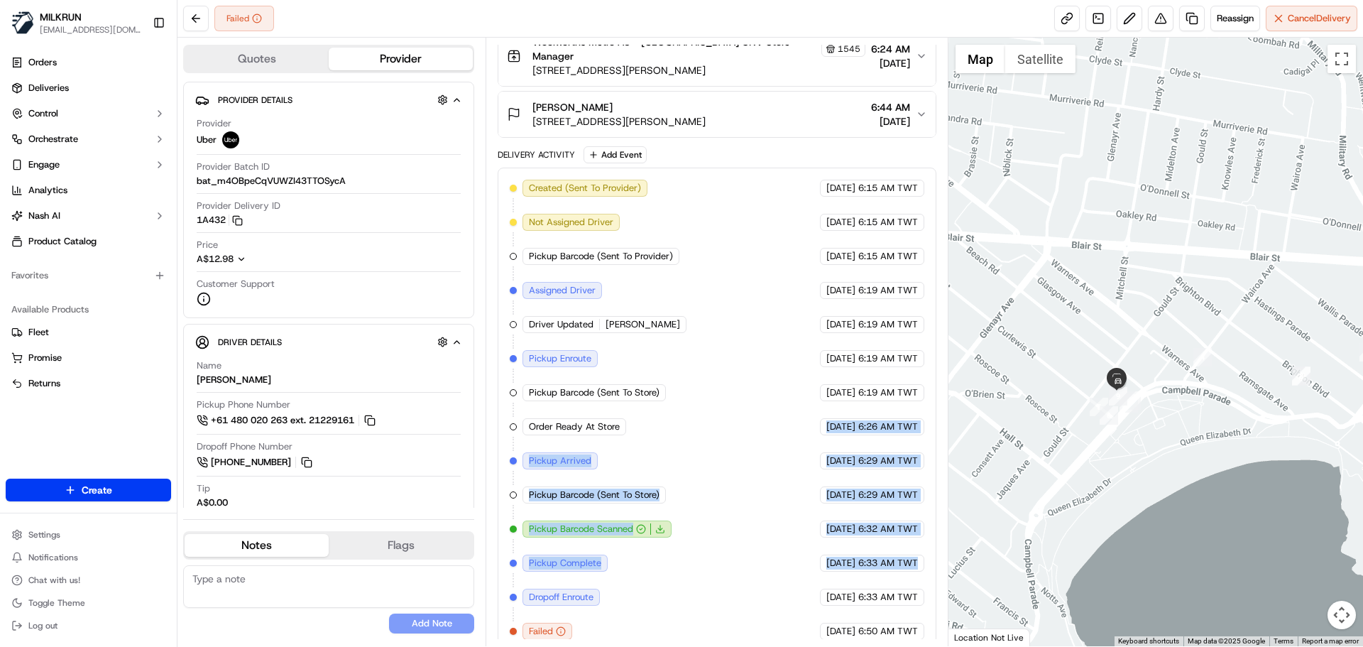
click at [878, 590] on div "Created (Sent To Provider) Uber 23/09/2025 6:15 AM TWT Not Assigned Driver Uber…" at bounding box center [717, 410] width 414 height 460
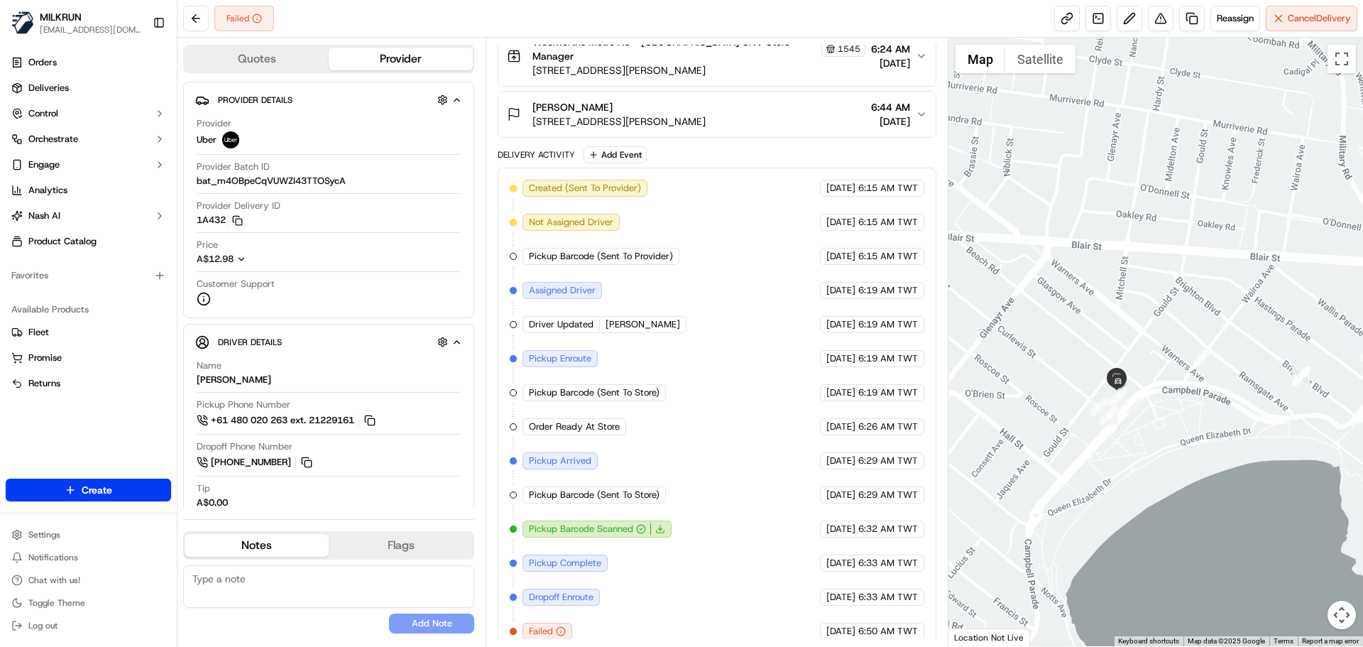
click at [869, 625] on span "6:50 AM TWT" at bounding box center [888, 631] width 60 height 13
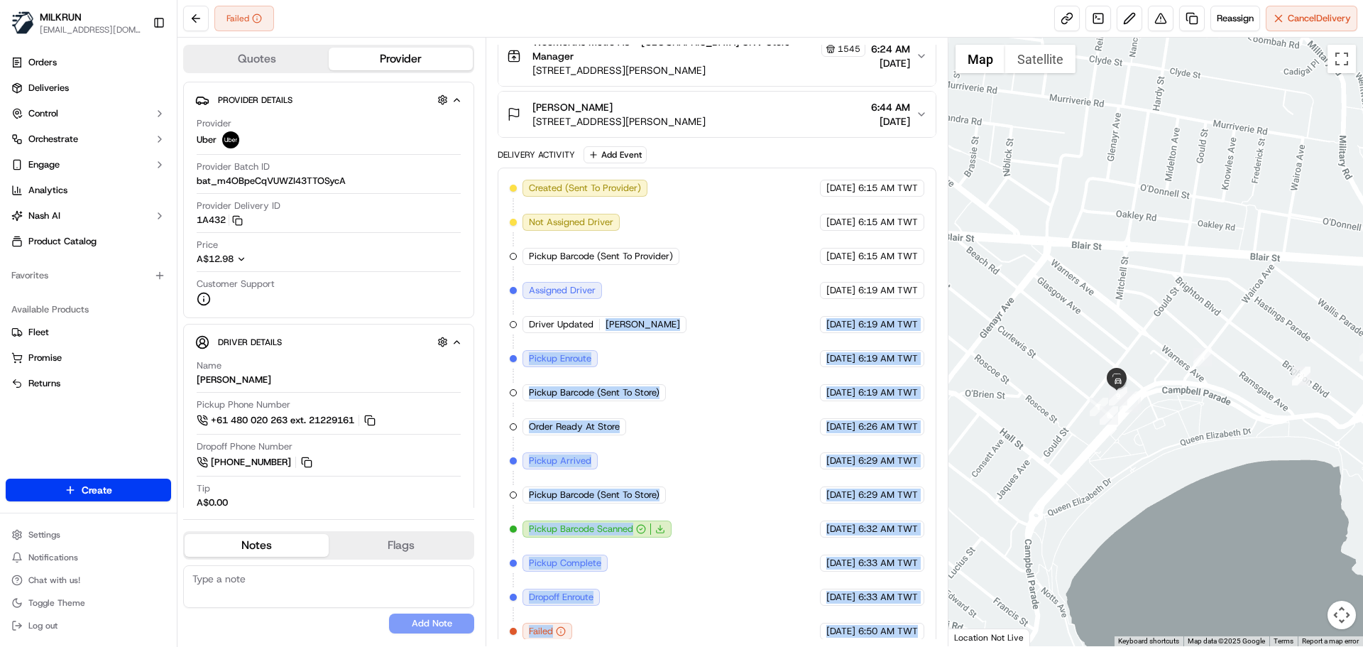
drag, startPoint x: 869, startPoint y: 620, endPoint x: 704, endPoint y: 314, distance: 347.9
click at [704, 314] on div "Created (Sent To Provider) Uber 23/09/2025 6:15 AM TWT Not Assigned Driver Uber…" at bounding box center [717, 410] width 414 height 460
click at [724, 391] on div "Created (Sent To Provider) Uber 23/09/2025 6:15 AM TWT Not Assigned Driver Uber…" at bounding box center [717, 410] width 414 height 460
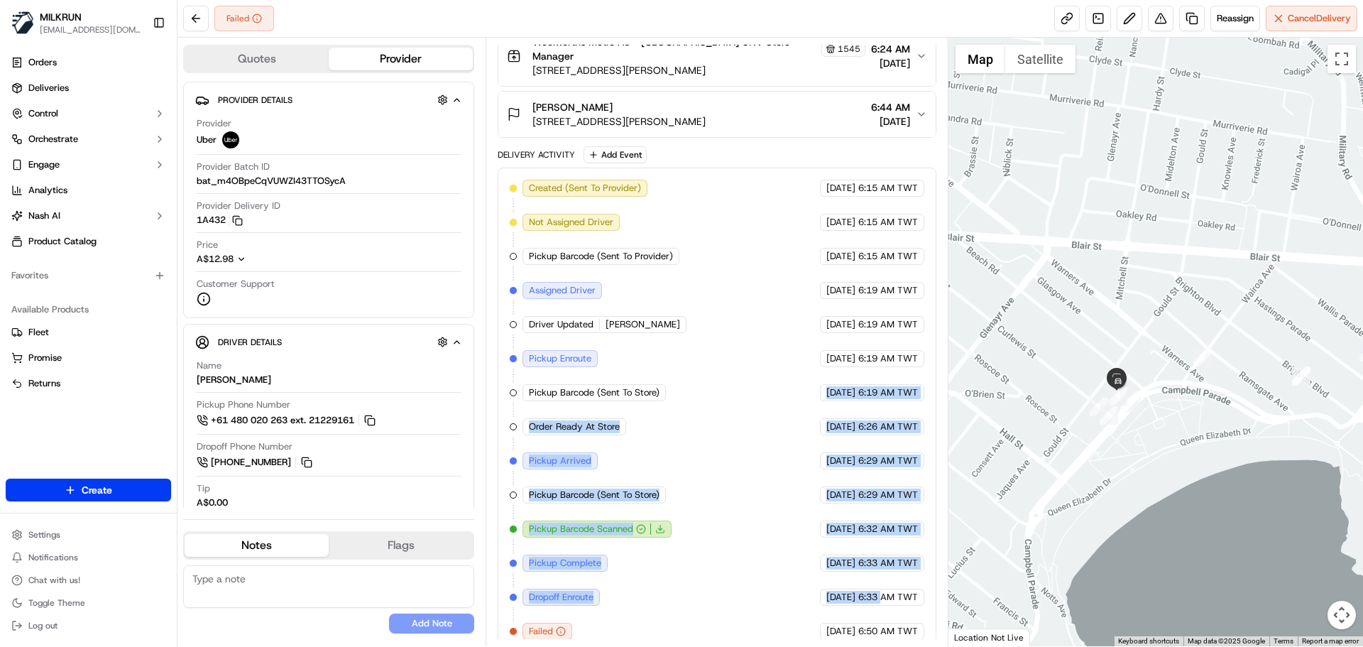
drag, startPoint x: 724, startPoint y: 391, endPoint x: 883, endPoint y: 599, distance: 261.3
click at [883, 596] on div "Created (Sent To Provider) Uber 23/09/2025 6:15 AM TWT Not Assigned Driver Uber…" at bounding box center [717, 410] width 414 height 460
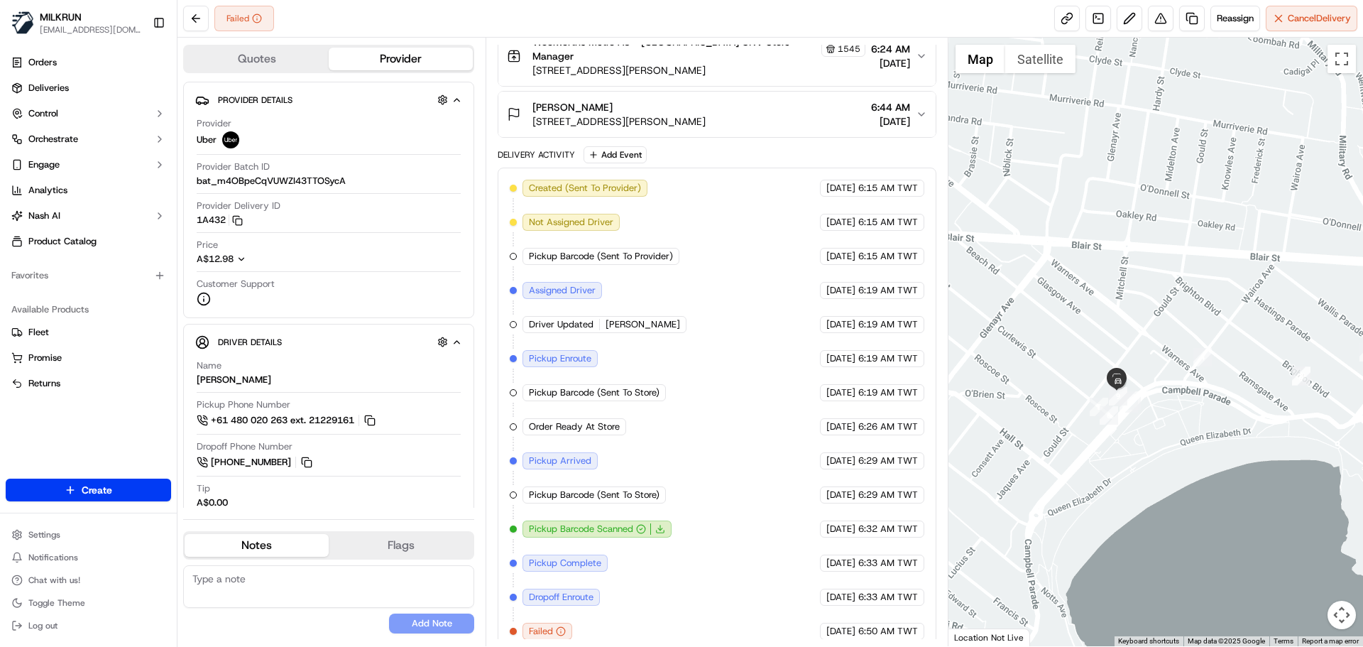
click at [891, 625] on span "6:50 AM TWT" at bounding box center [888, 631] width 60 height 13
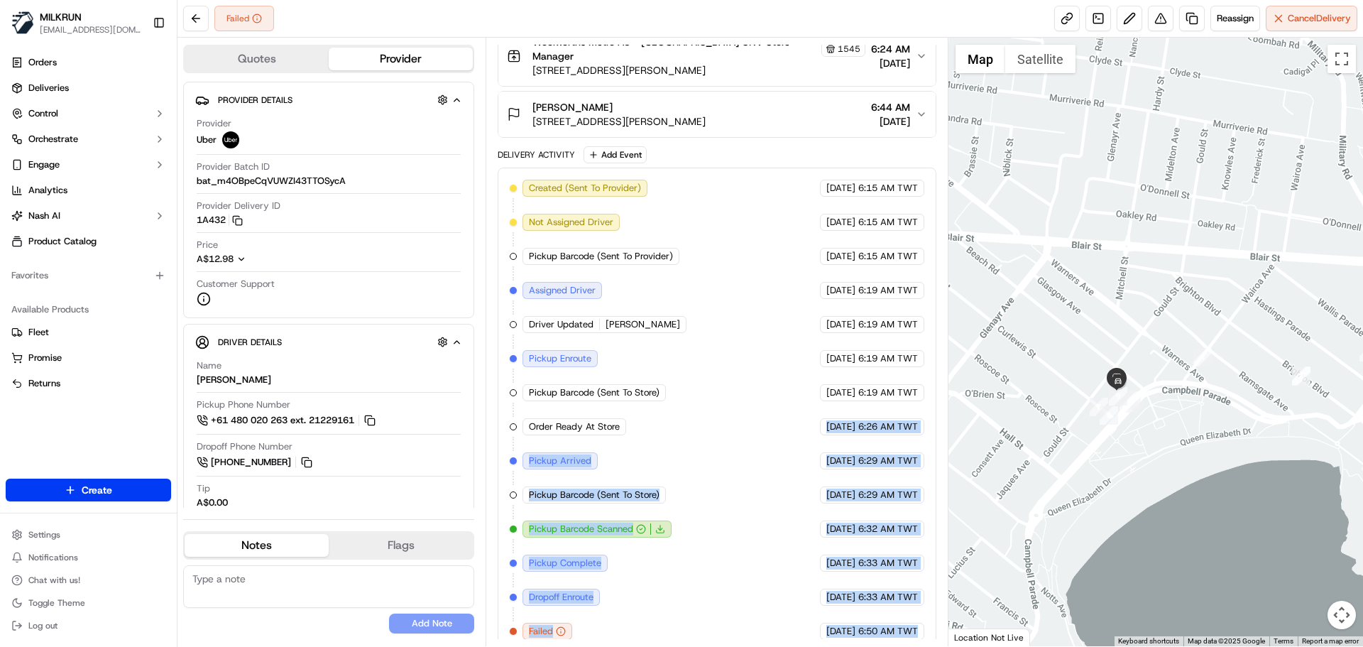
drag, startPoint x: 891, startPoint y: 618, endPoint x: 636, endPoint y: 382, distance: 347.2
click at [759, 409] on div "Created (Sent To Provider) Uber 23/09/2025 6:15 AM TWT Not Assigned Driver Uber…" at bounding box center [717, 410] width 414 height 460
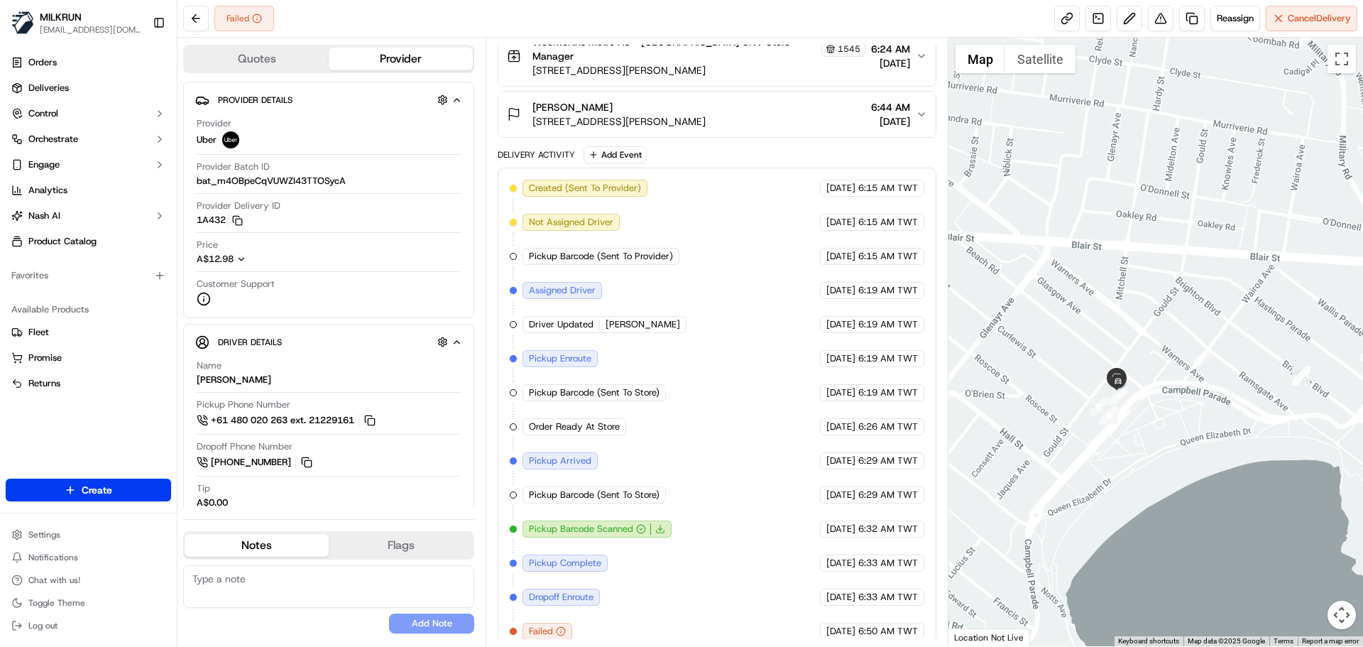
click at [572, 354] on div "Pickup Enroute" at bounding box center [560, 358] width 75 height 17
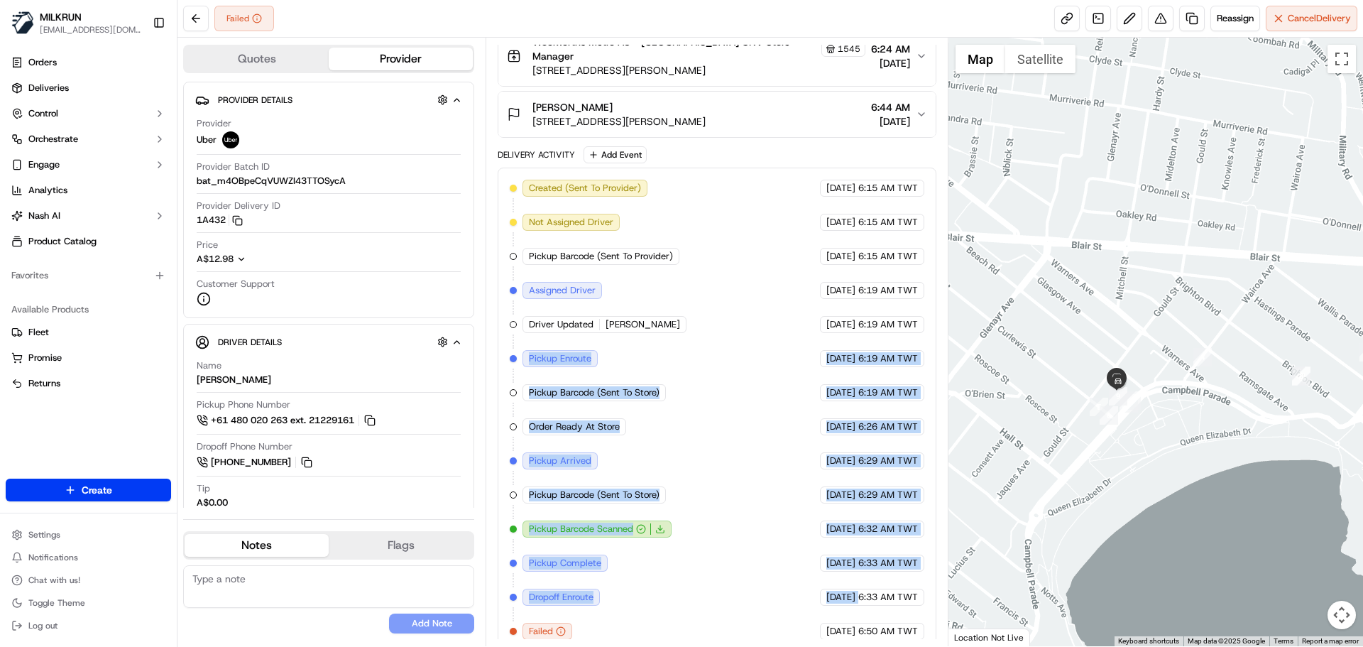
drag, startPoint x: 572, startPoint y: 354, endPoint x: 862, endPoint y: 645, distance: 411.2
click at [843, 646] on html "MILKRUN snatividad@woolworths.com.au Toggle Sidebar Orders Deliveries Control O…" at bounding box center [681, 323] width 1363 height 647
click at [894, 625] on span "6:50 AM TWT" at bounding box center [888, 631] width 60 height 13
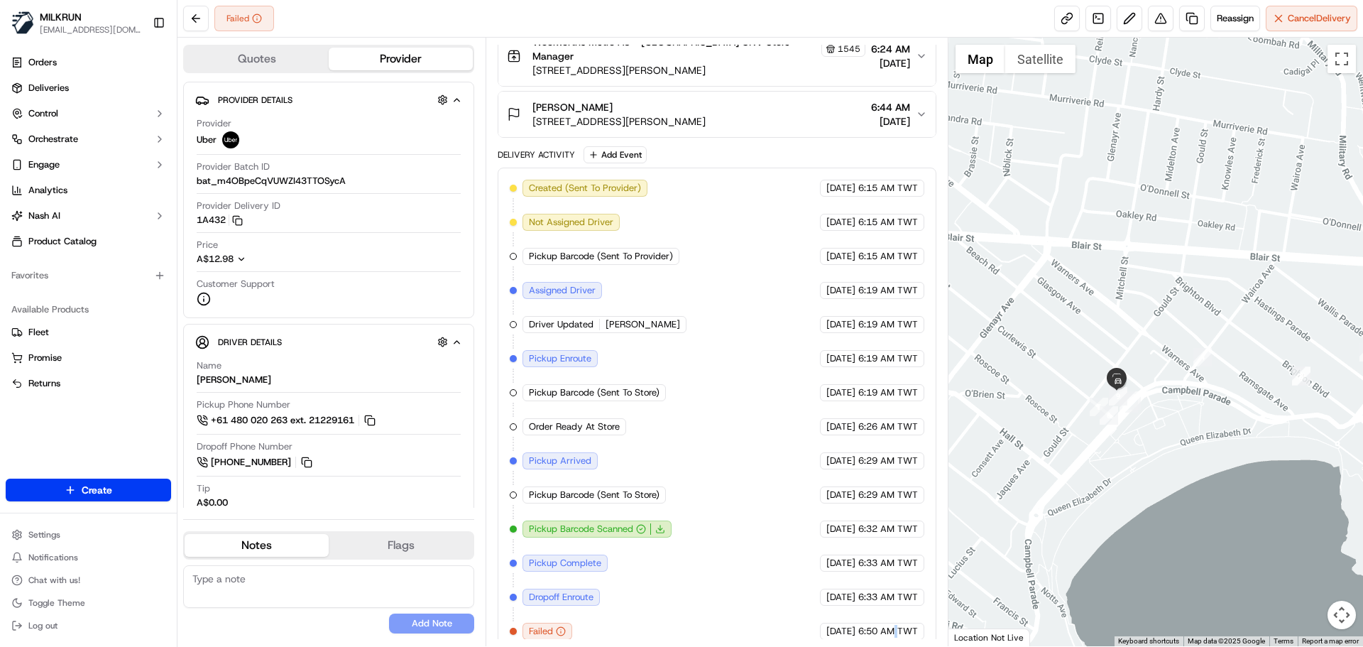
click at [894, 625] on span "6:50 AM TWT" at bounding box center [888, 631] width 60 height 13
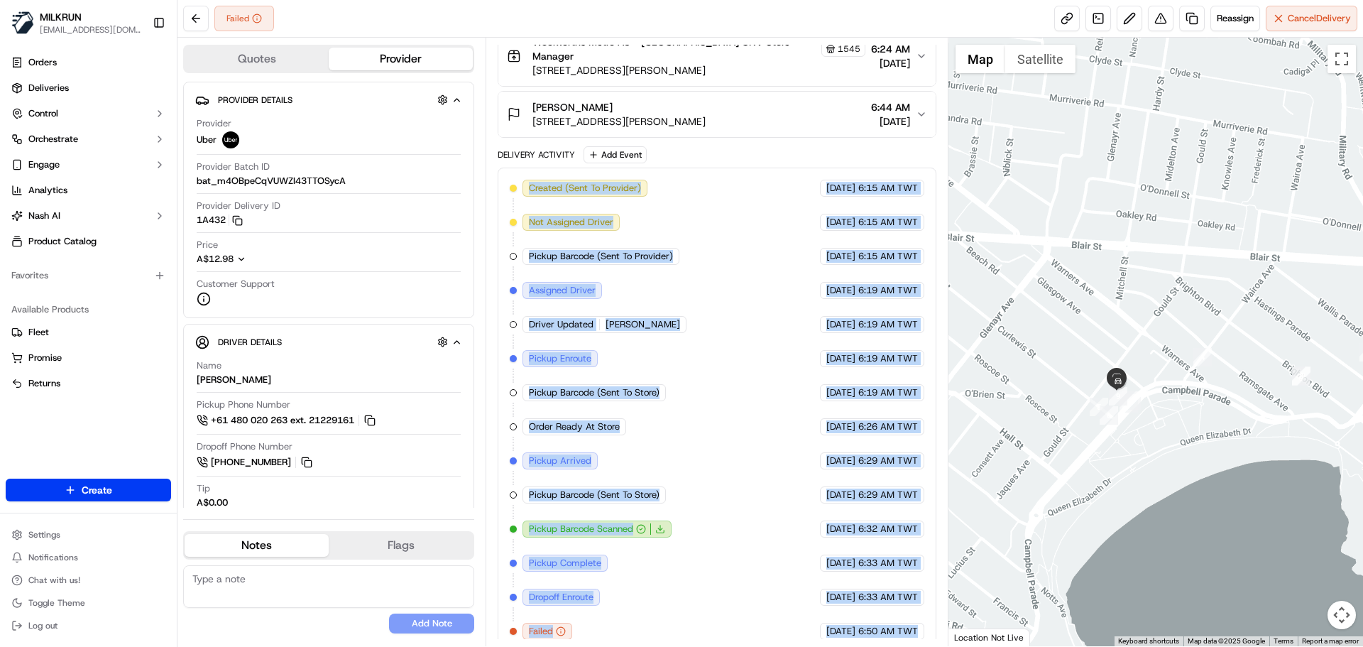
drag, startPoint x: 894, startPoint y: 619, endPoint x: 675, endPoint y: 175, distance: 495.4
click at [675, 180] on div "Created (Sent To Provider) Uber 23/09/2025 6:15 AM TWT Not Assigned Driver Uber…" at bounding box center [717, 410] width 414 height 460
click at [743, 445] on div "Created (Sent To Provider) Uber 23/09/2025 6:15 AM TWT Not Assigned Driver Uber…" at bounding box center [717, 410] width 414 height 460
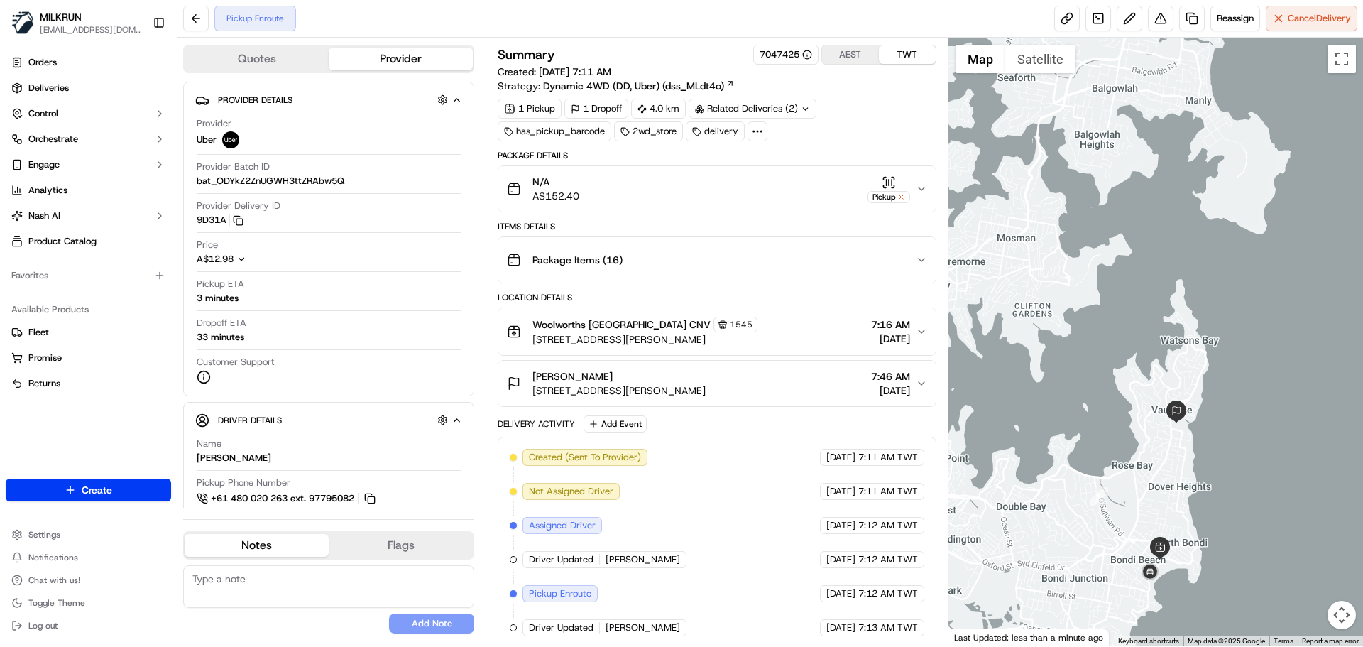
click at [908, 623] on span "7:13 AM TWT" at bounding box center [888, 627] width 60 height 13
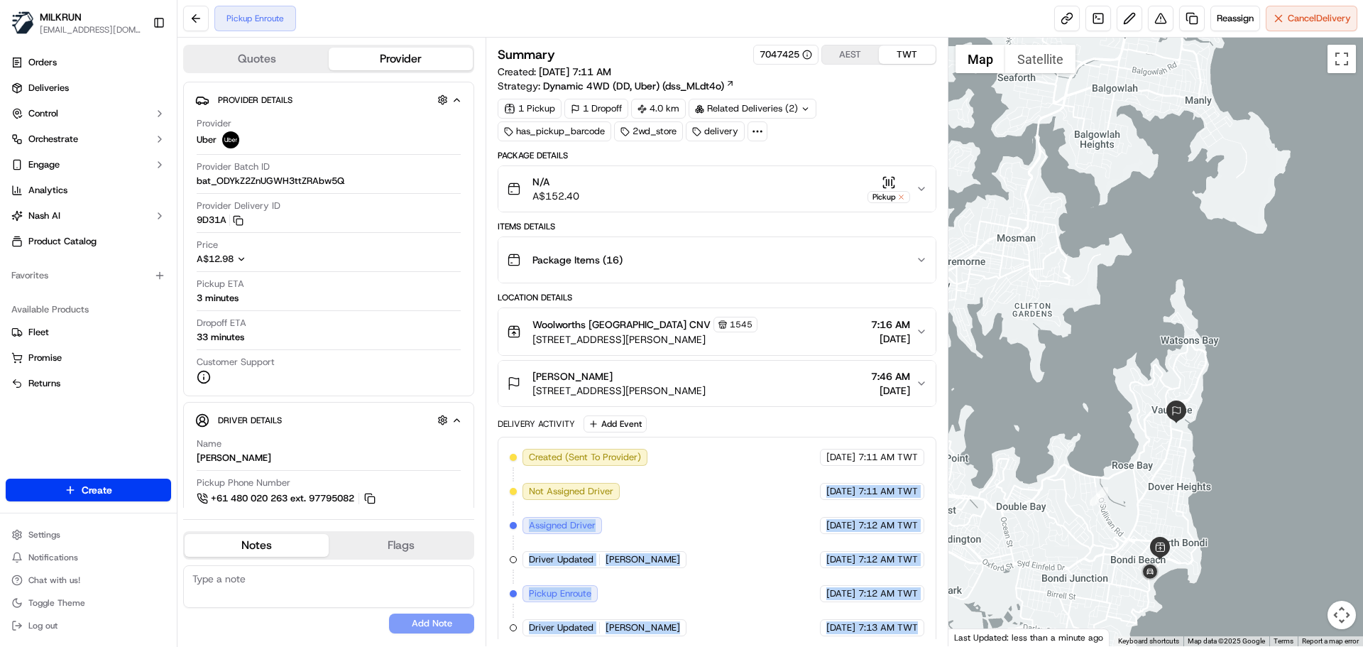
drag, startPoint x: 908, startPoint y: 623, endPoint x: 802, endPoint y: 477, distance: 179.9
click at [802, 470] on div "Created (Sent To Provider) Uber 23/09/2025 7:11 AM TWT Not Assigned Driver Uber…" at bounding box center [717, 542] width 414 height 187
click at [852, 613] on div "Created (Sent To Provider) Uber 23/09/2025 7:11 AM TWT Not Assigned Driver Uber…" at bounding box center [717, 542] width 414 height 187
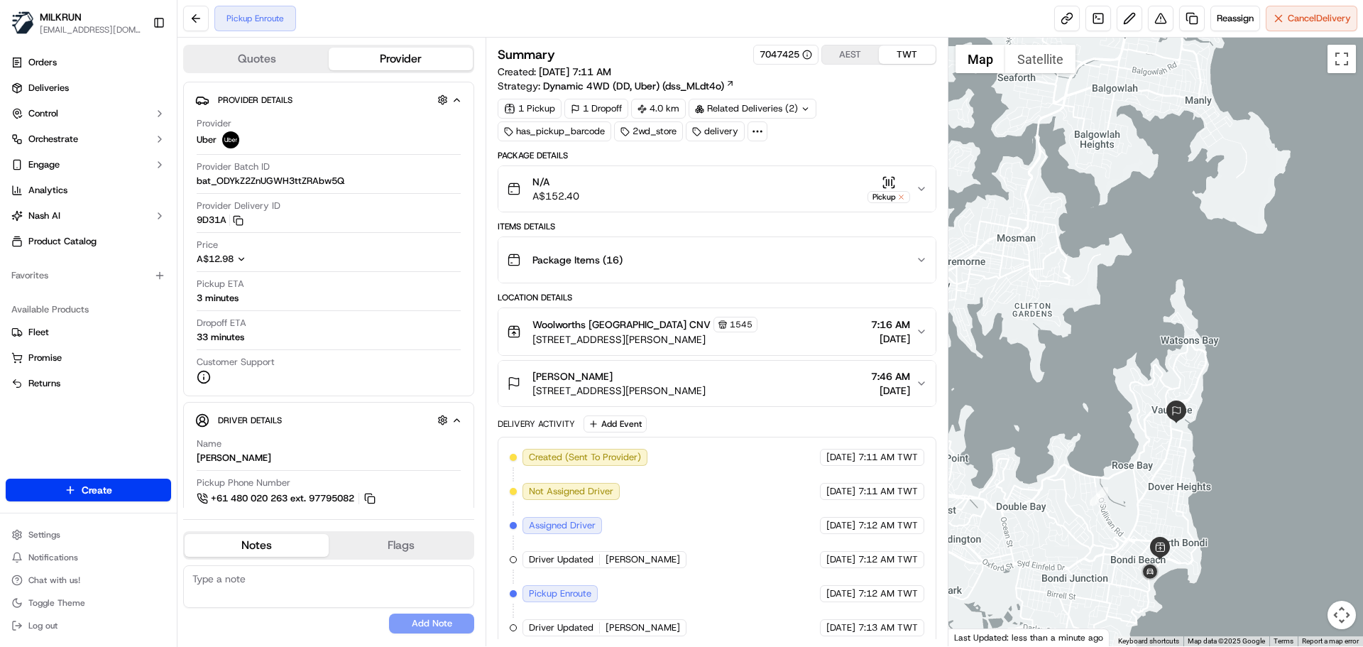
click at [852, 613] on div "Created (Sent To Provider) Uber 23/09/2025 7:11 AM TWT Not Assigned Driver Uber…" at bounding box center [717, 542] width 414 height 187
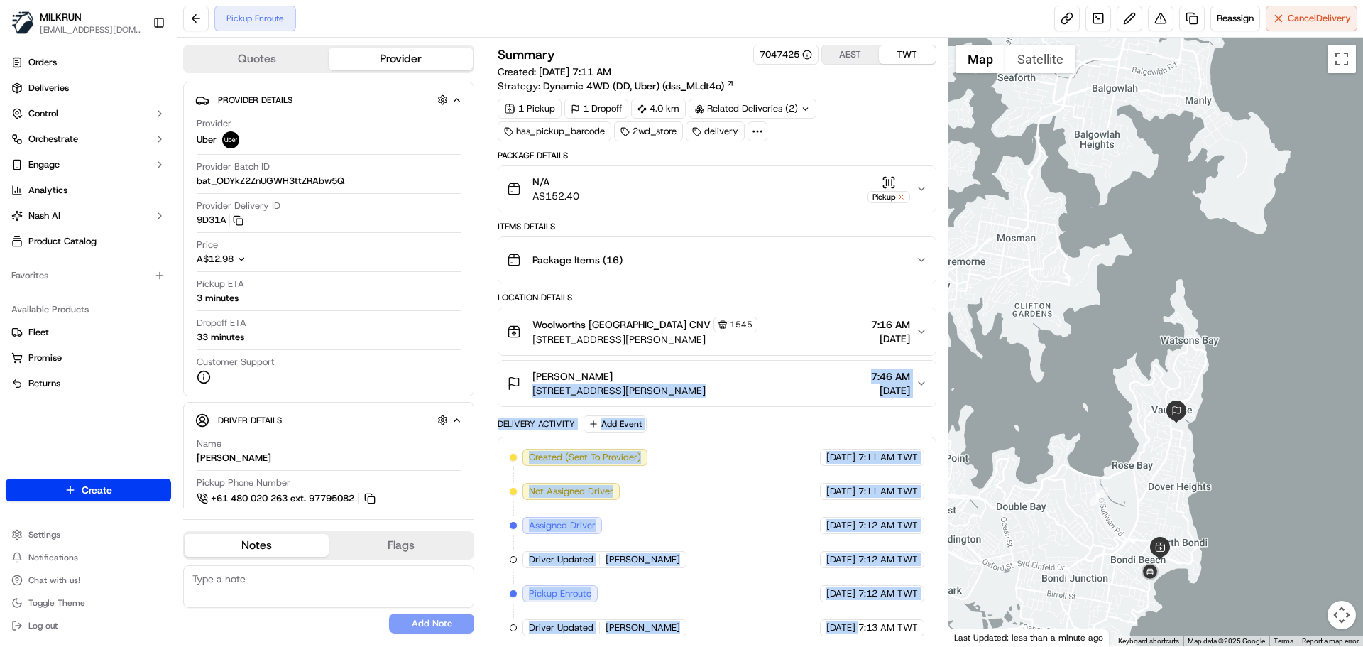
drag, startPoint x: 852, startPoint y: 613, endPoint x: 571, endPoint y: 393, distance: 357.5
click at [571, 393] on div "Package Details N/A A$152.40 Pickup Items Details Package Items ( 16 ) Location…" at bounding box center [717, 399] width 438 height 498
click at [608, 462] on span "Created (Sent To Provider)" at bounding box center [585, 457] width 112 height 13
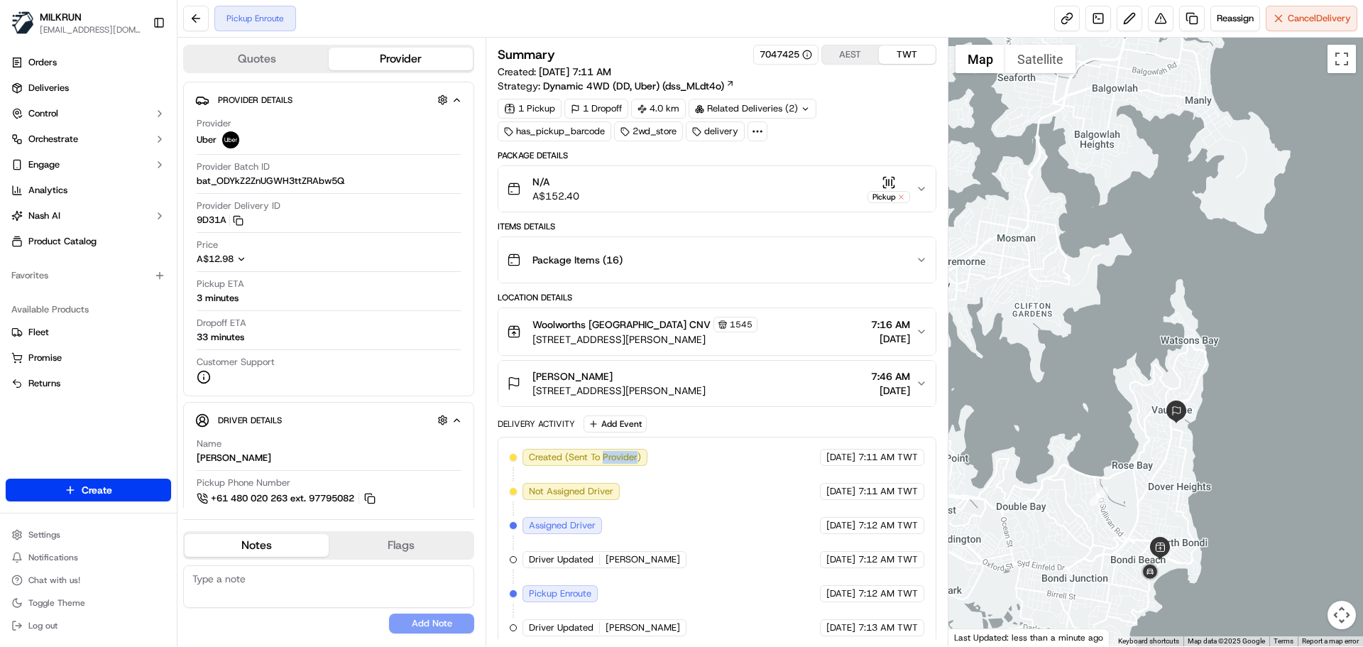
click at [608, 462] on span "Created (Sent To Provider)" at bounding box center [585, 457] width 112 height 13
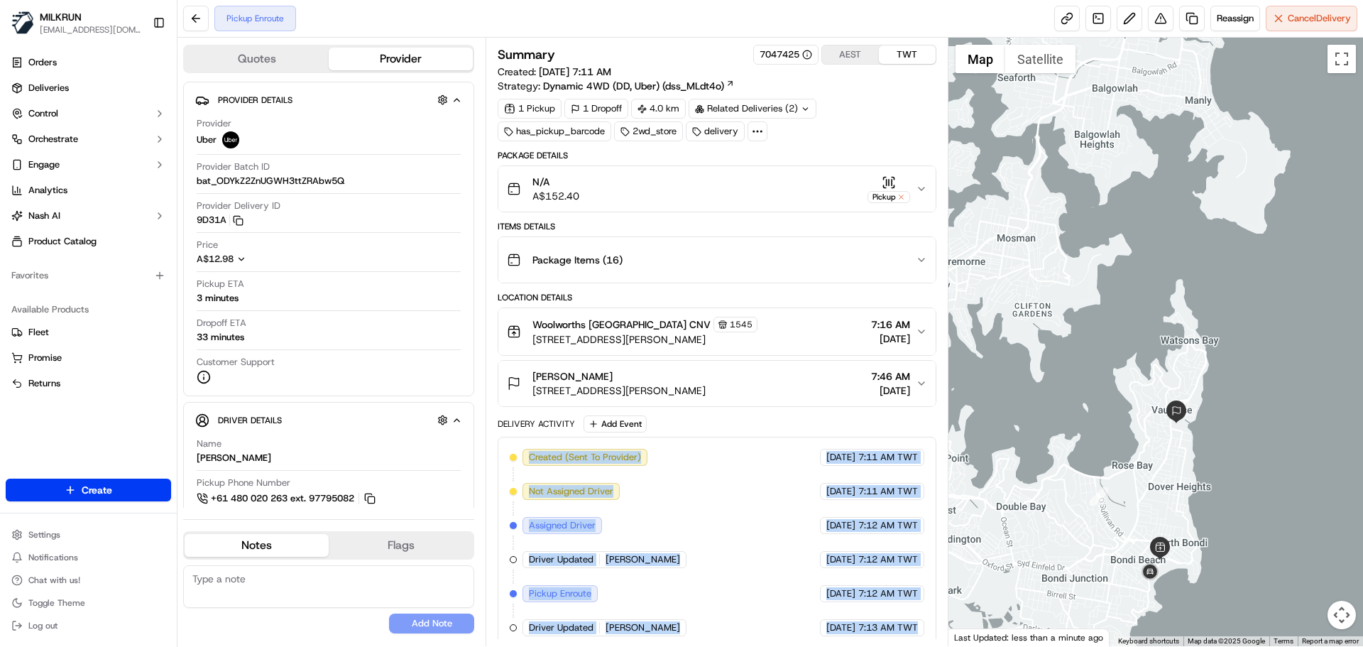
drag, startPoint x: 608, startPoint y: 462, endPoint x: 883, endPoint y: 618, distance: 316.1
click at [889, 616] on div "Created (Sent To Provider) Uber 23/09/2025 7:11 AM TWT Not Assigned Driver Uber…" at bounding box center [717, 542] width 414 height 187
click at [878, 625] on span "7:13 AM TWT" at bounding box center [888, 627] width 60 height 13
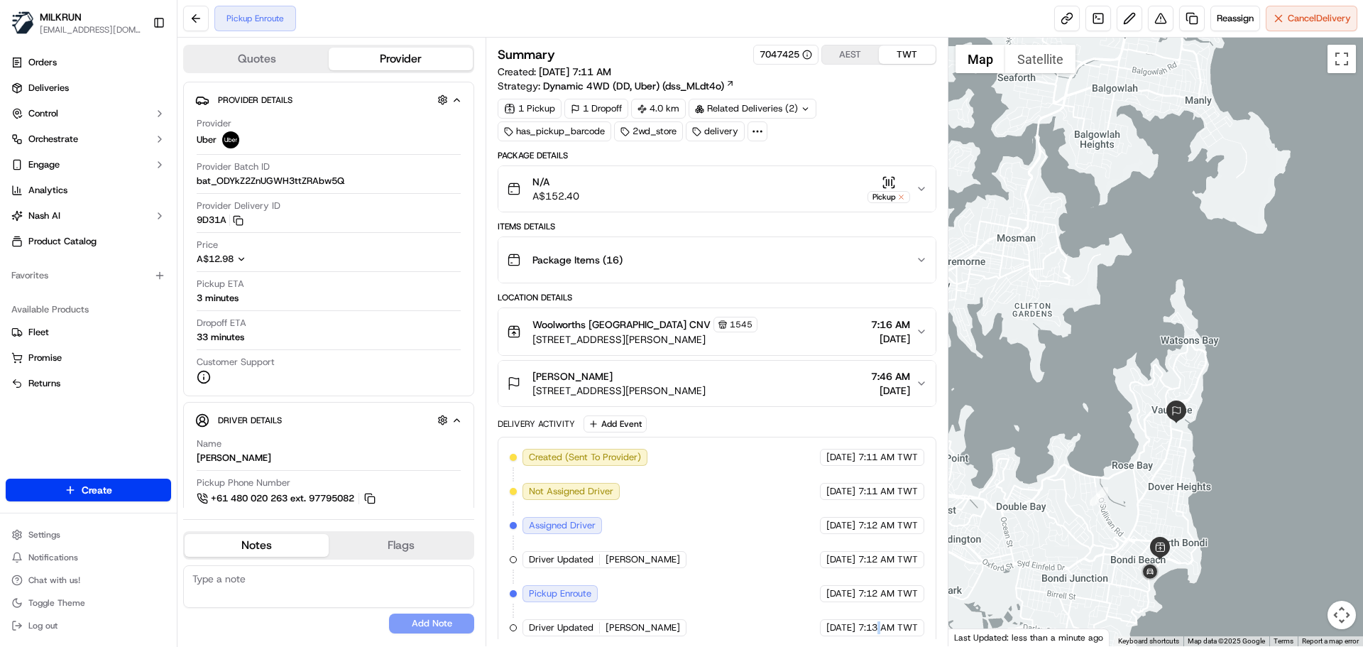
click at [878, 625] on span "7:13 AM TWT" at bounding box center [888, 627] width 60 height 13
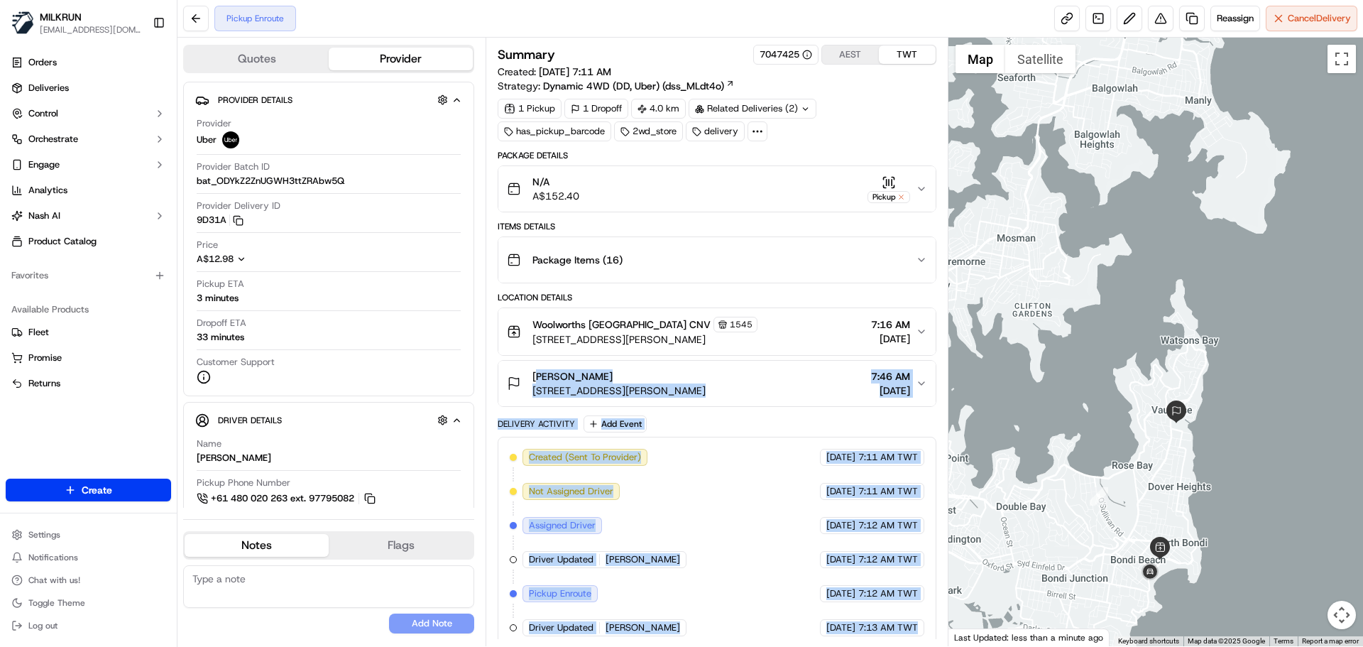
drag, startPoint x: 878, startPoint y: 625, endPoint x: 745, endPoint y: 375, distance: 283.3
click at [745, 375] on div "Package Details N/A A$152.40 Pickup Items Details Package Items ( 16 ) Location…" at bounding box center [717, 399] width 438 height 498
click at [820, 532] on div "[DATE] 7:12 AM TWT" at bounding box center [872, 525] width 104 height 17
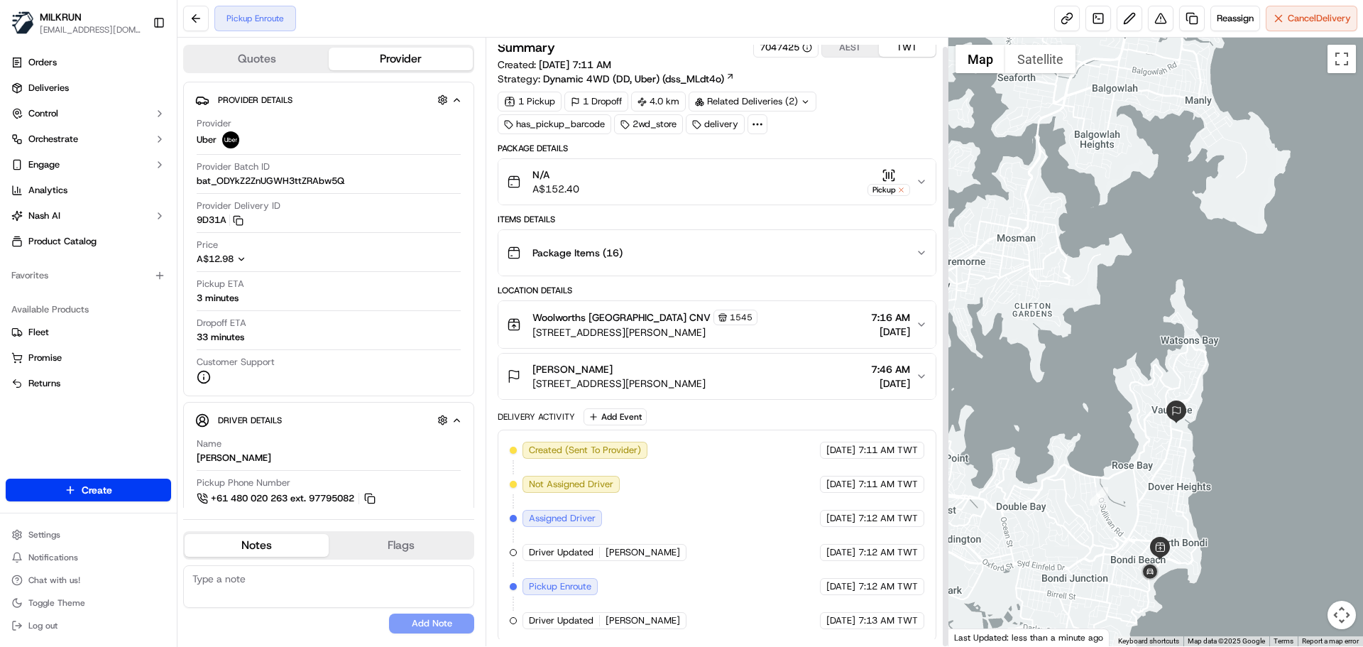
scroll to position [9, 0]
click at [832, 466] on div "Created (Sent To Provider) Uber 23/09/2025 7:11 AM TWT Not Assigned Driver Uber…" at bounding box center [717, 533] width 414 height 187
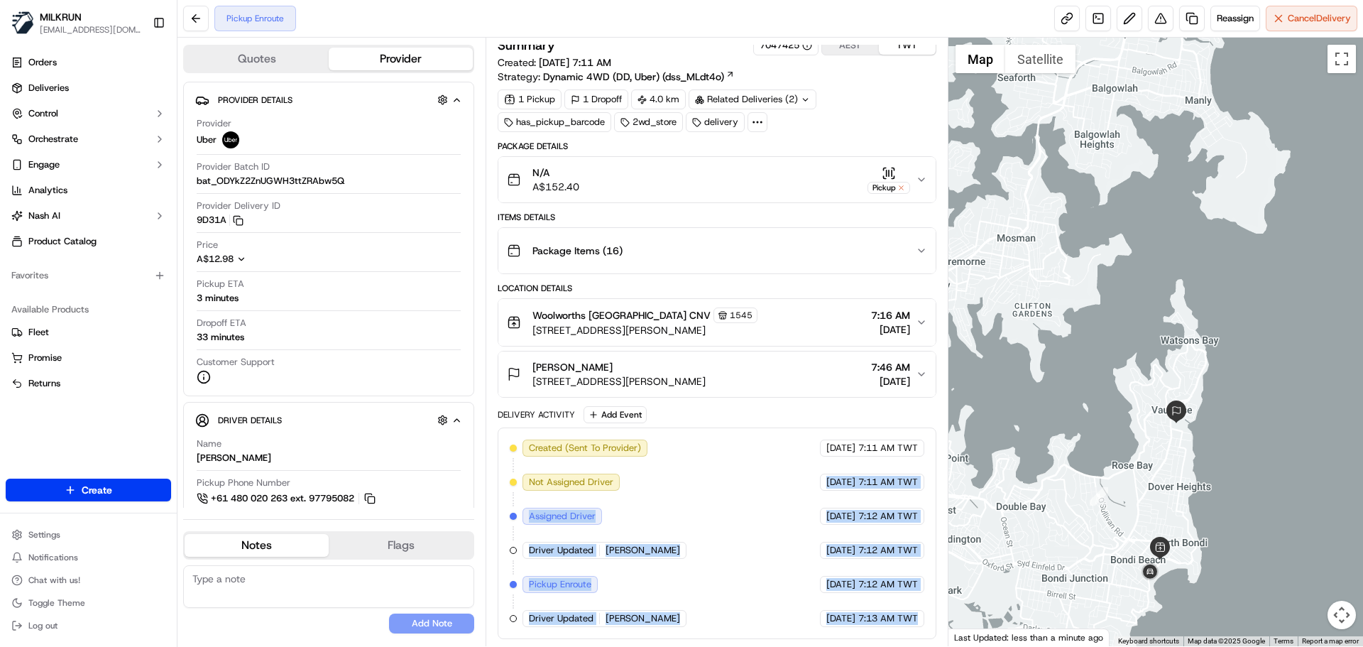
drag, startPoint x: 832, startPoint y: 466, endPoint x: 909, endPoint y: 639, distance: 189.5
click at [909, 639] on div "Summary 7047425 AEST TWT Created: 23/09/2025 7:11 AM Strategy: Dynamic 4WD (DD,…" at bounding box center [717, 342] width 462 height 608
click at [920, 606] on div "Created (Sent To Provider) Uber 23/09/2025 7:11 AM TWT Not Assigned Driver Uber…" at bounding box center [717, 533] width 414 height 187
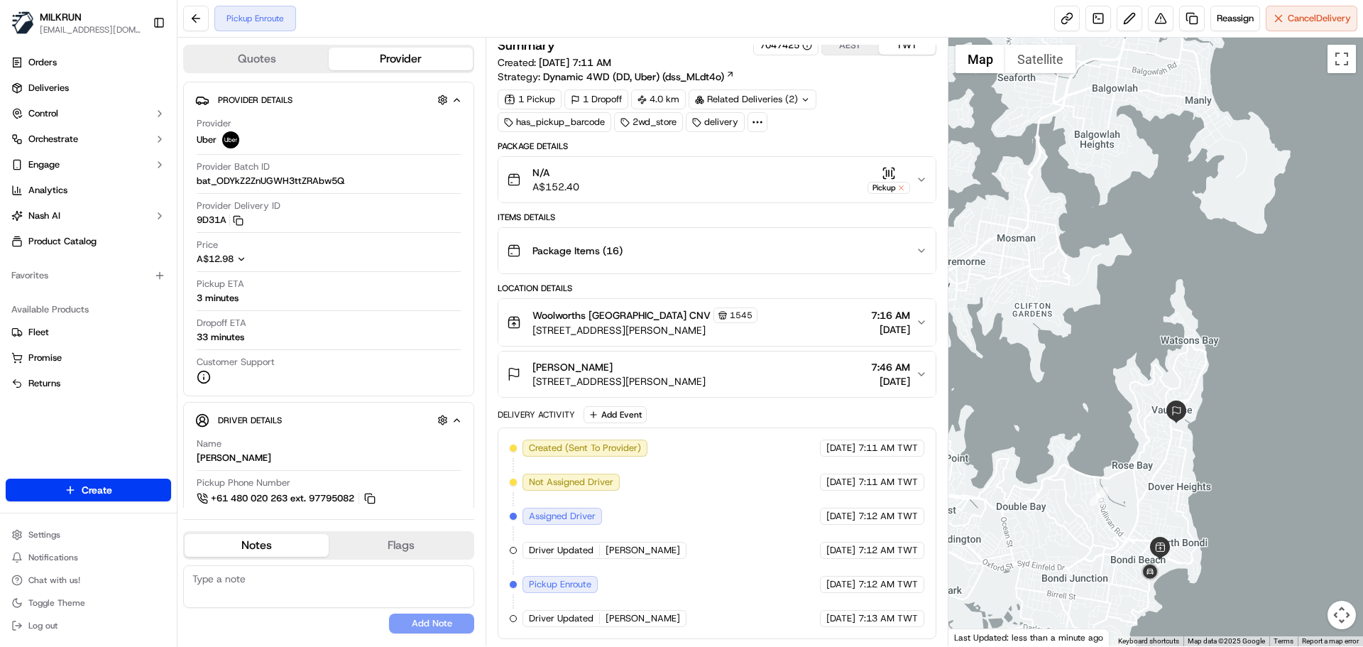
click at [920, 606] on div "Created (Sent To Provider) Uber 23/09/2025 7:11 AM TWT Not Assigned Driver Uber…" at bounding box center [717, 533] width 414 height 187
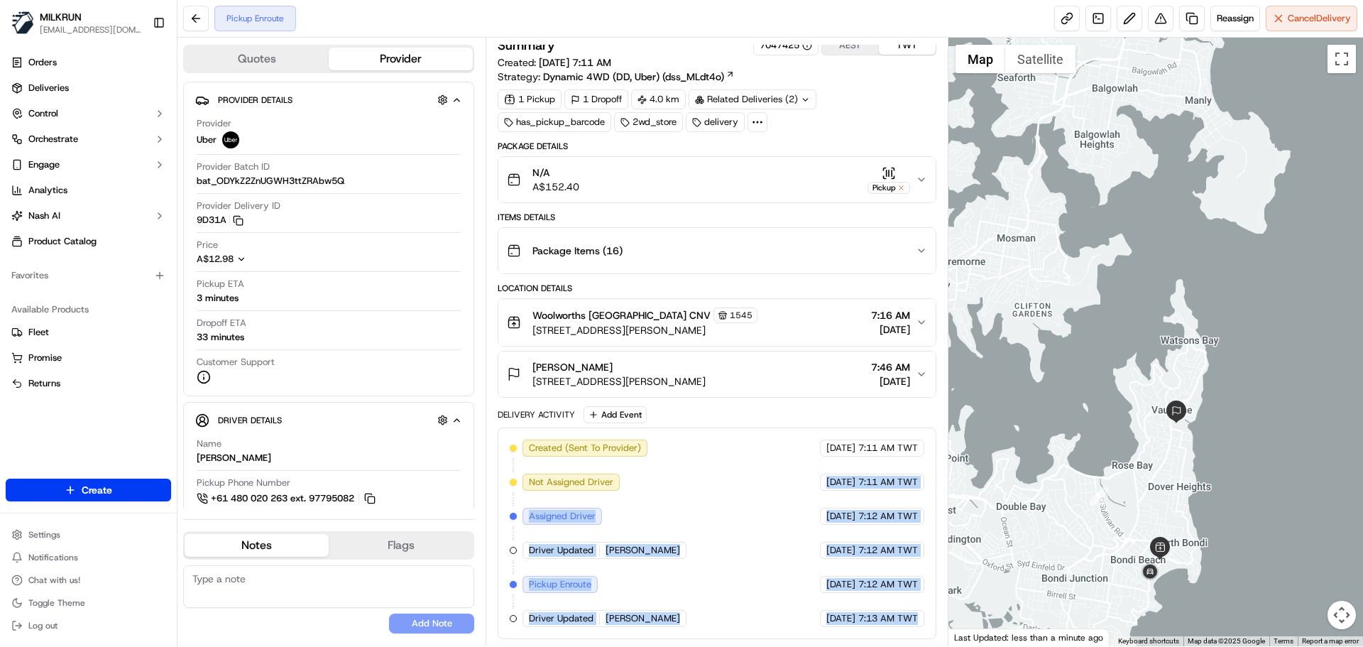
drag, startPoint x: 920, startPoint y: 606, endPoint x: 729, endPoint y: 395, distance: 284.5
click at [663, 334] on div "Package Details N/A A$152.40 Pickup Items Details Package Items ( 16 ) Location…" at bounding box center [717, 390] width 438 height 498
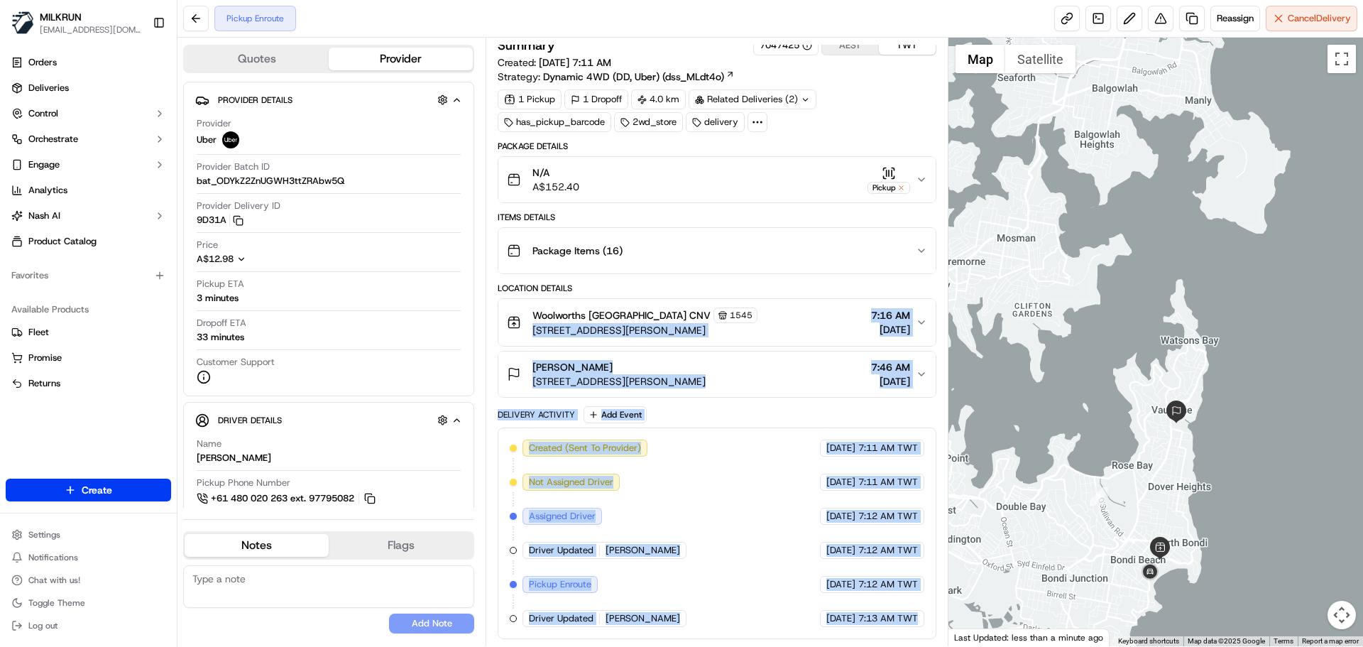
click at [895, 594] on div "Created (Sent To Provider) Uber 23/09/2025 7:11 AM TWT Not Assigned Driver Uber…" at bounding box center [717, 533] width 414 height 187
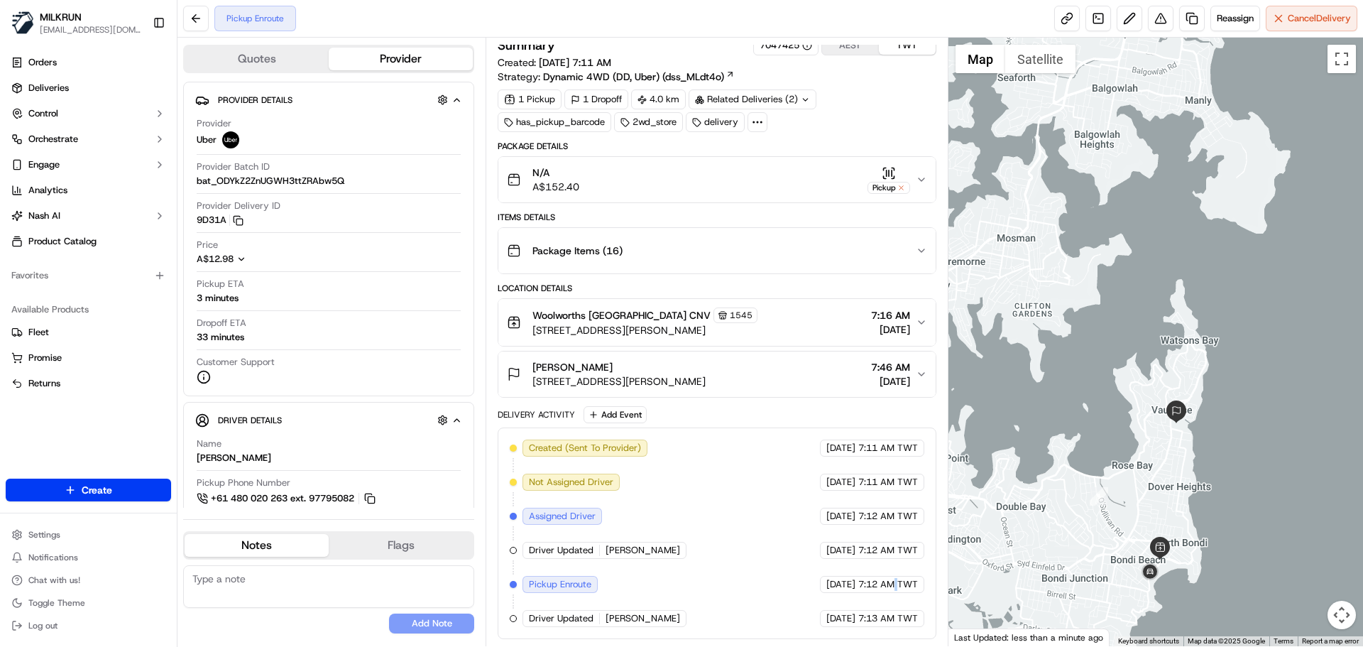
click at [895, 594] on div "Created (Sent To Provider) Uber 23/09/2025 7:11 AM TWT Not Assigned Driver Uber…" at bounding box center [717, 533] width 414 height 187
drag, startPoint x: 895, startPoint y: 594, endPoint x: 905, endPoint y: 617, distance: 25.5
click at [905, 616] on div "Created (Sent To Provider) Uber 23/09/2025 7:11 AM TWT Not Assigned Driver Uber…" at bounding box center [717, 533] width 414 height 187
click at [905, 614] on span "7:13 AM TWT" at bounding box center [888, 618] width 60 height 13
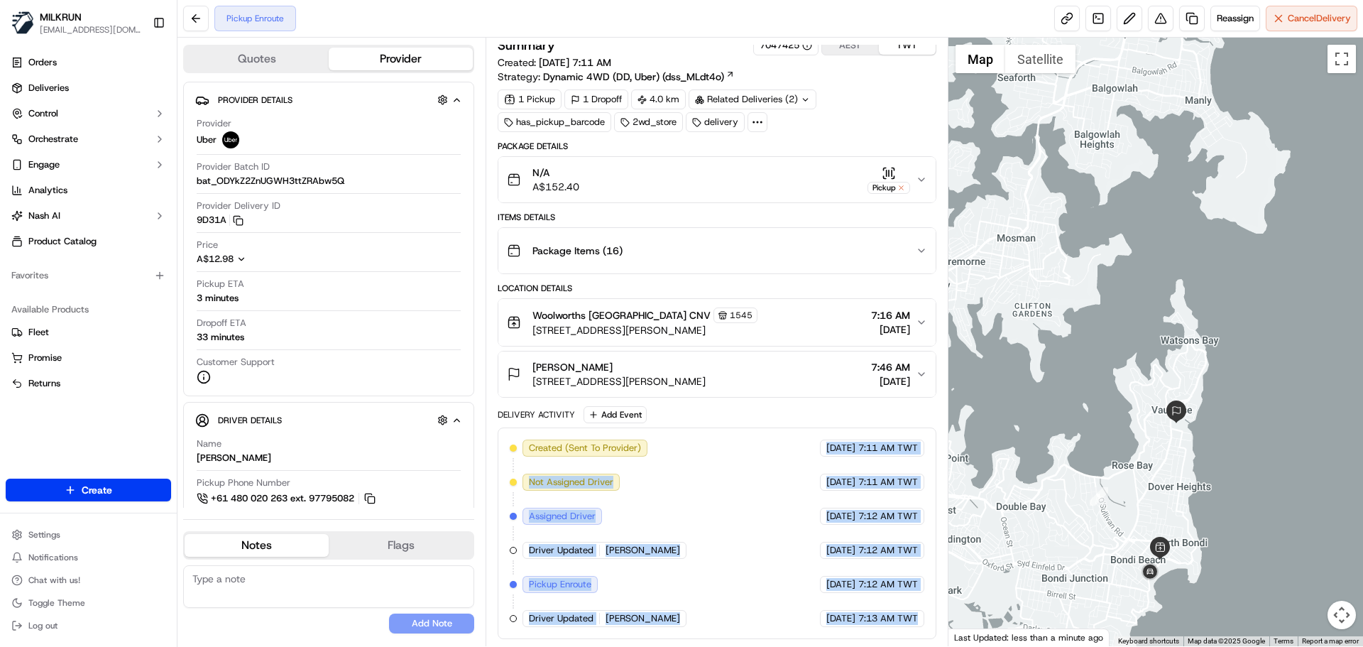
drag, startPoint x: 905, startPoint y: 614, endPoint x: 749, endPoint y: 426, distance: 244.1
click at [750, 421] on div "Delivery Activity Add Event Created (Sent To Provider) Uber 23/09/2025 7:11 AM …" at bounding box center [717, 522] width 438 height 233
click at [769, 491] on div "Created (Sent To Provider) Uber 23/09/2025 7:11 AM TWT Not Assigned Driver Uber…" at bounding box center [717, 533] width 414 height 187
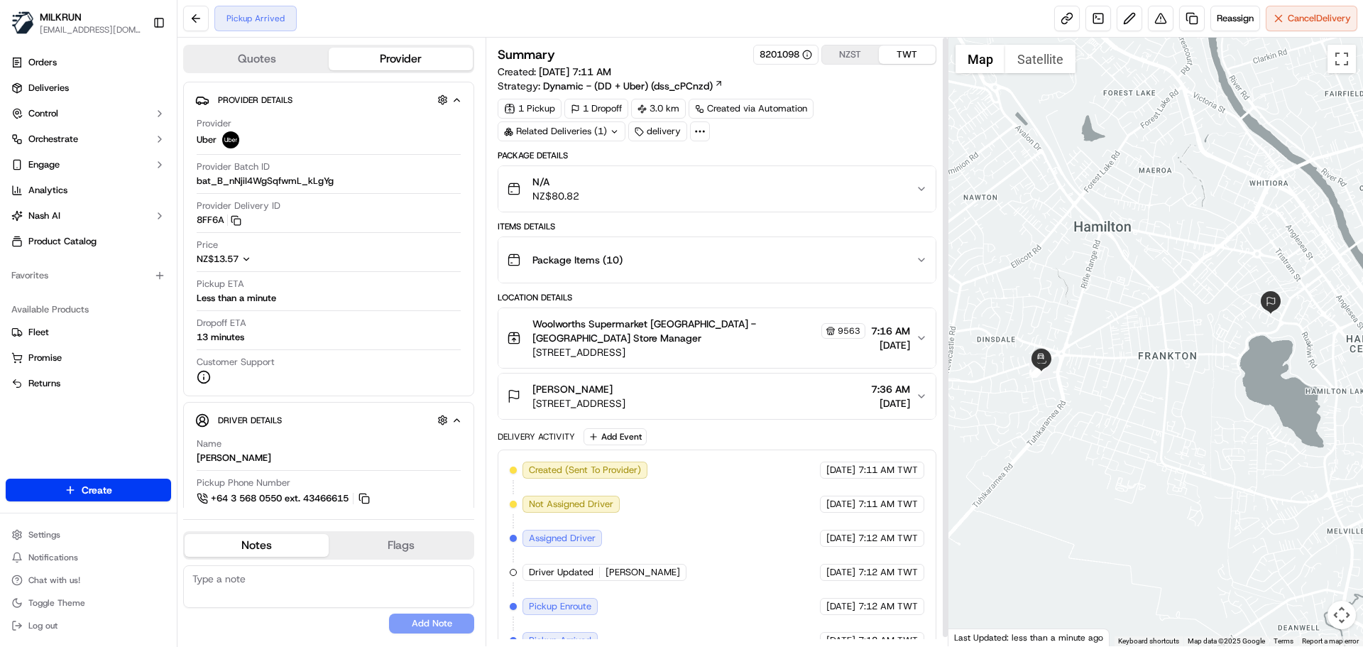
click at [910, 640] on div "Summary 8201098 NZST TWT Created: [DATE] 7:11 AM Strategy: Dynamic - (DD + Uber…" at bounding box center [717, 342] width 462 height 608
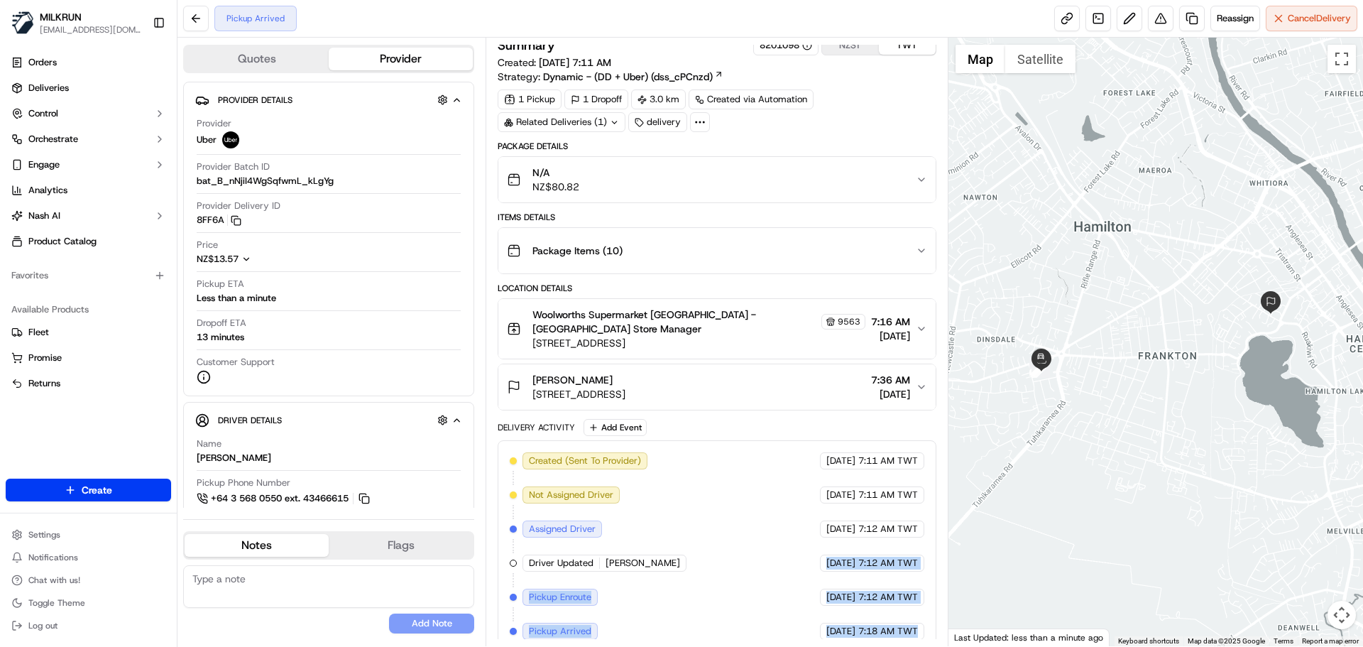
drag, startPoint x: 910, startPoint y: 640, endPoint x: 848, endPoint y: 532, distance: 125.0
click at [849, 533] on div "Summary 8201098 NZST TWT Created: [DATE] 7:11 AM Strategy: Dynamic - (DD + Uber…" at bounding box center [717, 342] width 462 height 608
click at [874, 599] on div "Created (Sent To Provider) Uber [DATE] 7:11 AM TWT Not Assigned Driver Uber [DA…" at bounding box center [717, 545] width 414 height 187
click at [873, 609] on div "Created (Sent To Provider) Uber [DATE] 7:11 AM TWT Not Assigned Driver Uber [DA…" at bounding box center [717, 545] width 414 height 187
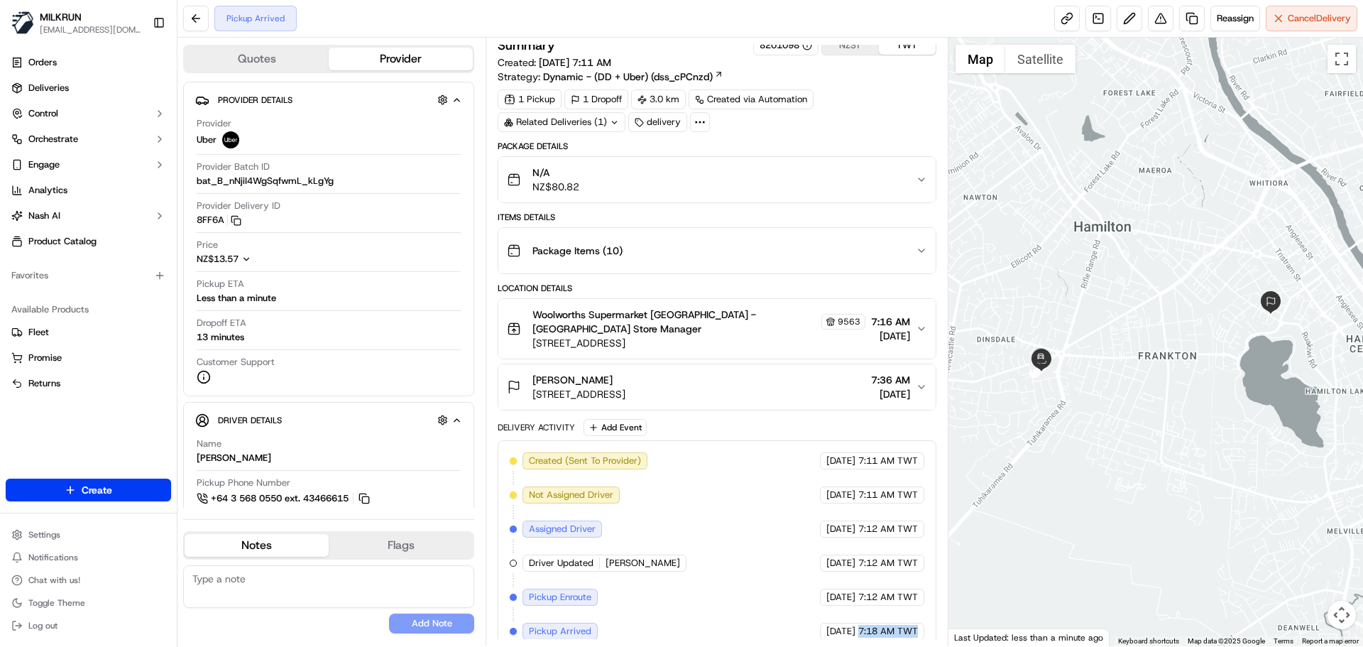
drag, startPoint x: 872, startPoint y: 609, endPoint x: 902, endPoint y: 628, distance: 35.7
click at [902, 628] on div "Created (Sent To Provider) Uber [DATE] 7:11 AM TWT Not Assigned Driver Uber [DA…" at bounding box center [717, 546] width 438 height 212
click at [903, 628] on div "Created (Sent To Provider) Uber [DATE] 7:11 AM TWT Not Assigned Driver Uber [DA…" at bounding box center [717, 546] width 438 height 212
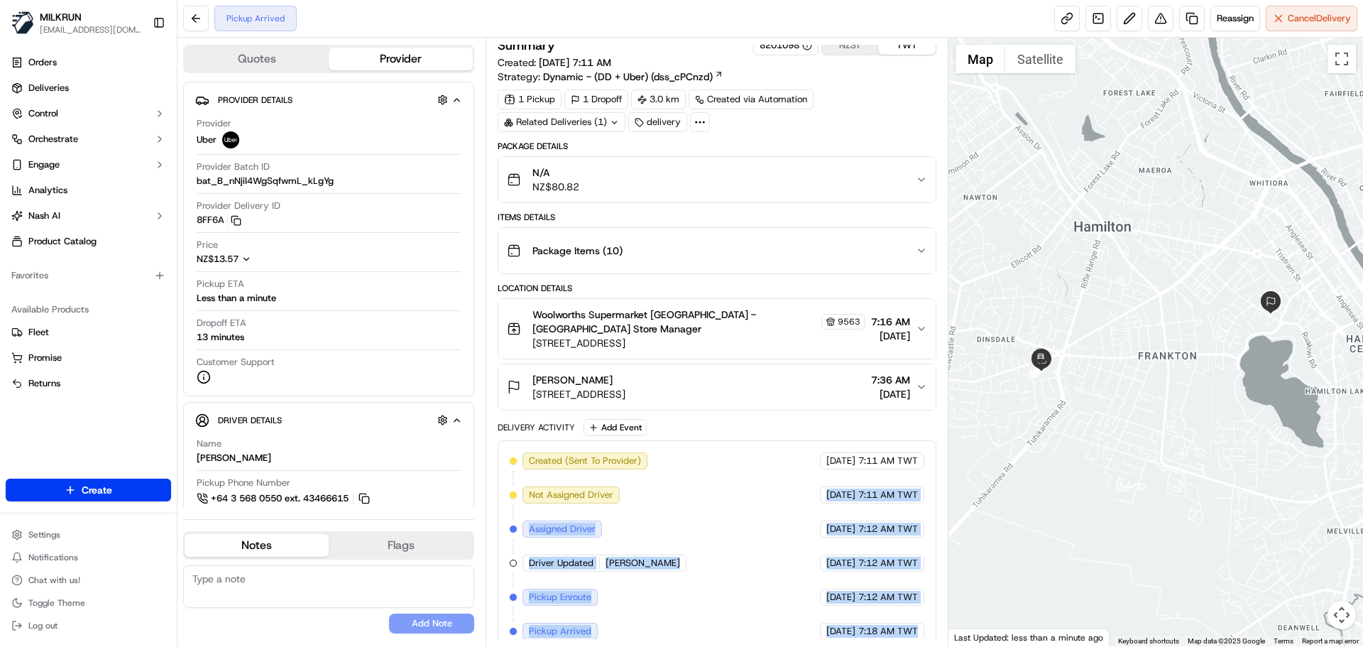
drag, startPoint x: 903, startPoint y: 628, endPoint x: 806, endPoint y: 494, distance: 165.7
click at [801, 474] on div "Created (Sent To Provider) Uber [DATE] 7:11 AM TWT Not Assigned Driver Uber [DA…" at bounding box center [717, 546] width 438 height 212
click at [831, 562] on div "Created (Sent To Provider) Uber [DATE] 7:11 AM TWT Not Assigned Driver Uber [DA…" at bounding box center [717, 545] width 414 height 187
drag, startPoint x: 831, startPoint y: 562, endPoint x: 829, endPoint y: 518, distance: 44.0
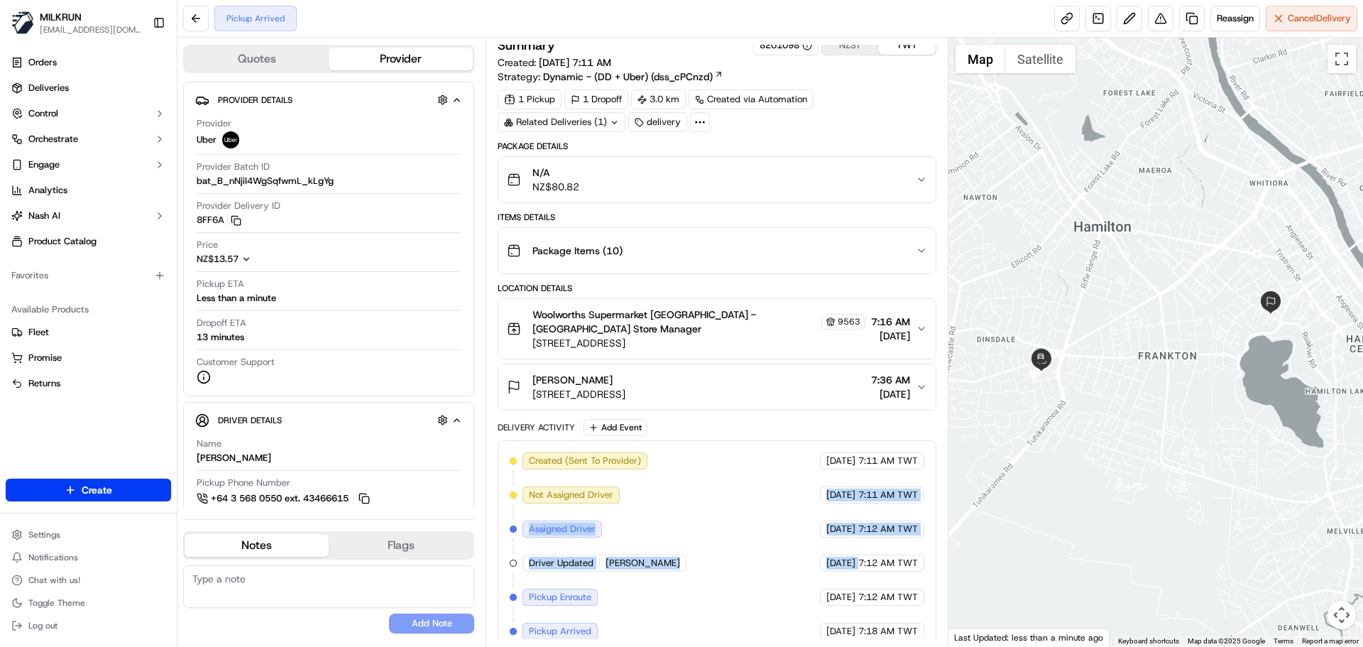
click at [813, 486] on div "Created (Sent To Provider) Uber [DATE] 7:11 AM TWT Not Assigned Driver Uber [DA…" at bounding box center [717, 545] width 414 height 187
click at [846, 557] on div "[DATE] 7:12 AM TWT" at bounding box center [872, 563] width 104 height 17
click at [1242, 12] on span "Reassign" at bounding box center [1235, 18] width 37 height 13
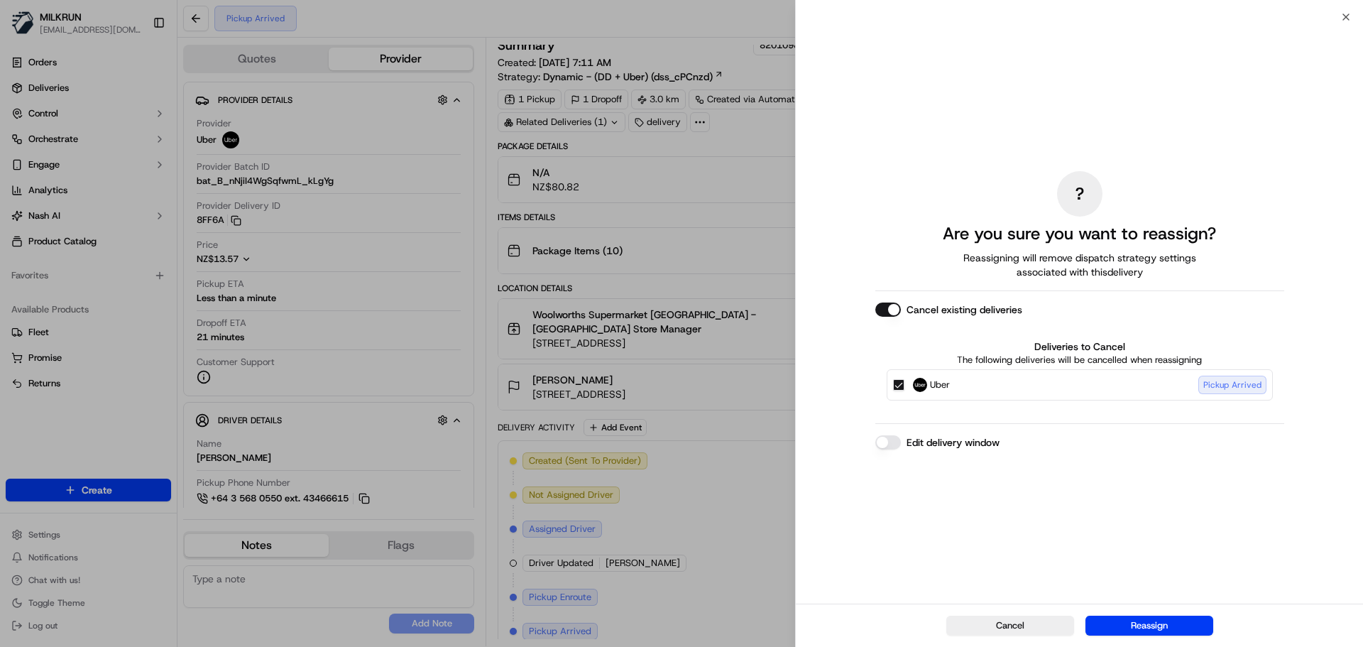
click at [897, 442] on button "Edit delivery window" at bounding box center [888, 442] width 26 height 14
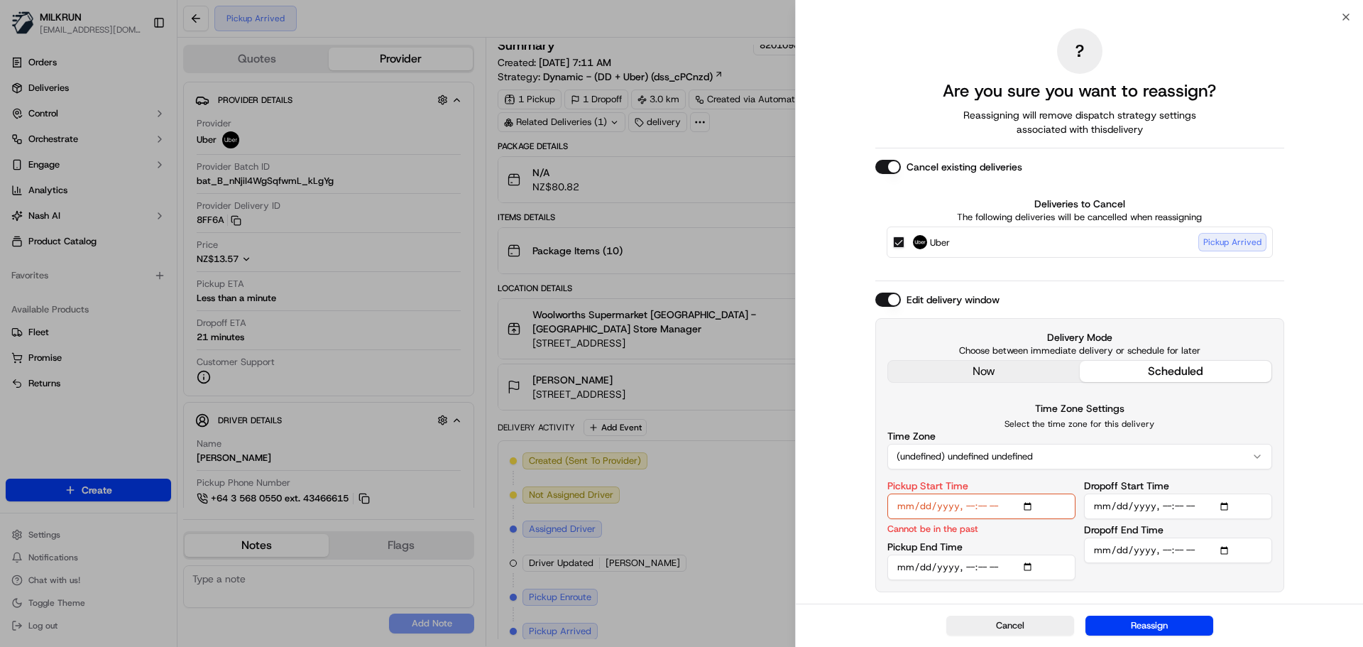
click at [1077, 452] on button "(undefined) undefined undefined" at bounding box center [1080, 457] width 385 height 26
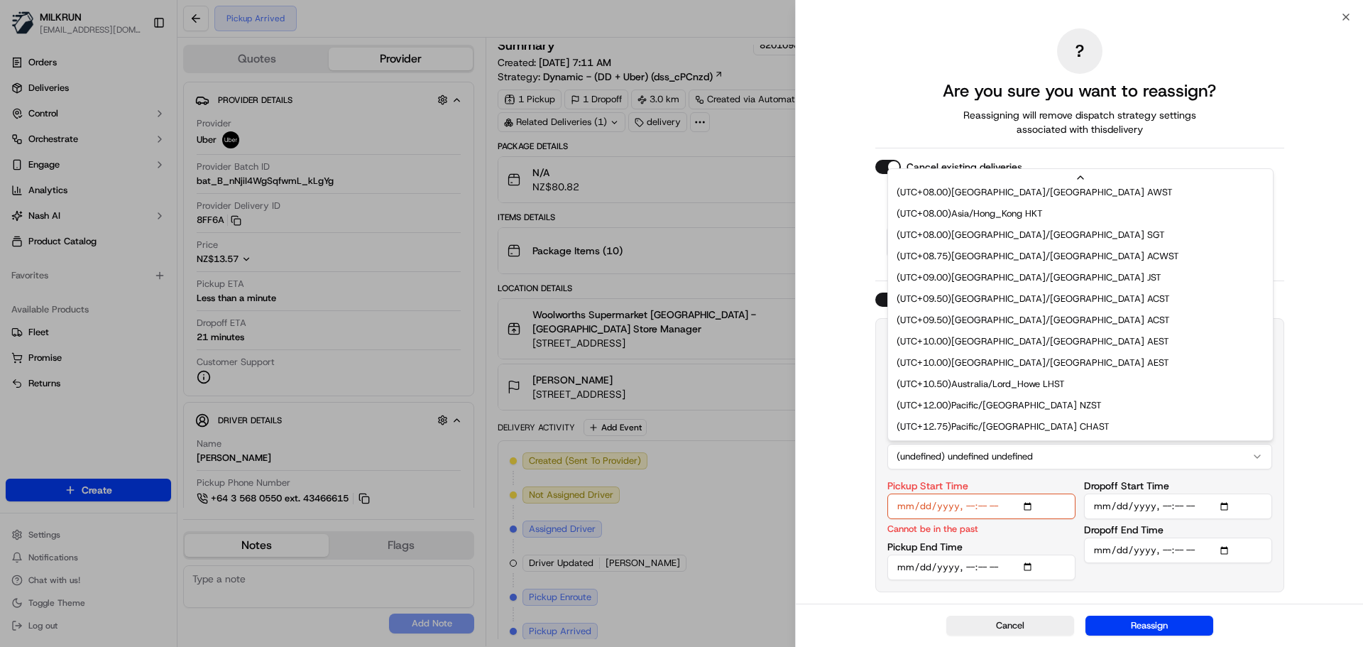
scroll to position [604, 0]
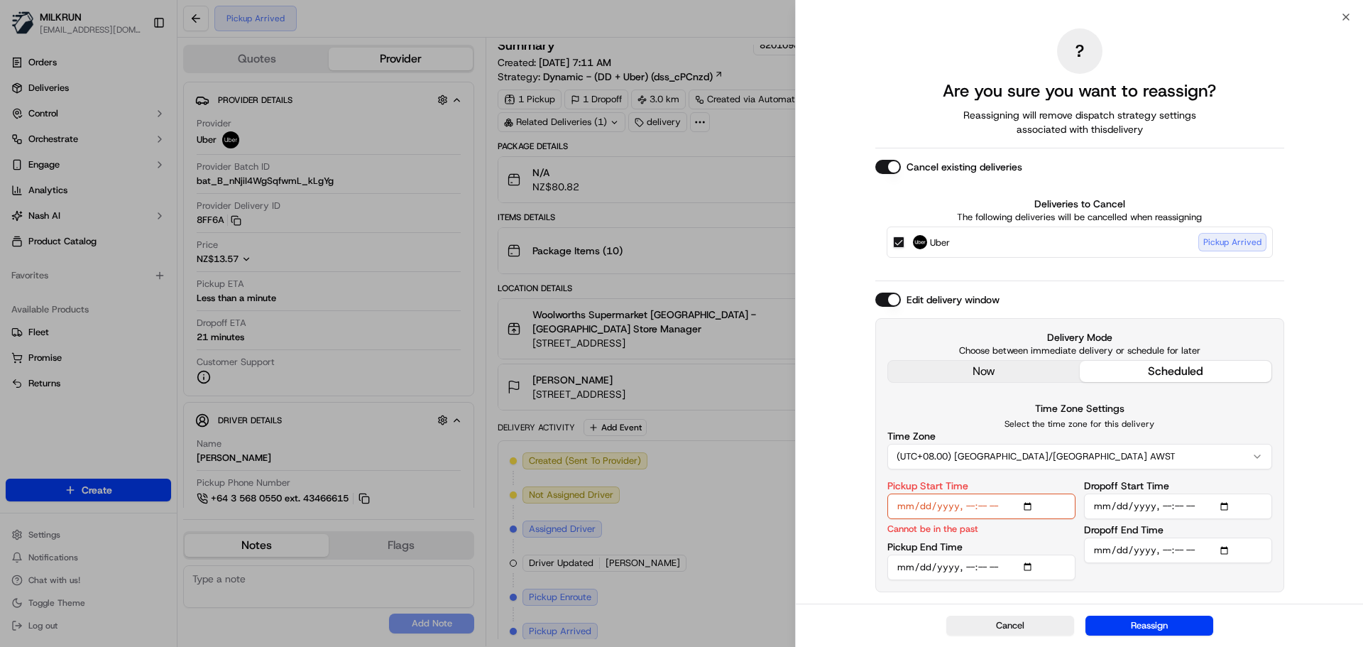
click at [1030, 500] on input "Pickup Start Time" at bounding box center [982, 506] width 188 height 26
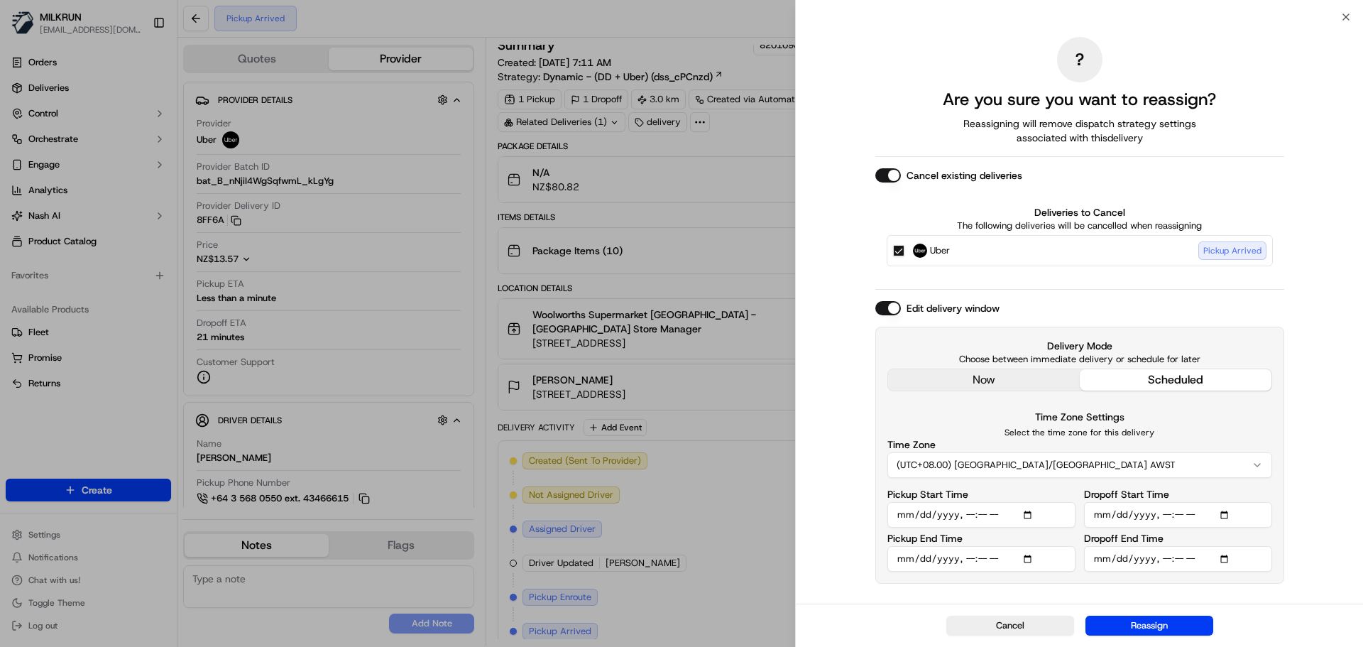
type input "[DATE]T07:35"
click at [1339, 466] on div "? Are you sure you want to reassign? Reassigning will remove dispatch strategy …" at bounding box center [1079, 310] width 567 height 586
click at [1229, 518] on input "Dropoff Start Time" at bounding box center [1178, 515] width 188 height 26
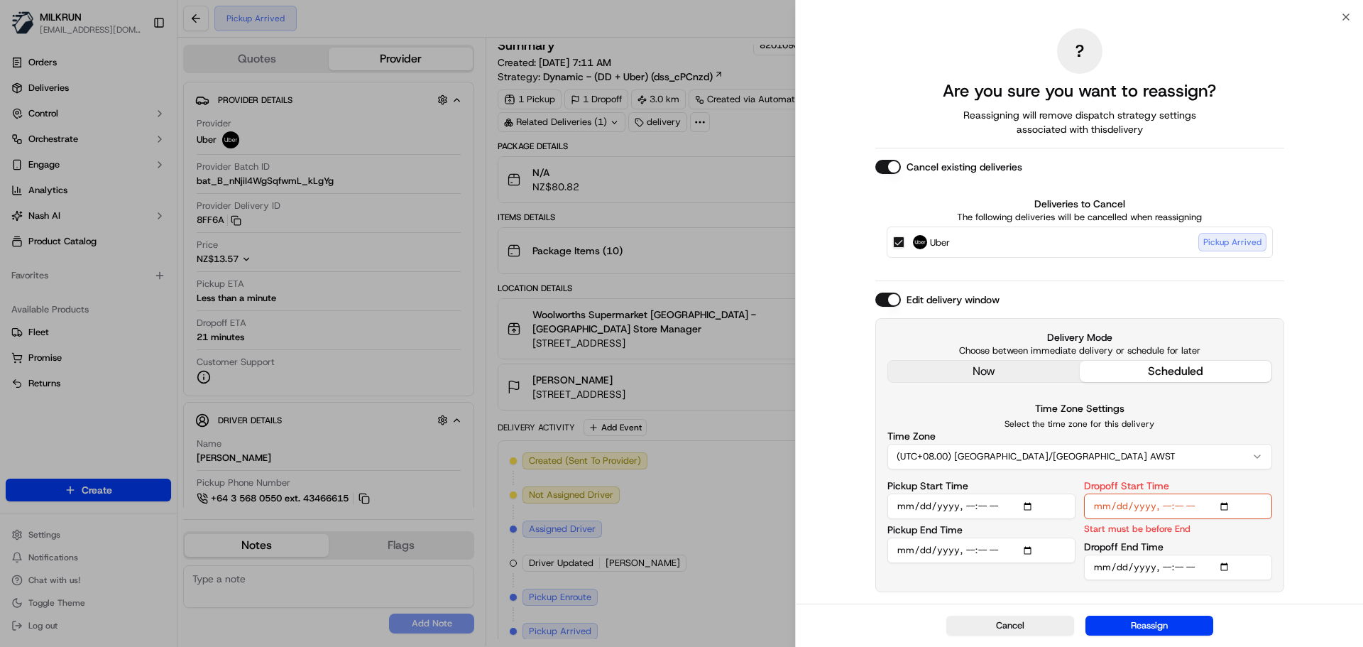
type input "[DATE]T08:00"
click at [1328, 280] on div "? Are you sure you want to reassign? Reassigning will remove dispatch strategy …" at bounding box center [1079, 310] width 567 height 586
click at [1032, 549] on input "Pickup End Time" at bounding box center [982, 550] width 188 height 26
type input "[DATE]T07:40"
click at [1289, 503] on div "? Are you sure you want to reassign? Reassigning will remove dispatch strategy …" at bounding box center [1079, 310] width 567 height 586
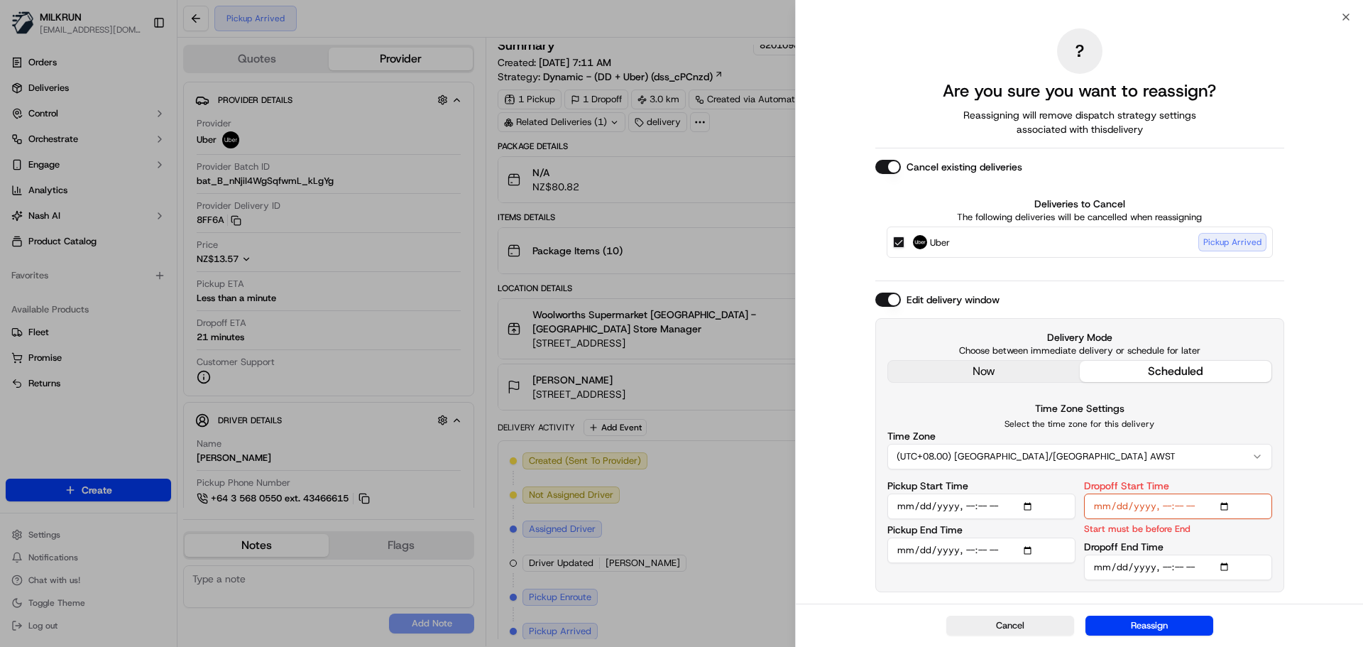
click at [1225, 564] on input "Dropoff End Time" at bounding box center [1178, 568] width 188 height 26
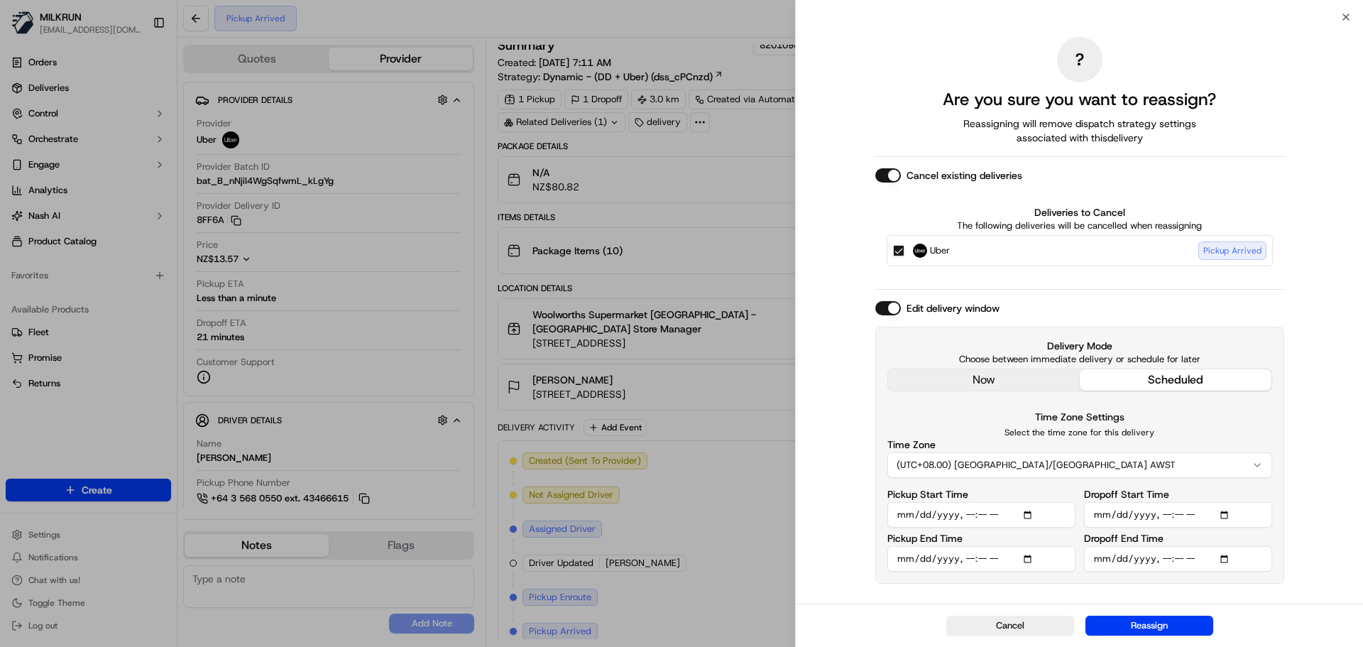
type input "[DATE]T08:05"
click at [1333, 314] on div "? Are you sure you want to reassign? Reassigning will remove dispatch strategy …" at bounding box center [1079, 310] width 567 height 586
click at [1115, 436] on p "Select the time zone for this delivery" at bounding box center [1080, 432] width 385 height 11
drag, startPoint x: 1115, startPoint y: 436, endPoint x: 1071, endPoint y: 419, distance: 47.2
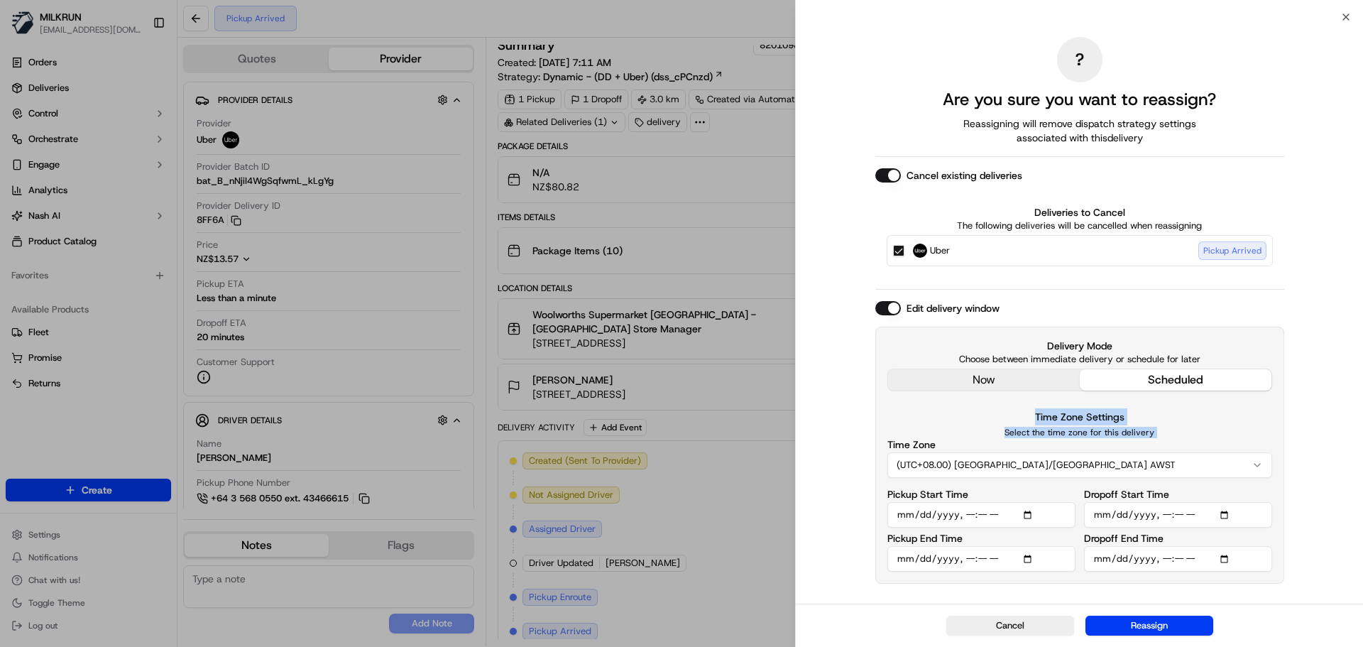
click at [1068, 417] on div "Time Zone Settings Select the time zone for this delivery Time Zone (UTC+08.00)…" at bounding box center [1080, 443] width 385 height 70
click at [1071, 419] on label "Time Zone Settings" at bounding box center [1079, 416] width 89 height 13
click at [1108, 427] on div "Time Zone Settings Select the time zone for this delivery Time Zone (UTC+08.00)…" at bounding box center [1080, 443] width 385 height 70
click at [1124, 433] on p "Select the time zone for this delivery" at bounding box center [1080, 432] width 385 height 11
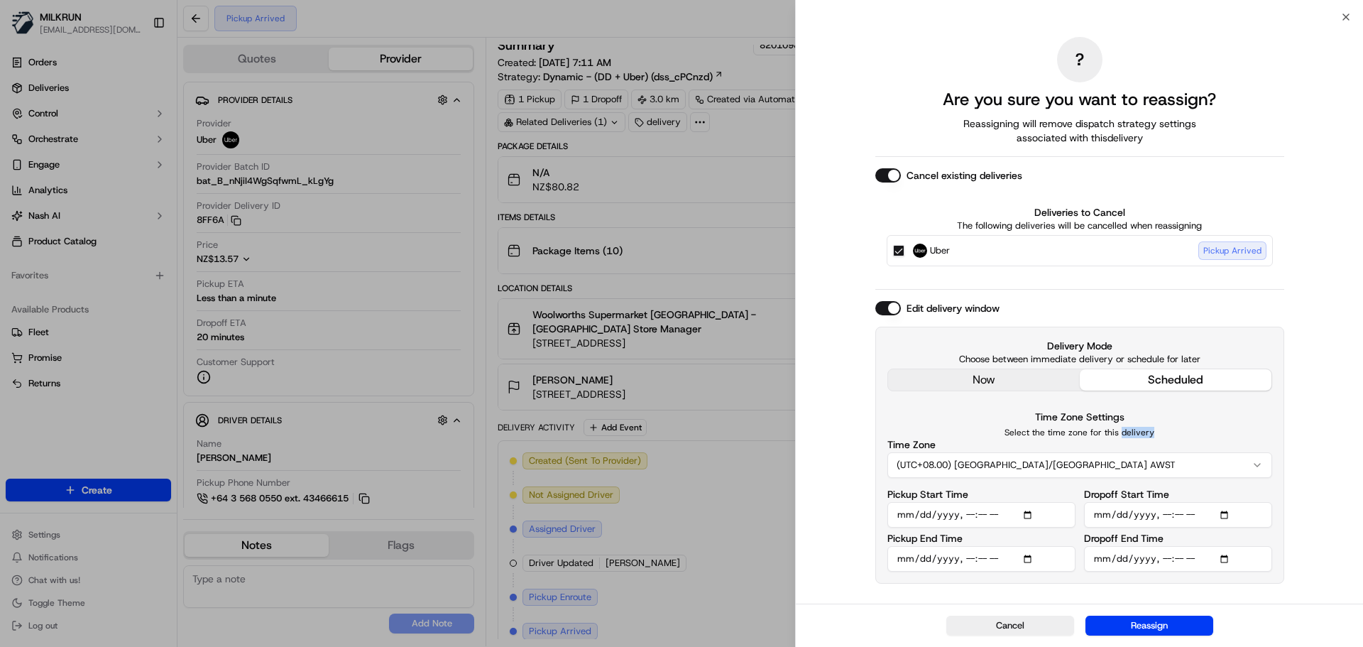
click at [1124, 433] on p "Select the time zone for this delivery" at bounding box center [1080, 432] width 385 height 11
drag, startPoint x: 1124, startPoint y: 433, endPoint x: 1057, endPoint y: 423, distance: 68.2
click at [1057, 423] on div "Time Zone Settings Select the time zone for this delivery Time Zone (UTC+08.00)…" at bounding box center [1080, 443] width 385 height 70
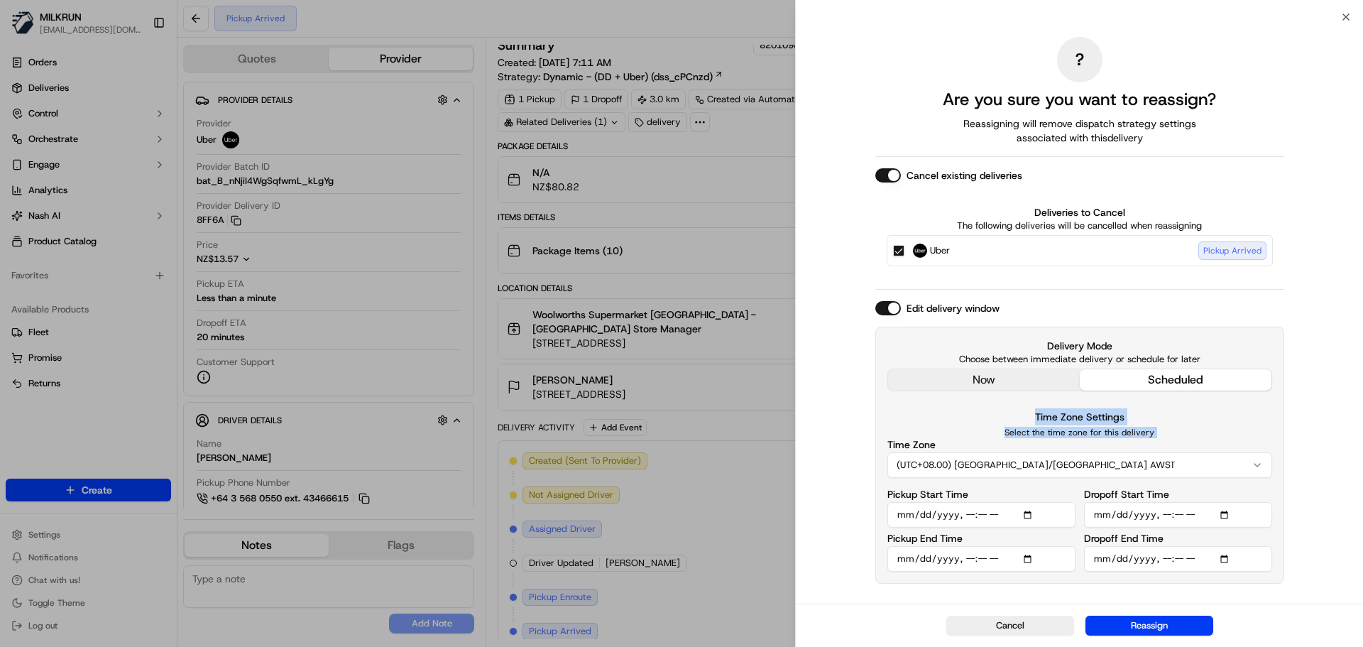
drag, startPoint x: 1057, startPoint y: 423, endPoint x: 1098, endPoint y: 428, distance: 41.5
click at [1096, 428] on div "Time Zone Settings Select the time zone for this delivery Time Zone (UTC+08.00)…" at bounding box center [1080, 443] width 385 height 70
click at [1104, 431] on p "Select the time zone for this delivery" at bounding box center [1080, 432] width 385 height 11
drag, startPoint x: 1104, startPoint y: 431, endPoint x: 1087, endPoint y: 421, distance: 19.7
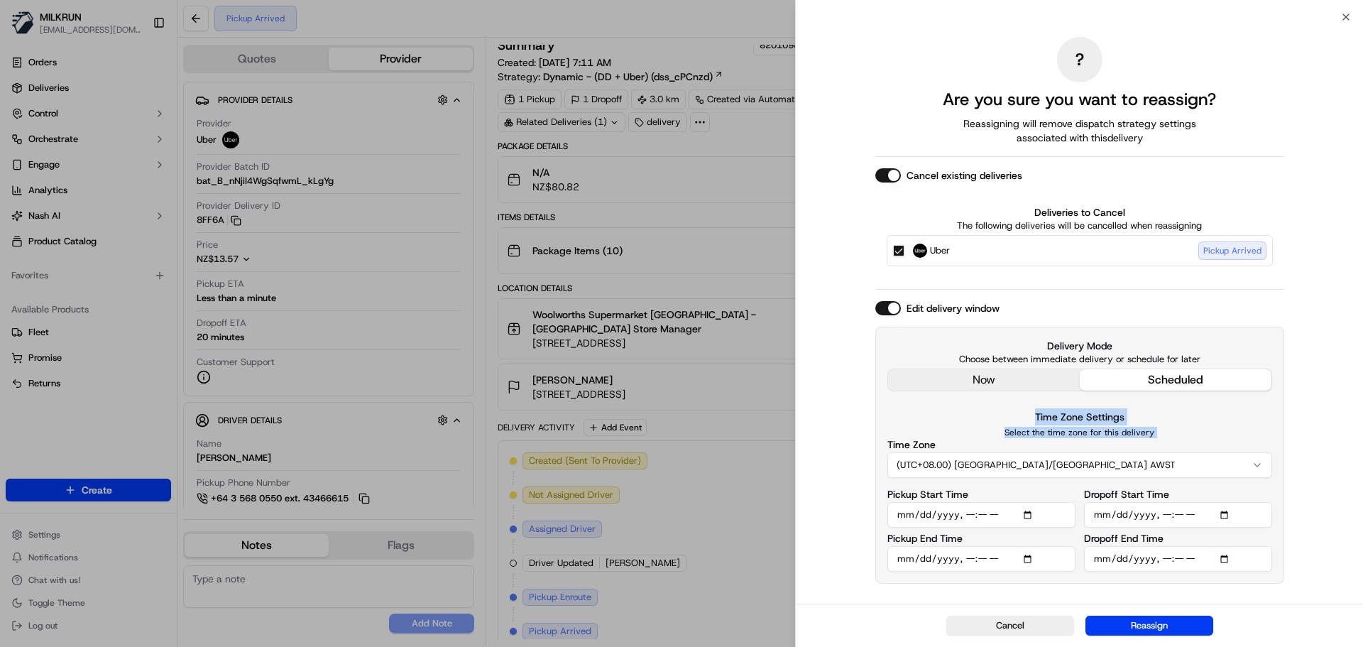
click at [1080, 407] on div "Delivery Mode Choose between immediate delivery or schedule for later now sched…" at bounding box center [1079, 455] width 409 height 257
click at [1088, 422] on label "Time Zone Settings" at bounding box center [1079, 416] width 89 height 13
drag, startPoint x: 1088, startPoint y: 422, endPoint x: 1102, endPoint y: 431, distance: 16.6
click at [1101, 432] on div "Time Zone Settings Select the time zone for this delivery Time Zone (UTC+08.00)…" at bounding box center [1080, 443] width 385 height 70
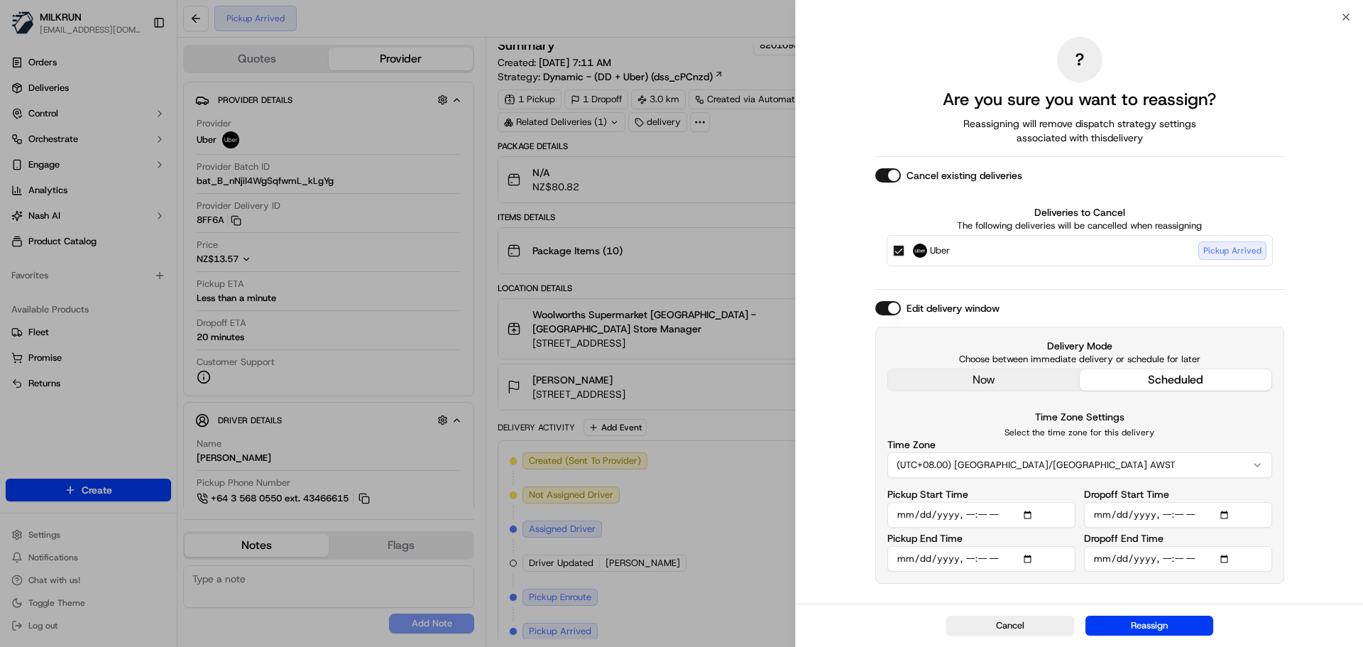
click at [1103, 431] on p "Select the time zone for this delivery" at bounding box center [1080, 432] width 385 height 11
drag, startPoint x: 1103, startPoint y: 431, endPoint x: 1117, endPoint y: 439, distance: 16.2
click at [1100, 399] on div "Delivery Mode Choose between immediate delivery or schedule for later now sched…" at bounding box center [1079, 455] width 409 height 257
click at [1140, 427] on p "Select the time zone for this delivery" at bounding box center [1080, 432] width 385 height 11
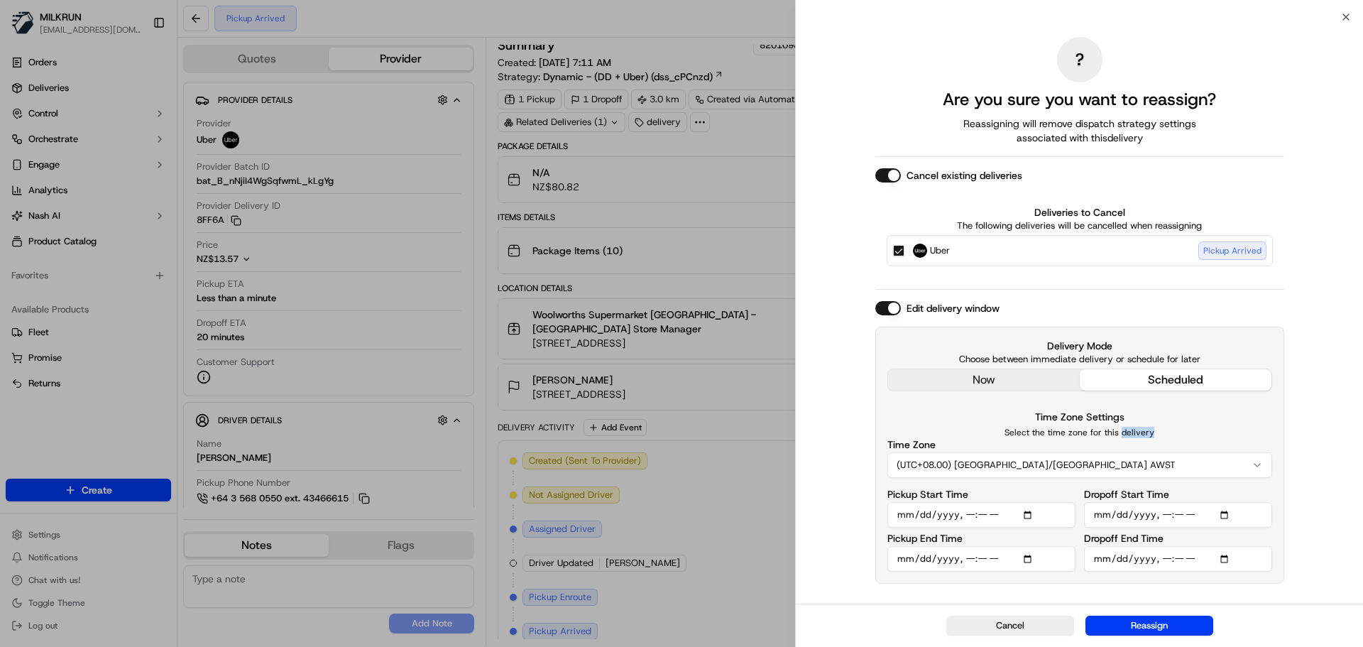
click at [1140, 427] on p "Select the time zone for this delivery" at bounding box center [1080, 432] width 385 height 11
drag, startPoint x: 1140, startPoint y: 427, endPoint x: 1137, endPoint y: 415, distance: 13.1
click at [1135, 403] on div "Delivery Mode Choose between immediate delivery or schedule for later now sched…" at bounding box center [1079, 455] width 409 height 257
click at [1137, 415] on div "Time Zone Settings Select the time zone for this delivery Time Zone (UTC+08.00)…" at bounding box center [1080, 443] width 385 height 70
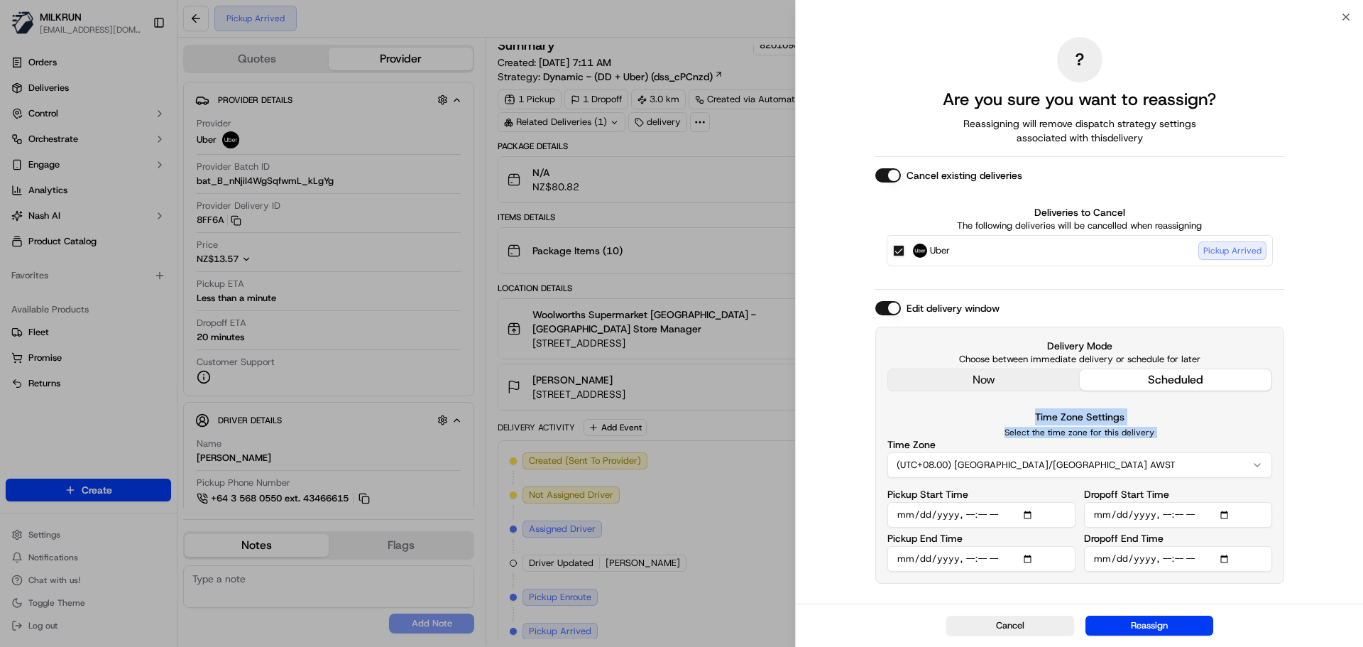
drag, startPoint x: 1137, startPoint y: 415, endPoint x: 1143, endPoint y: 432, distance: 18.0
click at [1143, 432] on div "Time Zone Settings Select the time zone for this delivery Time Zone (UTC+08.00)…" at bounding box center [1080, 443] width 385 height 70
drag, startPoint x: 1143, startPoint y: 432, endPoint x: 1148, endPoint y: 491, distance: 59.1
click at [1143, 433] on p "Select the time zone for this delivery" at bounding box center [1080, 432] width 385 height 11
click at [1162, 617] on button "Reassign" at bounding box center [1150, 626] width 128 height 20
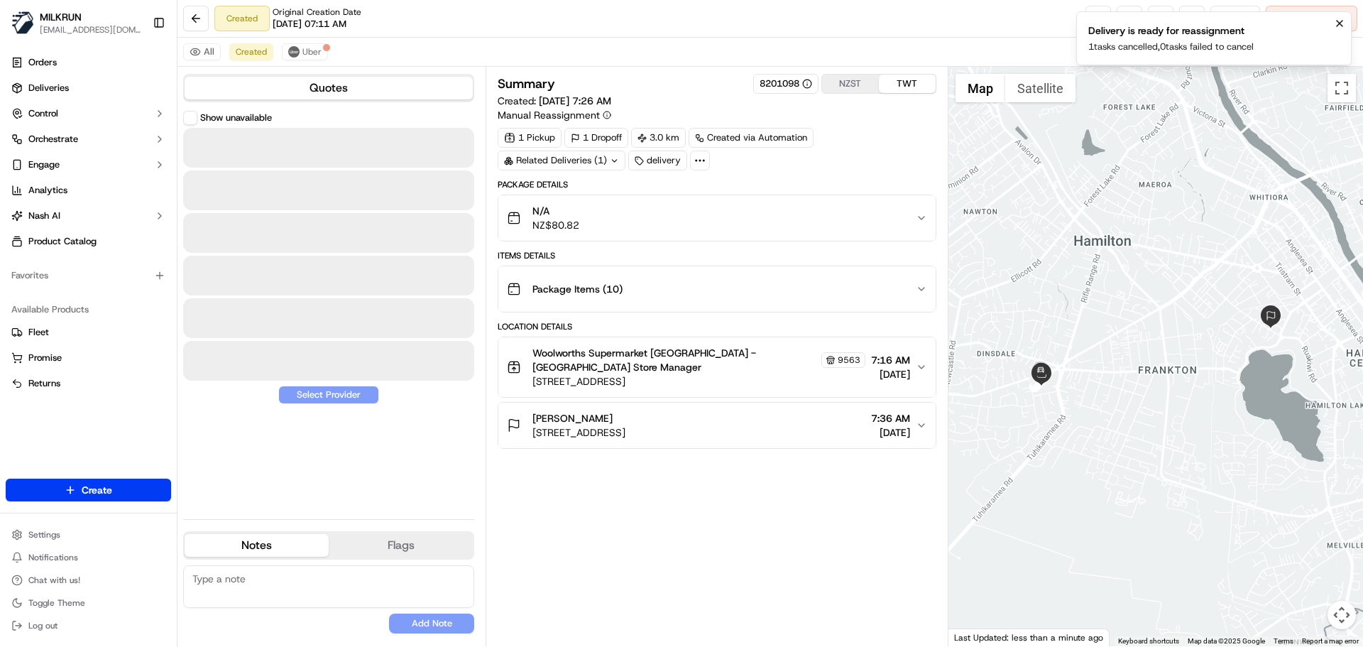
scroll to position [0, 0]
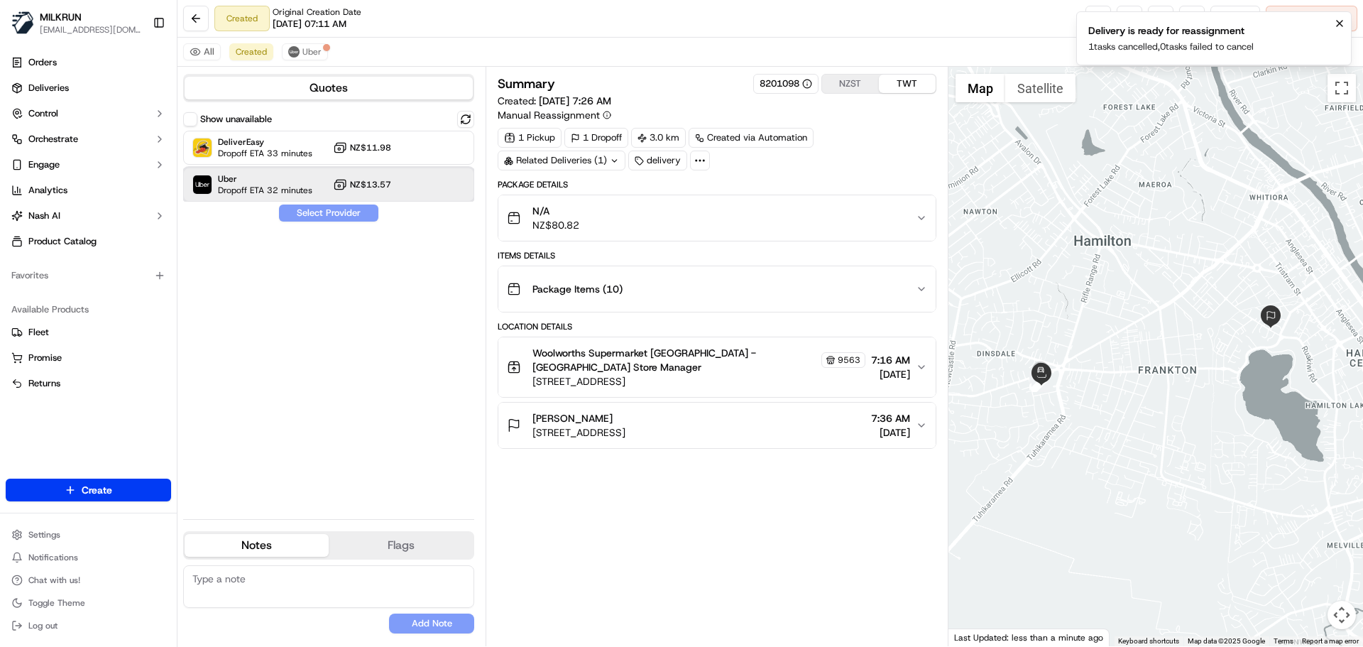
drag, startPoint x: 344, startPoint y: 175, endPoint x: 360, endPoint y: 223, distance: 50.1
click at [343, 175] on div "Uber Dropoff ETA 32 minutes NZ$13.57" at bounding box center [328, 185] width 291 height 34
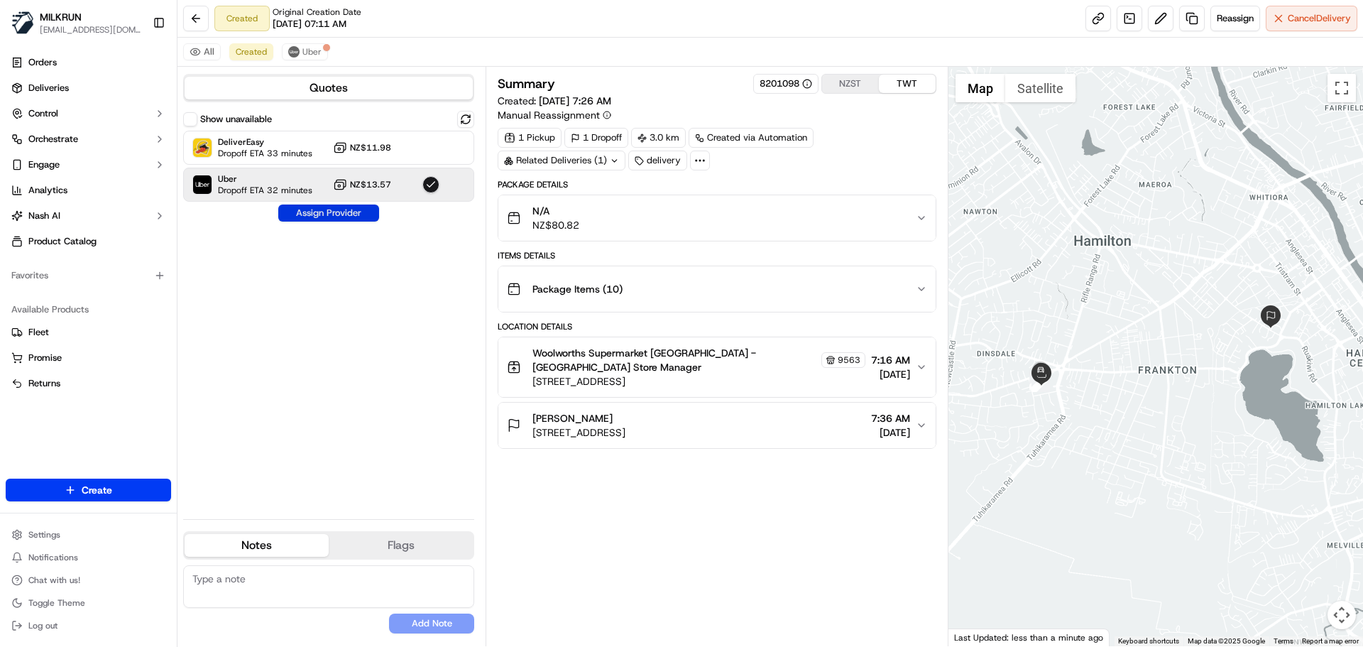
click at [341, 213] on button "Assign Provider" at bounding box center [328, 212] width 101 height 17
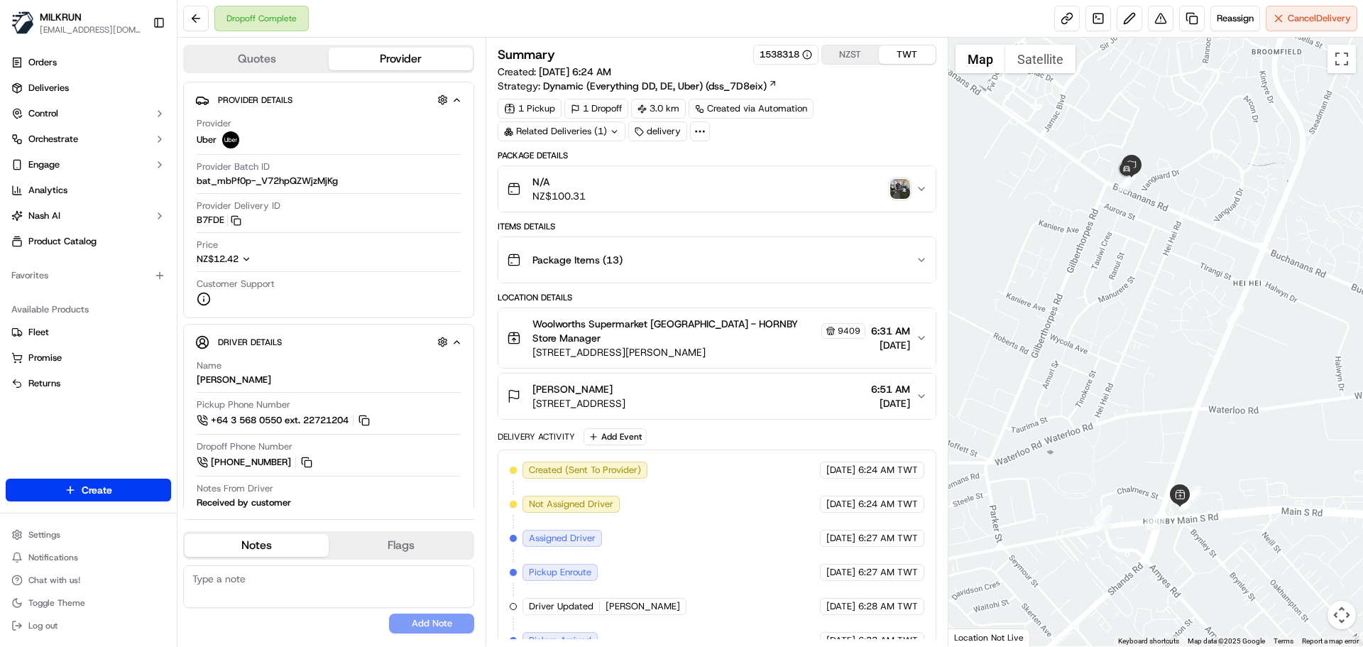
click at [644, 519] on div "Created (Sent To Provider) Uber [DATE] 6:24 AM TWT Not Assigned Driver Uber [DA…" at bounding box center [717, 641] width 414 height 358
click at [644, 519] on div "Created (Sent To Provider) Uber 23/09/2025 6:24 AM TWT Not Assigned Driver Uber…" at bounding box center [717, 641] width 414 height 358
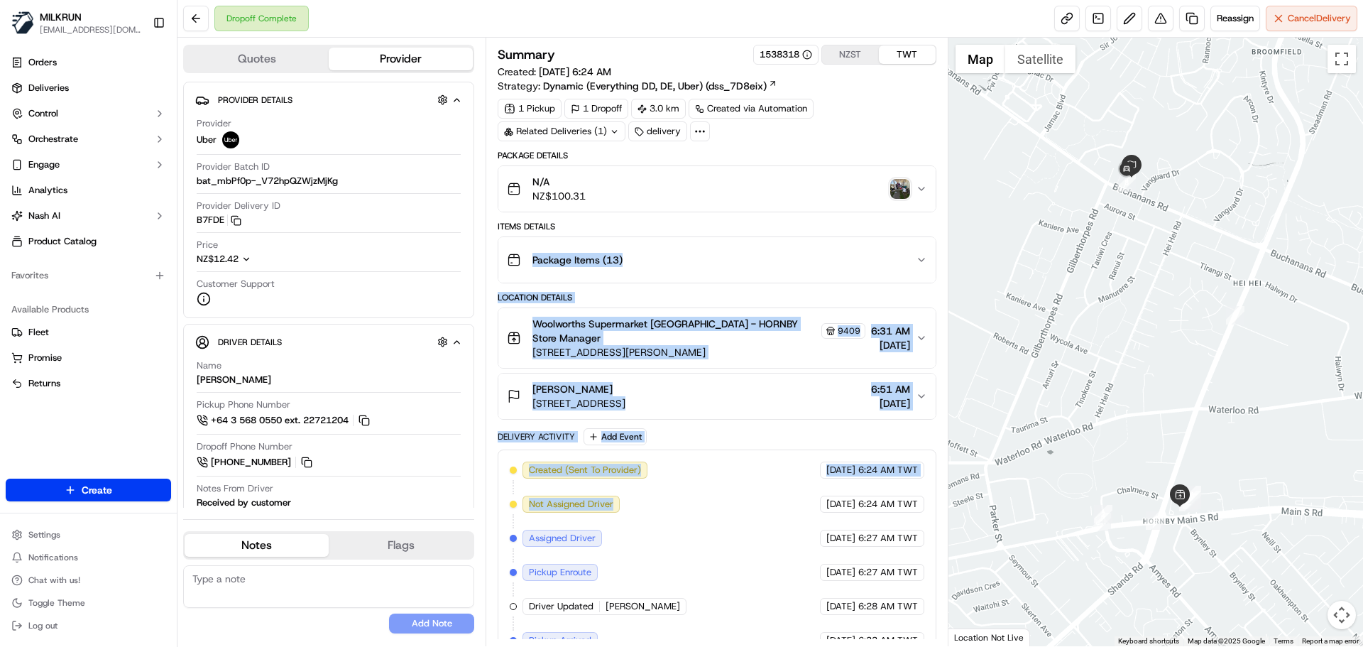
drag, startPoint x: 644, startPoint y: 519, endPoint x: 704, endPoint y: 223, distance: 302.0
click at [704, 223] on div "Package Details N/A NZ$100.31 Items Details Package Items ( 13 ) Location Detai…" at bounding box center [717, 491] width 438 height 682
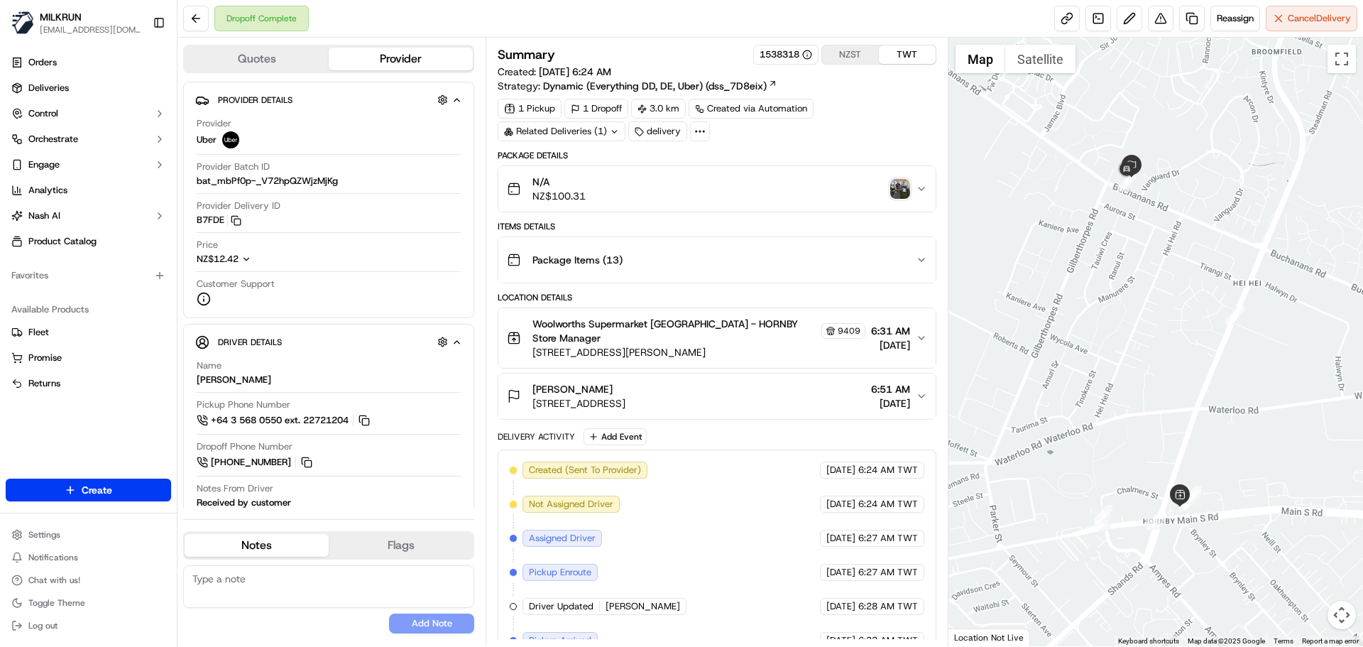
click at [721, 542] on div "Created (Sent To Provider) Uber 23/09/2025 6:24 AM TWT Not Assigned Driver Uber…" at bounding box center [717, 641] width 414 height 358
click at [901, 182] on img "button" at bounding box center [900, 189] width 20 height 20
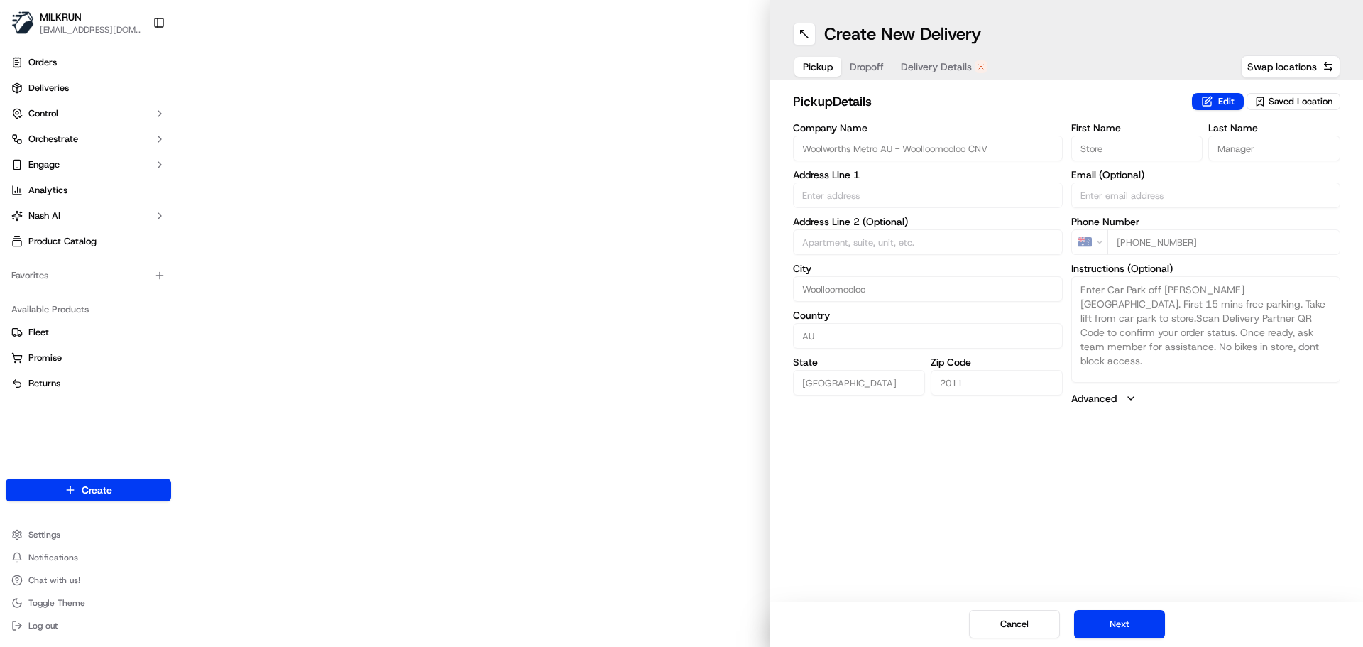
type input "[STREET_ADDRESS]"
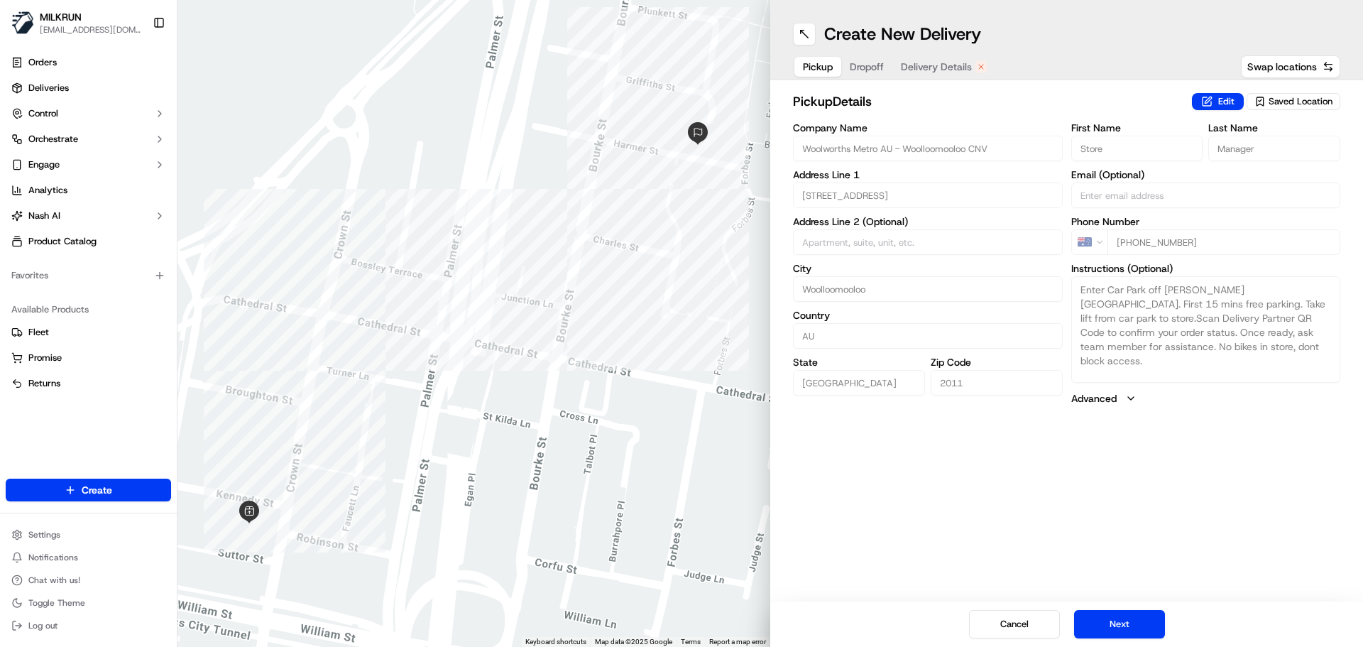
click at [936, 75] on button "Delivery Details" at bounding box center [944, 67] width 104 height 20
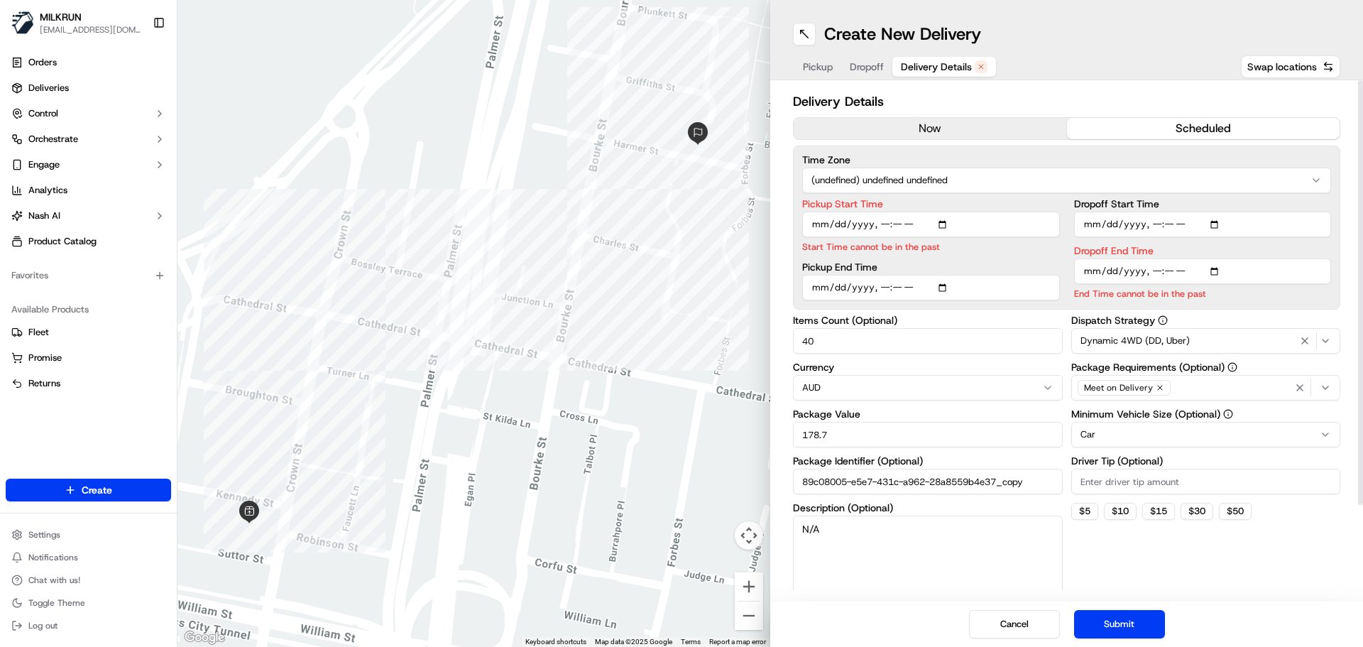
click at [927, 133] on button "now" at bounding box center [930, 128] width 273 height 21
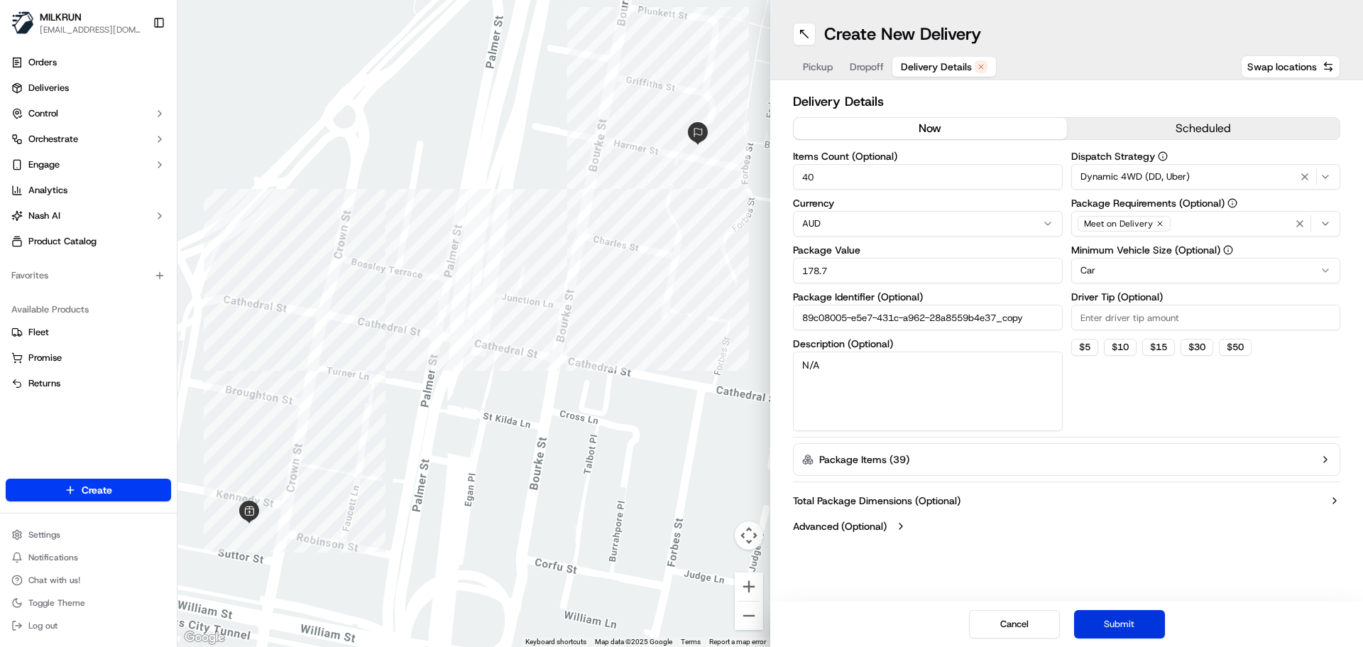
click at [1147, 621] on button "Submit" at bounding box center [1119, 624] width 91 height 28
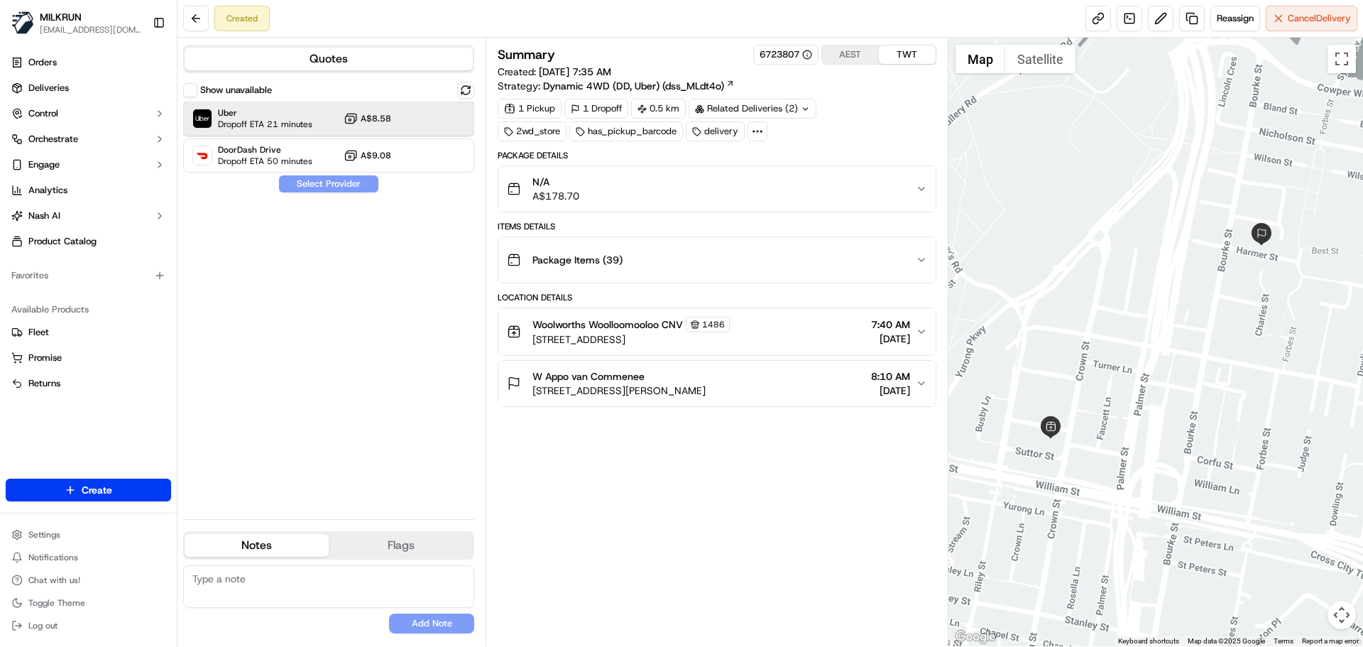
click at [274, 116] on span "Uber" at bounding box center [265, 112] width 94 height 11
click at [345, 190] on button "Assign Provider" at bounding box center [328, 183] width 101 height 17
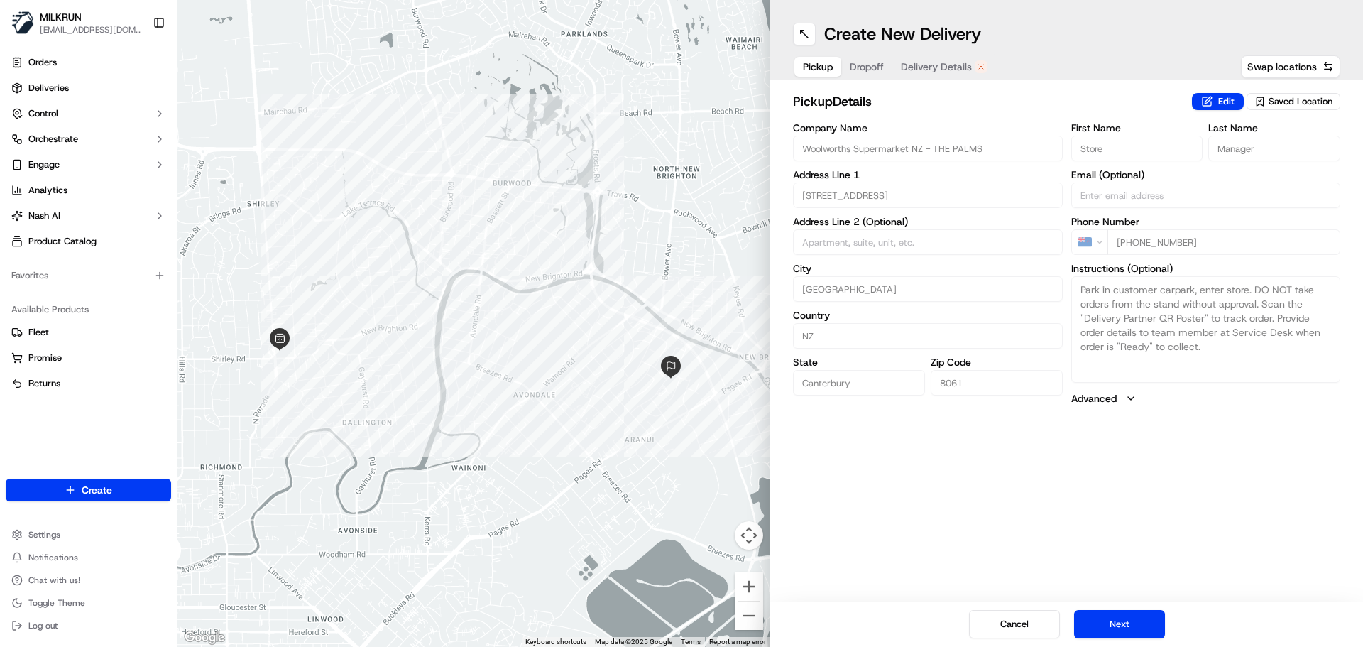
click at [969, 58] on button "Delivery Details" at bounding box center [944, 67] width 104 height 20
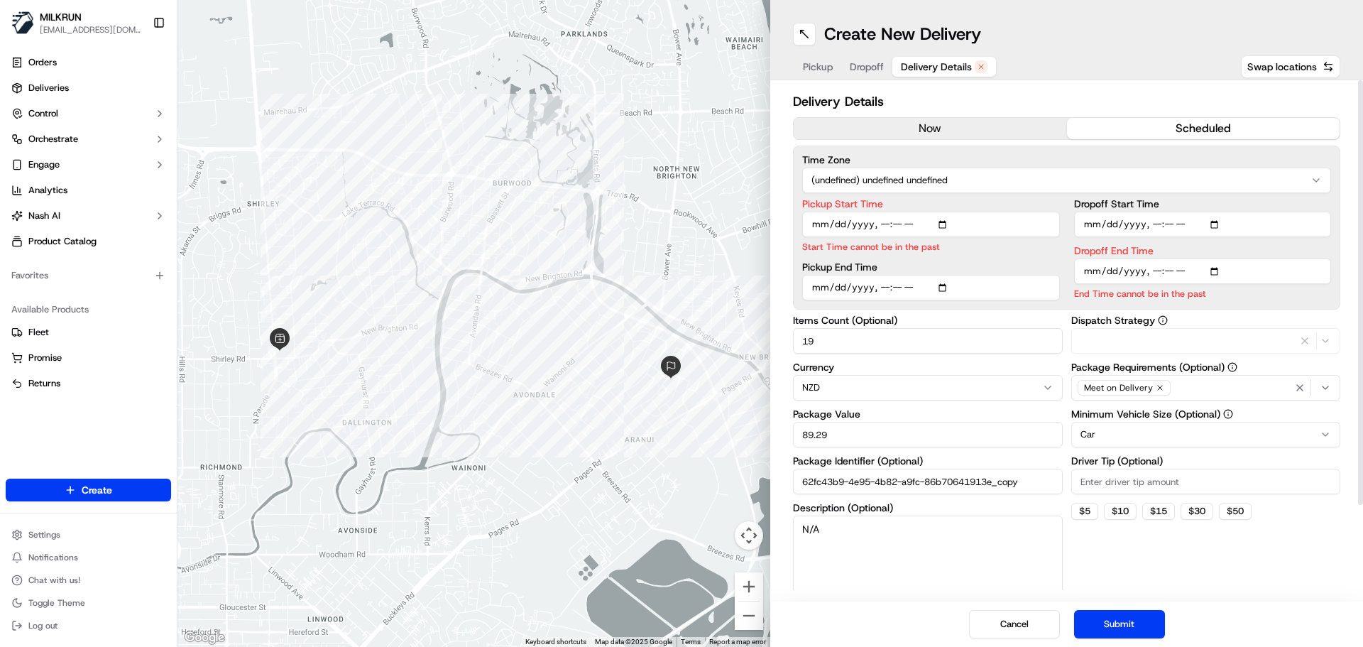
click at [931, 135] on button "now" at bounding box center [930, 128] width 273 height 21
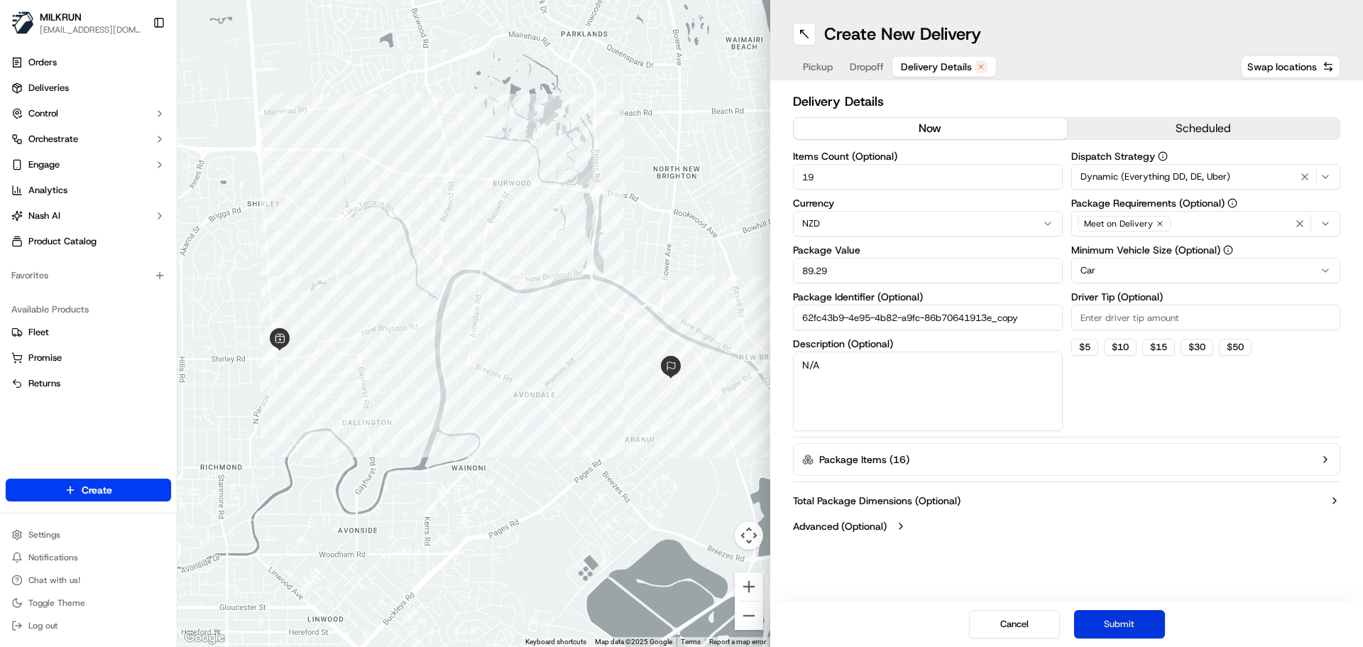
click at [1122, 626] on button "Submit" at bounding box center [1119, 624] width 91 height 28
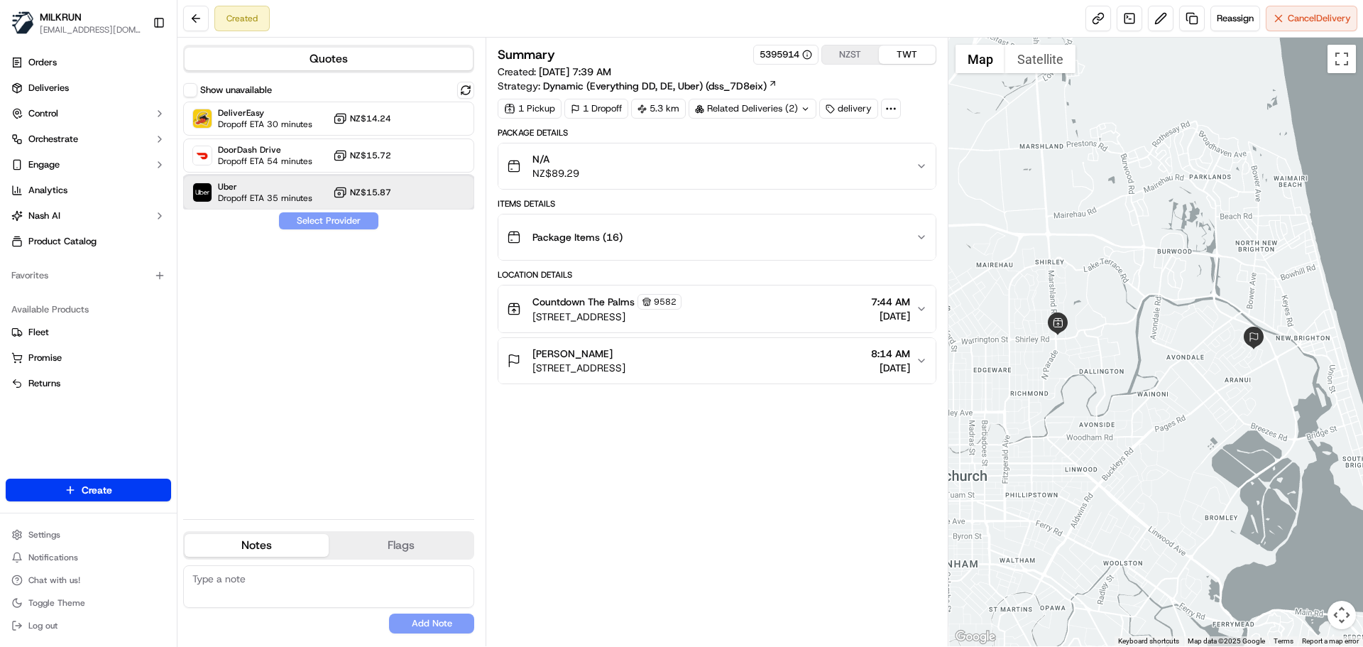
click at [441, 199] on div "Uber Dropoff ETA 35 minutes NZ$15.87" at bounding box center [328, 192] width 291 height 34
click at [340, 215] on button "Assign Provider" at bounding box center [328, 220] width 101 height 17
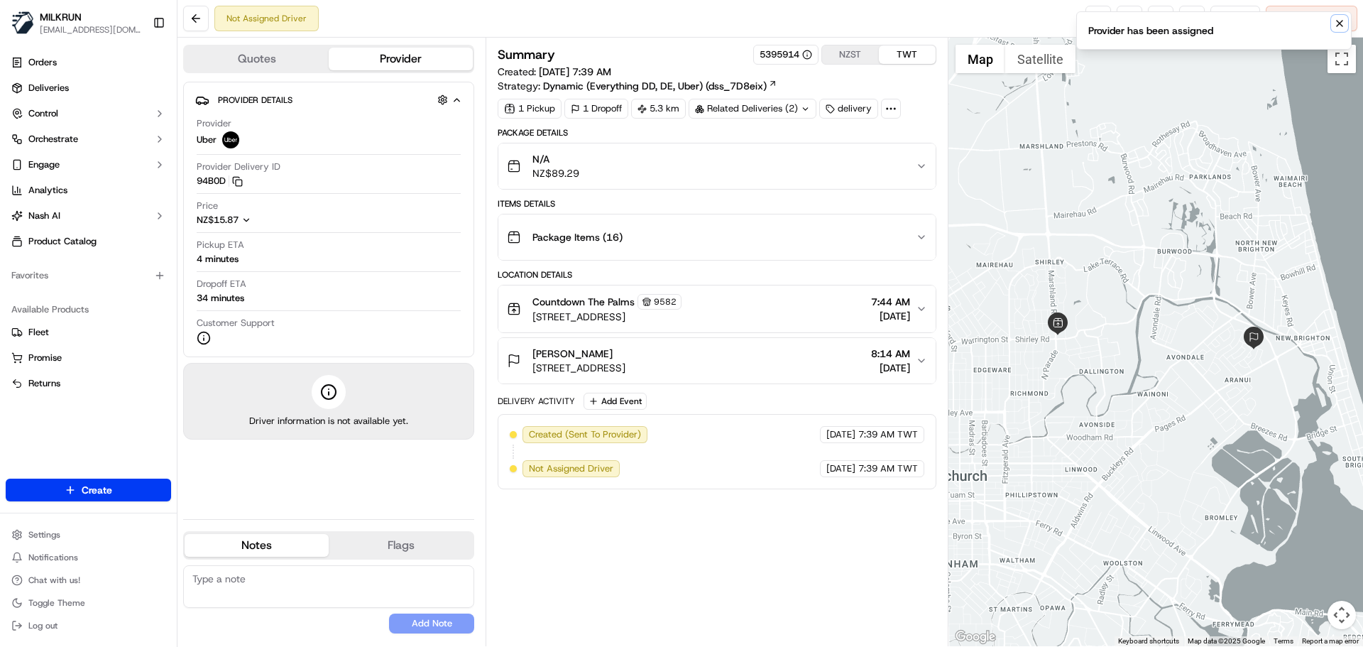
click at [1339, 24] on icon "Notifications (F8)" at bounding box center [1339, 23] width 11 height 11
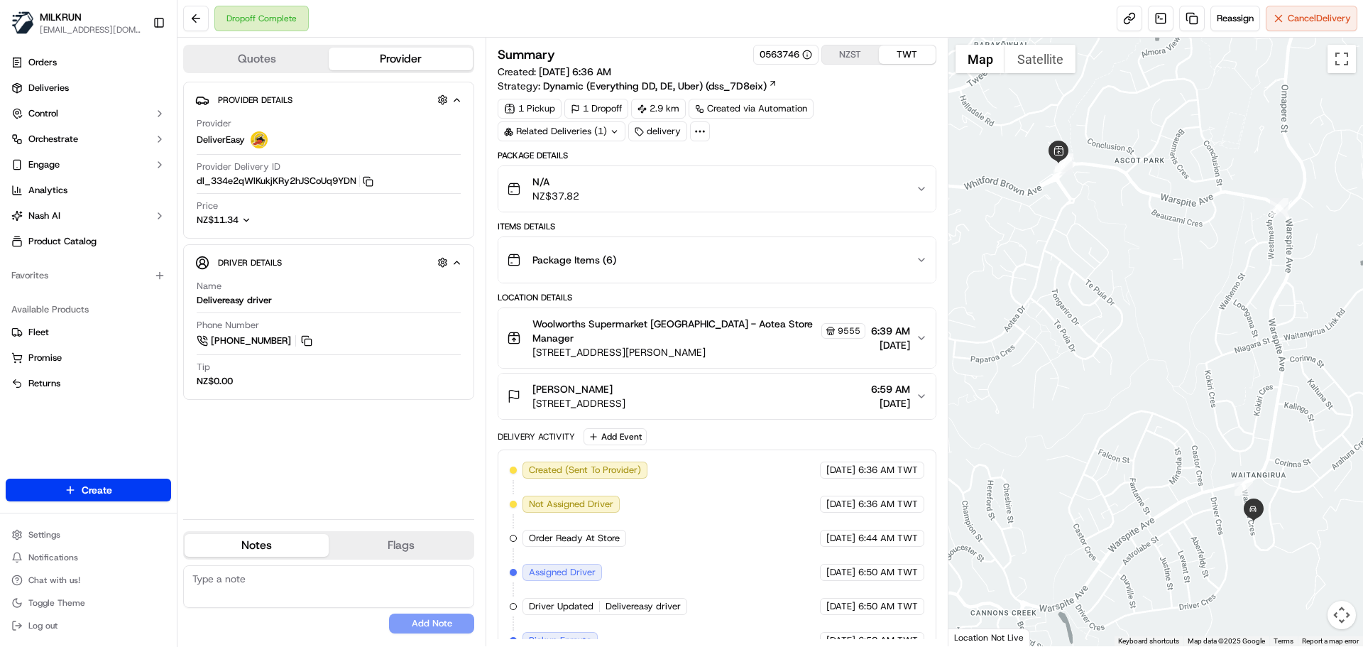
click at [824, 545] on div "Created (Sent To Provider) DeliverEasy [DATE] 6:36 AM TWT Not Assigned Driver D…" at bounding box center [717, 658] width 414 height 392
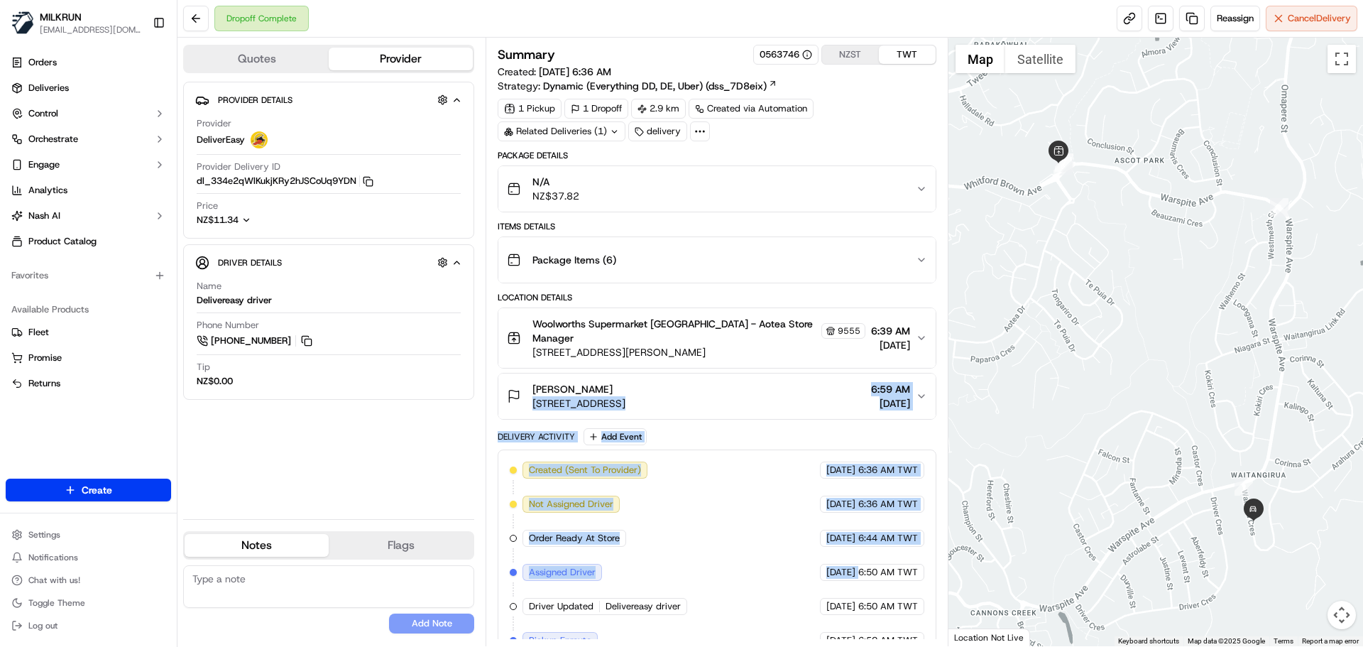
drag, startPoint x: 824, startPoint y: 545, endPoint x: 805, endPoint y: 464, distance: 82.3
click at [804, 400] on div "Package Details N/A NZ$37.82 Items Details Package Items ( 6 ) Location Details…" at bounding box center [717, 508] width 438 height 716
click at [807, 535] on div "Created (Sent To Provider) DeliverEasy [DATE] 6:36 AM TWT Not Assigned Driver D…" at bounding box center [717, 658] width 414 height 392
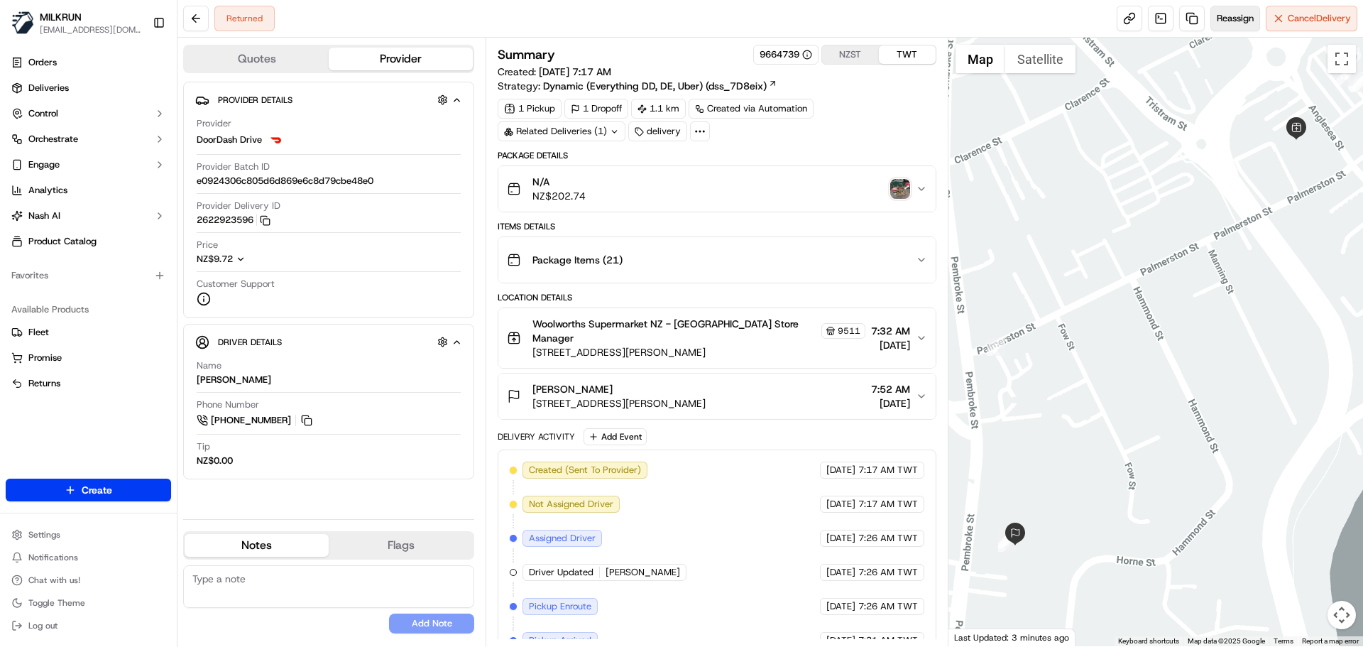
click at [1227, 21] on span "Reassign" at bounding box center [1235, 18] width 37 height 13
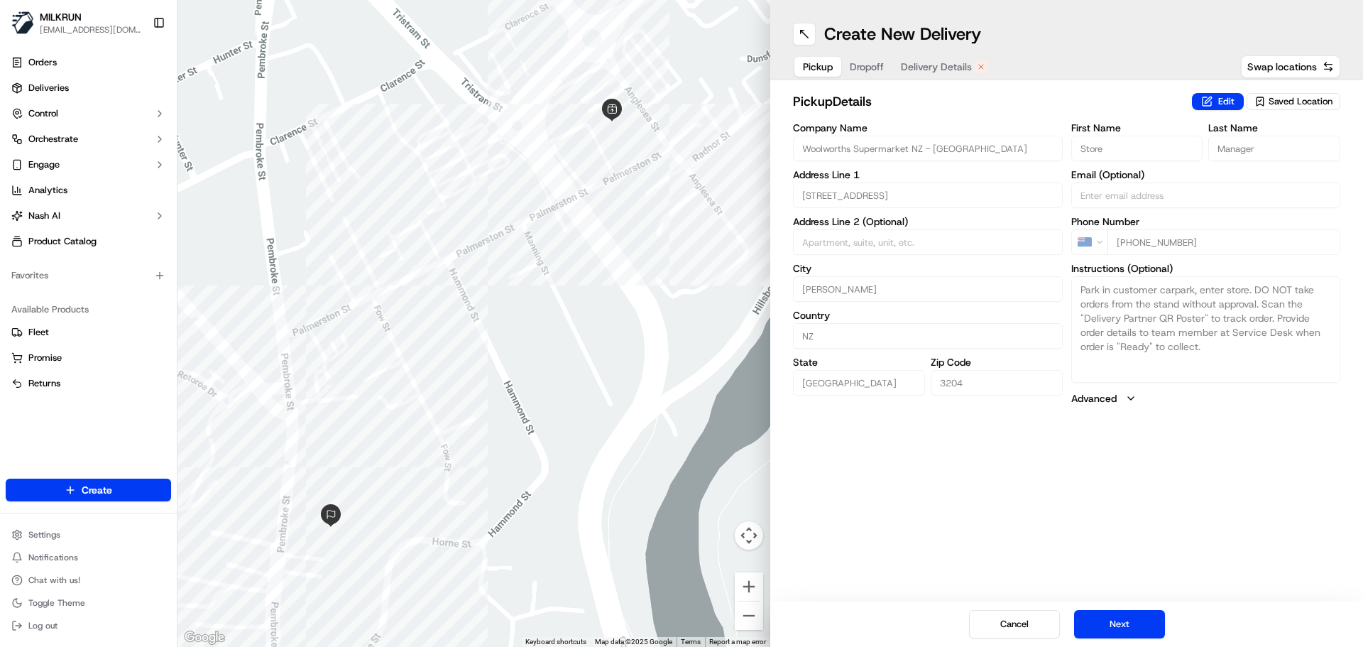
click at [948, 68] on span "Delivery Details" at bounding box center [936, 67] width 71 height 14
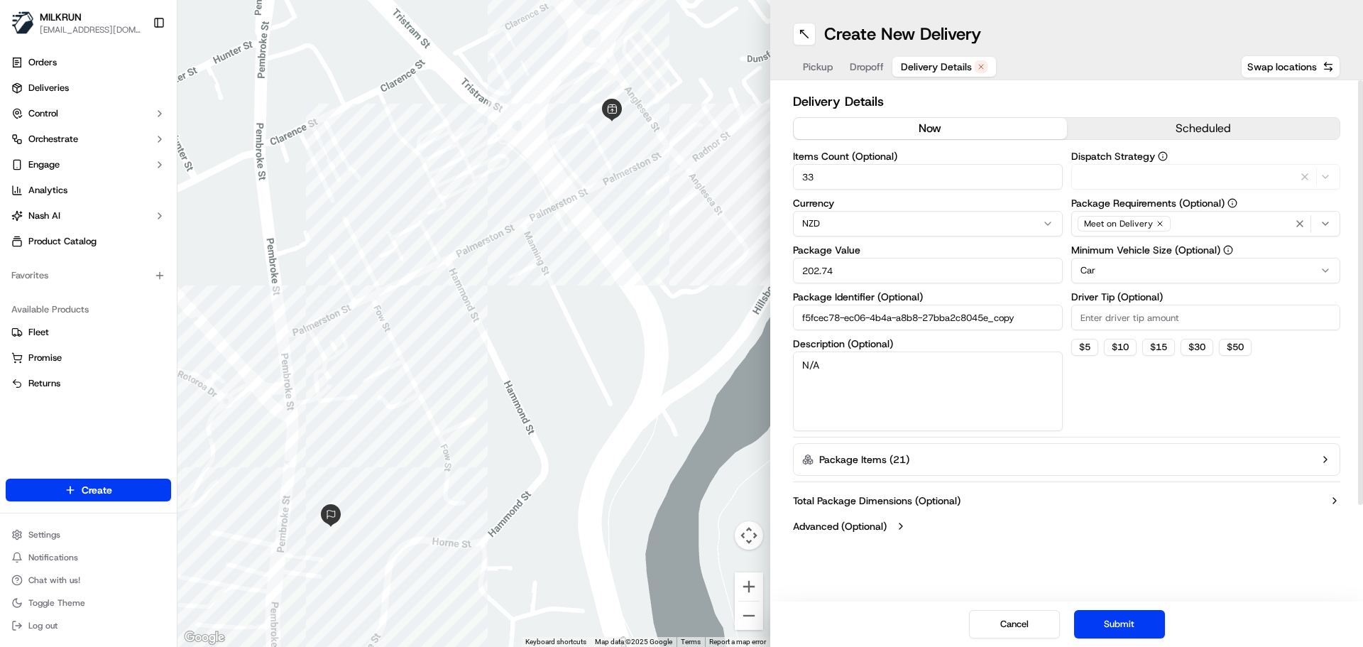
click at [914, 131] on button "now" at bounding box center [930, 128] width 273 height 21
click at [1123, 633] on button "Submit" at bounding box center [1119, 624] width 91 height 28
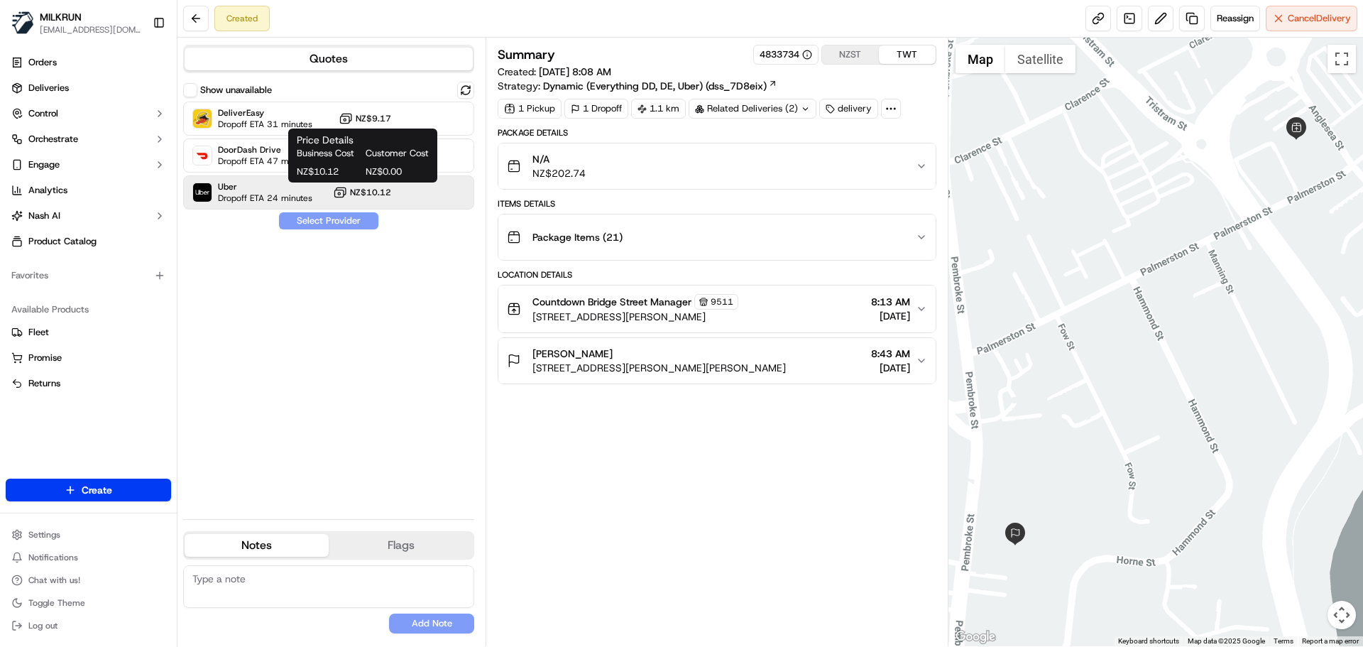
click at [340, 192] on circle at bounding box center [339, 193] width 2 height 2
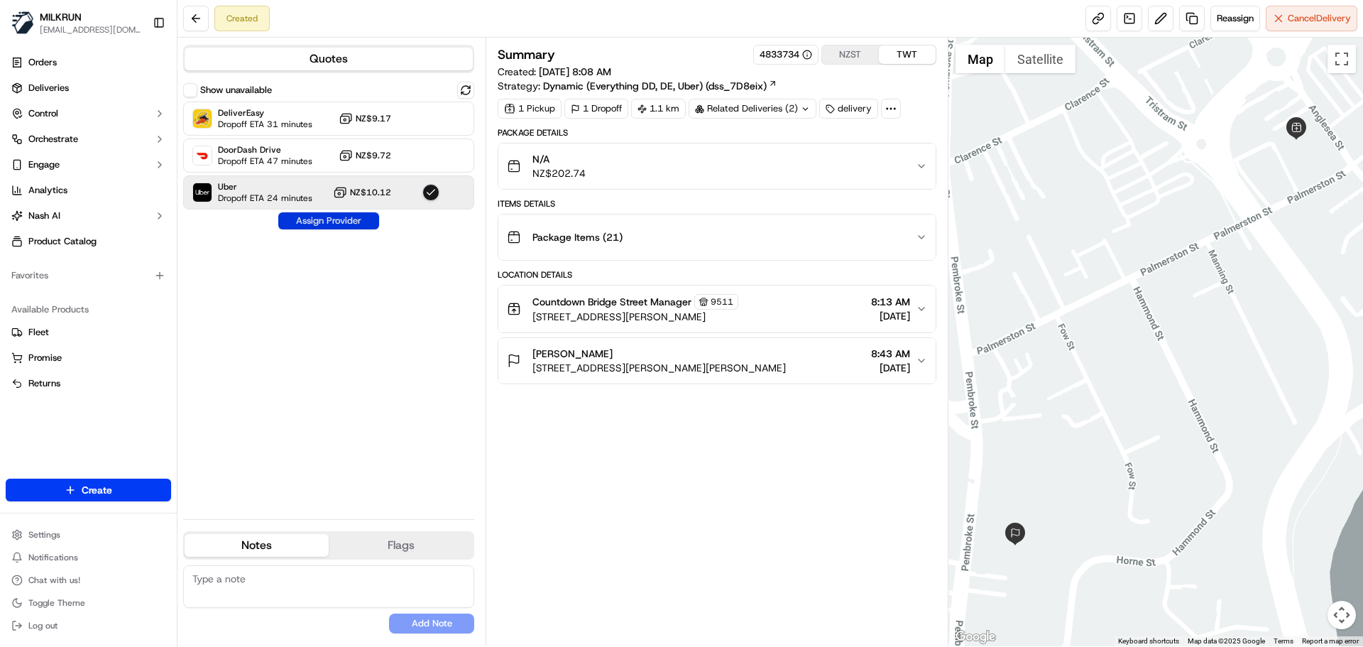
click at [329, 227] on button "Assign Provider" at bounding box center [328, 220] width 101 height 17
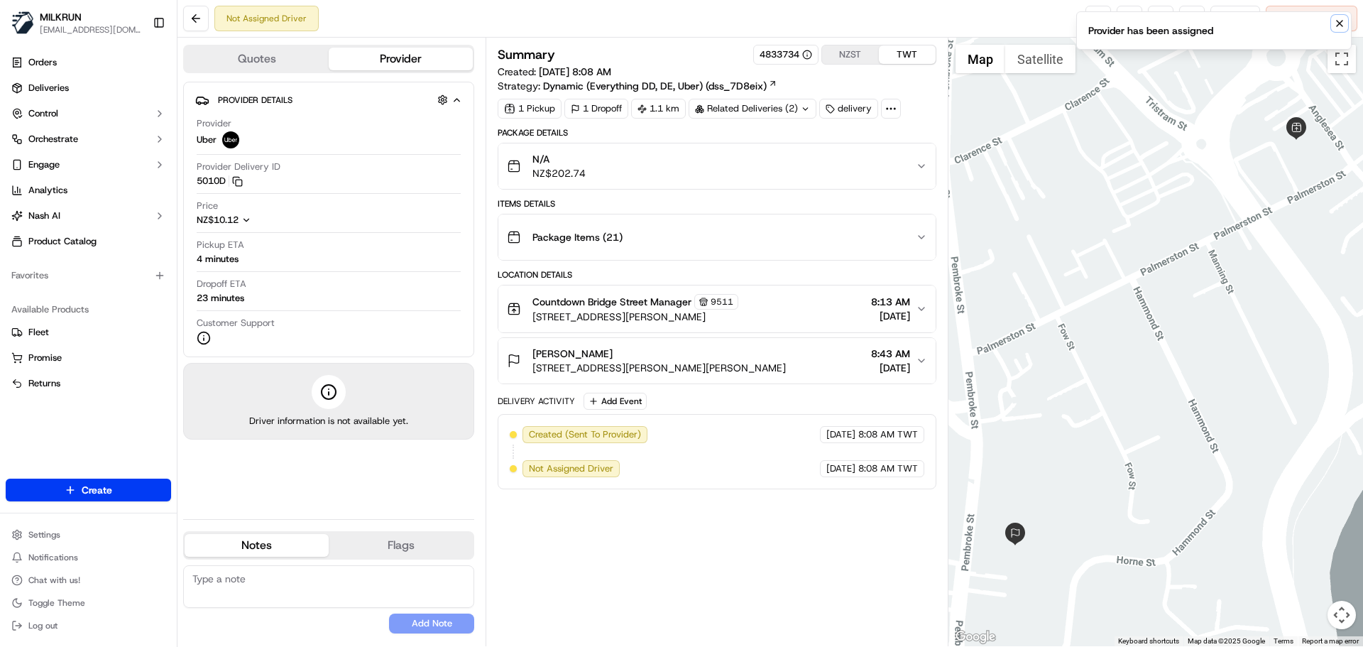
click at [1333, 23] on button "Notifications (F8)" at bounding box center [1339, 23] width 17 height 17
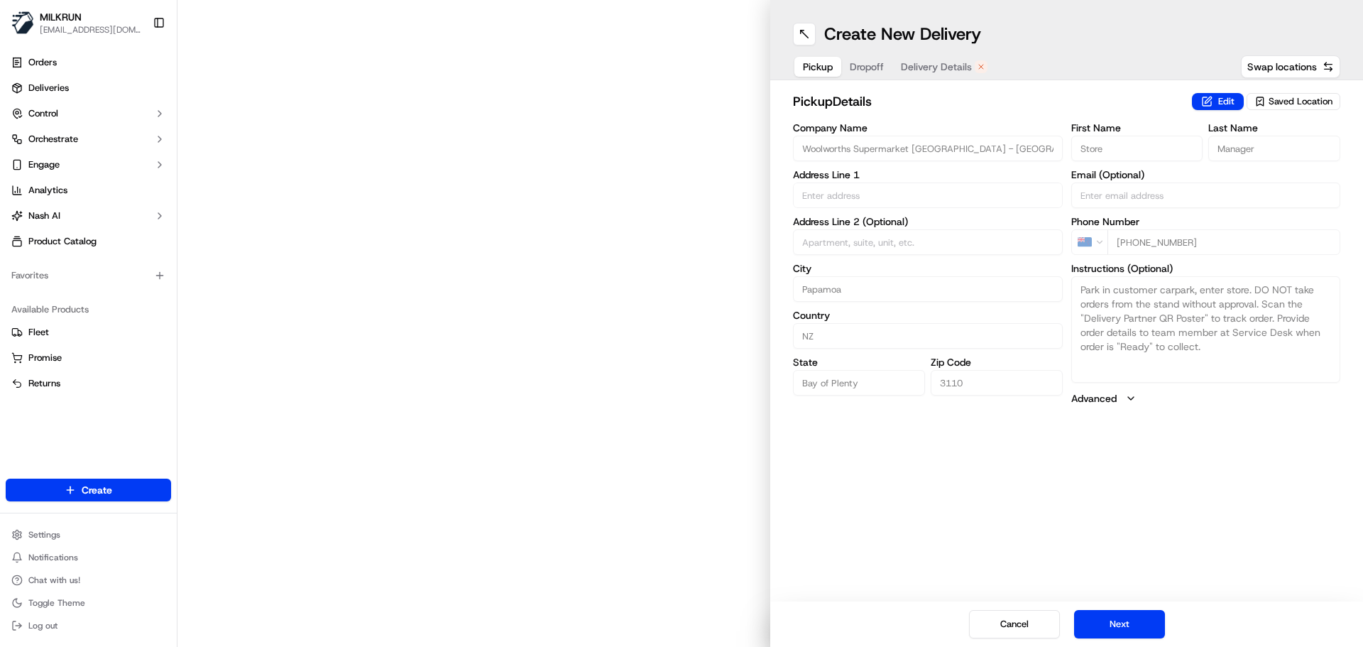
type input "[STREET_ADDRESS][PERSON_NAME]"
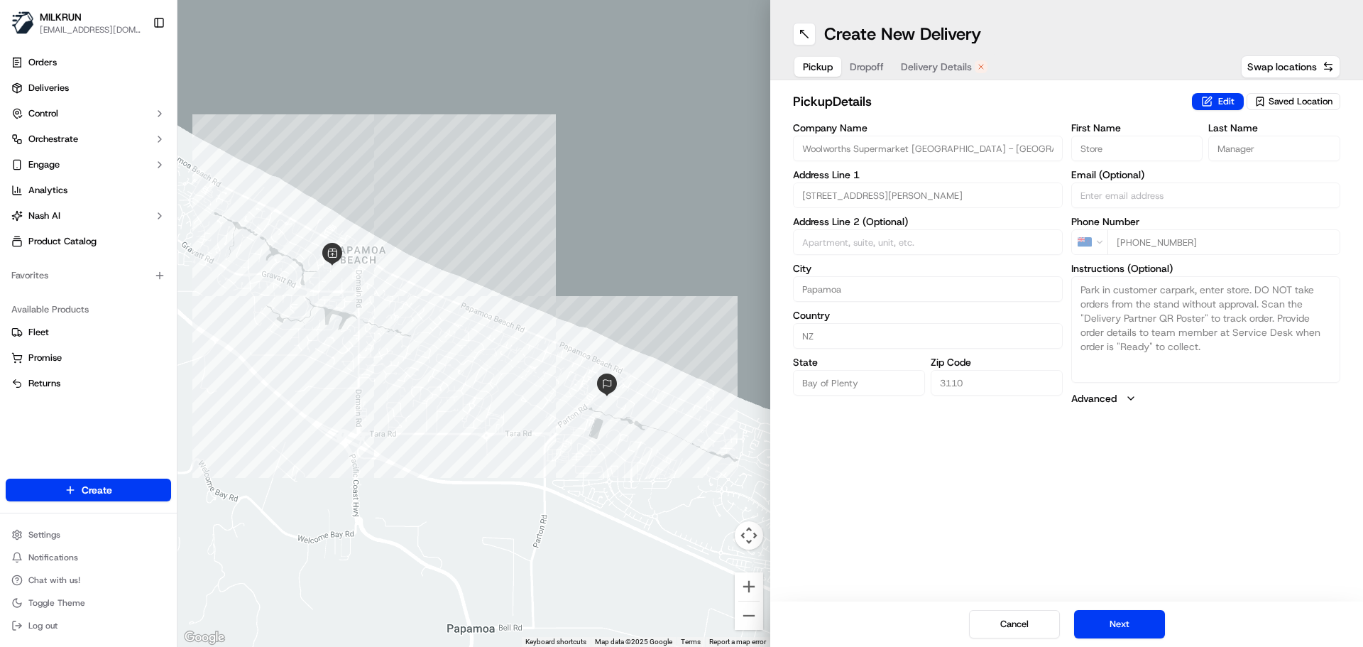
click at [961, 65] on span "Delivery Details" at bounding box center [936, 67] width 71 height 14
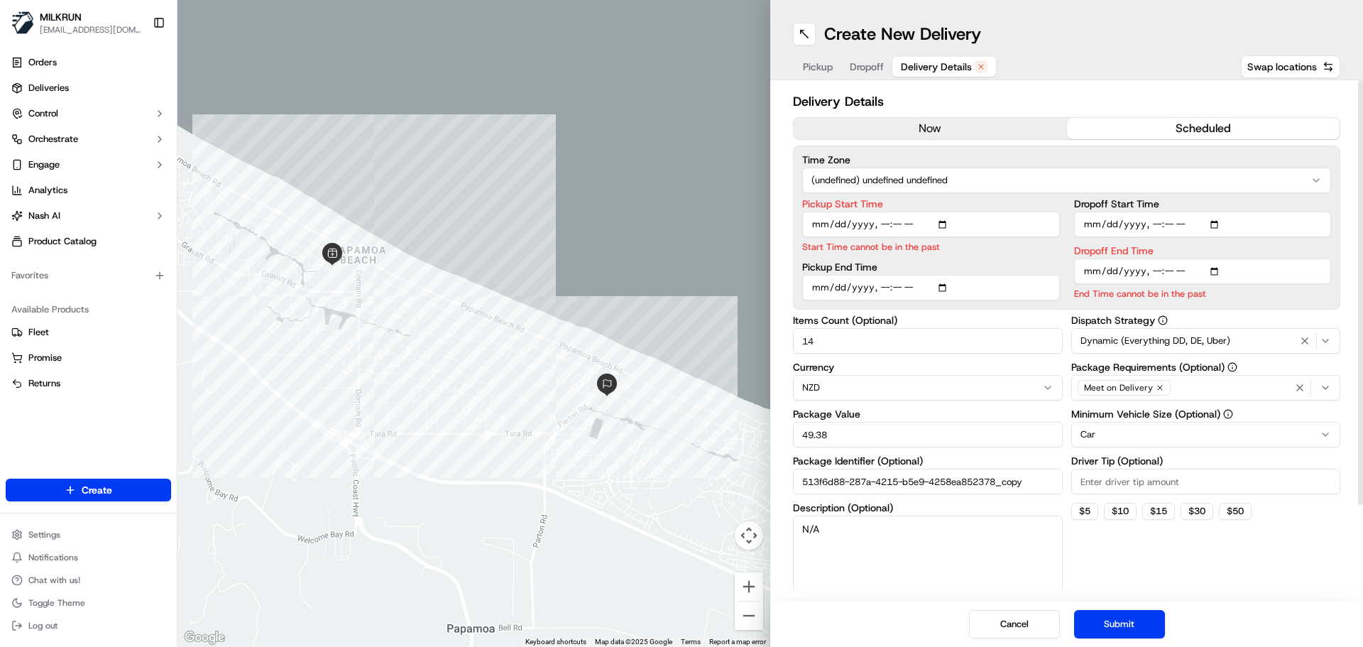
click at [893, 135] on button "now" at bounding box center [930, 128] width 273 height 21
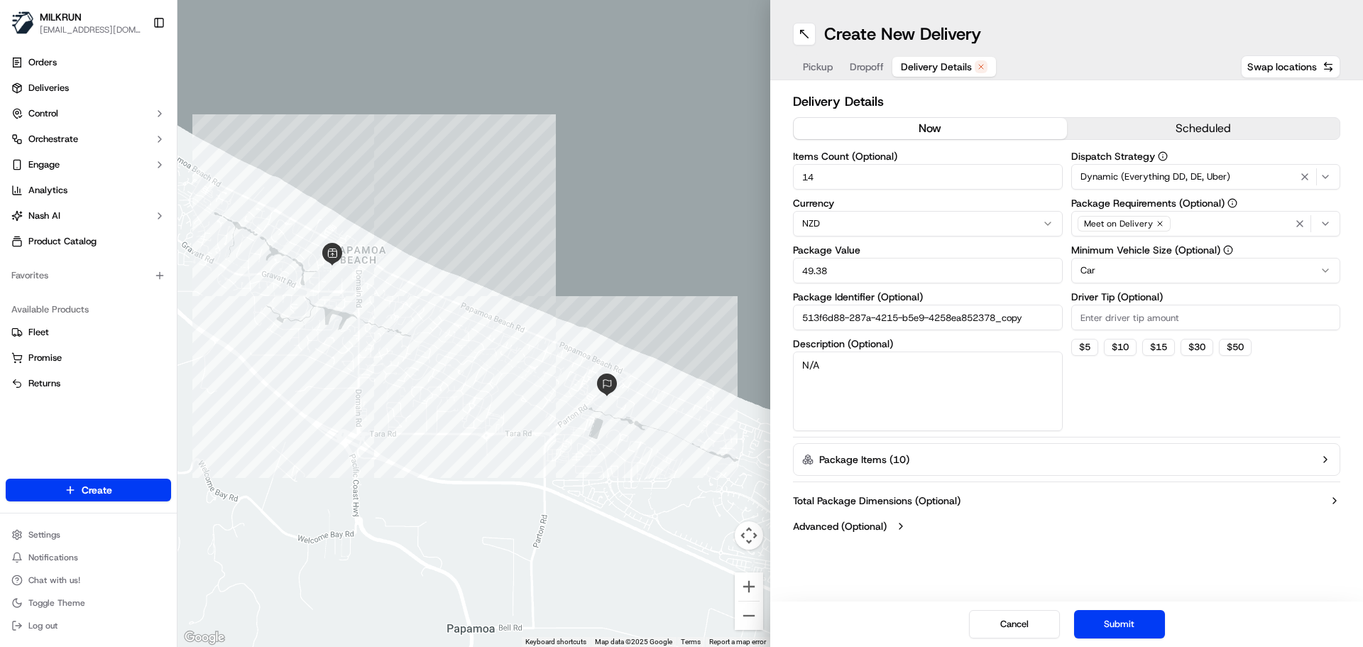
click at [848, 180] on input "14" at bounding box center [928, 177] width 270 height 26
type input "1"
click at [1129, 619] on button "Submit" at bounding box center [1119, 624] width 91 height 28
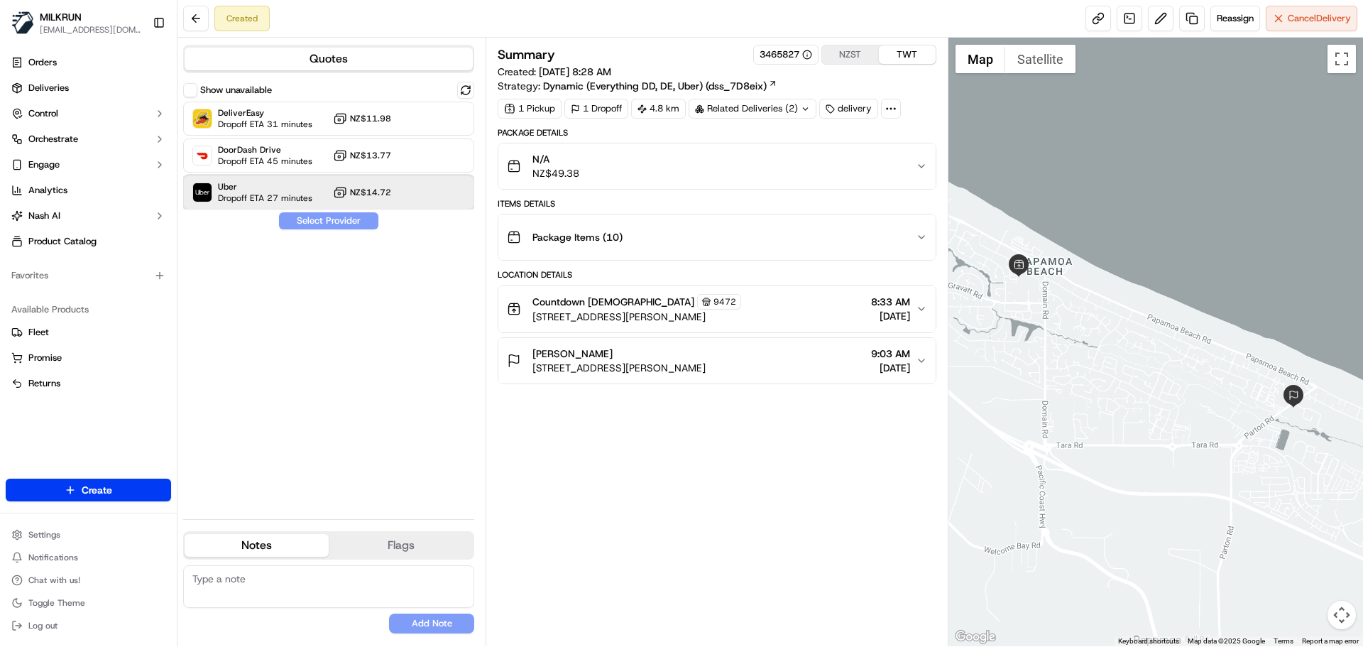
click at [297, 194] on span "Dropoff ETA 27 minutes" at bounding box center [265, 197] width 94 height 11
click at [320, 222] on button "Assign Provider" at bounding box center [328, 220] width 101 height 17
drag, startPoint x: 1093, startPoint y: 20, endPoint x: 1061, endPoint y: 23, distance: 31.4
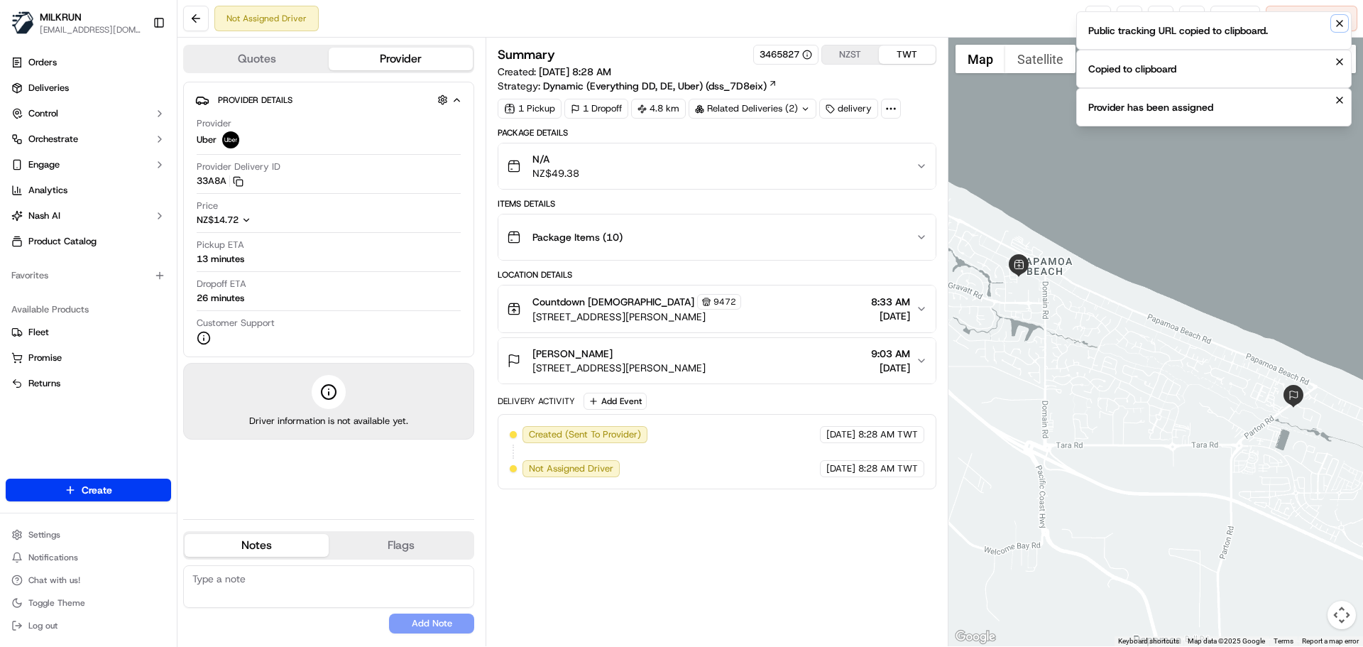
click at [1342, 22] on icon "Notifications (F8)" at bounding box center [1339, 23] width 11 height 11
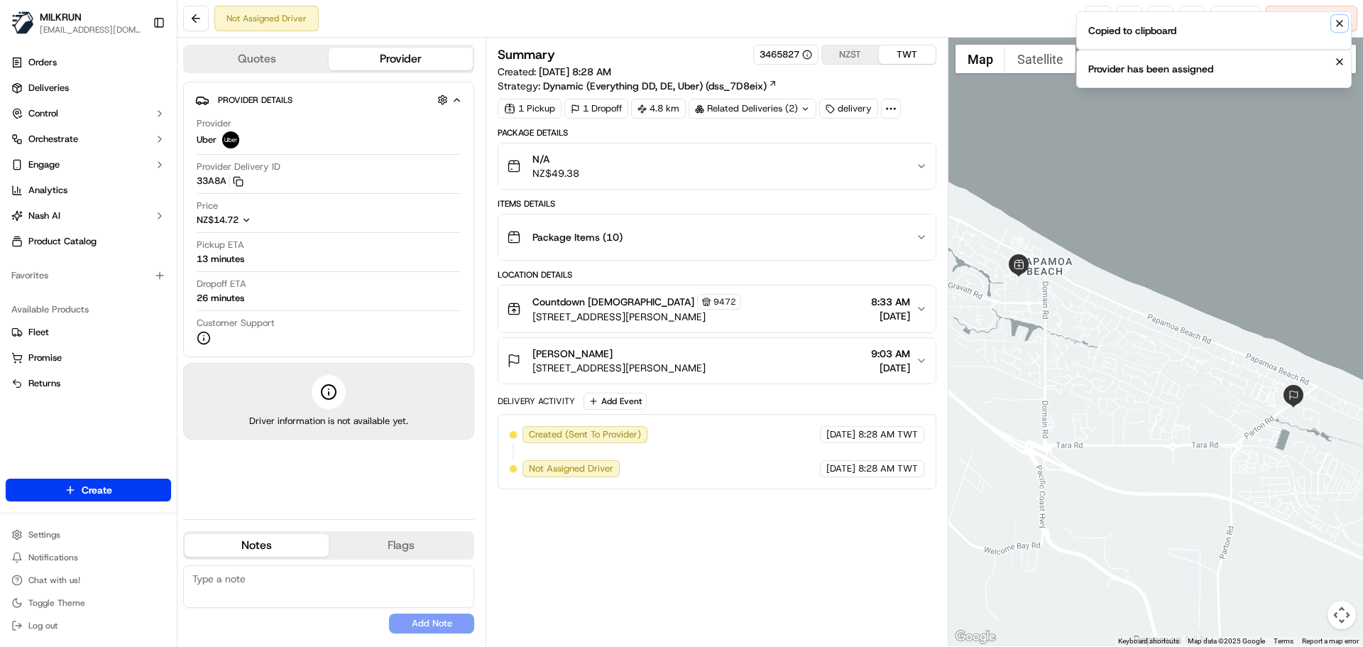
click at [1341, 22] on icon "Notifications (F8)" at bounding box center [1340, 24] width 6 height 6
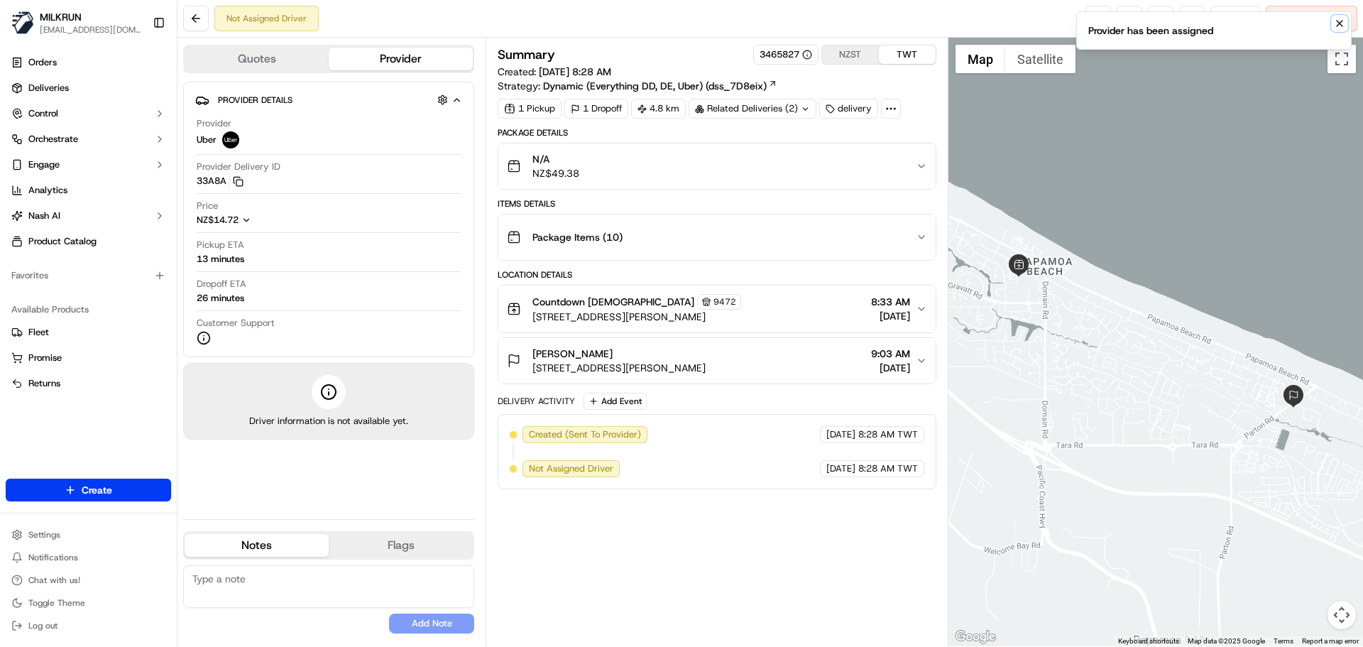
click at [1341, 22] on icon "Notifications (F8)" at bounding box center [1340, 24] width 6 height 6
